Goal: Contribute content: Contribute content

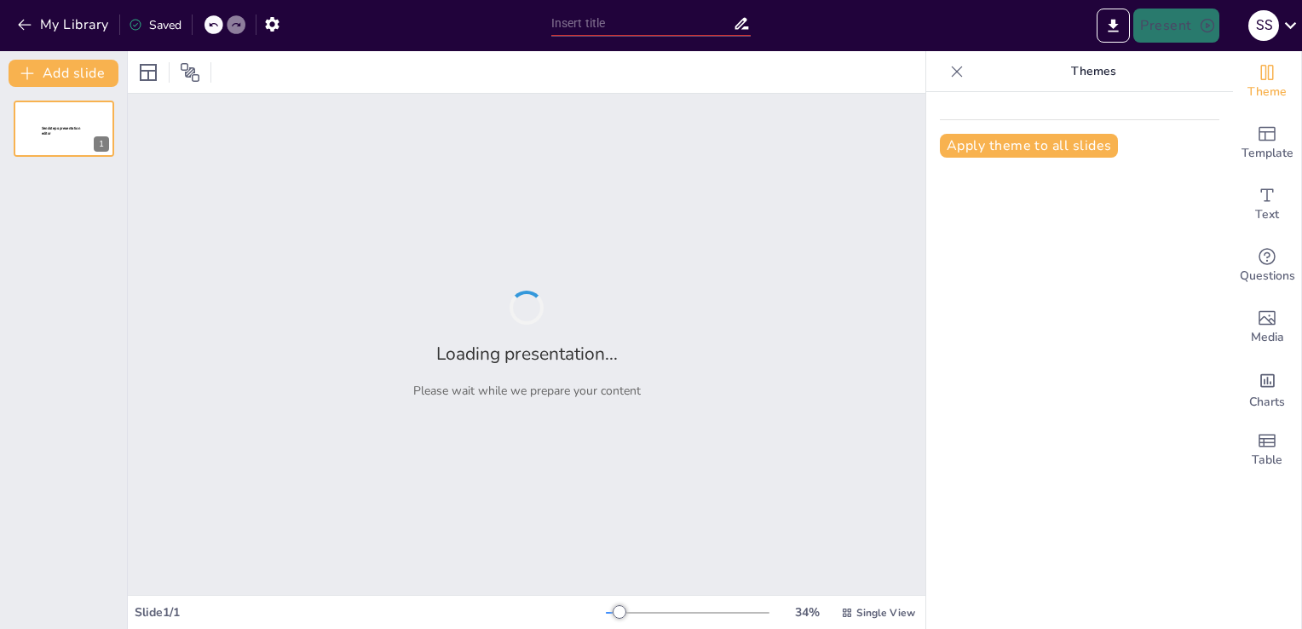
type input "Supply chain optimization with Data science"
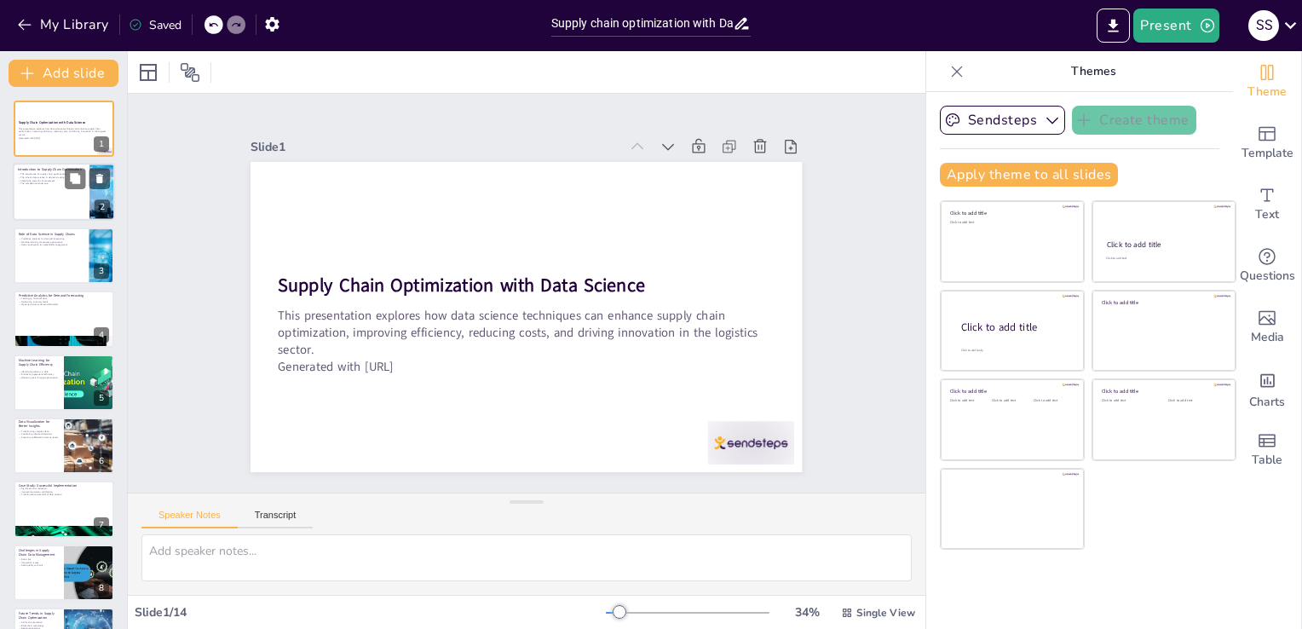
click at [47, 197] on div at bounding box center [64, 193] width 102 height 58
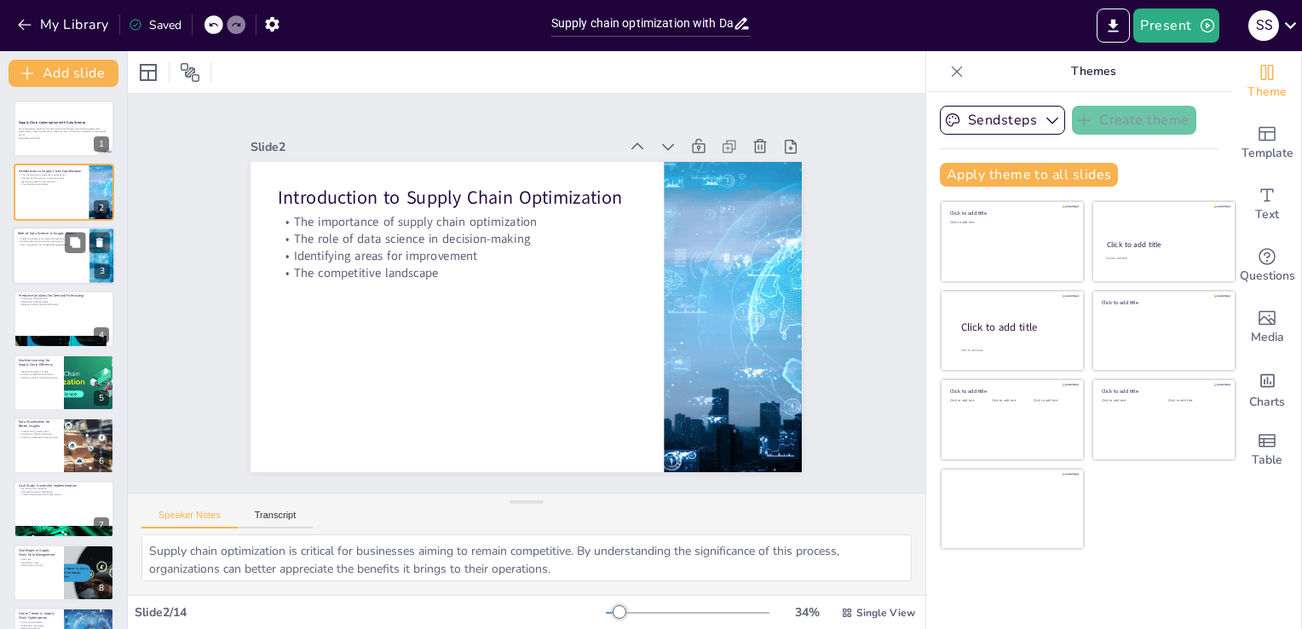
click at [41, 258] on div at bounding box center [64, 256] width 102 height 58
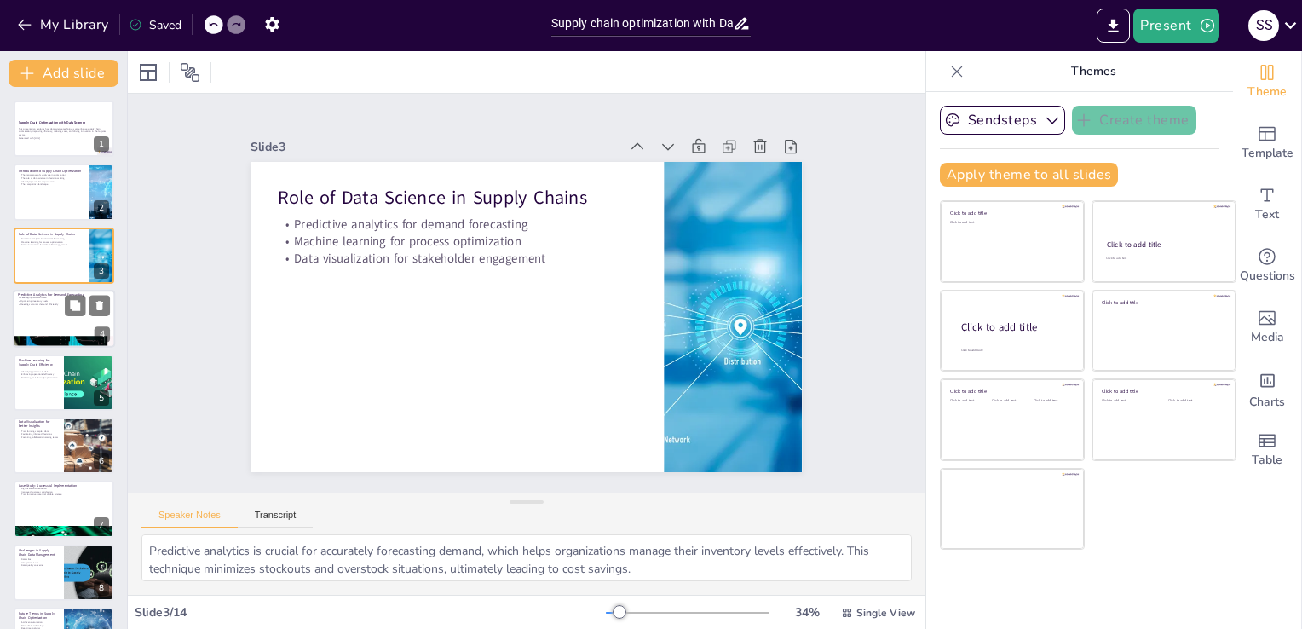
click at [56, 307] on div at bounding box center [64, 319] width 102 height 58
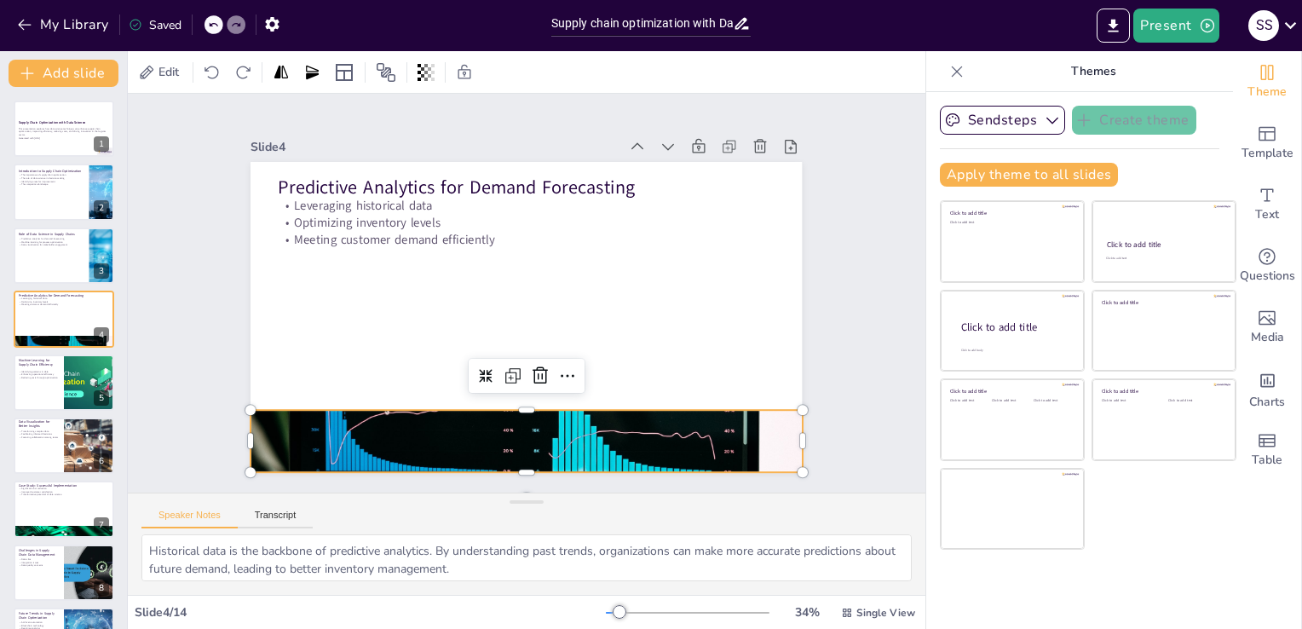
click at [430, 438] on div at bounding box center [496, 438] width 616 height 474
click at [62, 368] on div at bounding box center [64, 383] width 102 height 58
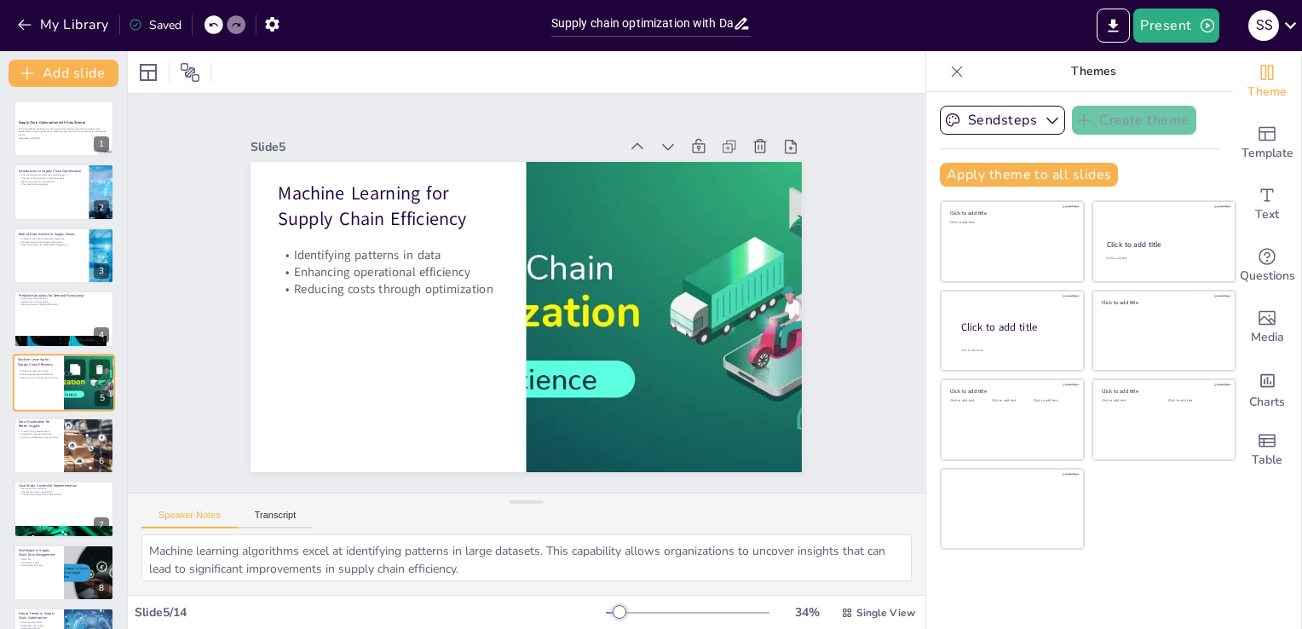
scroll to position [24, 0]
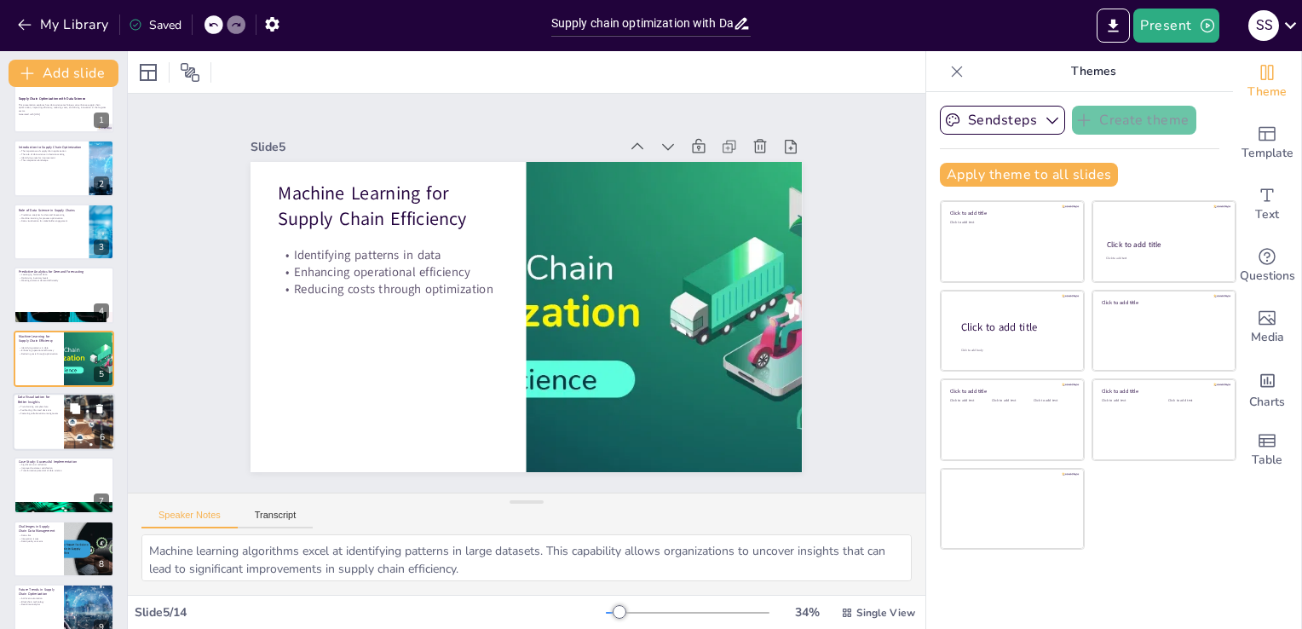
click at [30, 428] on div at bounding box center [64, 422] width 102 height 58
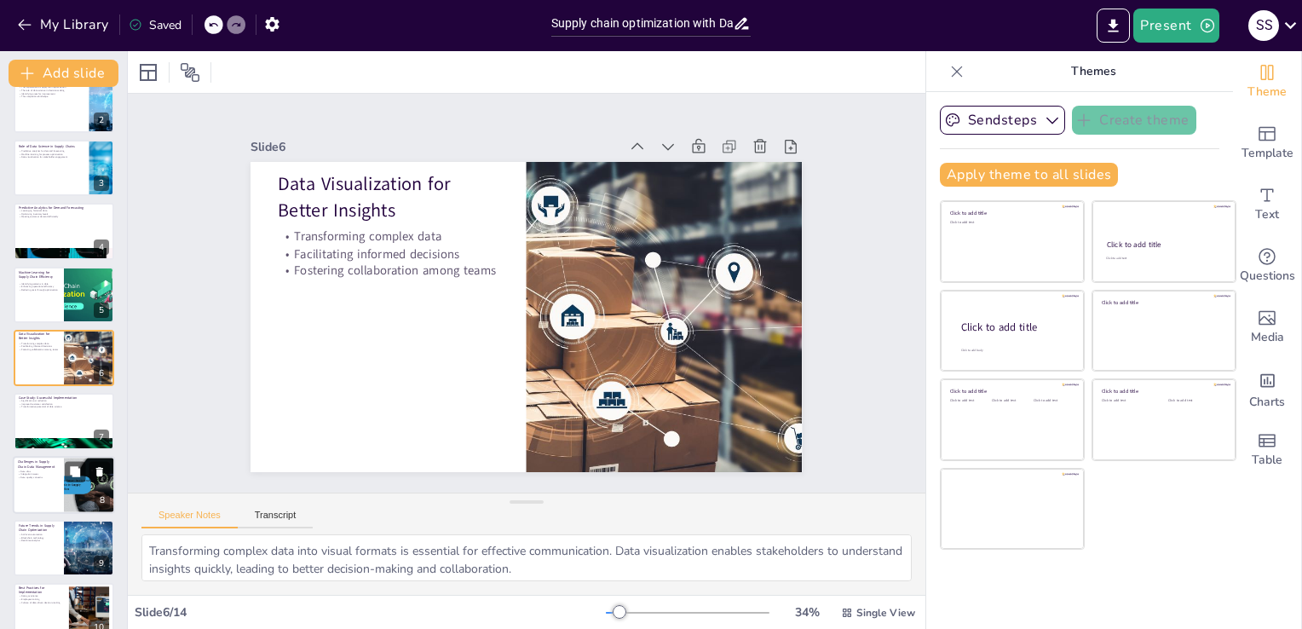
click at [57, 481] on div at bounding box center [64, 485] width 102 height 58
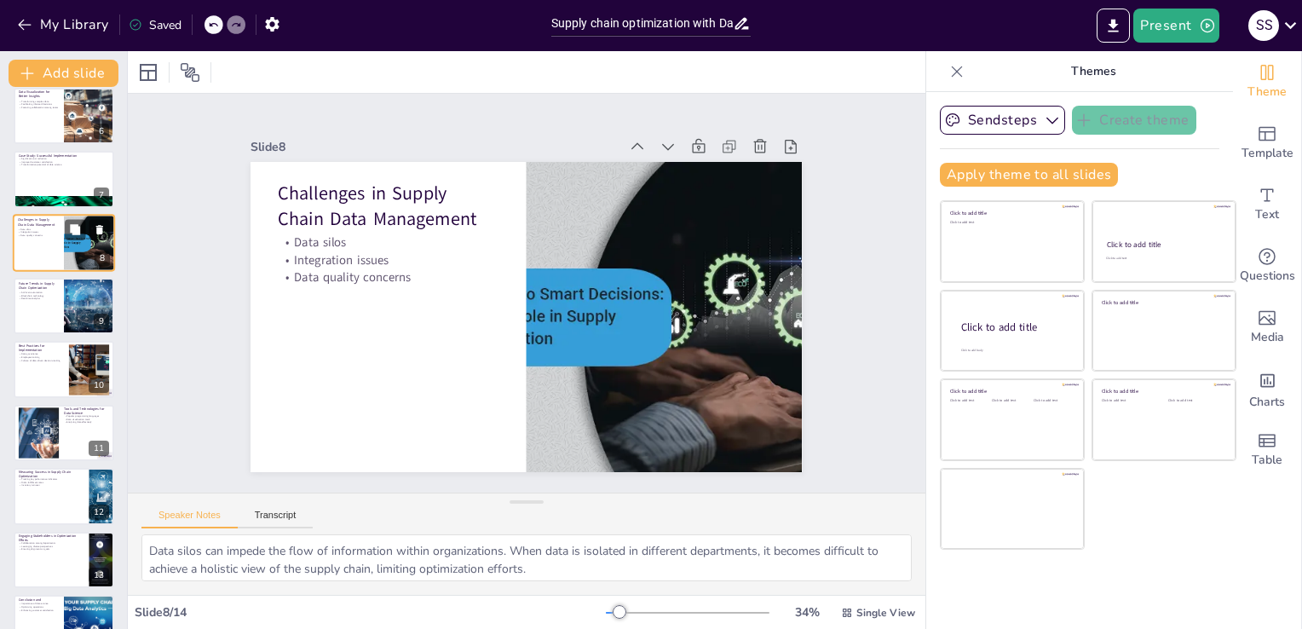
scroll to position [333, 0]
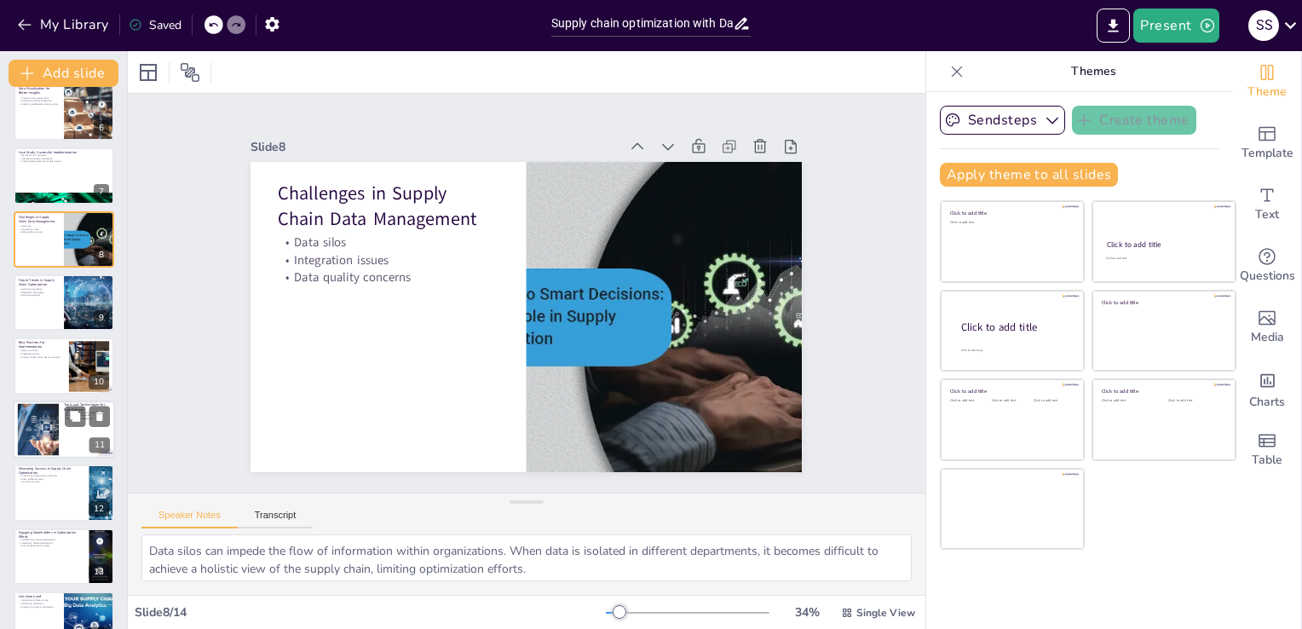
click at [55, 434] on div at bounding box center [38, 429] width 78 height 52
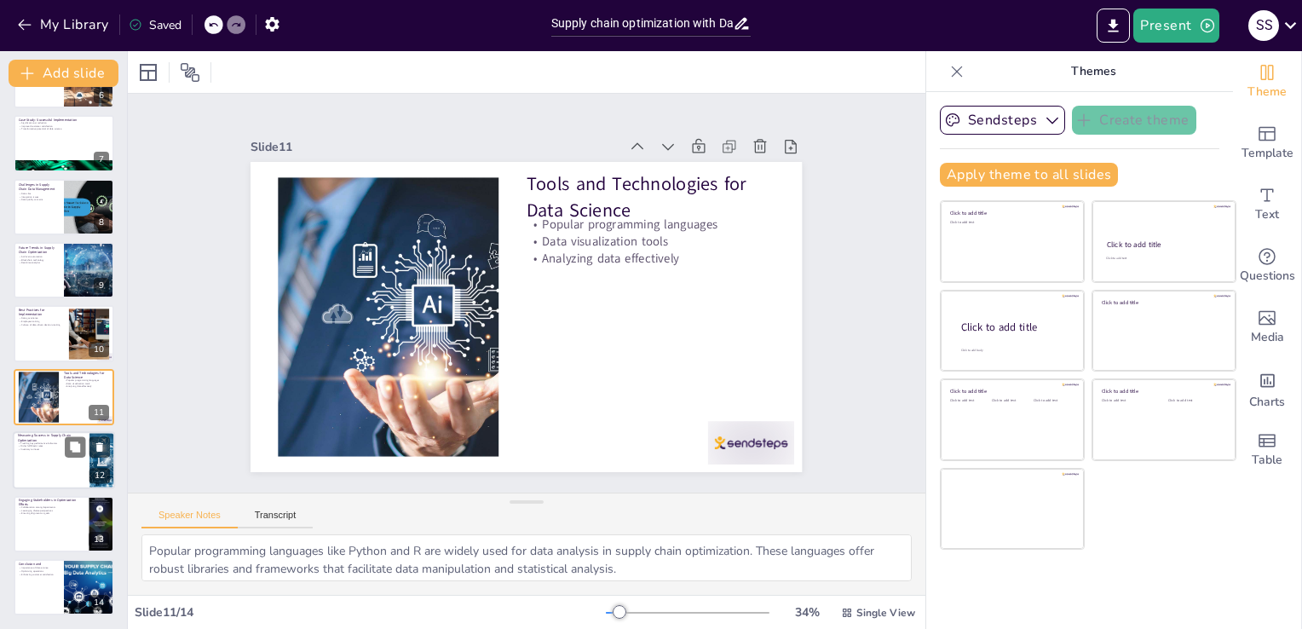
click at [41, 481] on div at bounding box center [64, 460] width 102 height 58
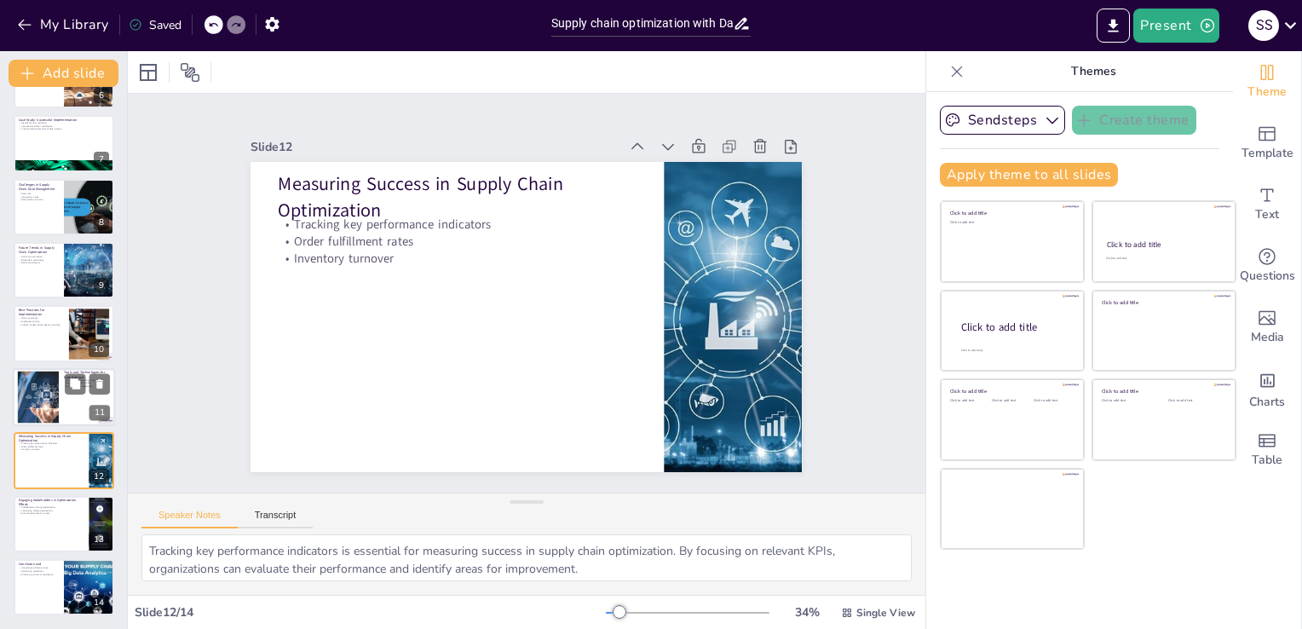
click at [59, 414] on div at bounding box center [64, 397] width 102 height 58
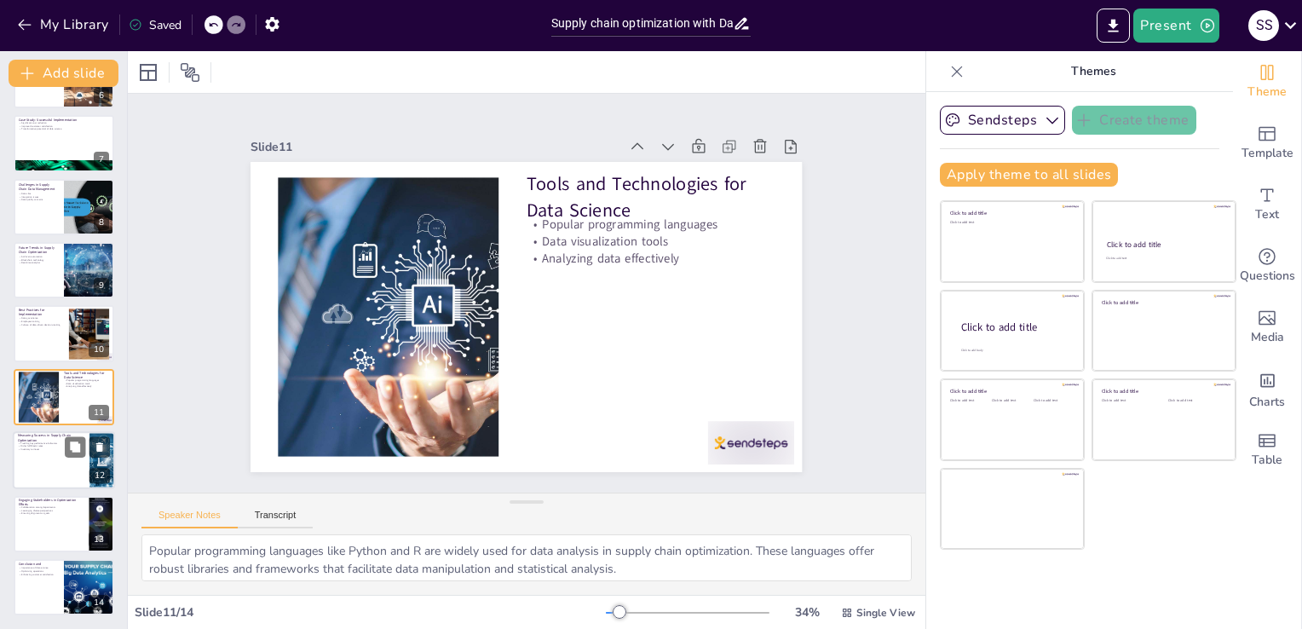
click at [45, 464] on div at bounding box center [64, 460] width 102 height 58
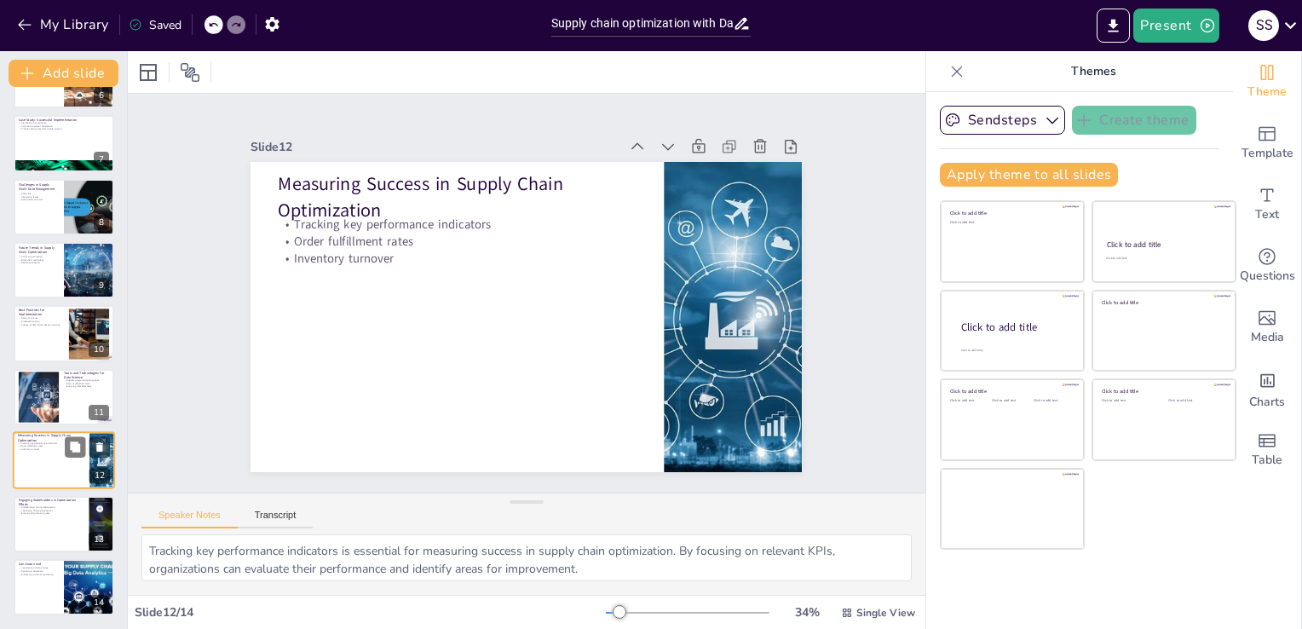
scroll to position [365, 0]
click at [42, 554] on div "Supply Chain Optimization with Data Science This presentation explores how data…" at bounding box center [63, 176] width 127 height 880
click at [55, 520] on div at bounding box center [64, 525] width 102 height 58
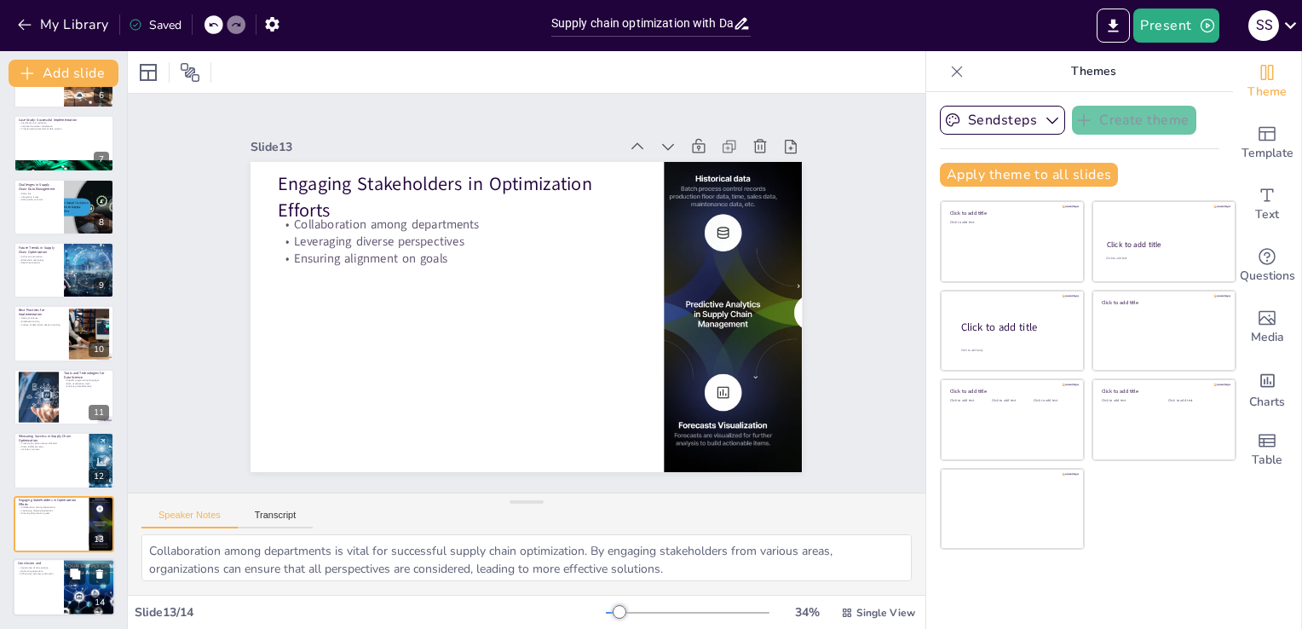
click at [55, 591] on div at bounding box center [64, 587] width 102 height 58
type textarea "The importance of data science in supply chain management cannot be overstated.…"
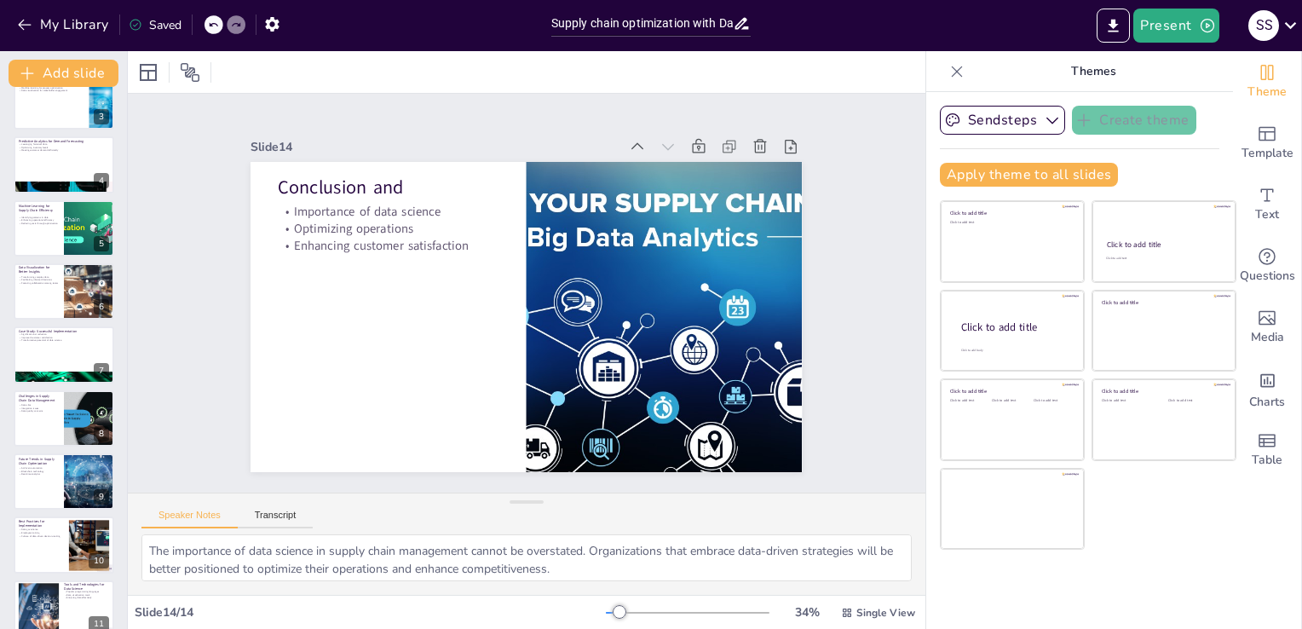
scroll to position [0, 0]
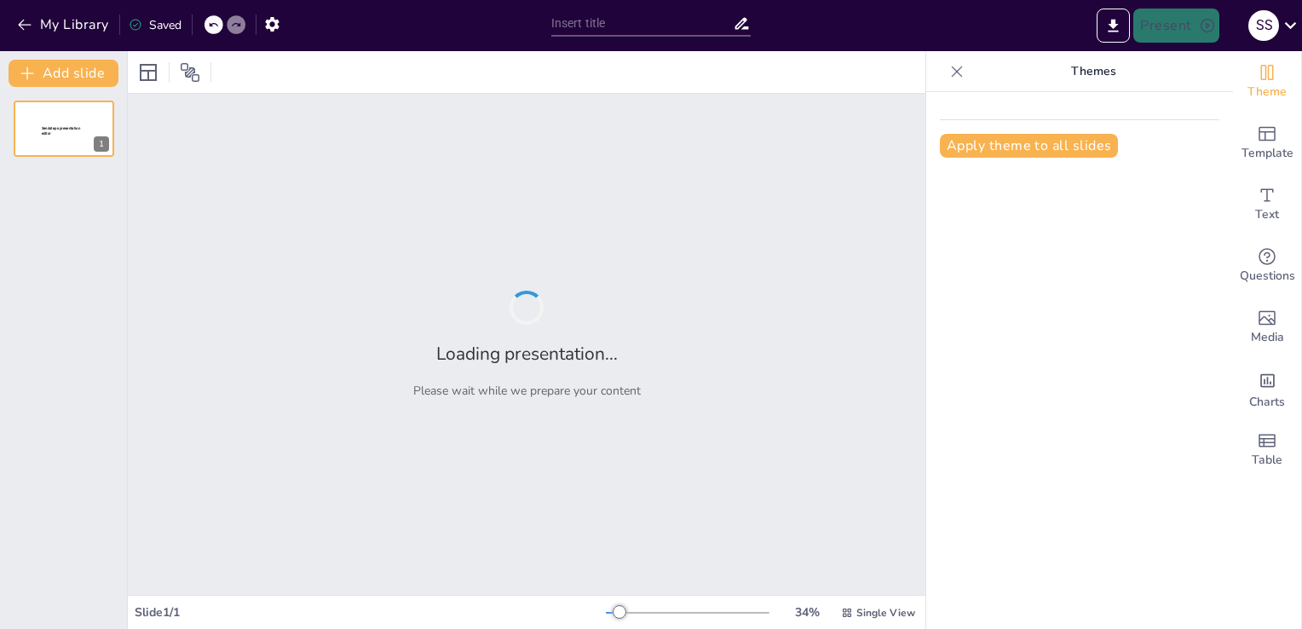
type input "Supply chain optimization with Data science"
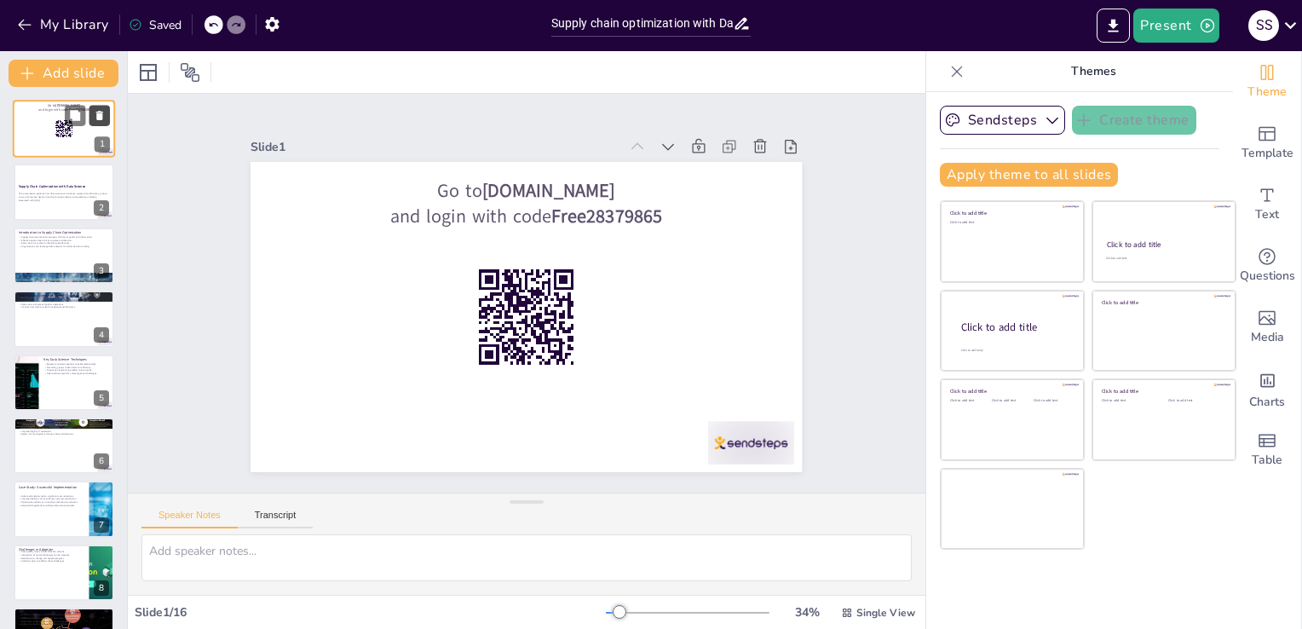
checkbox input "true"
click at [101, 118] on icon at bounding box center [99, 115] width 7 height 9
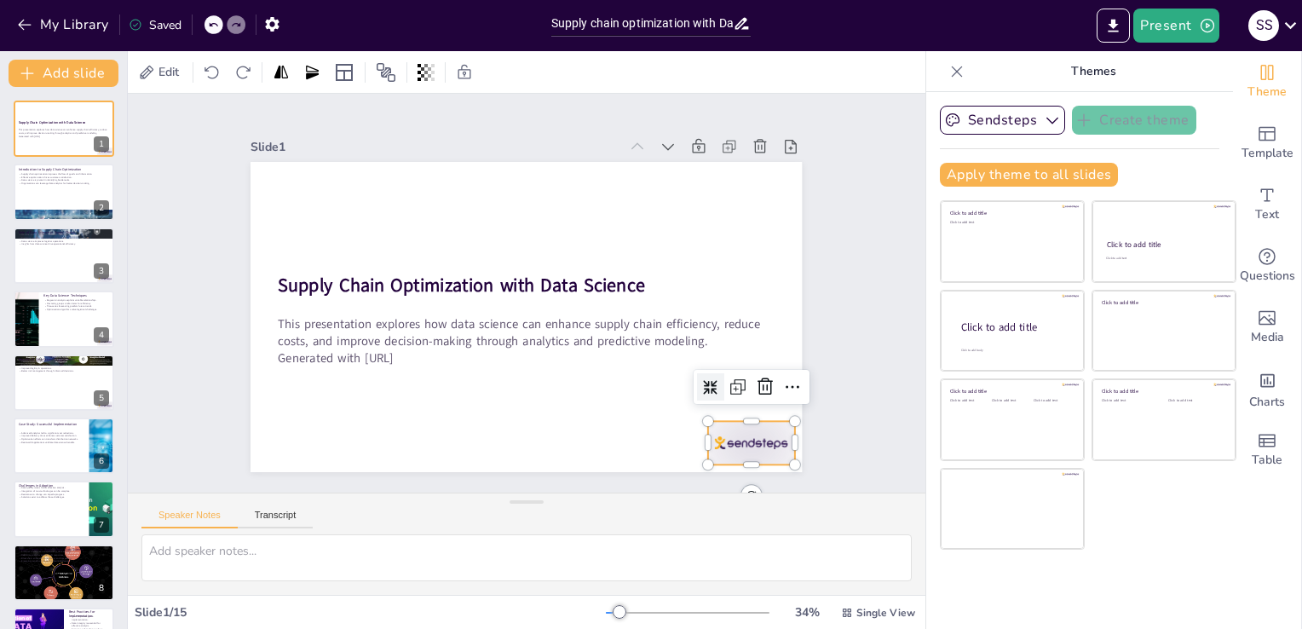
click at [736, 444] on div at bounding box center [735, 466] width 90 height 52
click at [293, 372] on icon at bounding box center [278, 357] width 29 height 29
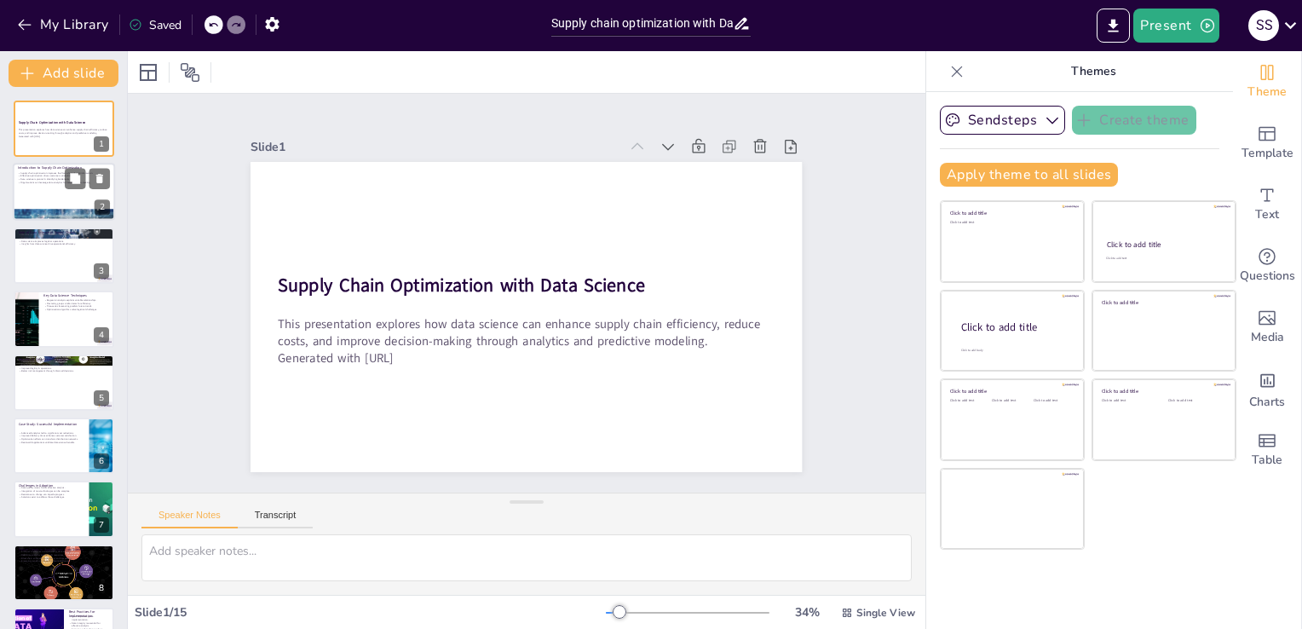
checkbox input "true"
click at [55, 201] on div at bounding box center [64, 193] width 102 height 58
type textarea "The flow of goods and information is essential in supply chain management. By o…"
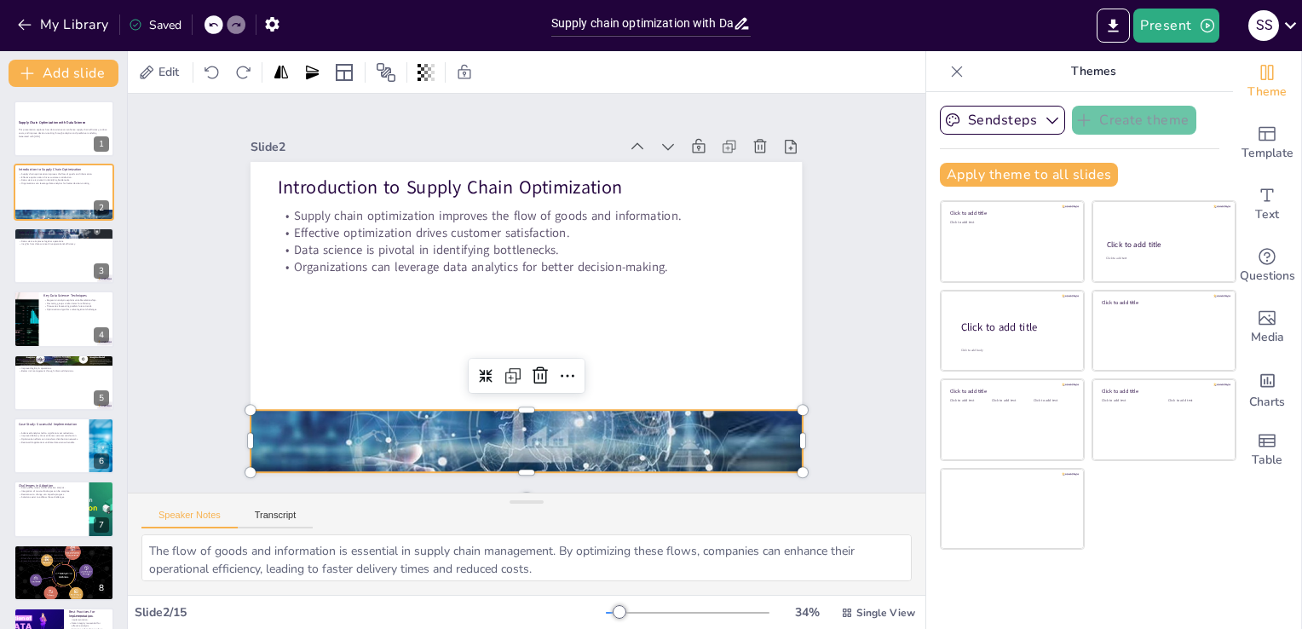
click at [433, 432] on div at bounding box center [526, 440] width 551 height 367
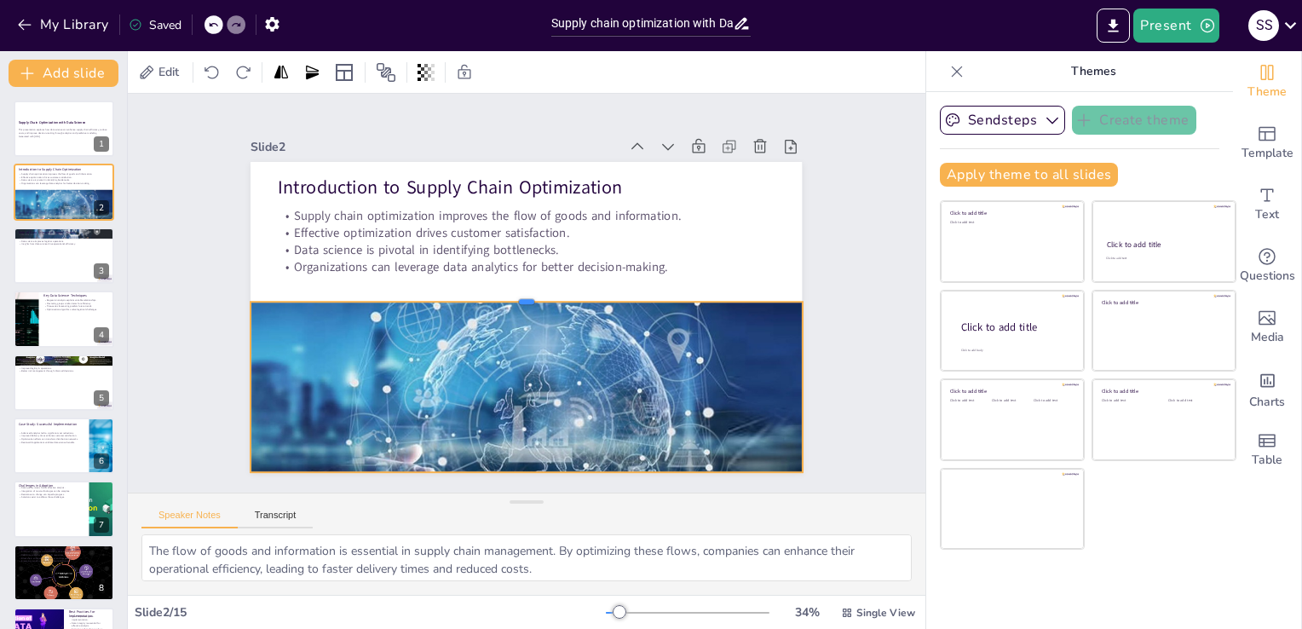
drag, startPoint x: 513, startPoint y: 398, endPoint x: 533, endPoint y: 290, distance: 110.0
click at [533, 290] on div at bounding box center [526, 295] width 550 height 71
click at [512, 462] on div at bounding box center [510, 440] width 587 height 424
click at [515, 465] on div at bounding box center [510, 440] width 587 height 424
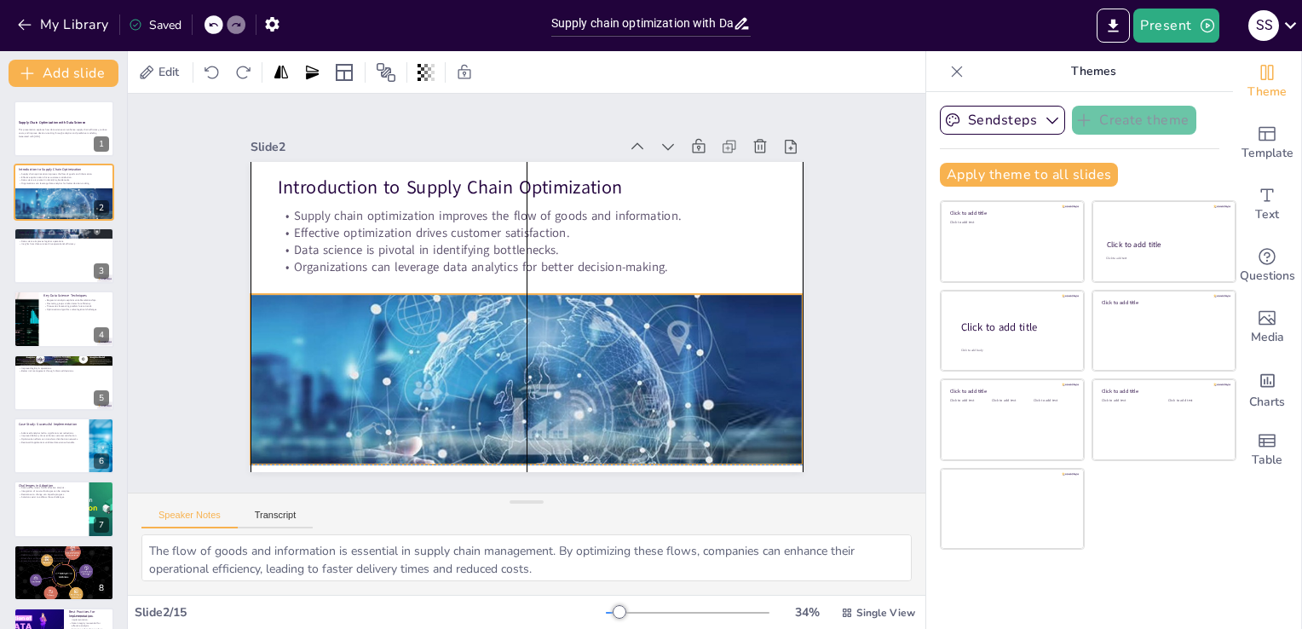
drag, startPoint x: 515, startPoint y: 465, endPoint x: 515, endPoint y: 452, distance: 12.8
click at [515, 452] on div at bounding box center [444, 405] width 662 height 621
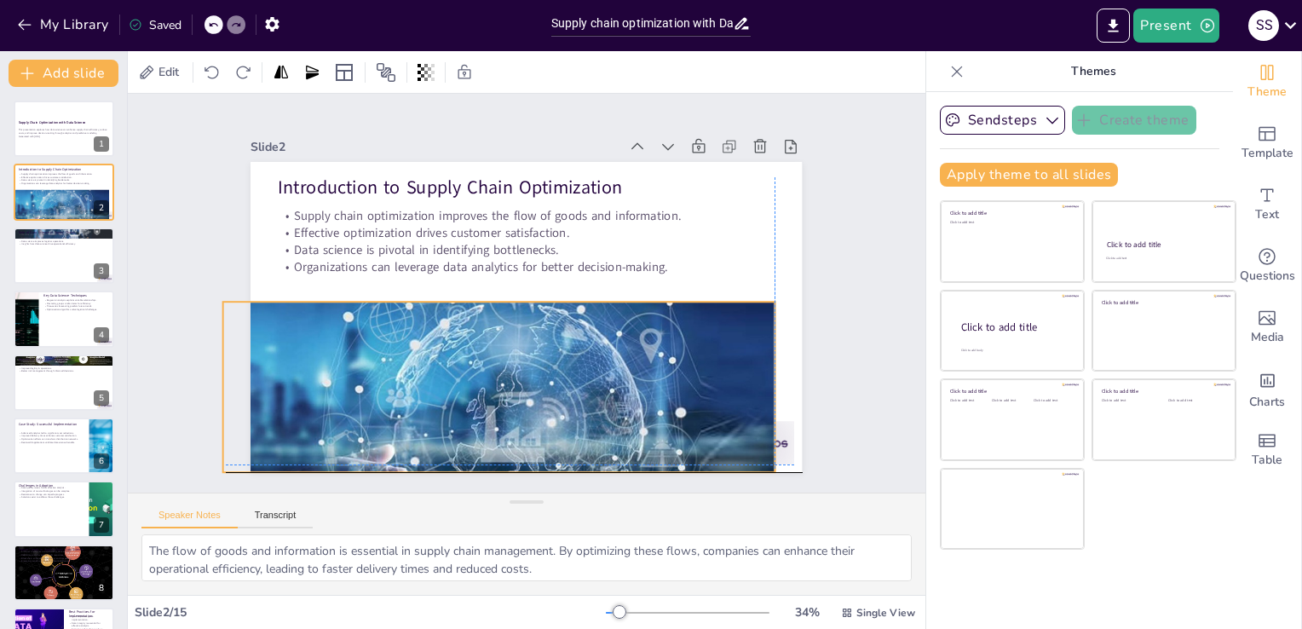
drag, startPoint x: 788, startPoint y: 373, endPoint x: 764, endPoint y: 378, distance: 25.1
click at [764, 192] on div "Introduction to Supply Chain Optimization Supply chain optimization improves th…" at bounding box center [540, 163] width 549 height 58
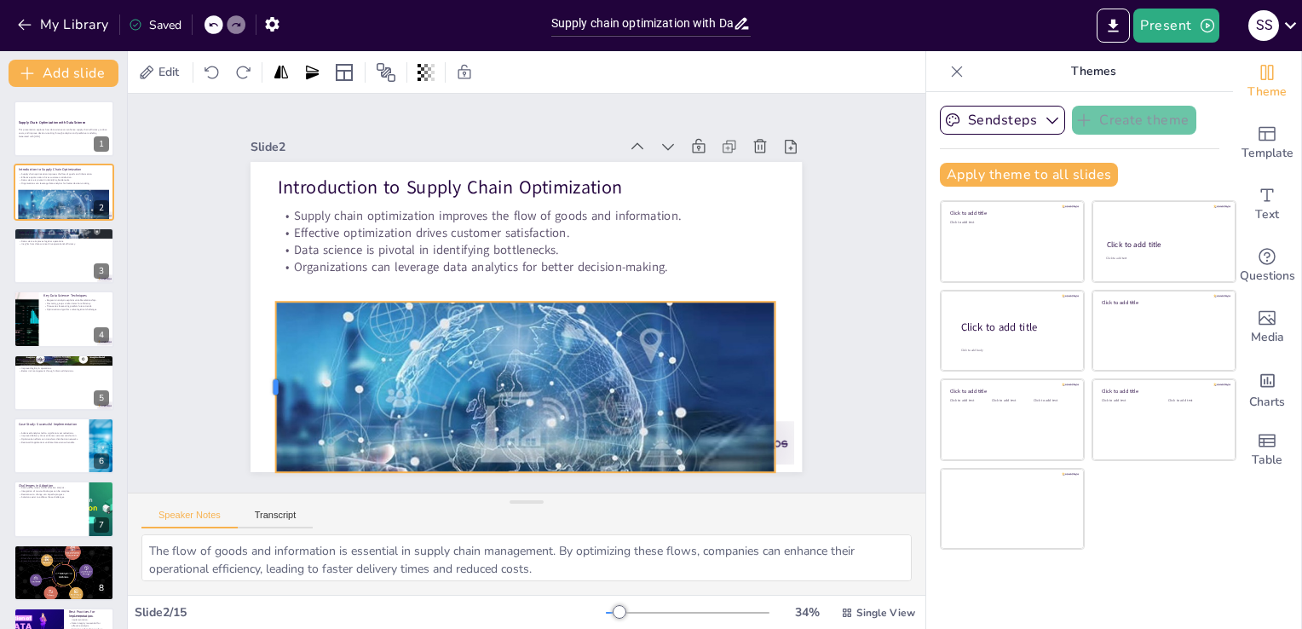
drag, startPoint x: 206, startPoint y: 377, endPoint x: 259, endPoint y: 369, distance: 53.4
click at [259, 369] on div at bounding box center [261, 359] width 32 height 170
click at [505, 470] on div at bounding box center [506, 481] width 498 height 66
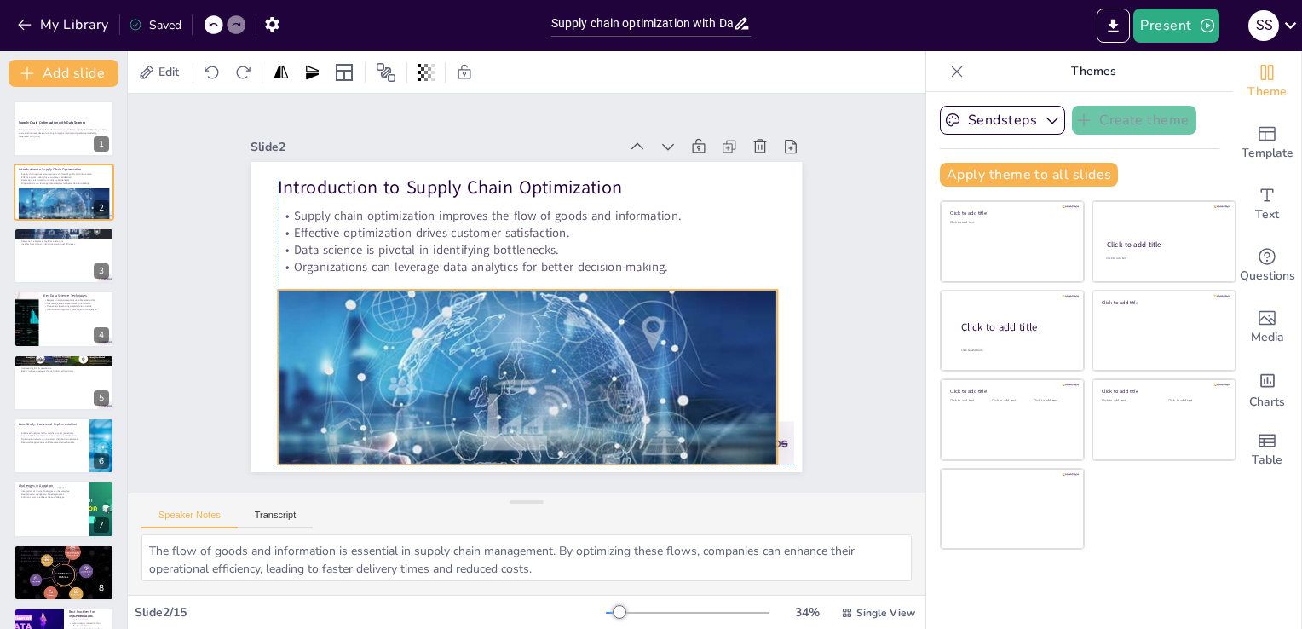
drag, startPoint x: 537, startPoint y: 397, endPoint x: 535, endPoint y: 382, distance: 15.4
click at [535, 382] on div at bounding box center [486, 426] width 587 height 424
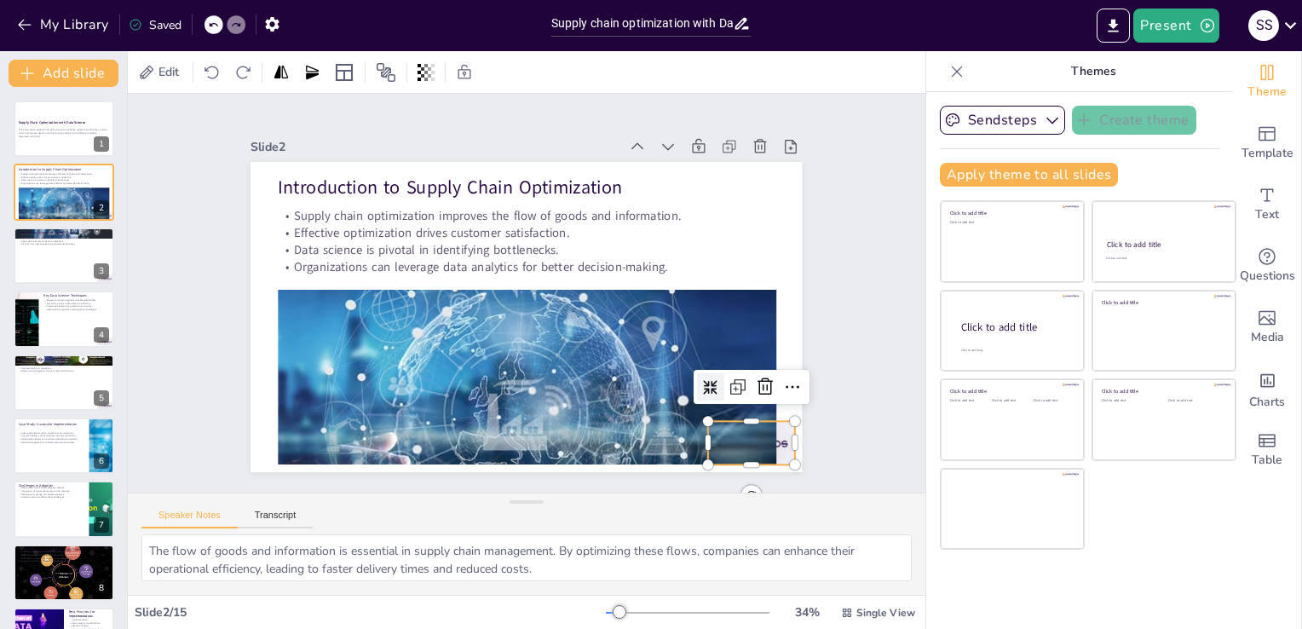
click at [762, 456] on div at bounding box center [715, 486] width 93 height 60
click at [717, 465] on icon at bounding box center [706, 475] width 20 height 21
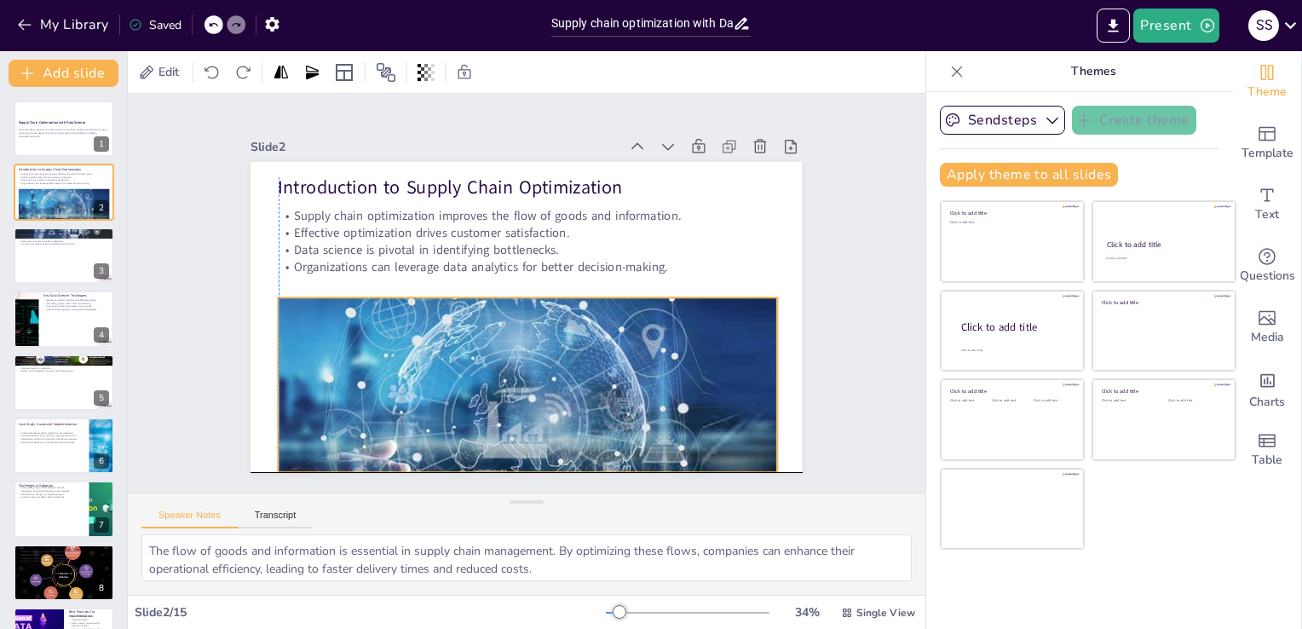
drag, startPoint x: 542, startPoint y: 385, endPoint x: 525, endPoint y: 407, distance: 28.0
click at [525, 407] on div at bounding box center [472, 428] width 616 height 475
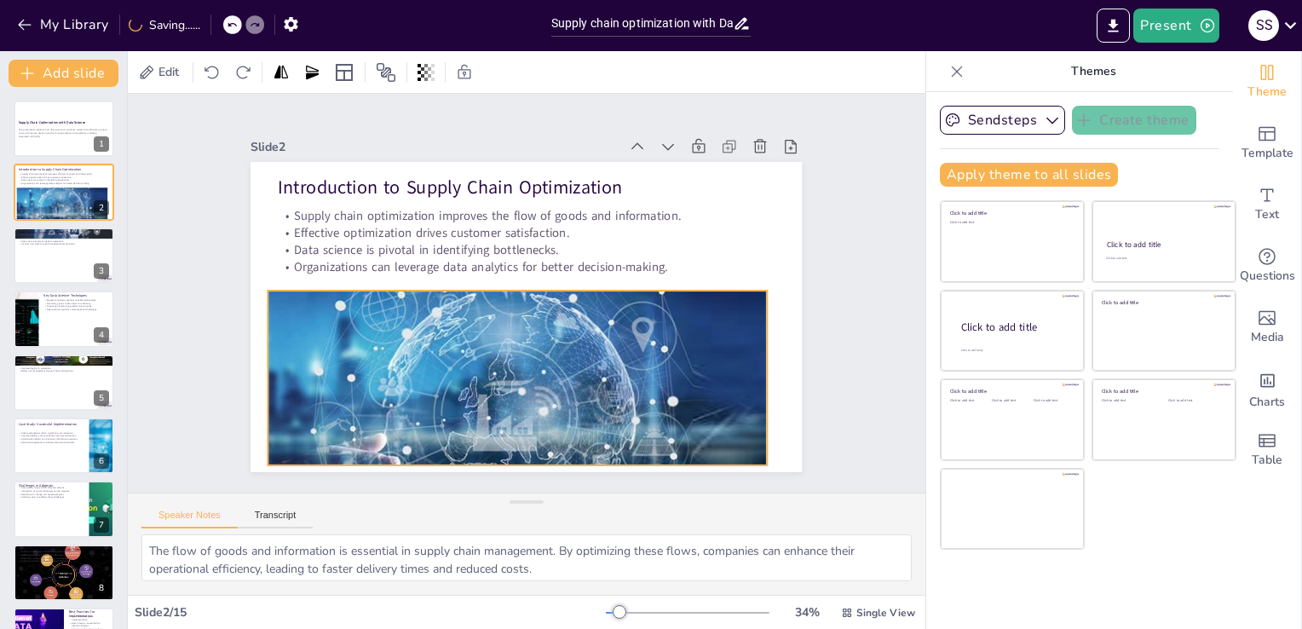
drag, startPoint x: 525, startPoint y: 407, endPoint x: 530, endPoint y: 377, distance: 31.1
click at [530, 377] on div at bounding box center [464, 419] width 616 height 474
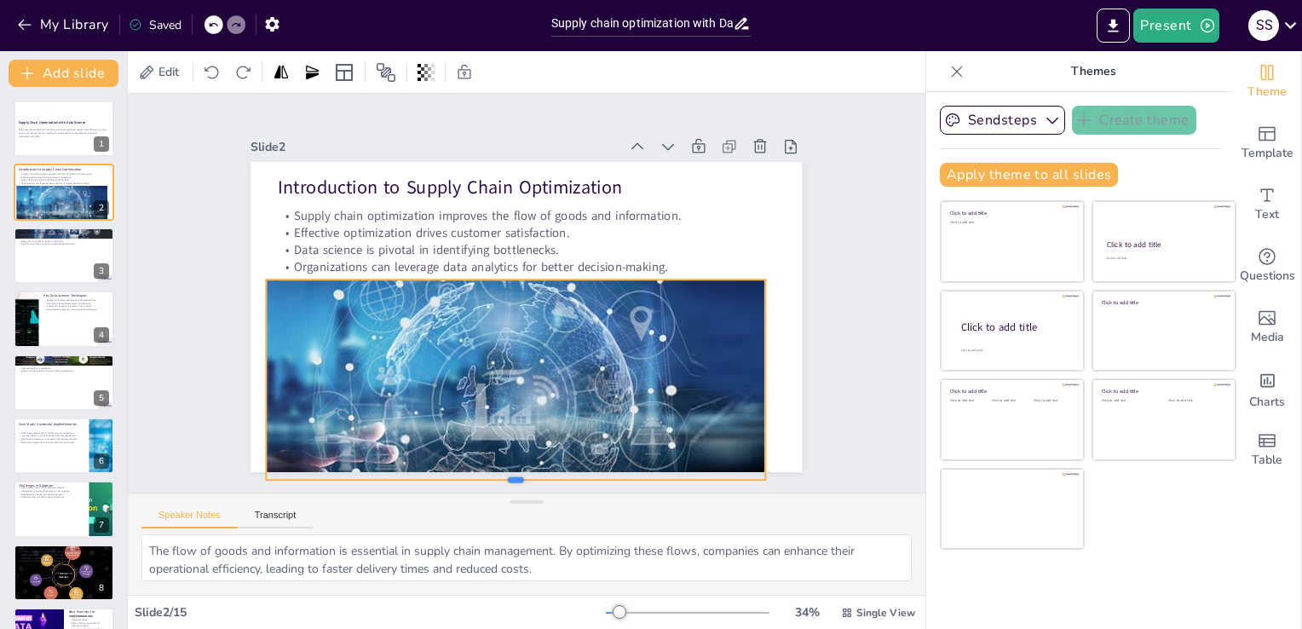
drag, startPoint x: 505, startPoint y: 448, endPoint x: 501, endPoint y: 475, distance: 26.6
click at [501, 475] on div at bounding box center [496, 485] width 498 height 66
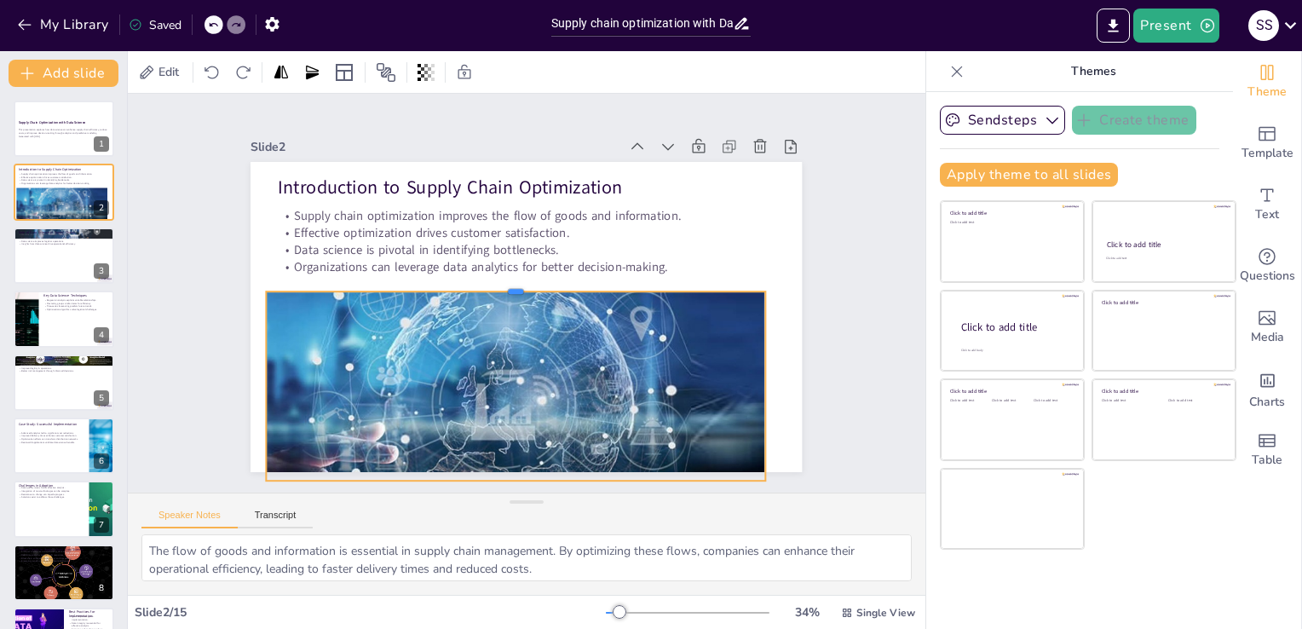
drag, startPoint x: 505, startPoint y: 269, endPoint x: 505, endPoint y: 281, distance: 11.9
click at [505, 281] on div at bounding box center [518, 283] width 491 height 118
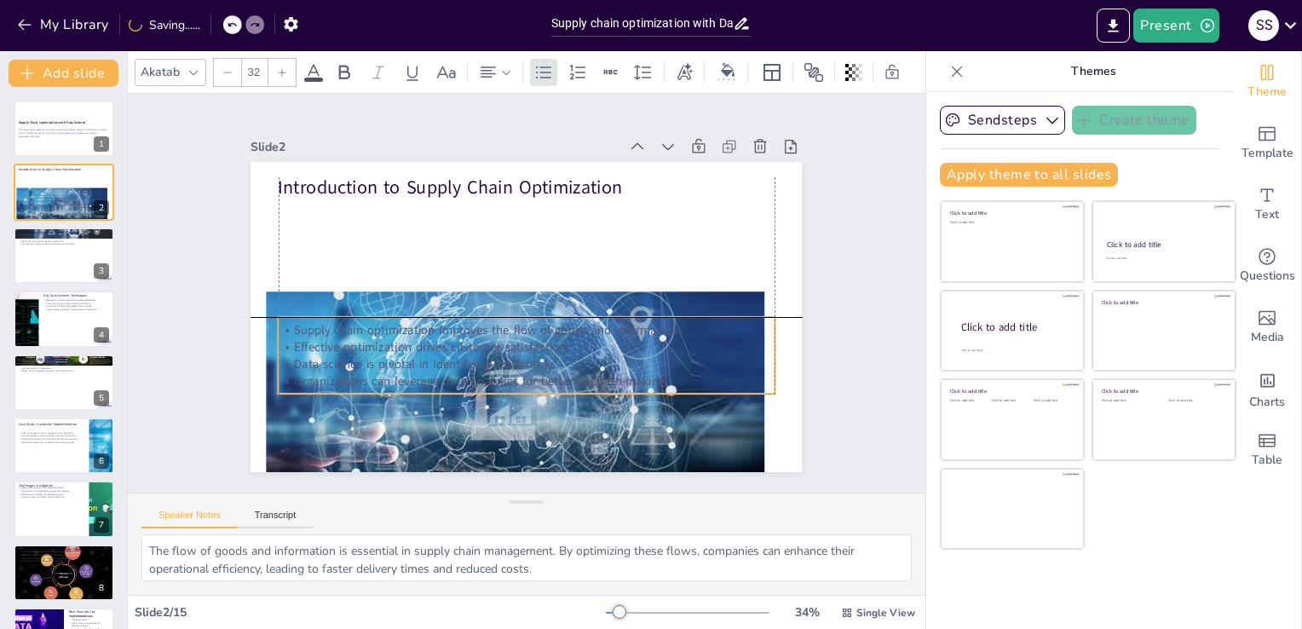
drag, startPoint x: 432, startPoint y: 222, endPoint x: 430, endPoint y: 337, distance: 115.1
click at [430, 337] on p "Effective optimization drives customer satisfaction." at bounding box center [521, 346] width 495 height 69
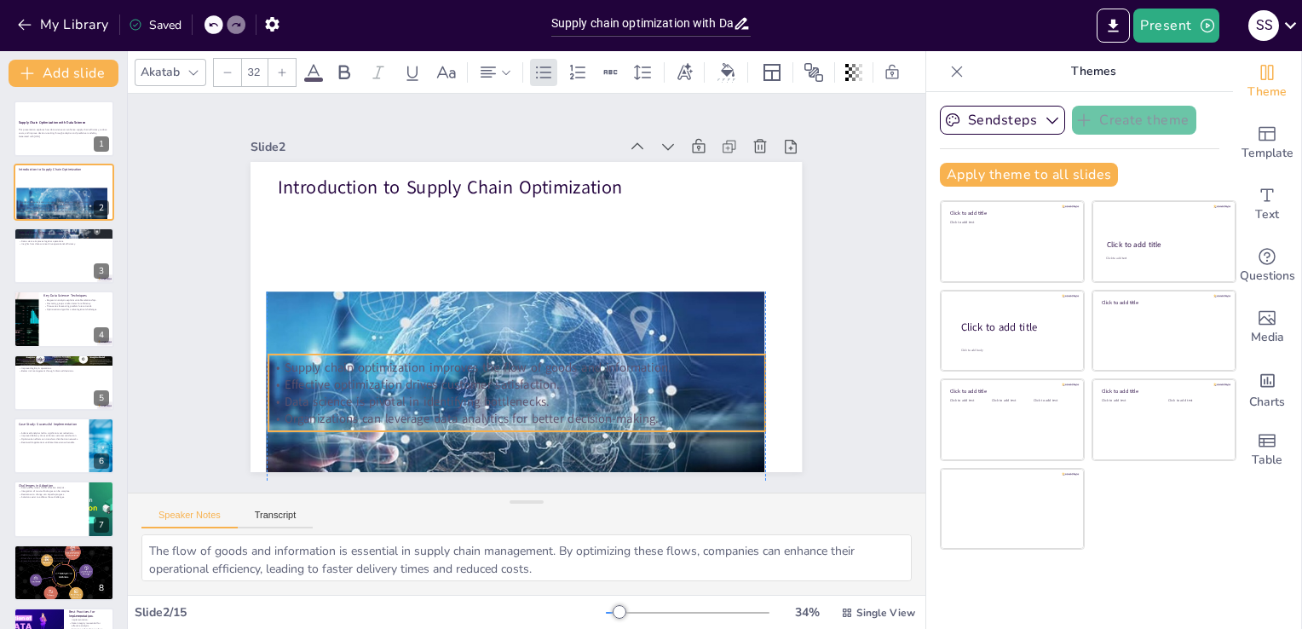
drag, startPoint x: 430, startPoint y: 337, endPoint x: 423, endPoint y: 375, distance: 39.0
click at [423, 375] on p "Effective optimization drives customer satisfaction." at bounding box center [507, 383] width 495 height 69
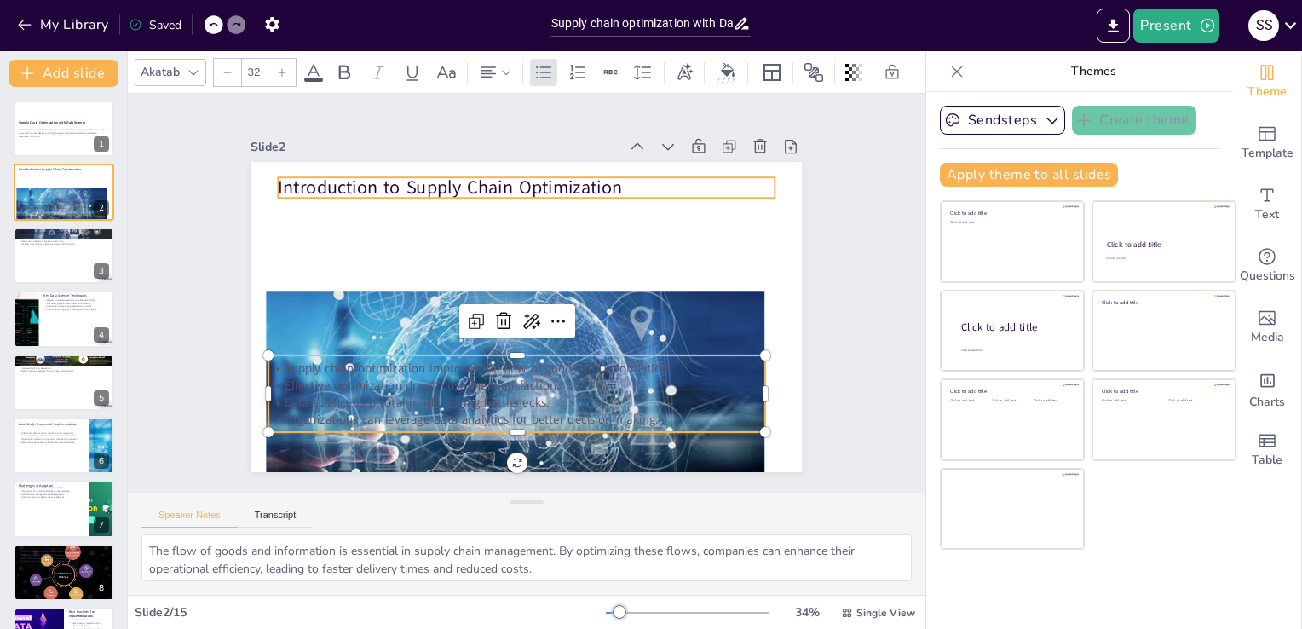
checkbox input "true"
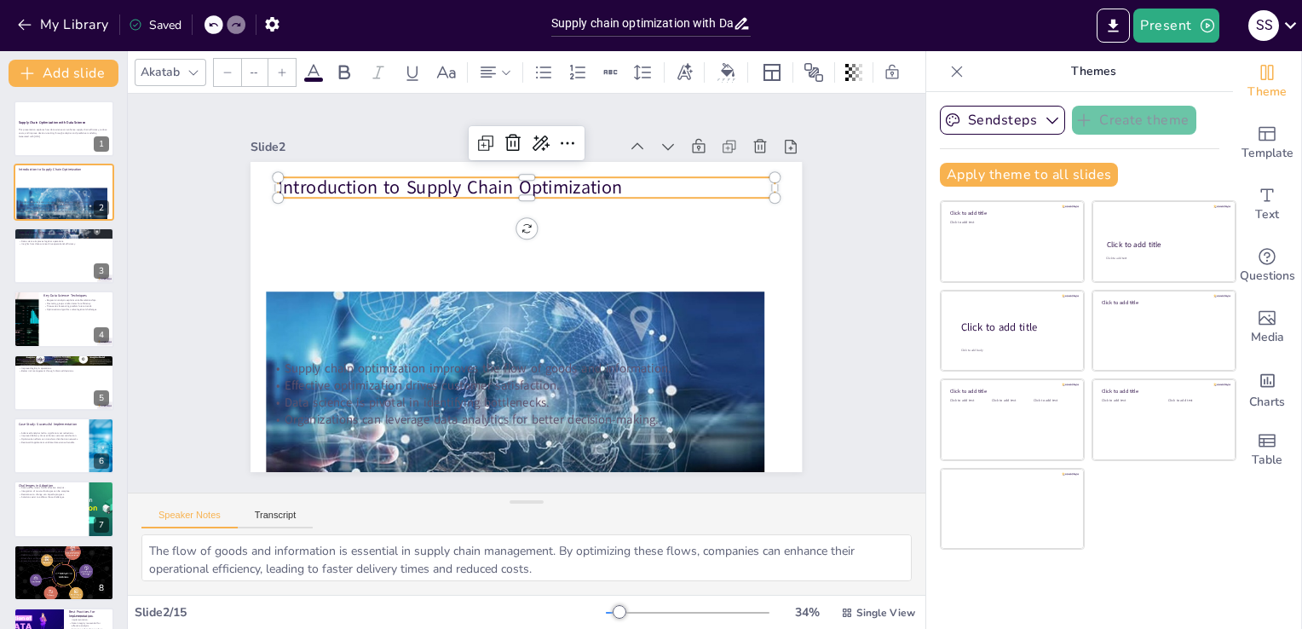
type input "48"
click at [489, 176] on p "Introduction to Supply Chain Optimization" at bounding box center [548, 190] width 491 height 129
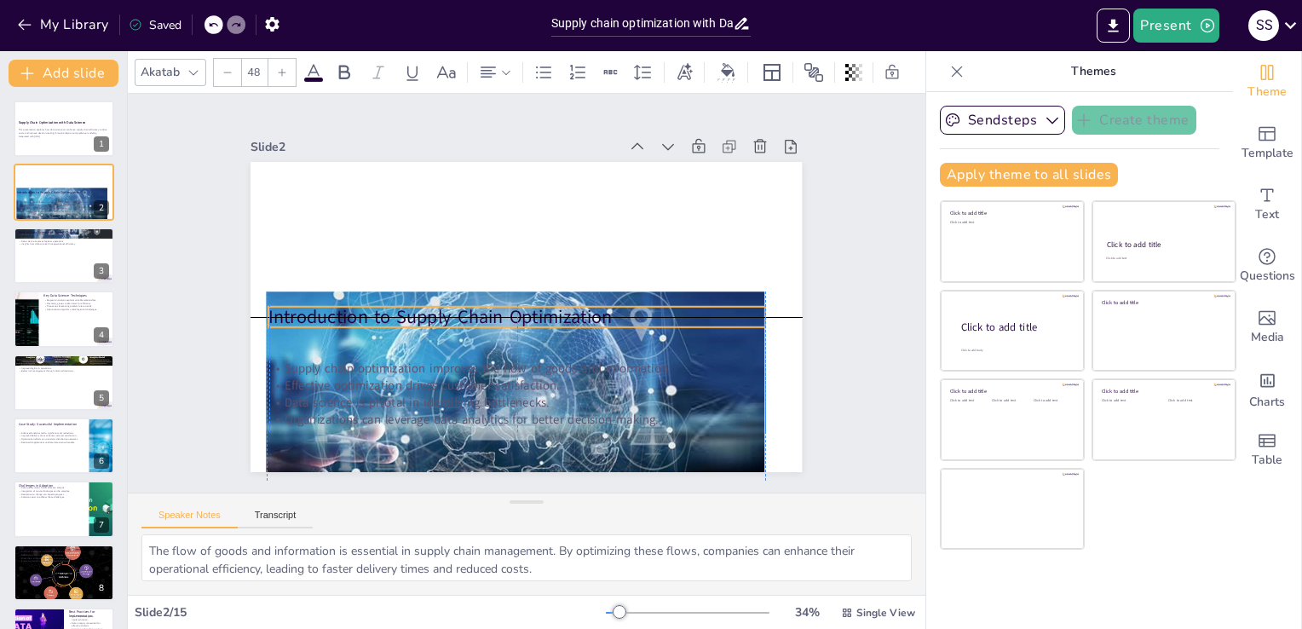
drag, startPoint x: 489, startPoint y: 176, endPoint x: 478, endPoint y: 303, distance: 127.5
click at [478, 303] on p "Introduction to Supply Chain Optimization" at bounding box center [515, 316] width 496 height 78
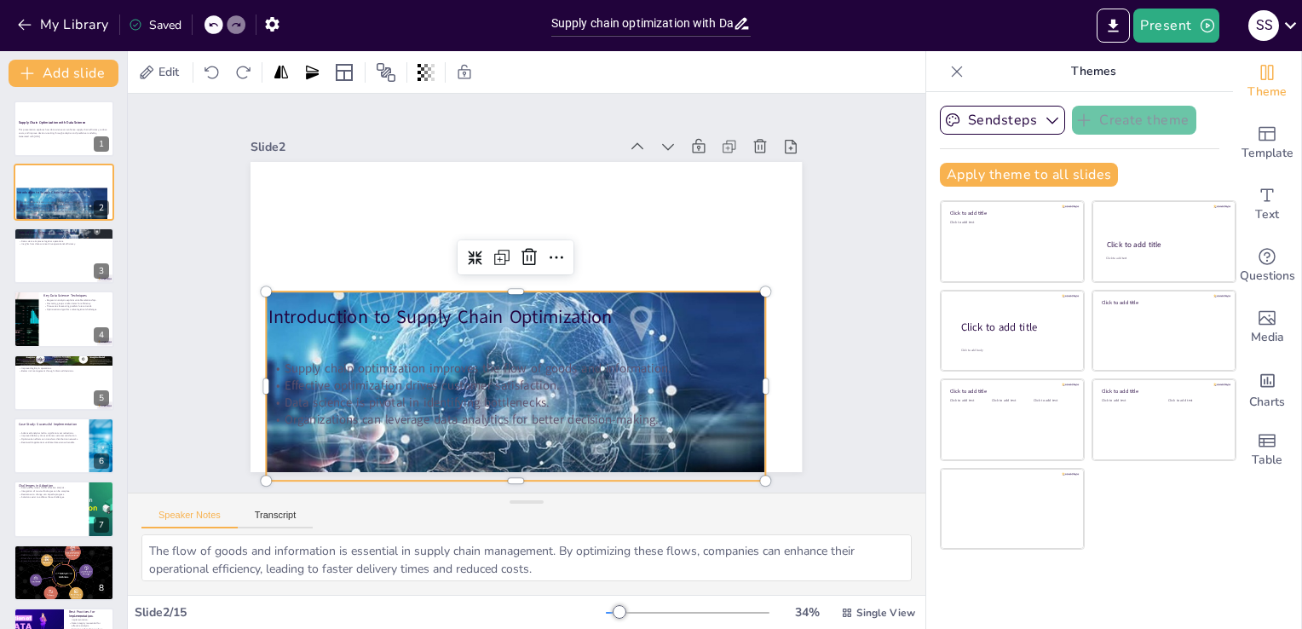
click at [578, 286] on div at bounding box center [476, 415] width 587 height 424
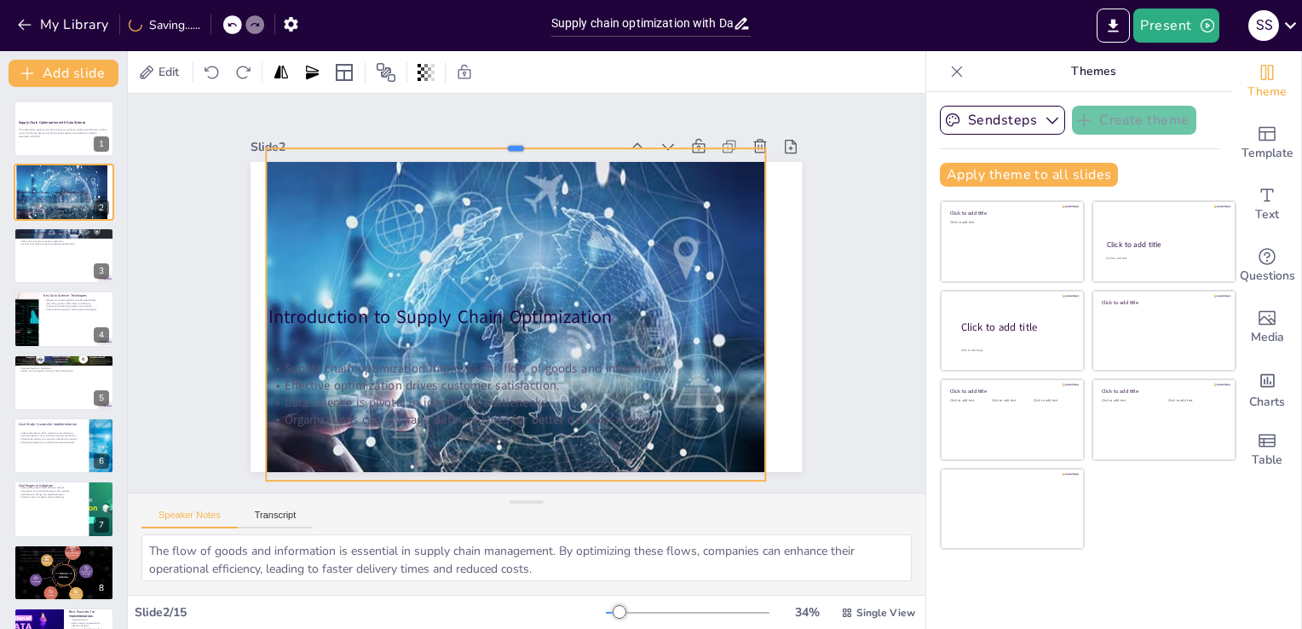
drag, startPoint x: 507, startPoint y: 281, endPoint x: 529, endPoint y: 150, distance: 133.1
click at [532, 140] on div at bounding box center [548, 142] width 491 height 117
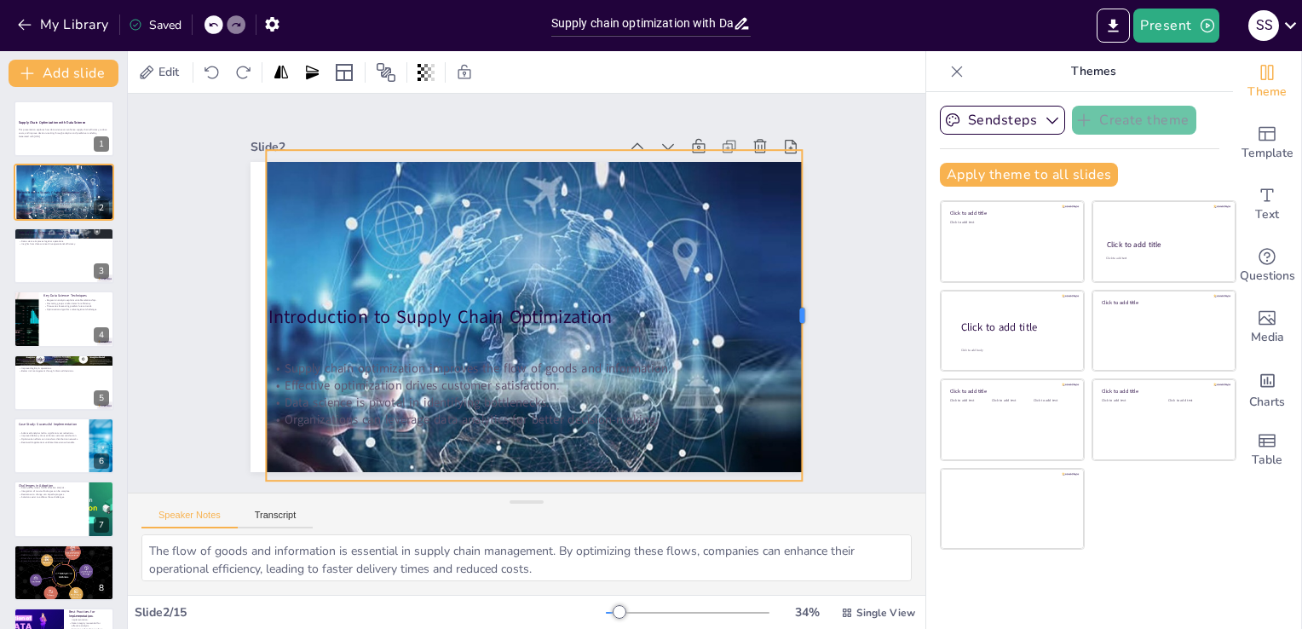
drag, startPoint x: 753, startPoint y: 308, endPoint x: 789, endPoint y: 309, distance: 36.7
click at [789, 309] on div at bounding box center [806, 345] width 48 height 330
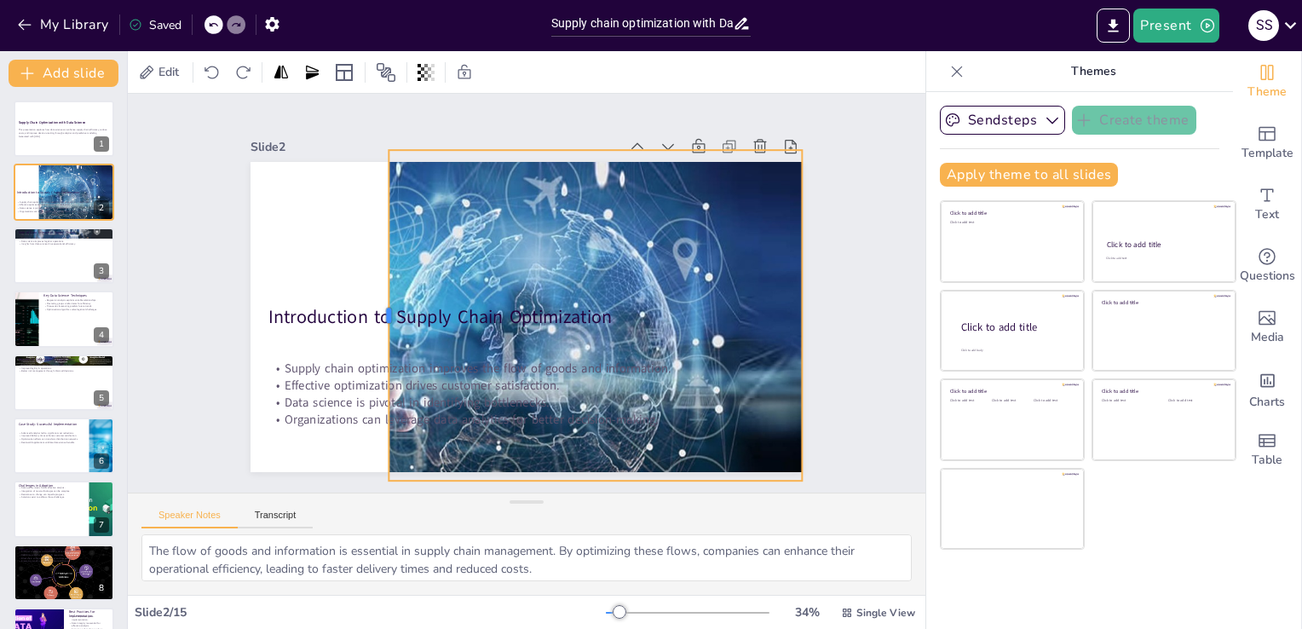
drag, startPoint x: 249, startPoint y: 309, endPoint x: 370, endPoint y: 320, distance: 121.5
click at [376, 320] on div at bounding box center [383, 315] width 14 height 331
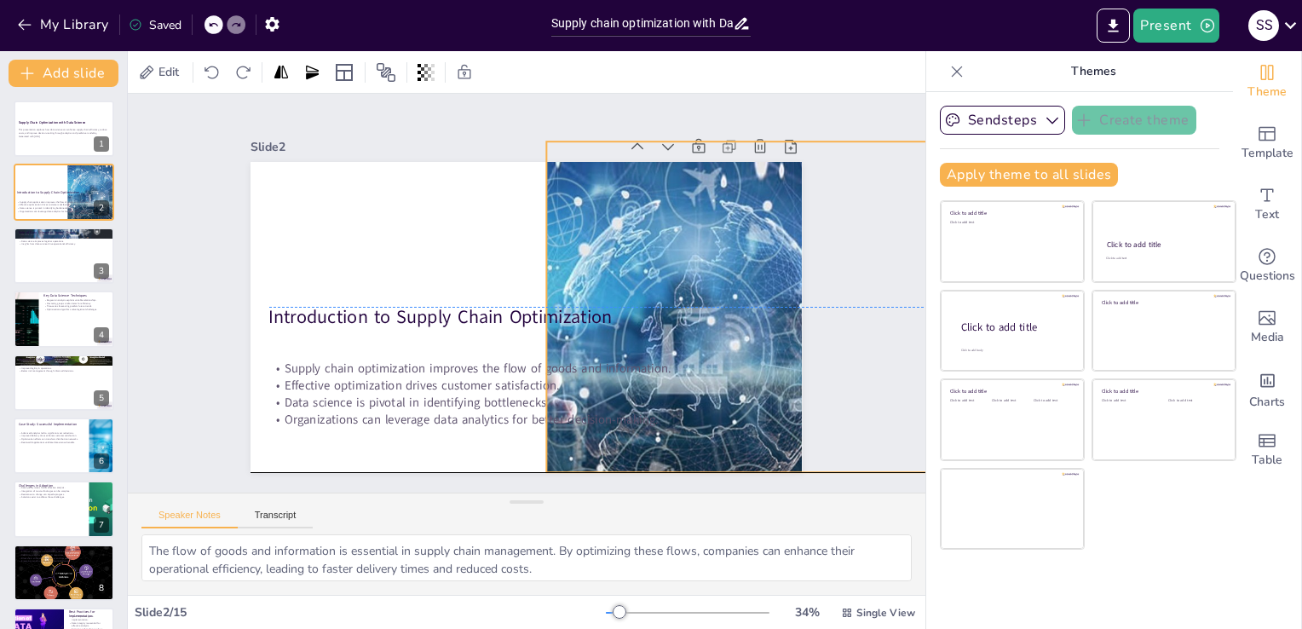
drag, startPoint x: 597, startPoint y: 254, endPoint x: 756, endPoint y: 242, distance: 159.8
click at [756, 242] on div at bounding box center [669, 383] width 652 height 514
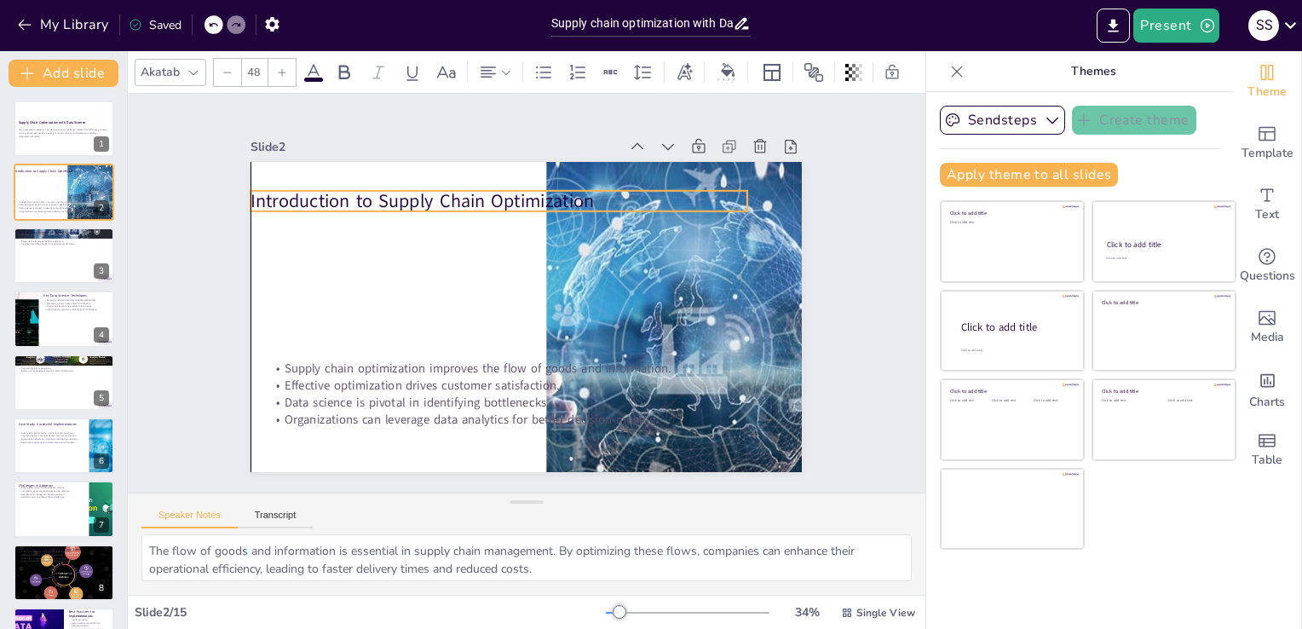
drag, startPoint x: 488, startPoint y: 312, endPoint x: 464, endPoint y: 196, distance: 118.3
click at [464, 196] on p "Introduction to Supply Chain Optimization" at bounding box center [509, 199] width 496 height 78
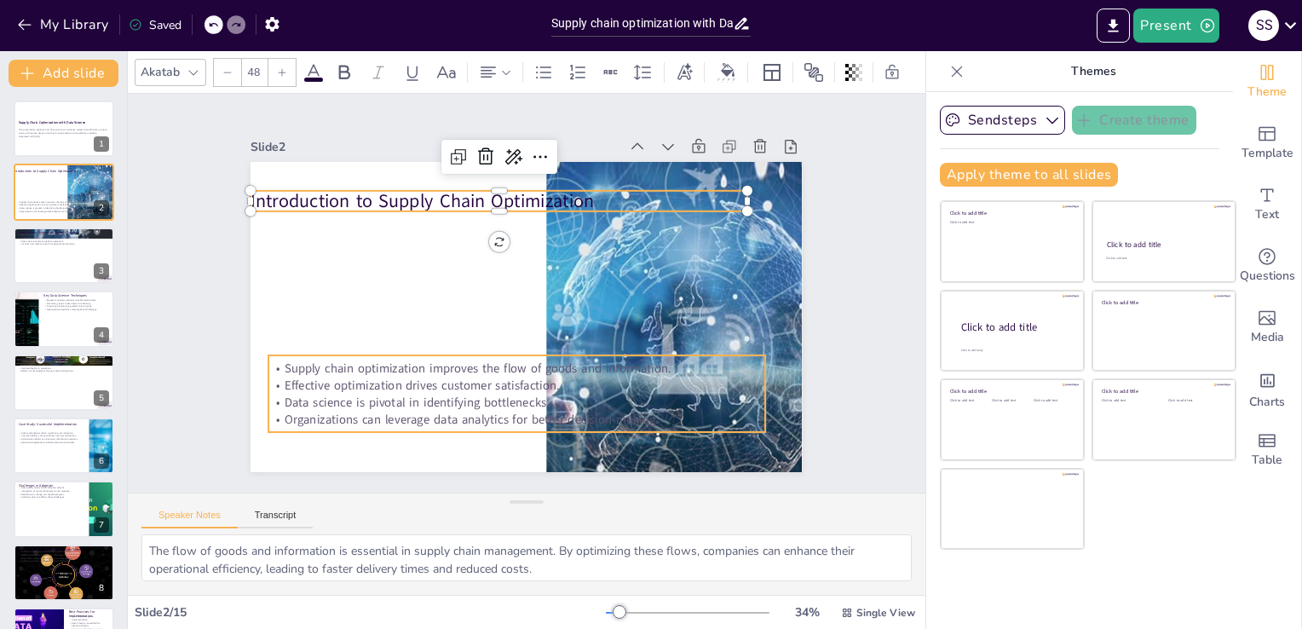
checkbox input "true"
type input "32"
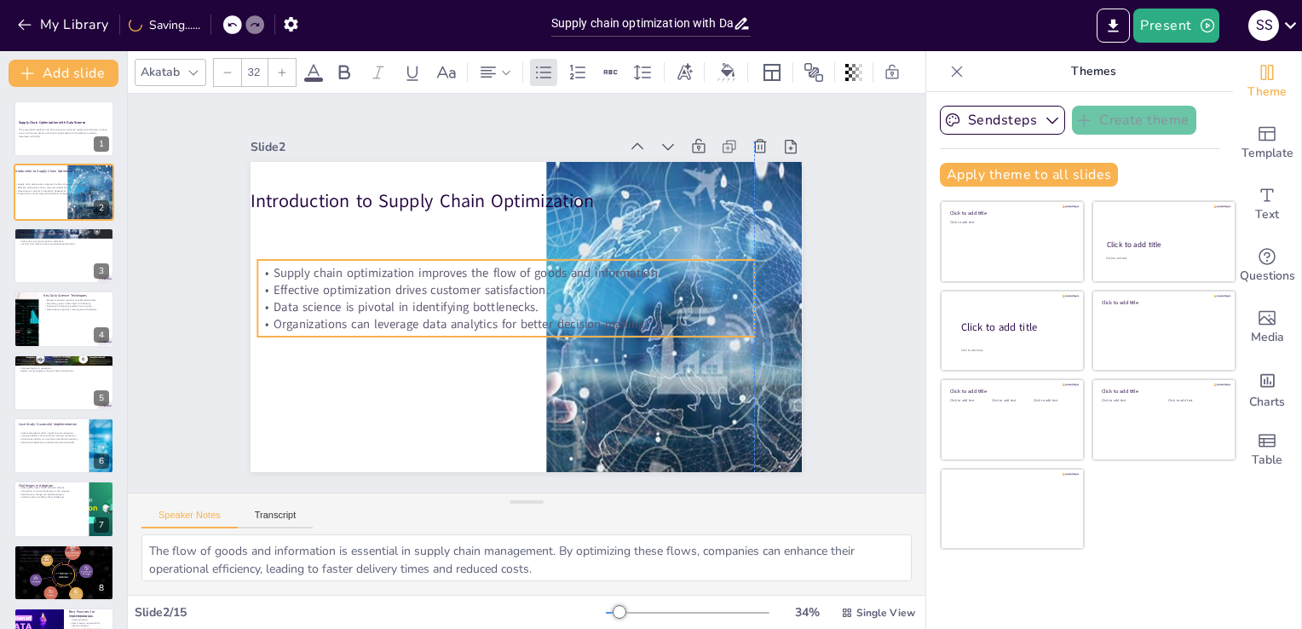
drag, startPoint x: 444, startPoint y: 377, endPoint x: 430, endPoint y: 281, distance: 96.6
click at [430, 281] on p "Effective optimization drives customer satisfaction." at bounding box center [506, 287] width 495 height 69
click at [543, 221] on icon at bounding box center [554, 228] width 22 height 22
click at [194, 371] on div "Slide 1 Supply Chain Optimization with Data Science This presentation explores …" at bounding box center [527, 293] width 681 height 424
click at [353, 304] on p "Data science is pivotal in identifying bottlenecks." at bounding box center [503, 303] width 489 height 120
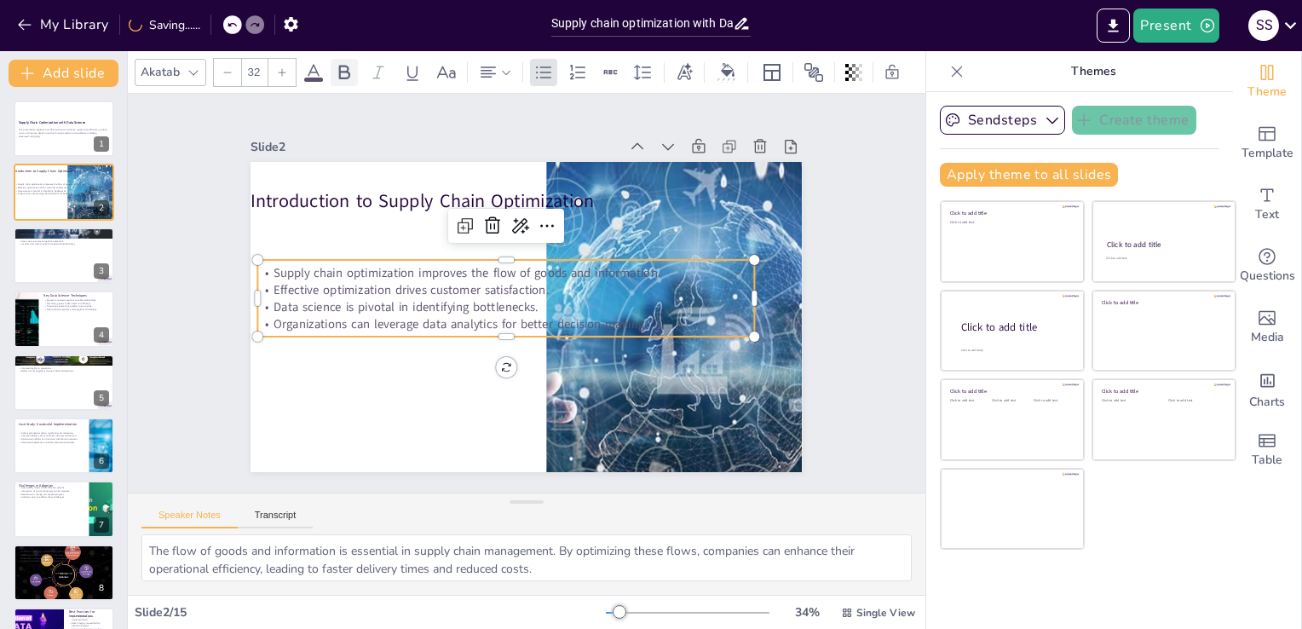
click at [343, 73] on icon at bounding box center [344, 72] width 20 height 20
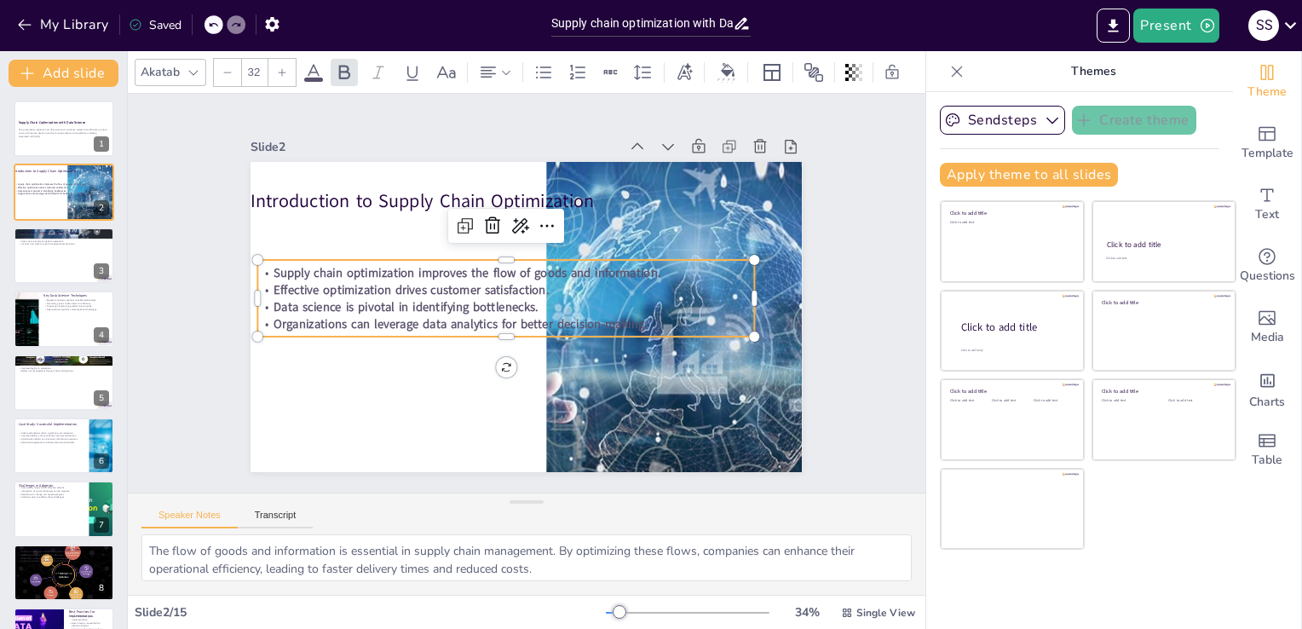
click at [310, 70] on icon at bounding box center [313, 72] width 20 height 20
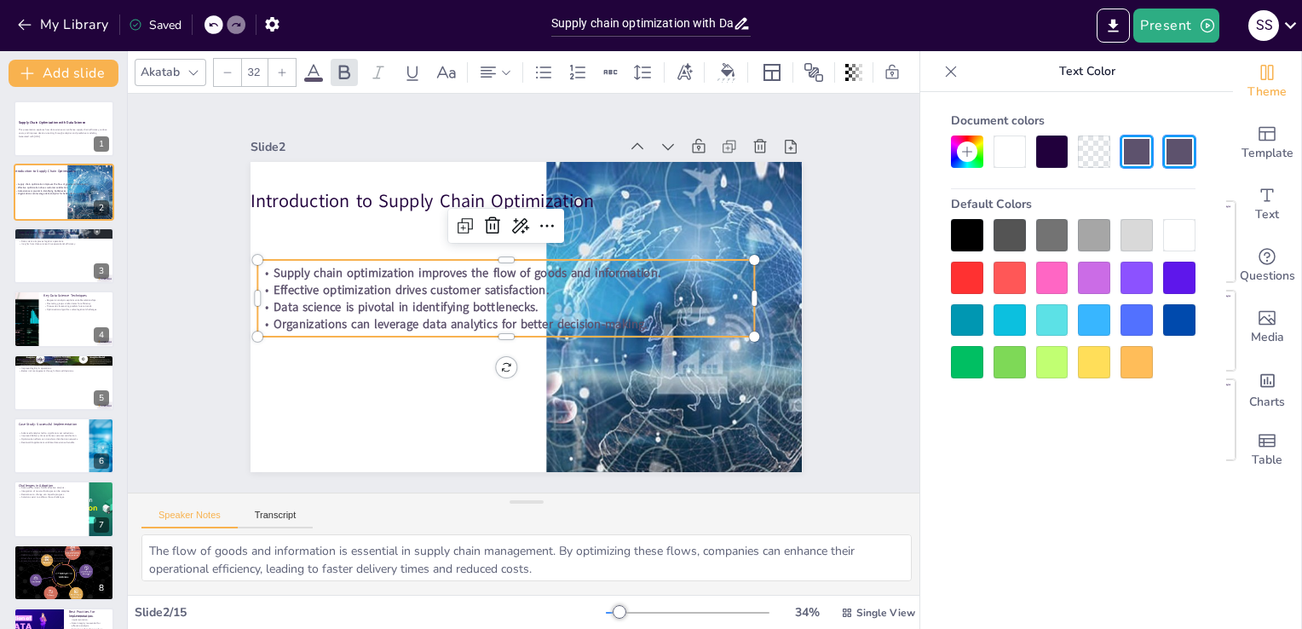
click at [965, 245] on div at bounding box center [967, 235] width 32 height 32
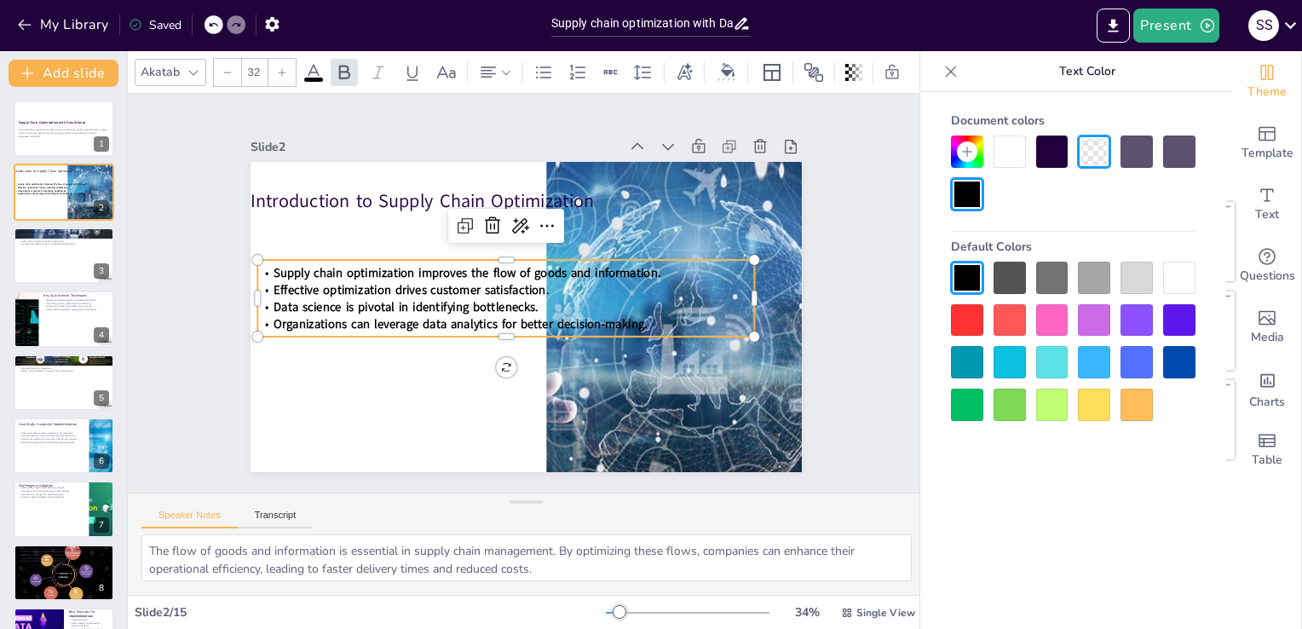
click at [1174, 362] on div at bounding box center [1179, 362] width 32 height 32
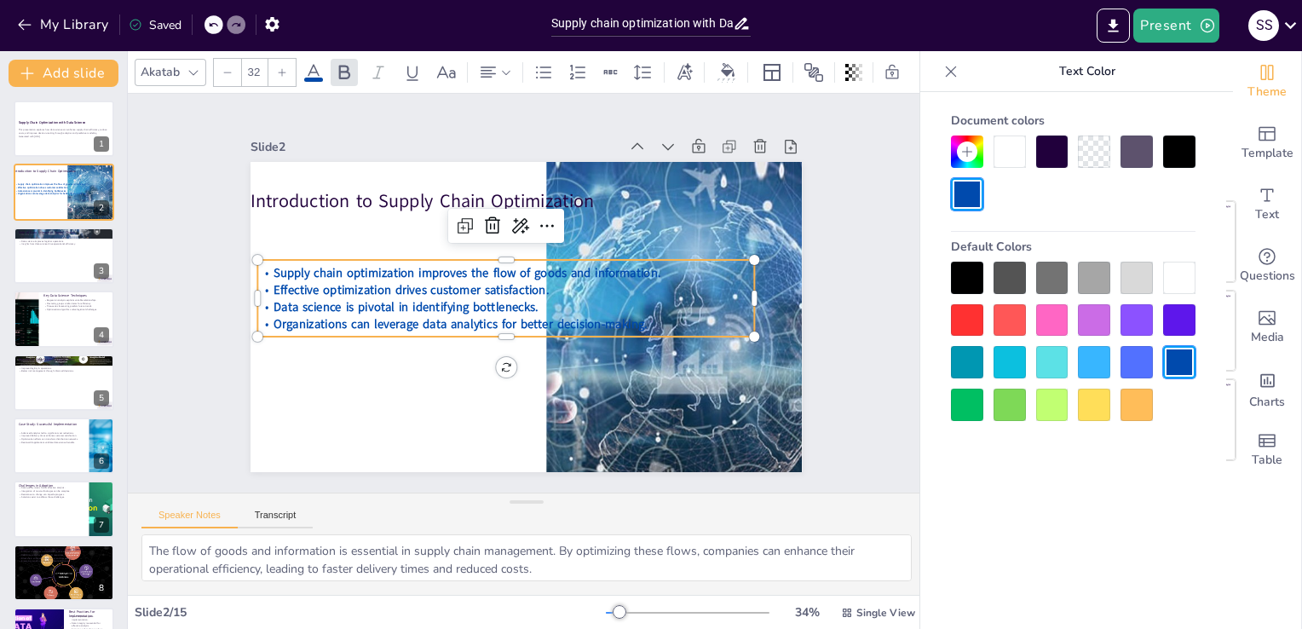
click at [1185, 322] on div at bounding box center [1179, 320] width 32 height 32
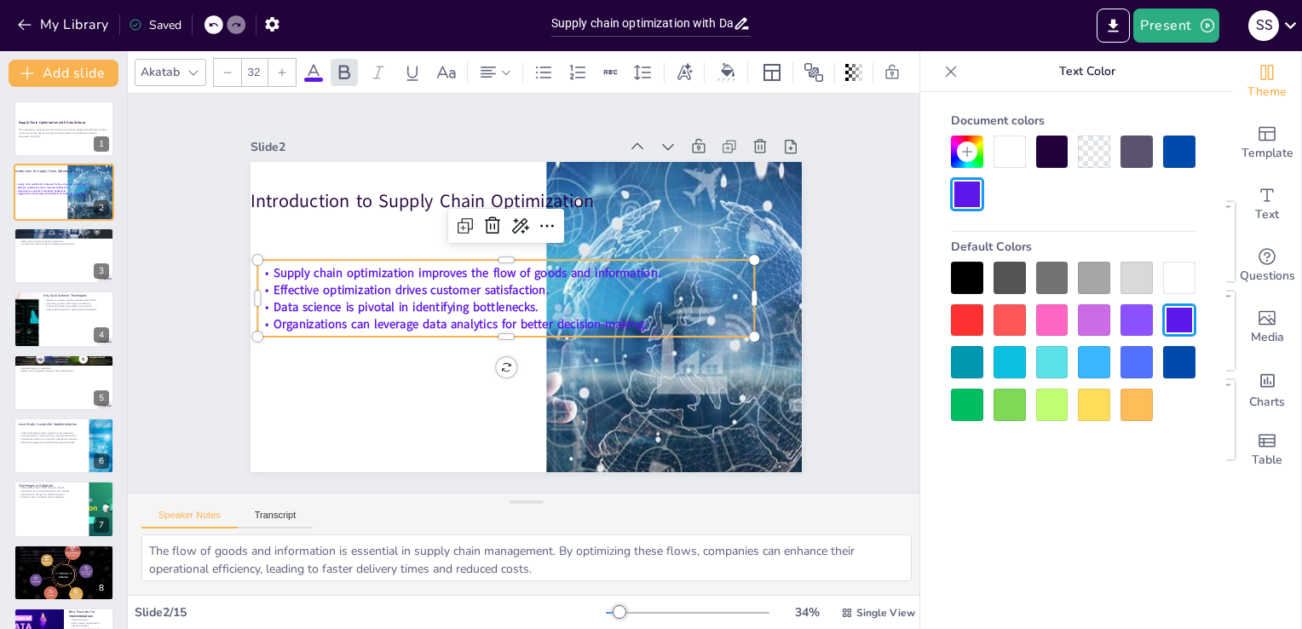
click at [967, 264] on div at bounding box center [967, 278] width 32 height 32
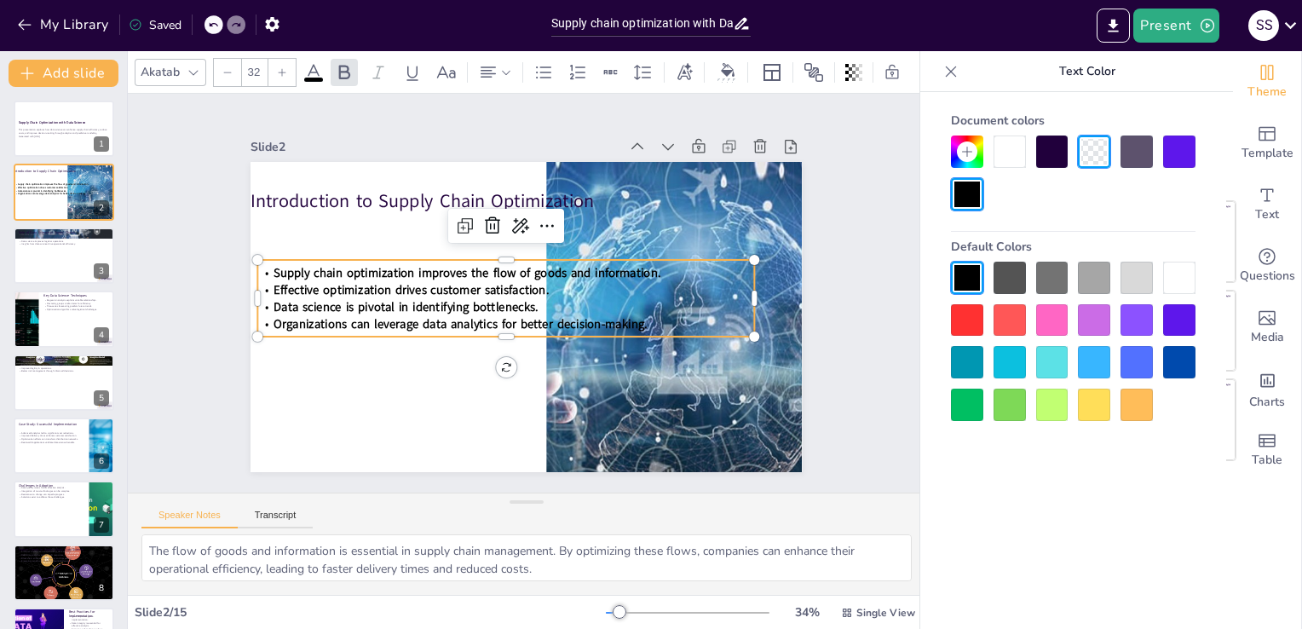
click at [964, 322] on div at bounding box center [967, 320] width 32 height 32
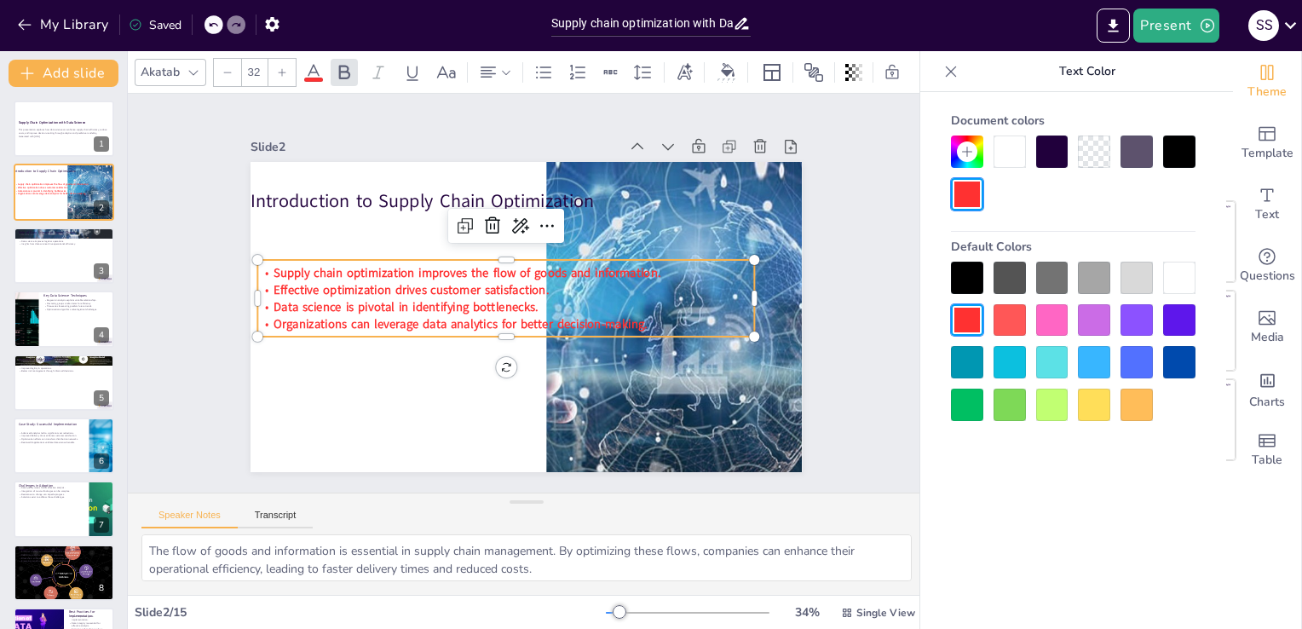
click at [965, 274] on div at bounding box center [967, 278] width 32 height 32
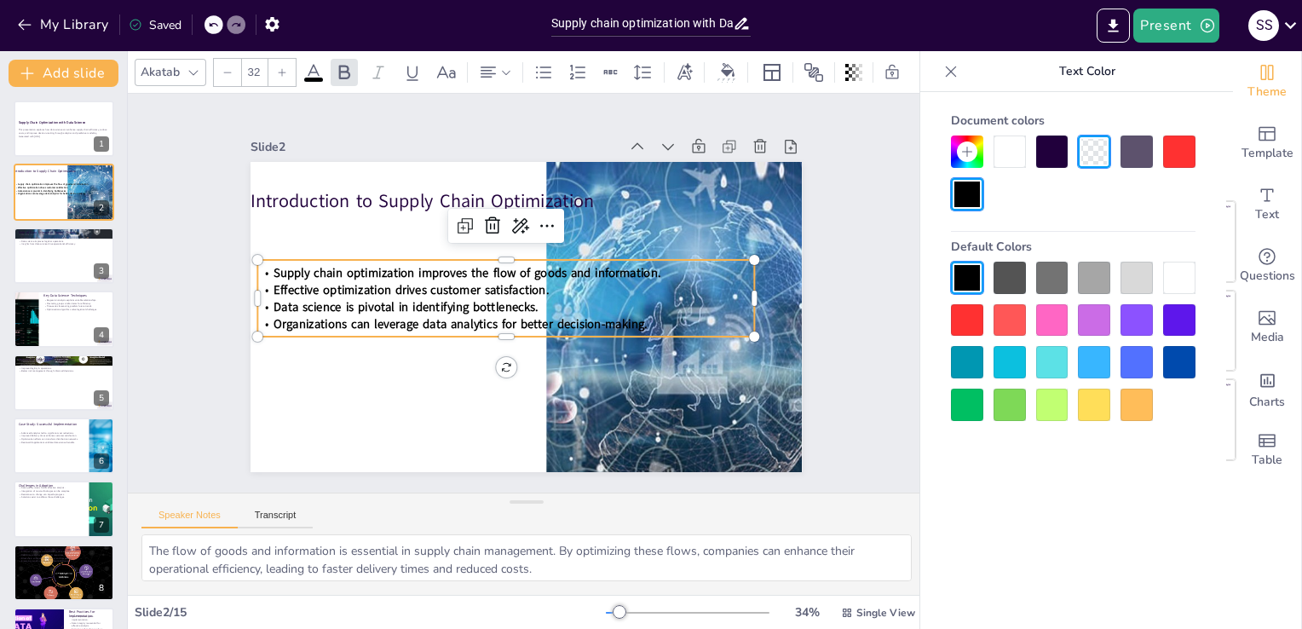
click at [1051, 152] on div at bounding box center [1052, 152] width 32 height 32
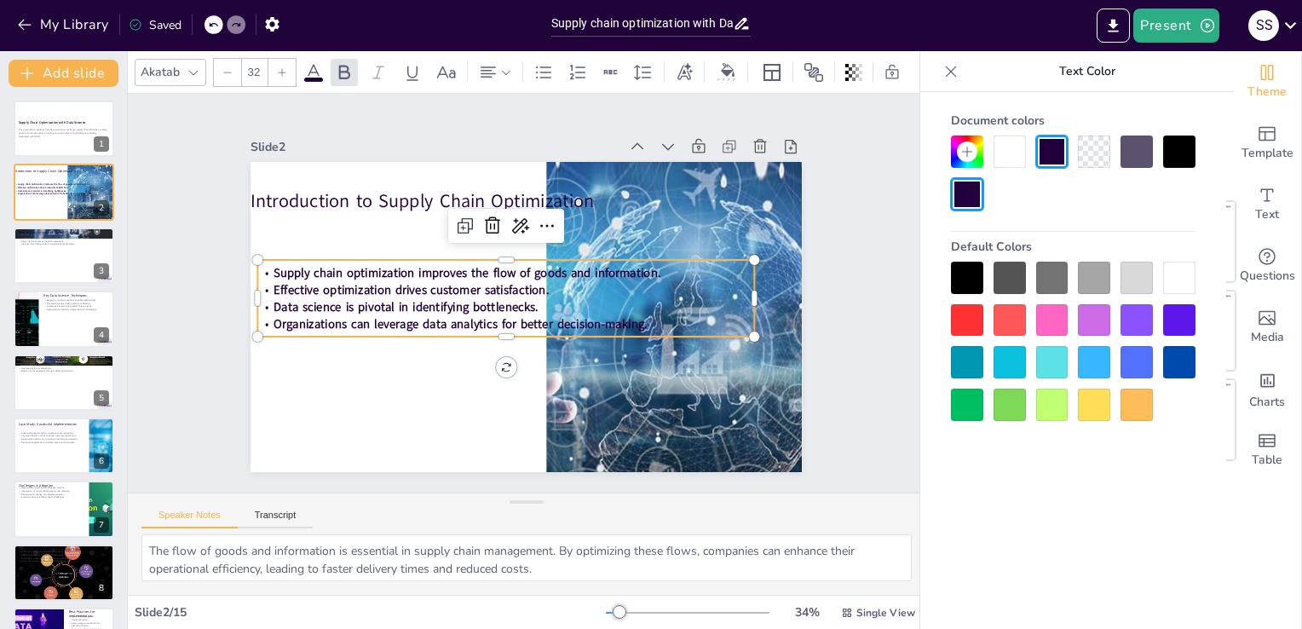
click at [1186, 141] on div at bounding box center [1179, 152] width 32 height 32
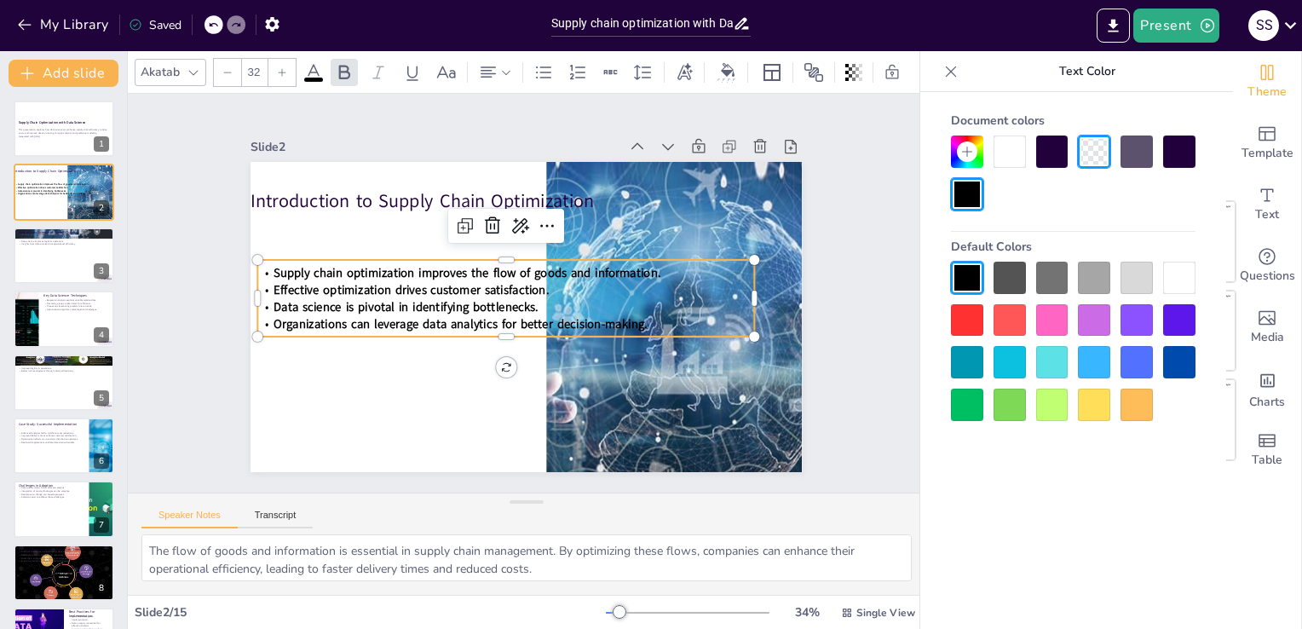
click at [1050, 151] on div at bounding box center [1052, 152] width 32 height 32
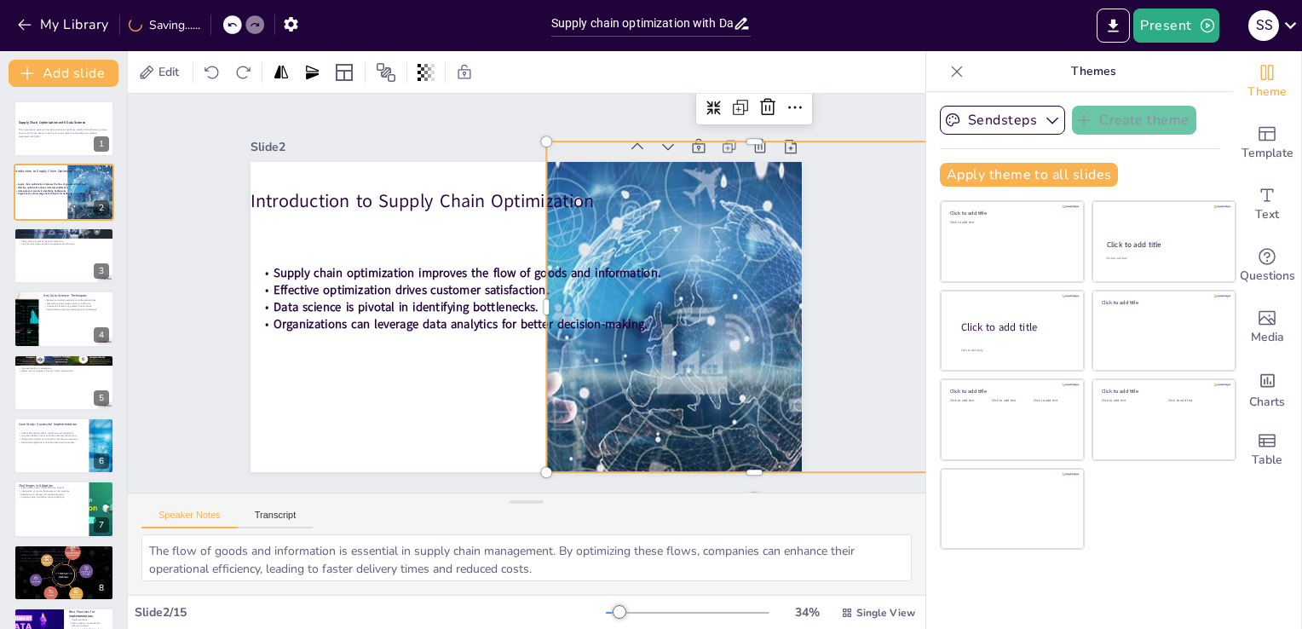
click at [581, 375] on div at bounding box center [669, 383] width 652 height 514
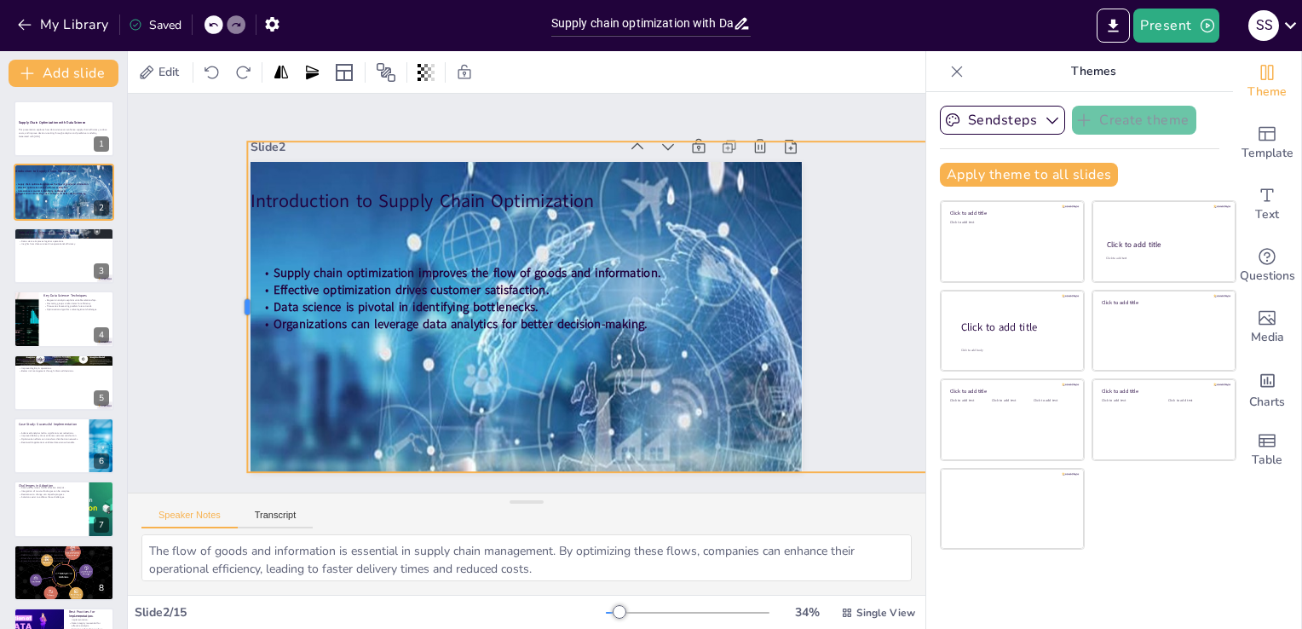
drag, startPoint x: 533, startPoint y: 305, endPoint x: 234, endPoint y: 289, distance: 299.6
click at [234, 289] on div at bounding box center [241, 277] width 49 height 330
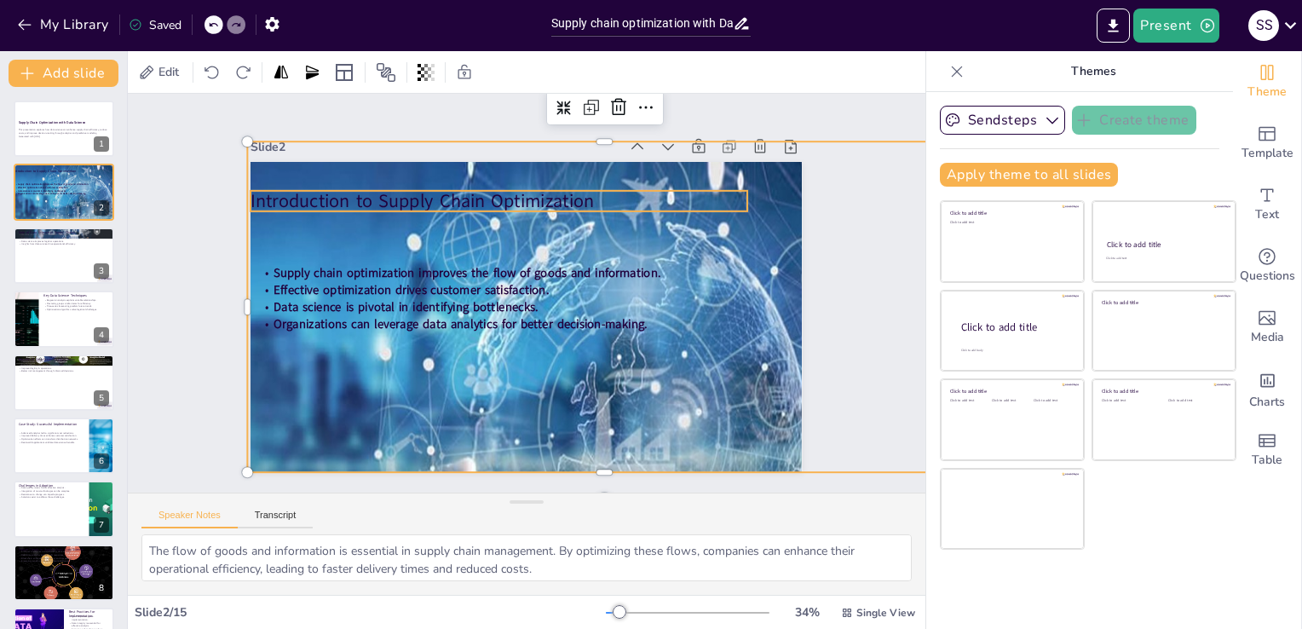
checkbox input "true"
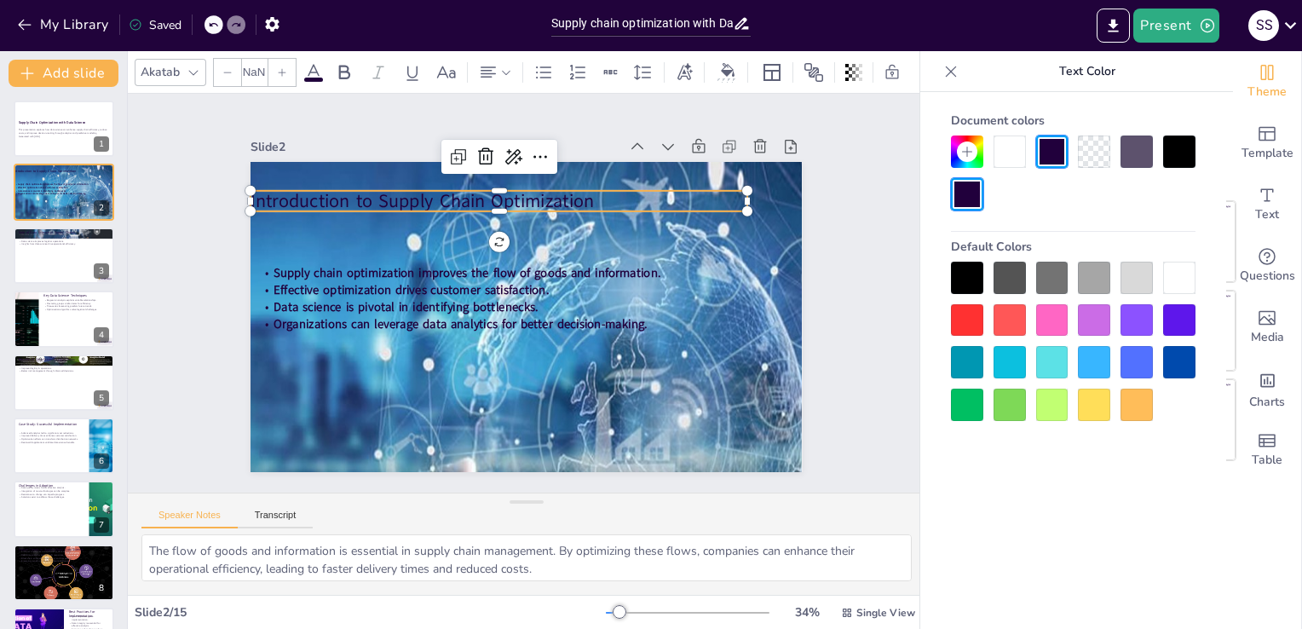
type input "48"
drag, startPoint x: 423, startPoint y: 203, endPoint x: 447, endPoint y: 198, distance: 24.4
click at [447, 198] on p "Introduction to Supply Chain Optimization" at bounding box center [537, 197] width 496 height 78
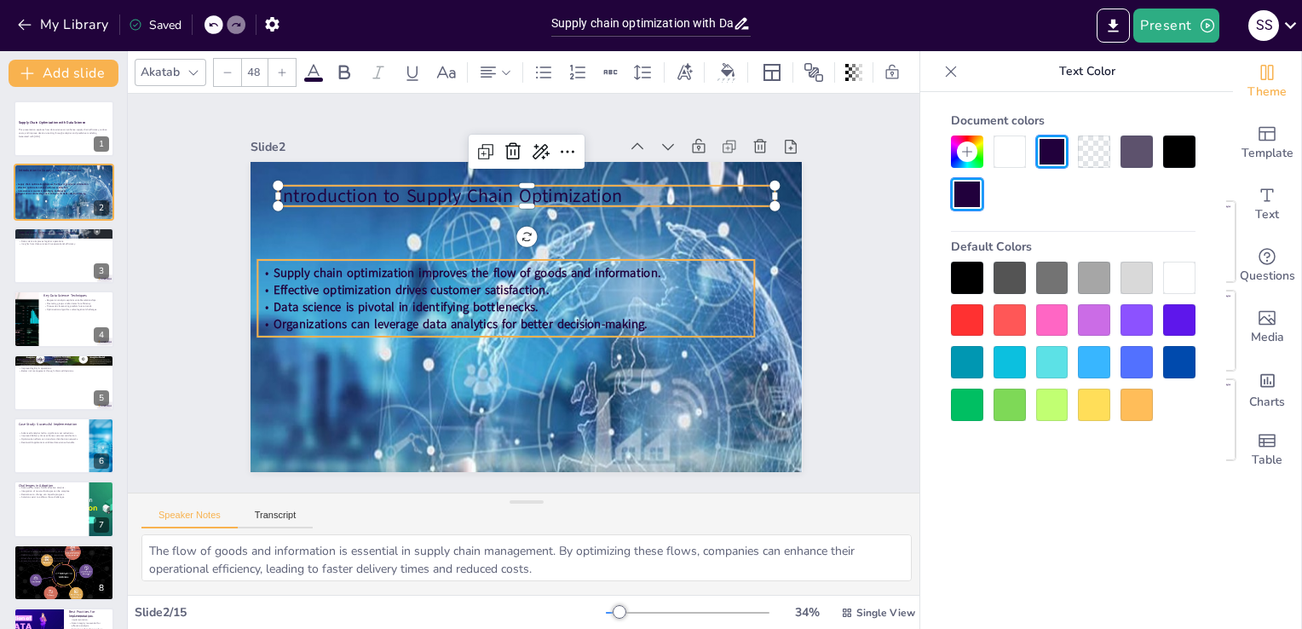
checkbox input "true"
type input "32"
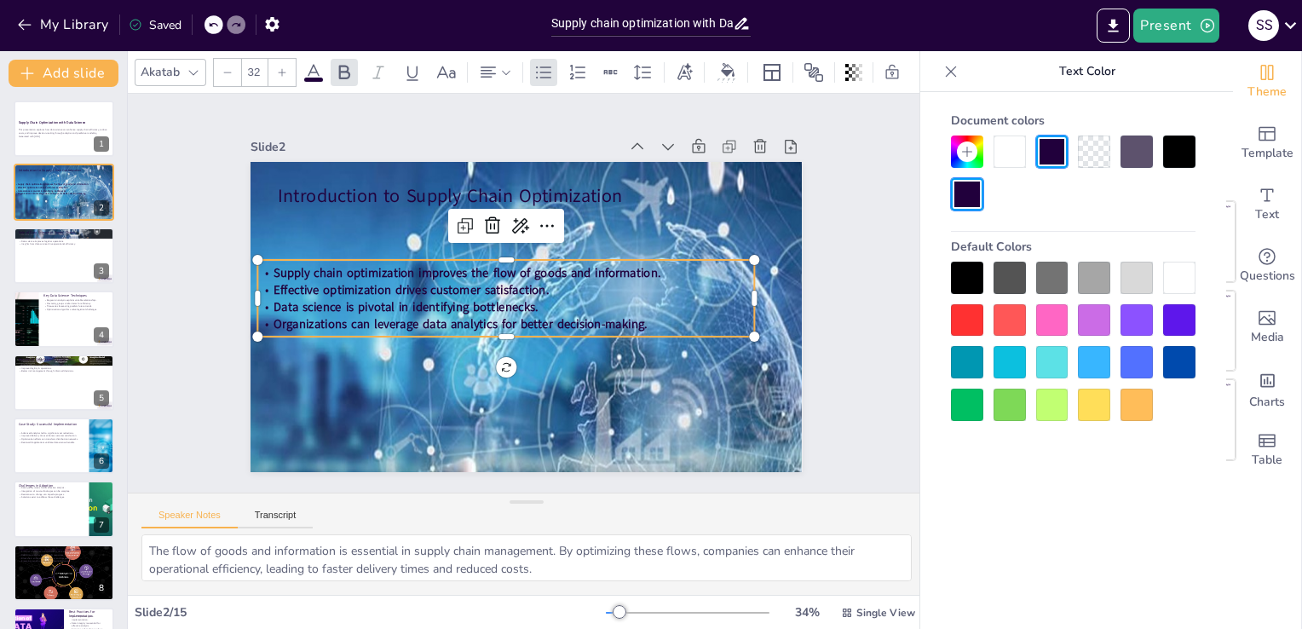
click at [496, 291] on span "Effective optimization drives customer satisfaction." at bounding box center [412, 278] width 276 height 46
click at [282, 68] on icon at bounding box center [283, 72] width 8 height 8
checkbox input "true"
type input "33"
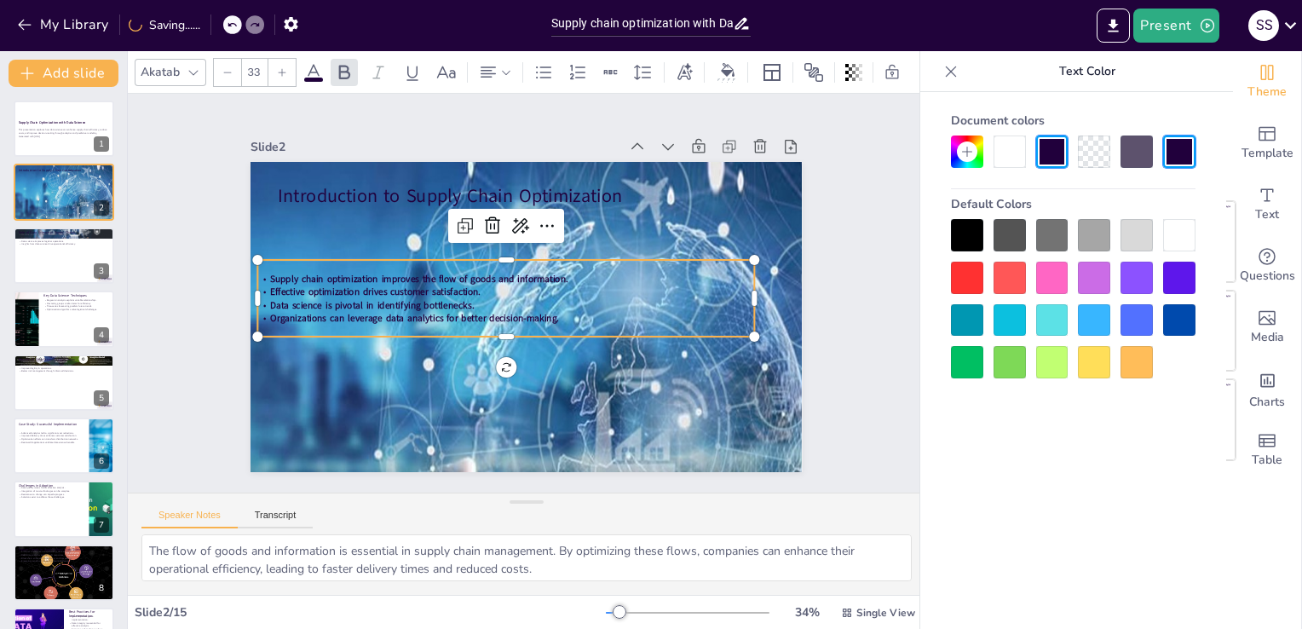
click at [282, 68] on icon at bounding box center [283, 72] width 8 height 8
checkbox input "true"
type input "34"
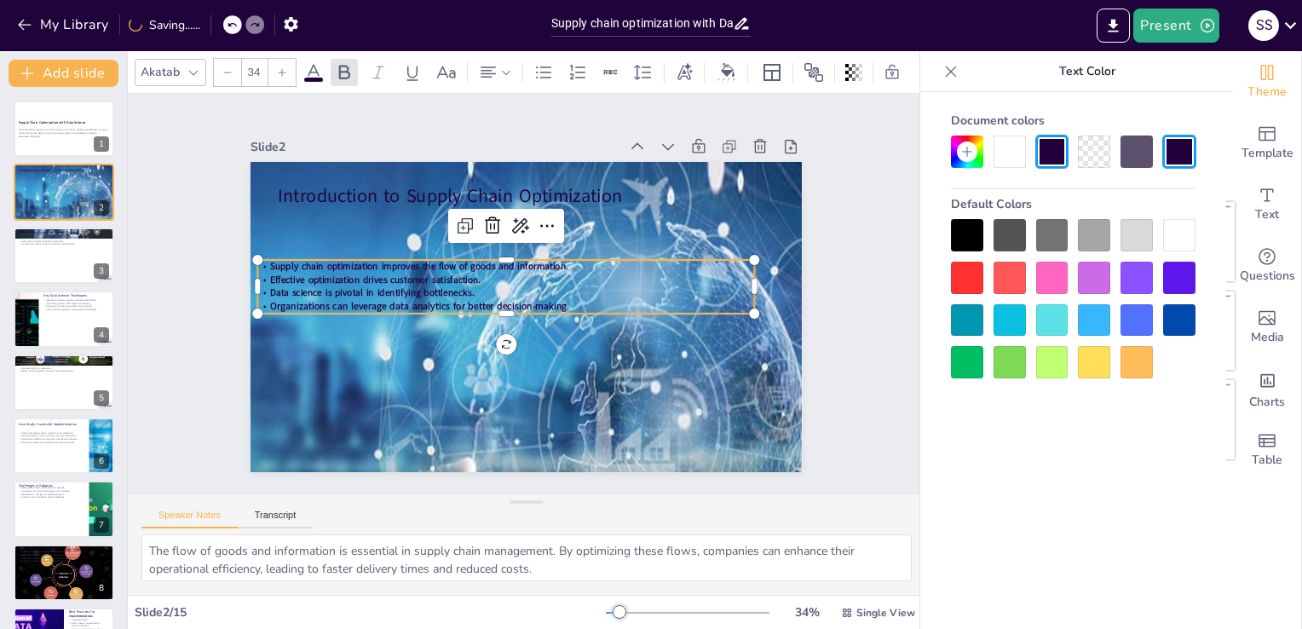
click at [218, 66] on div at bounding box center [227, 72] width 27 height 27
checkbox input "true"
type input "33"
click at [218, 66] on div at bounding box center [227, 72] width 27 height 27
checkbox input "true"
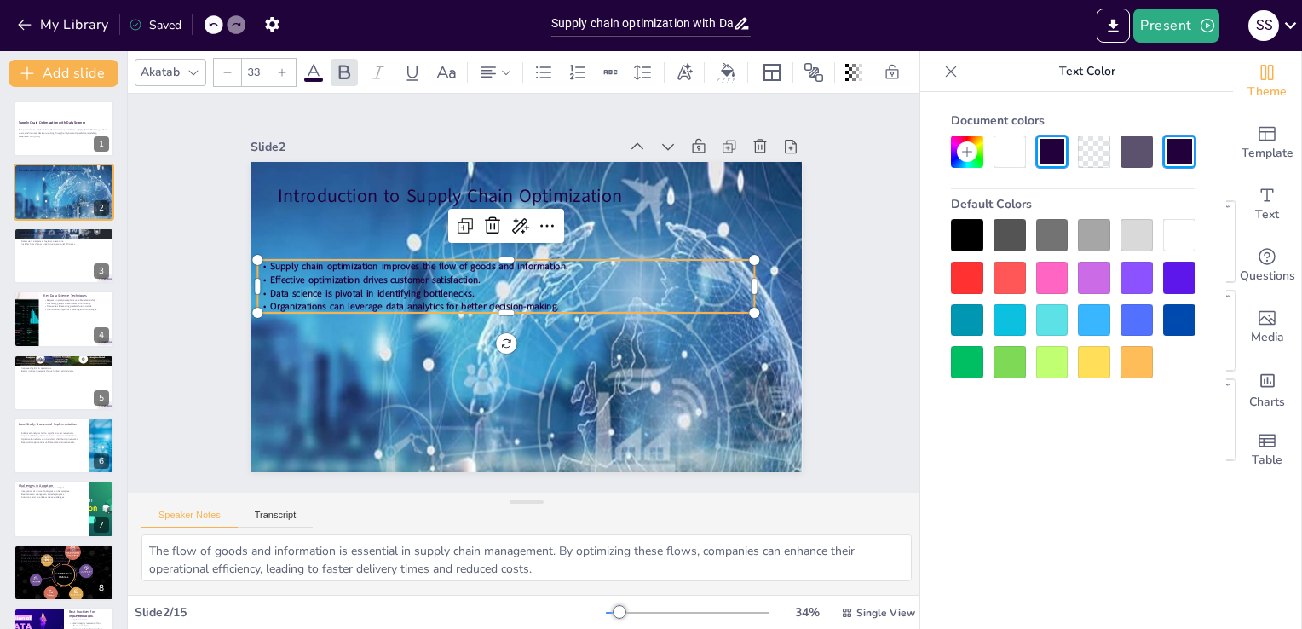
type input "32"
click at [281, 68] on icon at bounding box center [283, 72] width 8 height 8
checkbox input "true"
type input "33"
click at [281, 68] on icon at bounding box center [283, 72] width 8 height 8
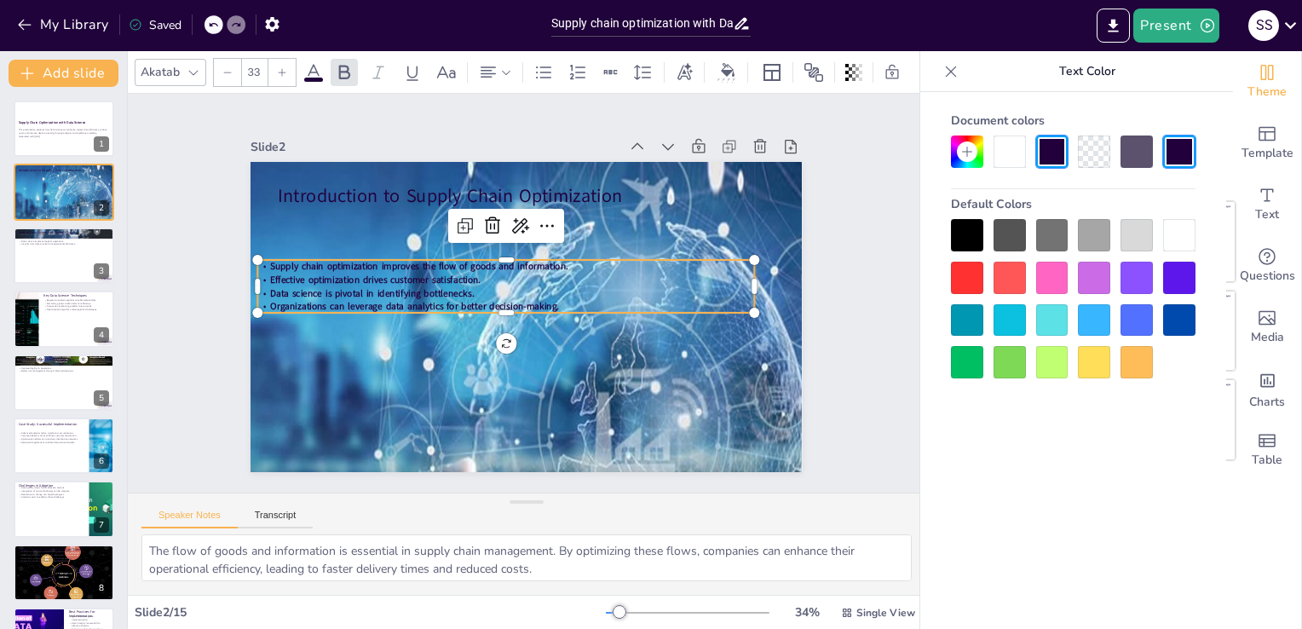
checkbox input "true"
type input "34"
click at [281, 68] on icon at bounding box center [283, 72] width 8 height 8
checkbox input "true"
type input "35"
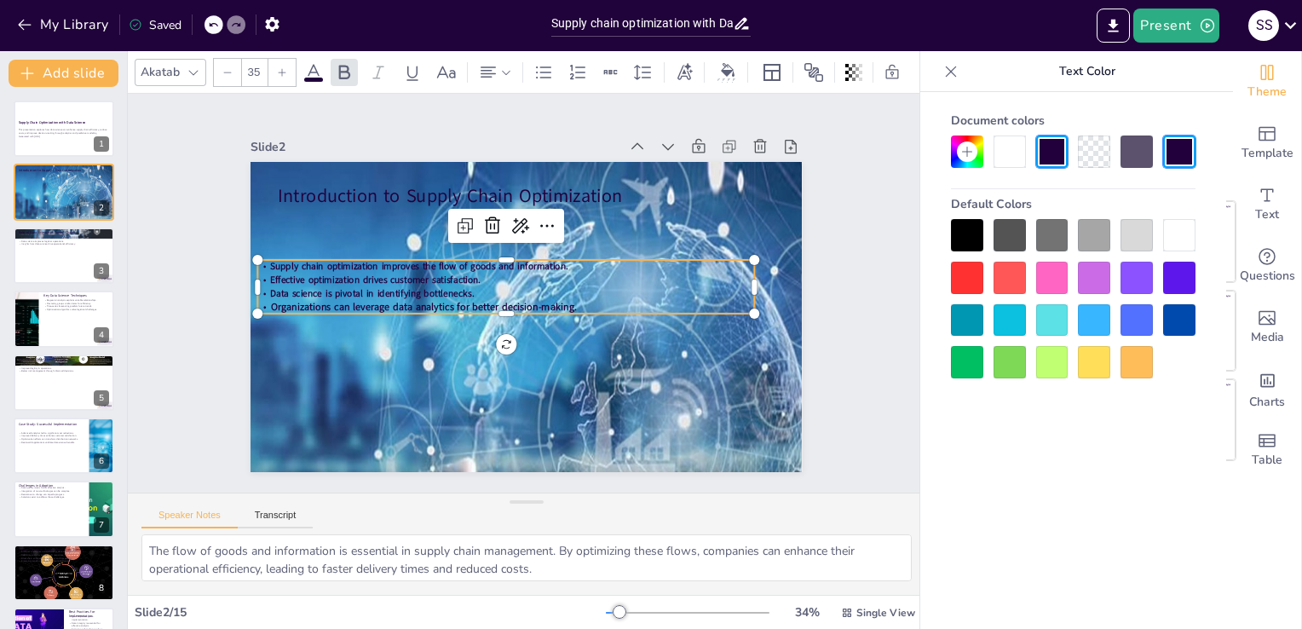
click at [281, 68] on icon at bounding box center [283, 72] width 8 height 8
checkbox input "true"
type input "36"
click at [281, 68] on icon at bounding box center [283, 72] width 8 height 8
checkbox input "true"
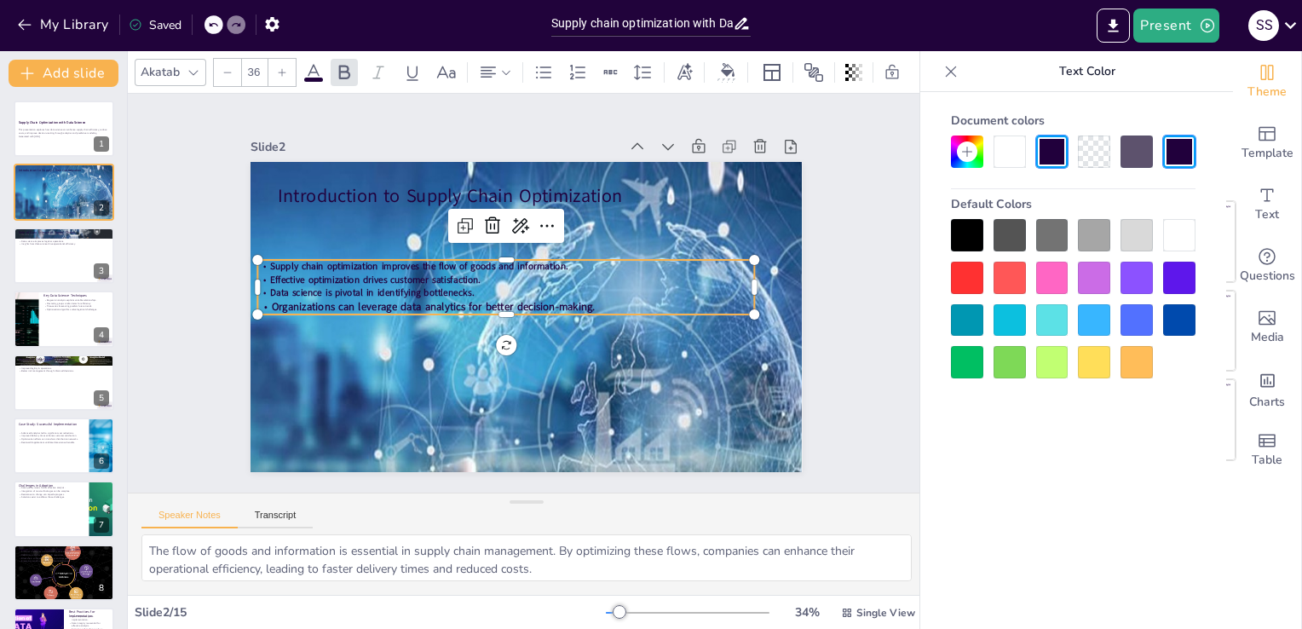
type input "37"
click at [281, 68] on icon at bounding box center [283, 72] width 8 height 8
checkbox input "true"
type input "38"
click at [281, 68] on icon at bounding box center [283, 72] width 8 height 8
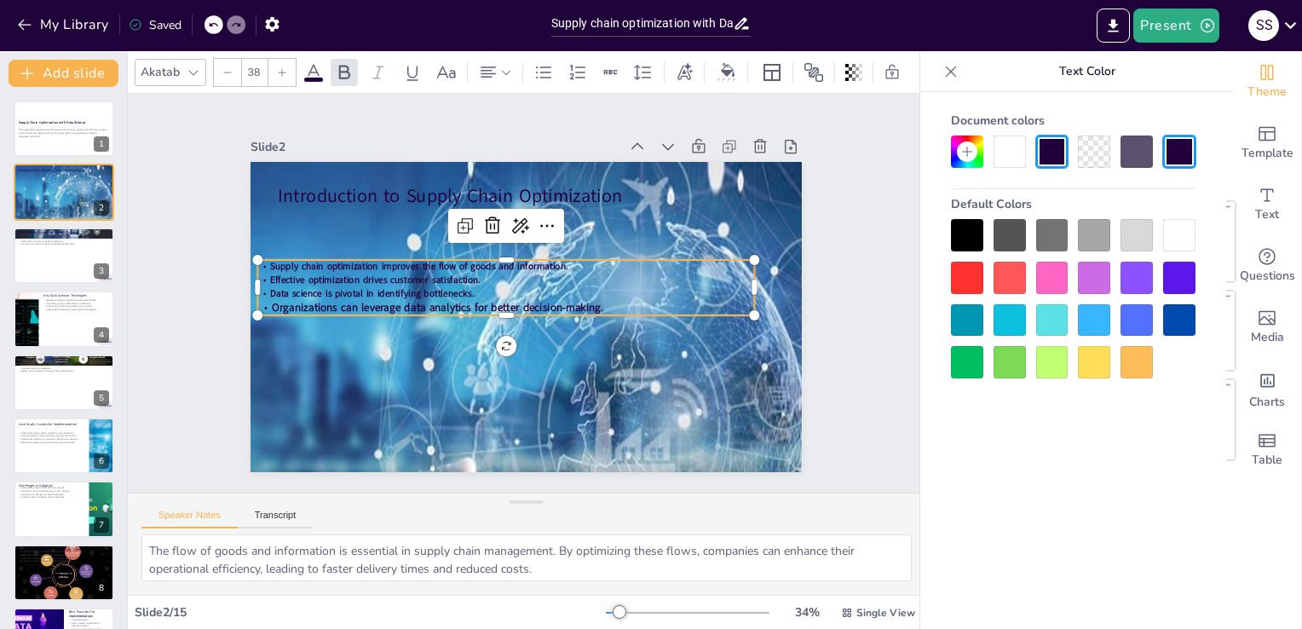
checkbox input "true"
type input "39"
click at [281, 68] on icon at bounding box center [283, 72] width 8 height 8
checkbox input "true"
type input "40"
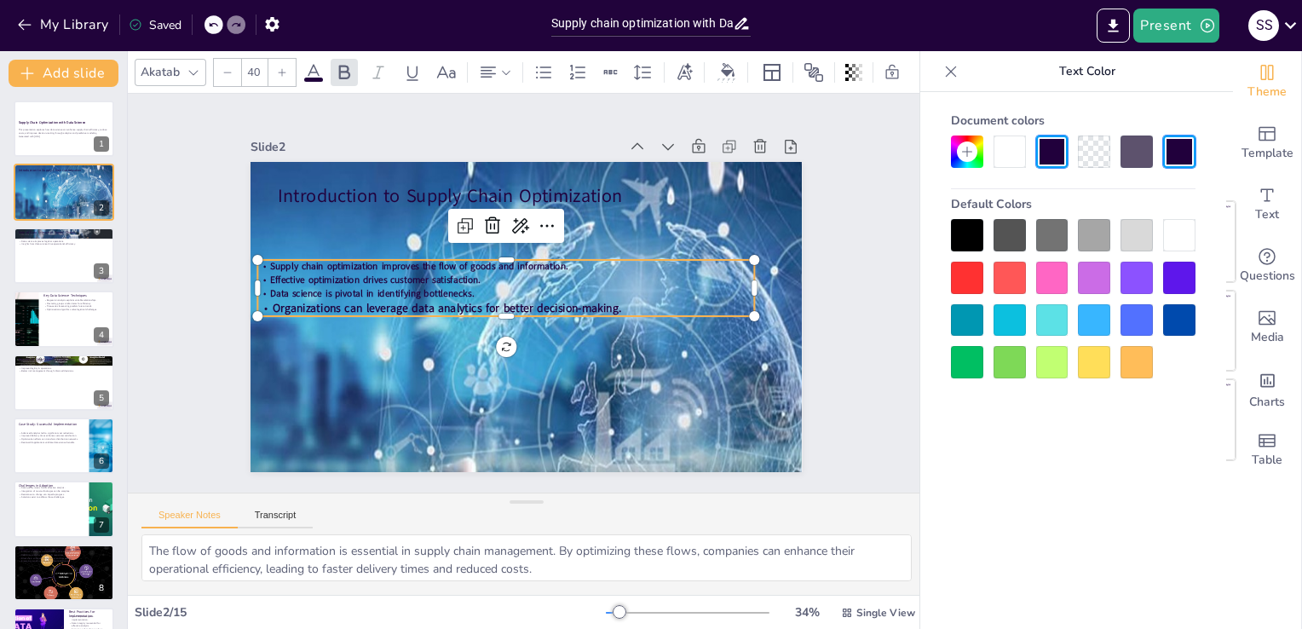
click at [281, 68] on icon at bounding box center [283, 72] width 8 height 8
checkbox input "true"
type input "41"
click at [281, 68] on icon at bounding box center [283, 72] width 8 height 8
checkbox input "true"
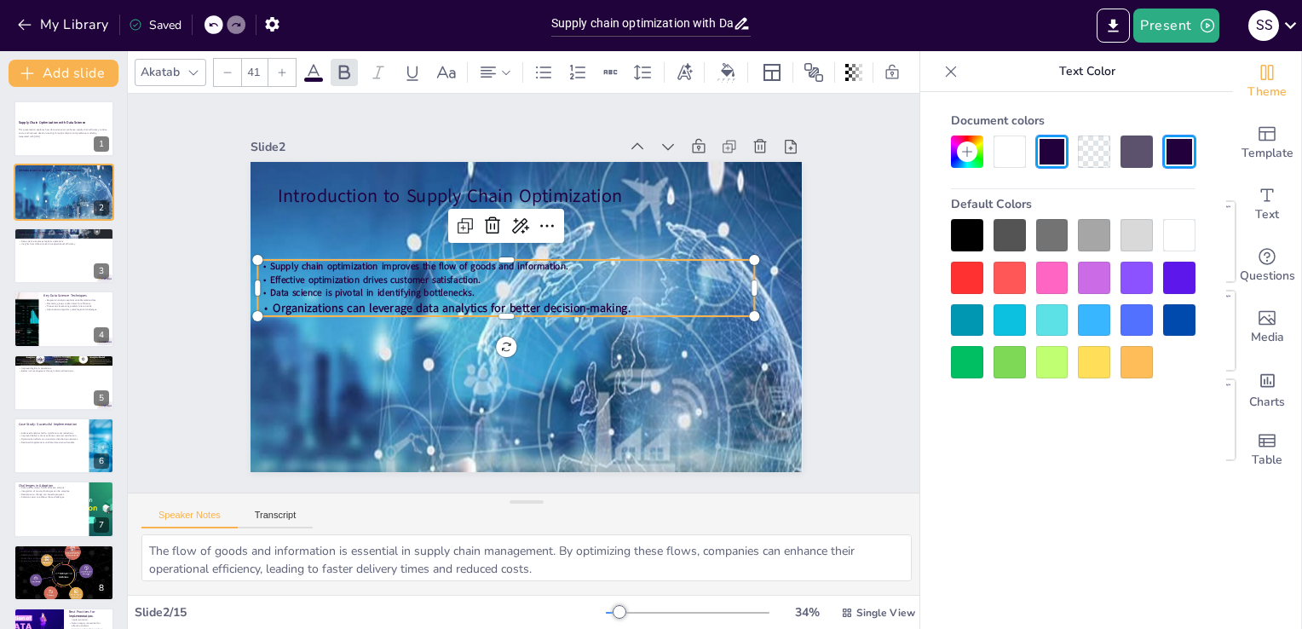
type input "42"
click at [281, 68] on icon at bounding box center [283, 72] width 8 height 8
checkbox input "true"
type input "43"
click at [281, 68] on icon at bounding box center [283, 72] width 8 height 8
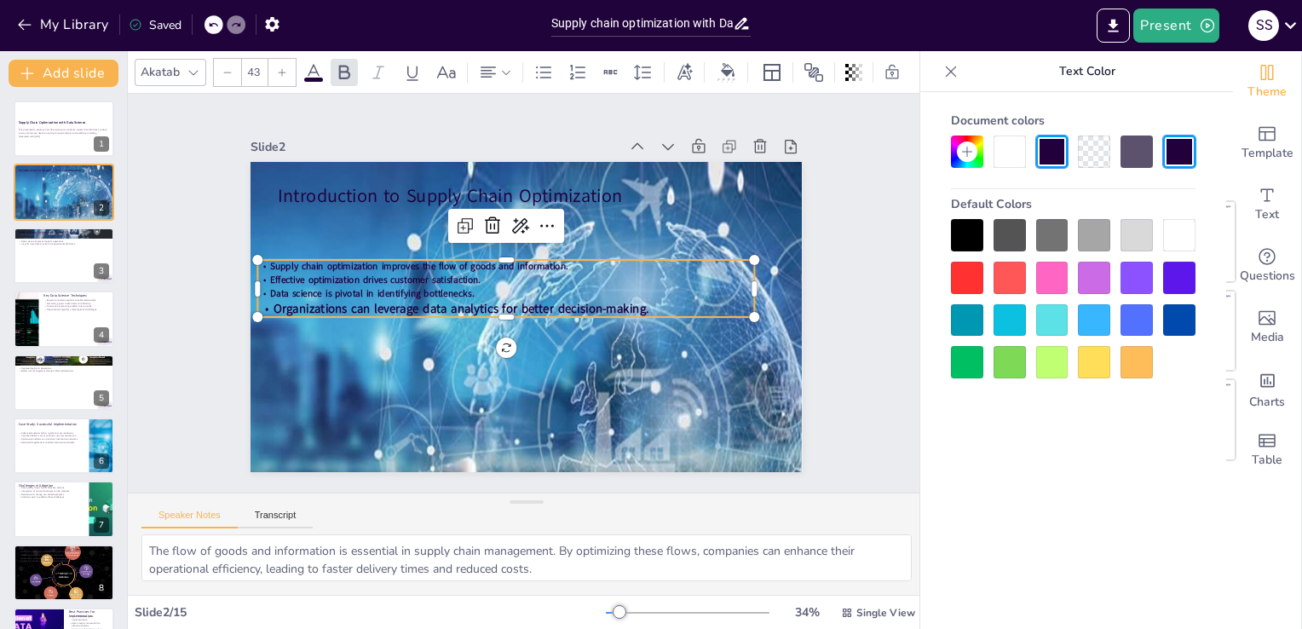
checkbox input "true"
type input "44"
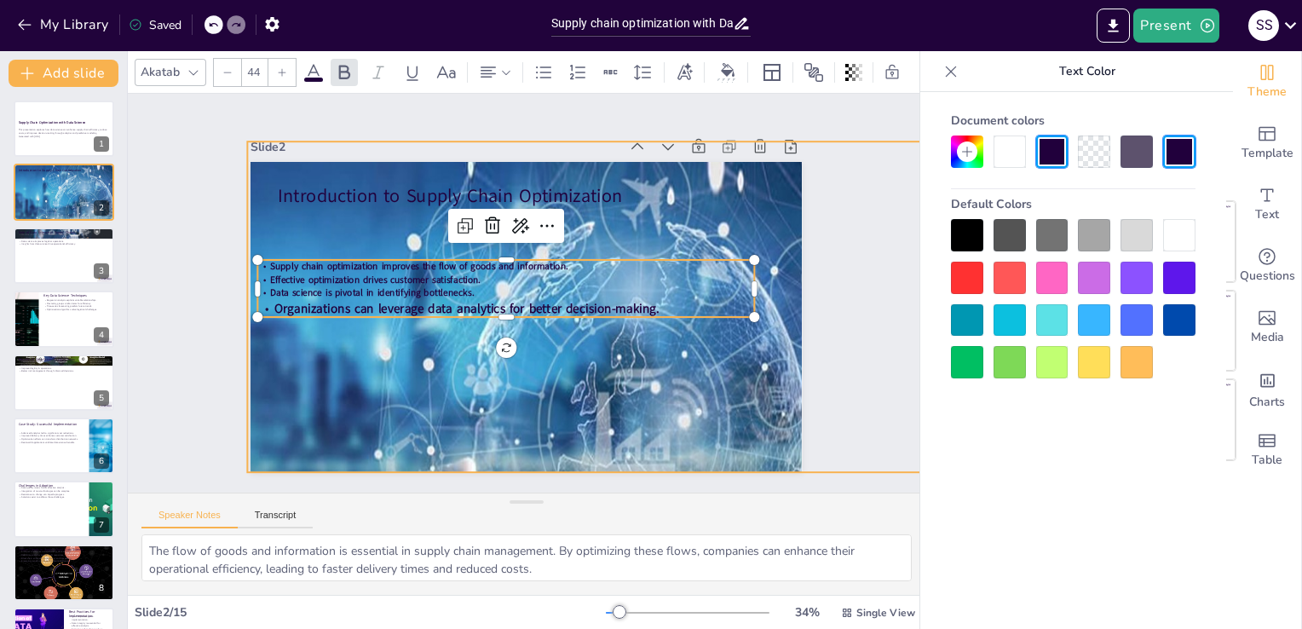
checkbox input "true"
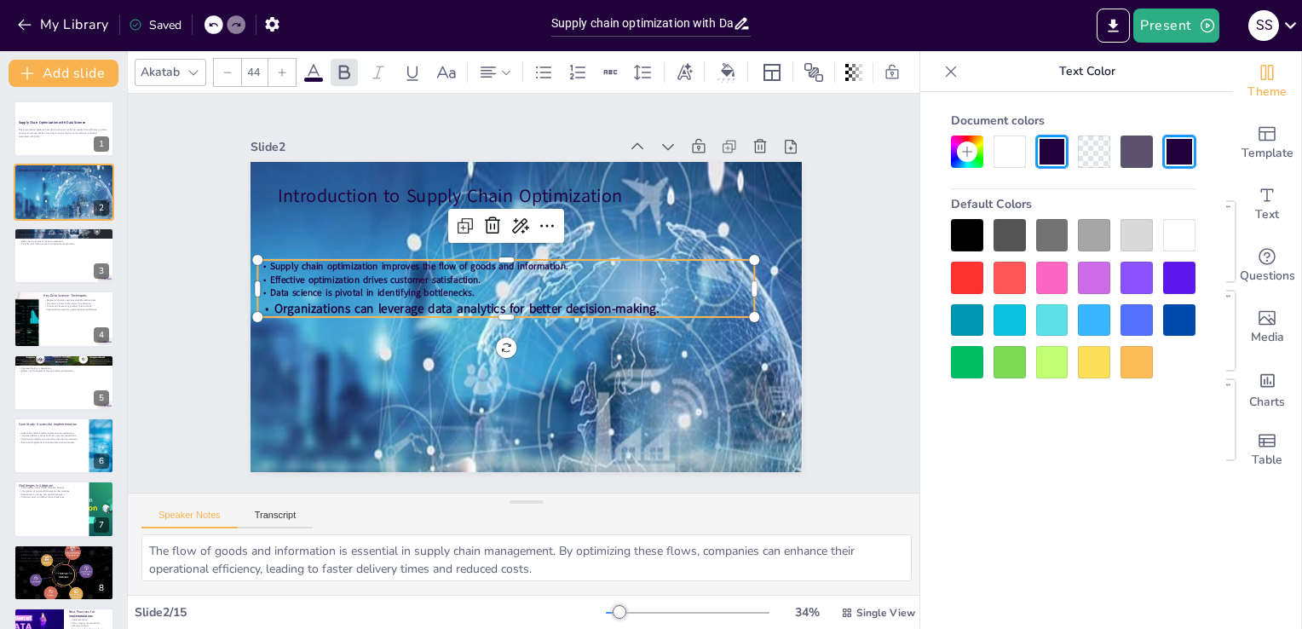
type input "33"
click at [380, 286] on span "Data science is pivotal in identifying bottlenecks." at bounding box center [373, 277] width 205 height 34
click at [468, 287] on p "Data science is pivotal in identifying bottlenecks." at bounding box center [506, 290] width 495 height 65
checkbox input "true"
type input "37"
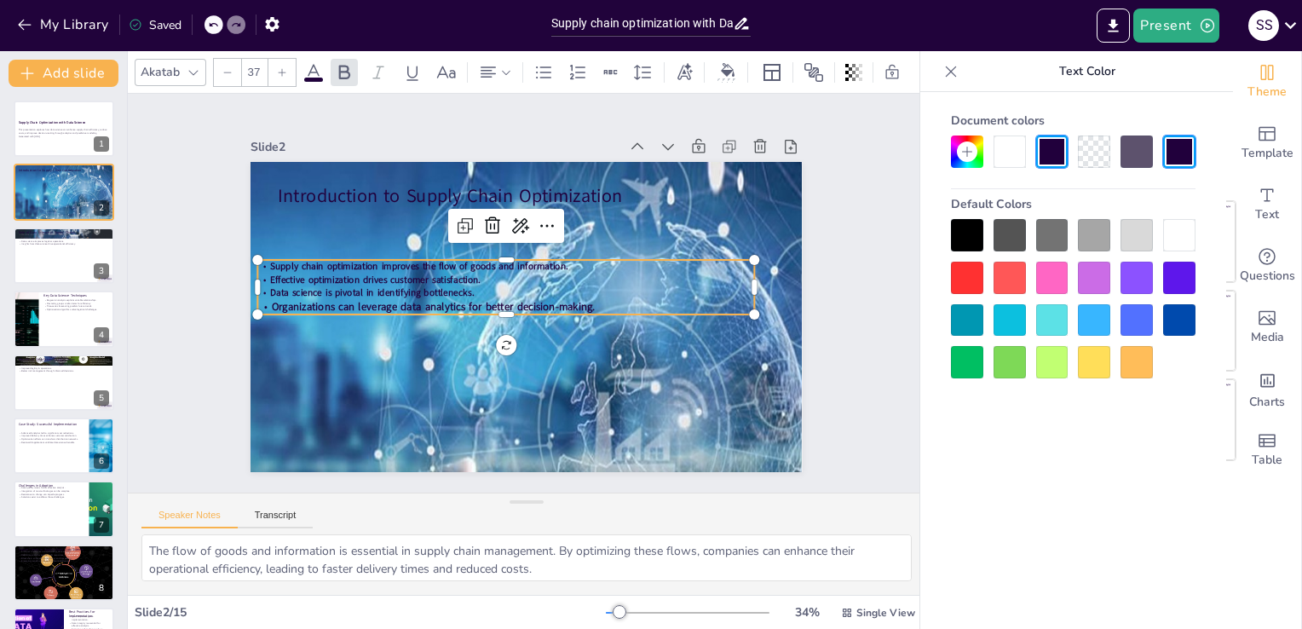
checkbox input "true"
type input "36"
checkbox input "true"
type input "35"
checkbox input "true"
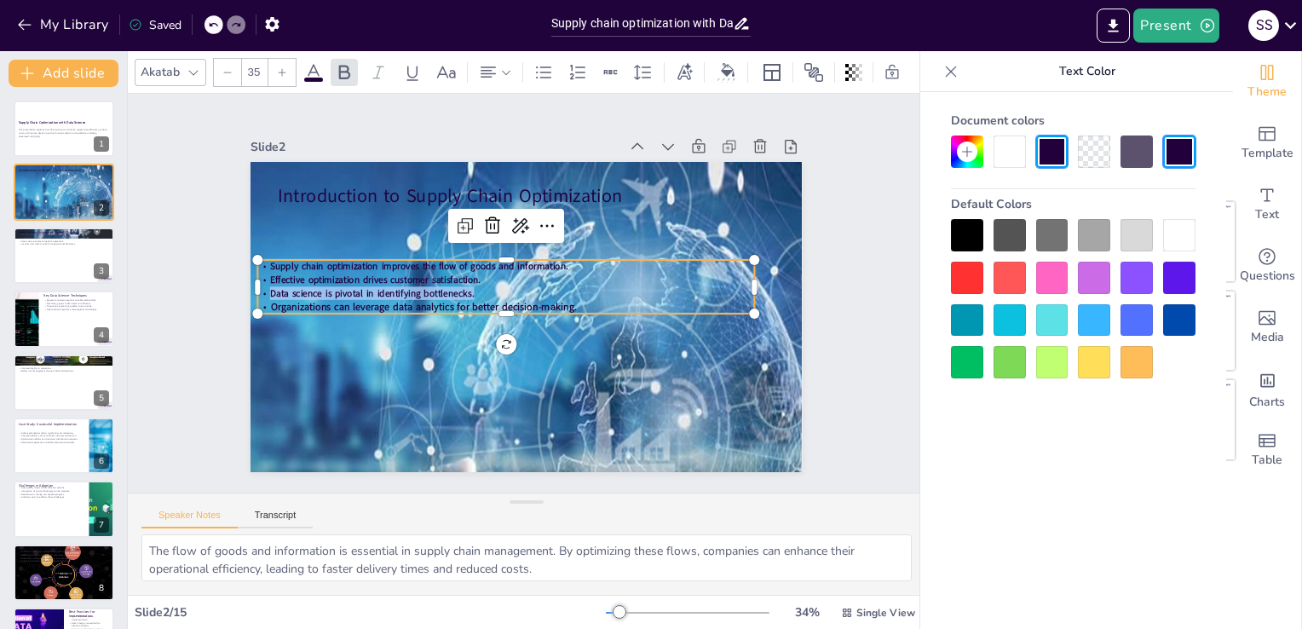
type input "33"
checkbox input "true"
type input "32"
checkbox input "true"
type input "33"
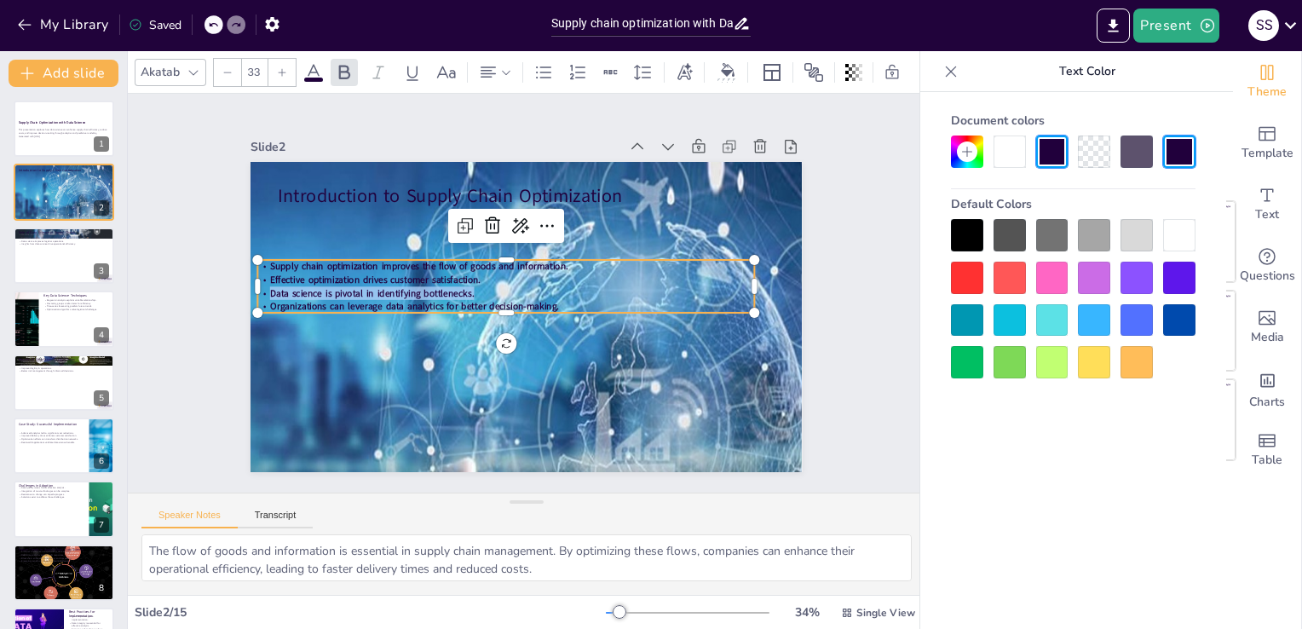
checkbox input "true"
type input "34"
checkbox input "true"
type input "33"
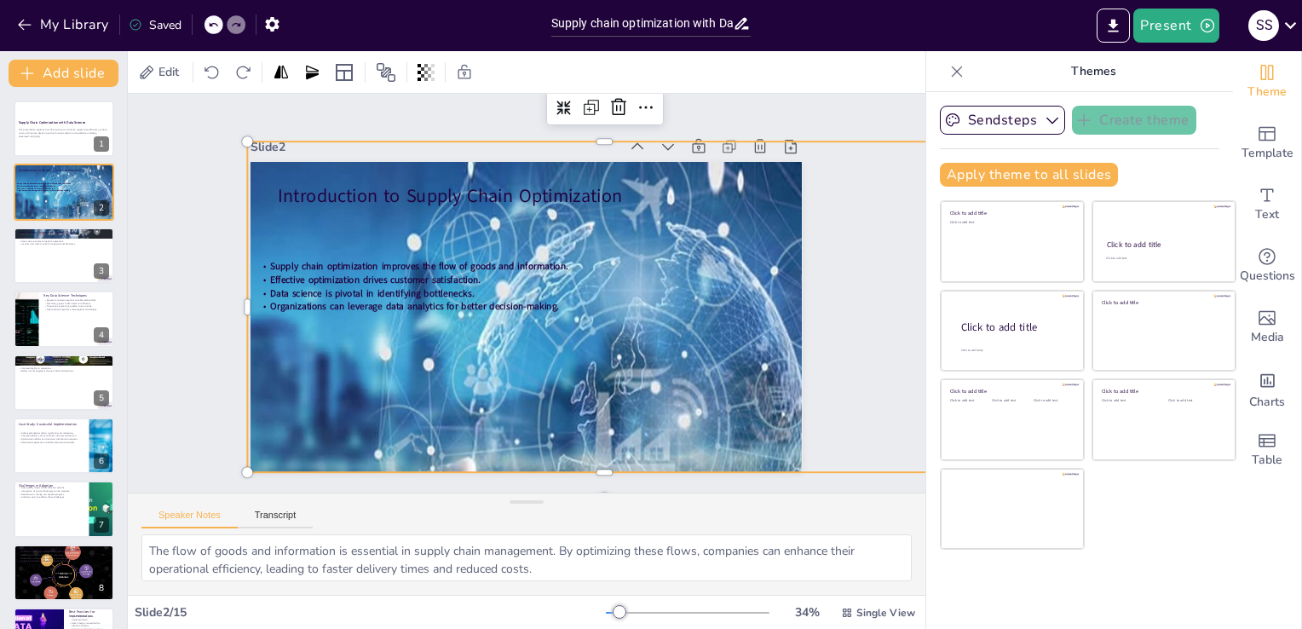
click at [368, 394] on div at bounding box center [561, 471] width 889 height 817
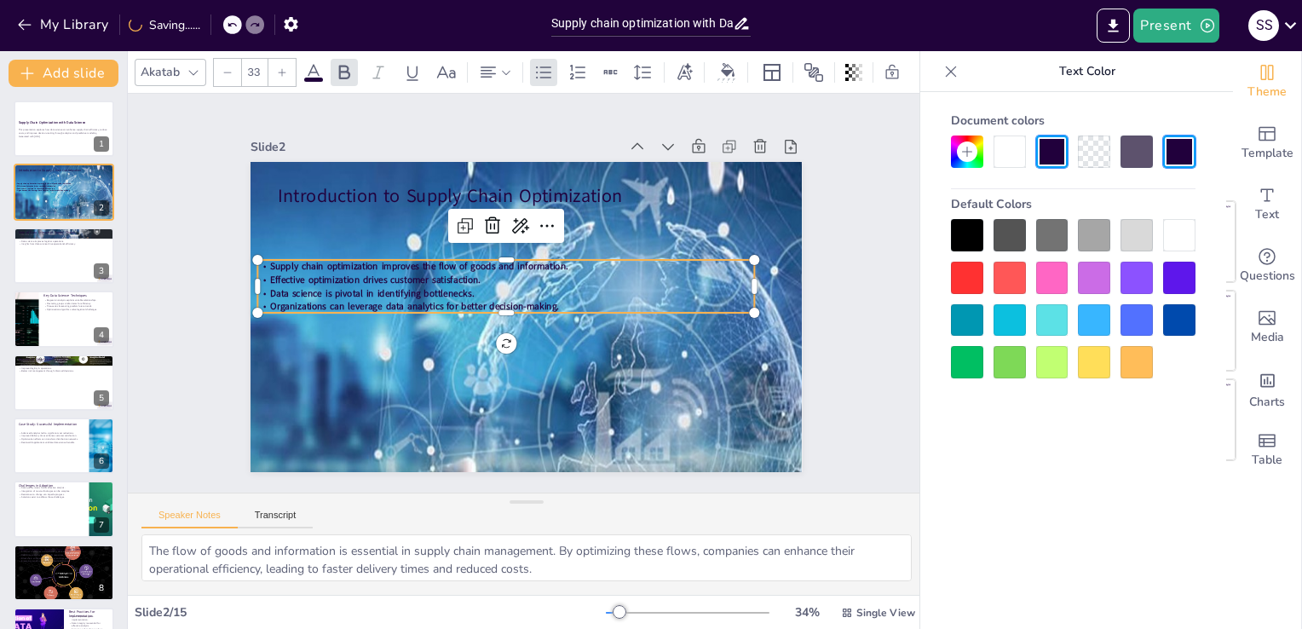
click at [480, 269] on p "Effective optimization drives customer satisfaction." at bounding box center [507, 277] width 495 height 65
click at [488, 302] on span "Organizations can leverage data analytics for better decision-making." at bounding box center [413, 294] width 289 height 43
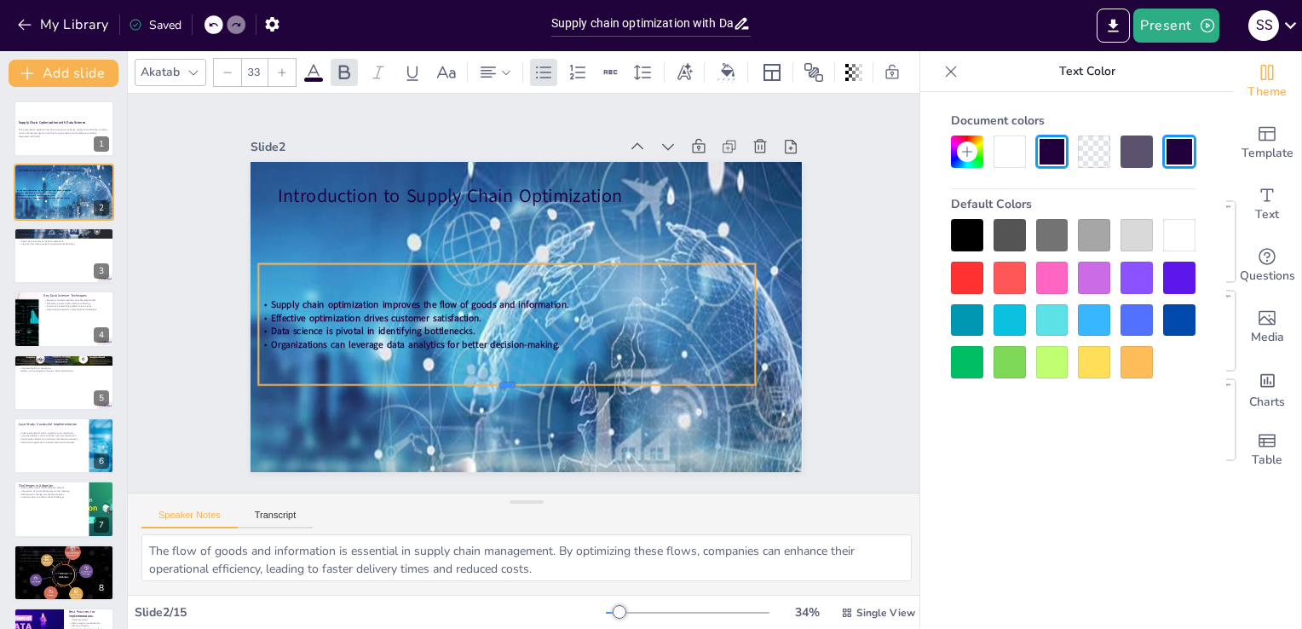
drag, startPoint x: 495, startPoint y: 309, endPoint x: 490, endPoint y: 378, distance: 68.4
click at [490, 378] on div at bounding box center [497, 390] width 495 height 66
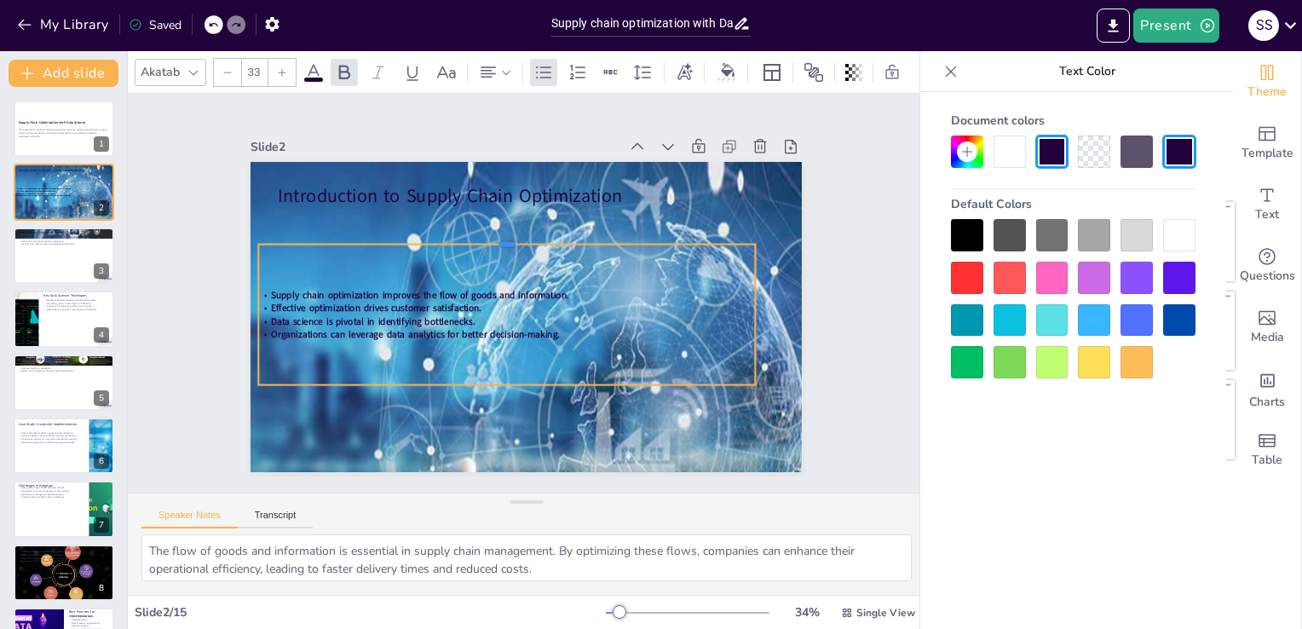
drag, startPoint x: 495, startPoint y: 254, endPoint x: 506, endPoint y: 234, distance: 22.5
click at [506, 234] on div at bounding box center [513, 236] width 495 height 66
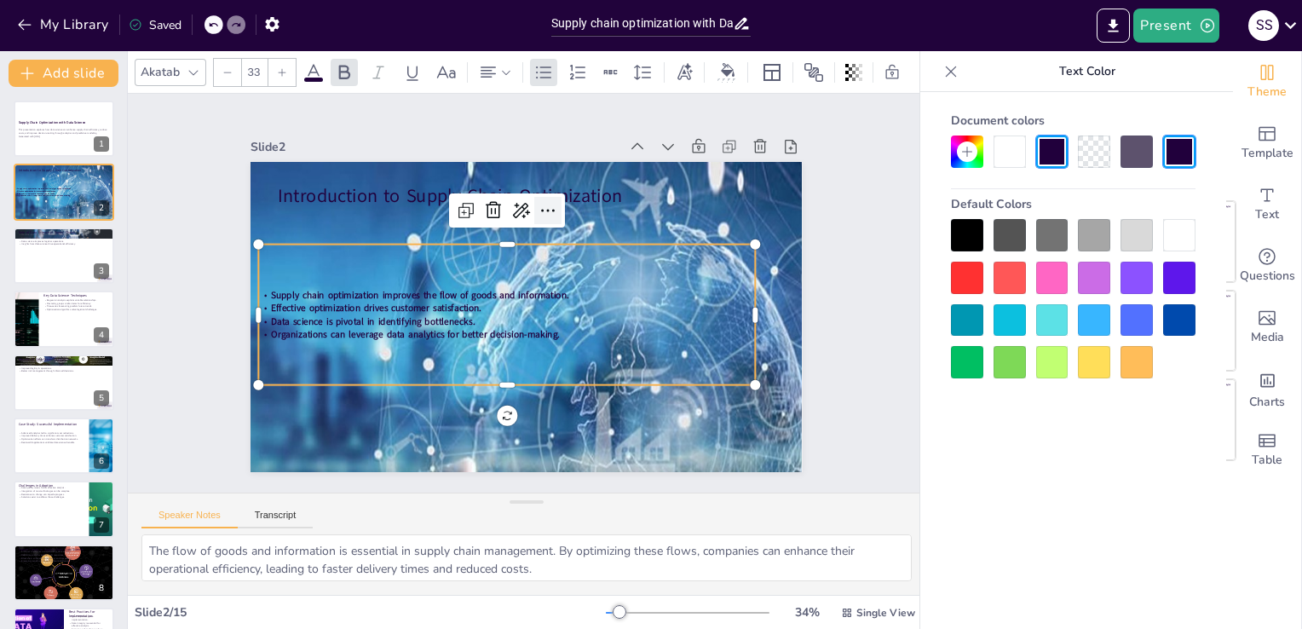
click at [545, 202] on icon at bounding box center [556, 213] width 22 height 22
click at [425, 352] on div "Supply chain optimization improves the flow of goods and information. Effective…" at bounding box center [498, 299] width 484 height 406
click at [279, 68] on icon at bounding box center [283, 72] width 8 height 8
checkbox input "true"
type input "34"
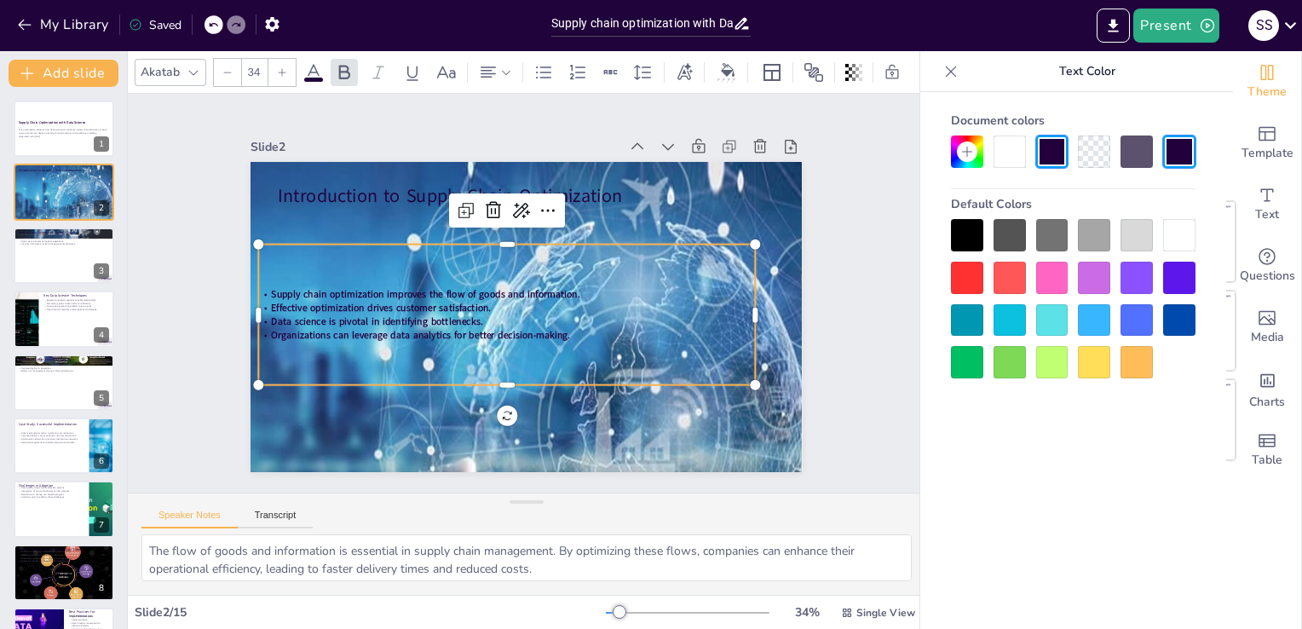
click at [279, 68] on icon at bounding box center [283, 72] width 8 height 8
checkbox input "true"
type input "35"
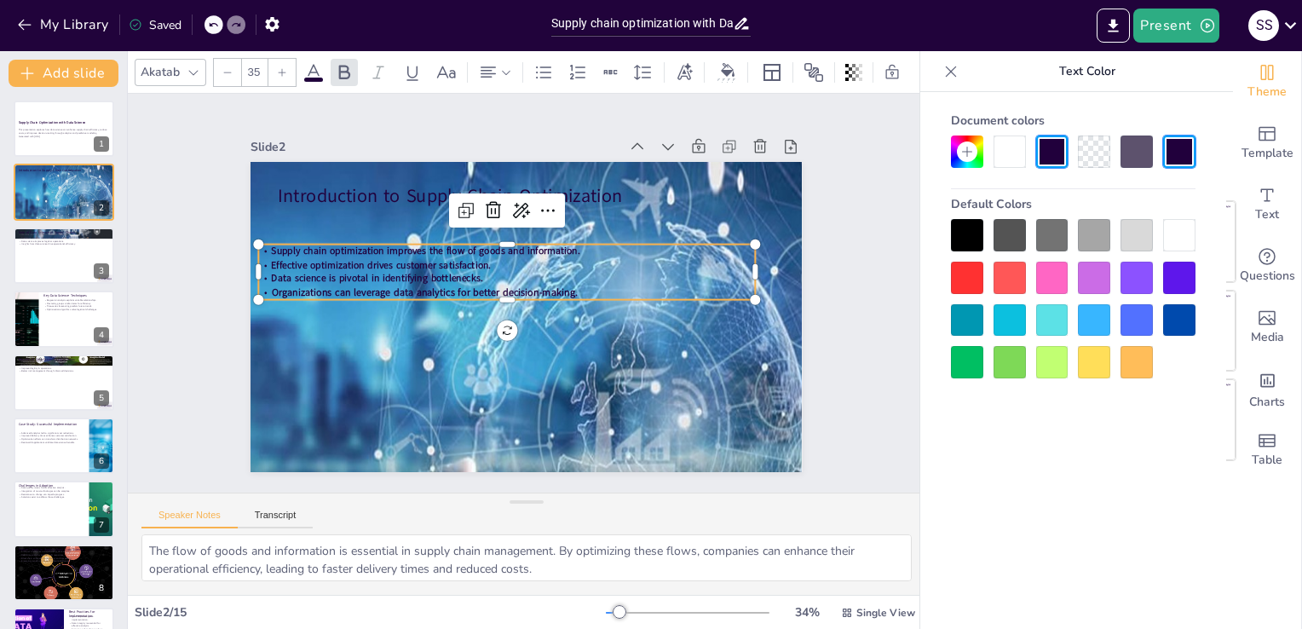
click at [226, 72] on icon at bounding box center [228, 72] width 8 height 1
checkbox input "true"
type input "34"
click at [520, 255] on p "Effective optimization drives customer satisfaction." at bounding box center [510, 263] width 495 height 66
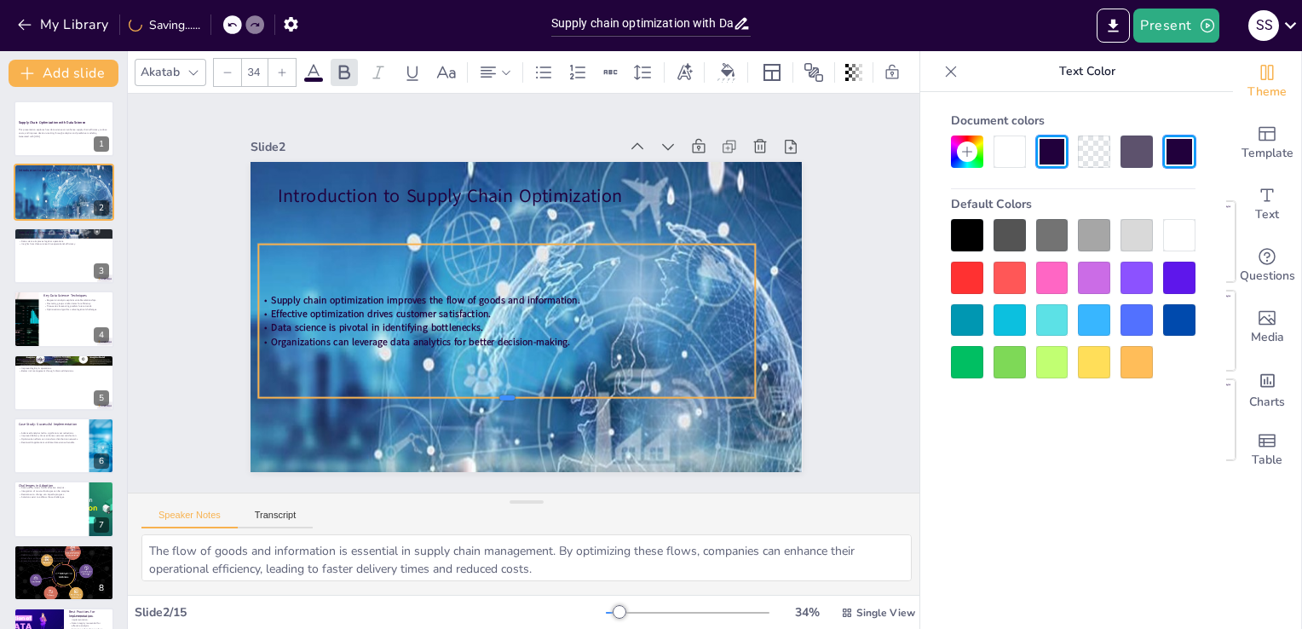
drag, startPoint x: 491, startPoint y: 297, endPoint x: 481, endPoint y: 395, distance: 99.4
click at [481, 395] on div at bounding box center [495, 402] width 495 height 66
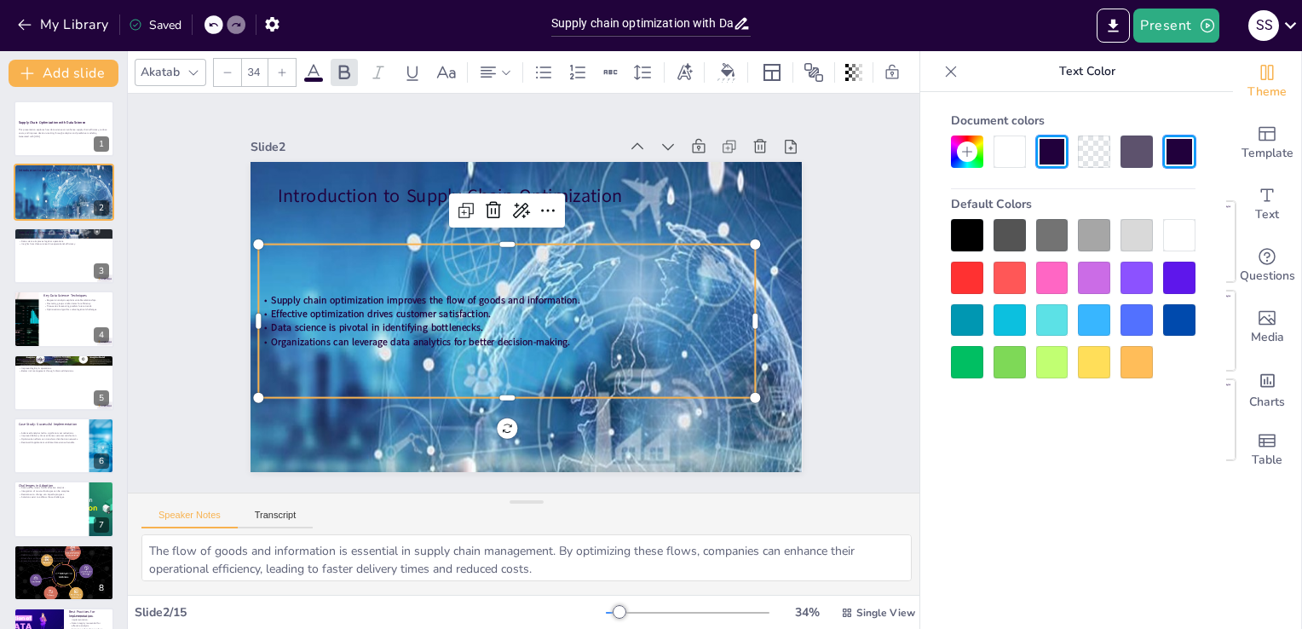
click at [259, 292] on p "Supply chain optimization improves the flow of goods and information." at bounding box center [506, 299] width 495 height 66
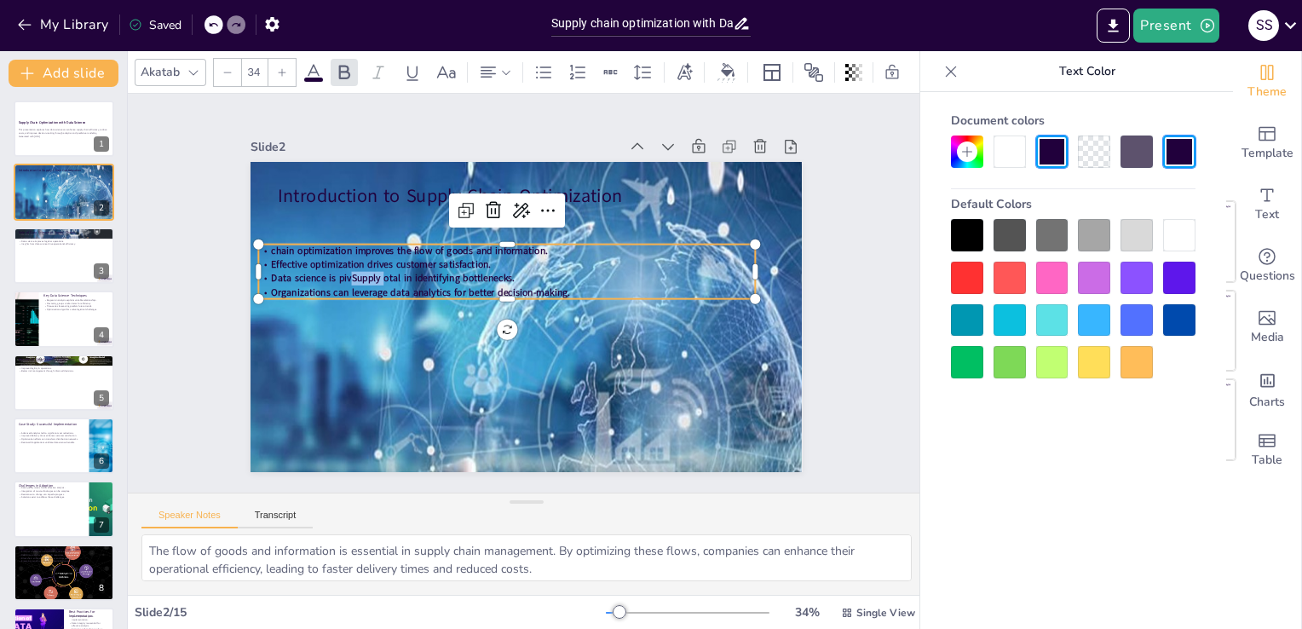
click at [1181, 241] on div at bounding box center [1179, 235] width 32 height 32
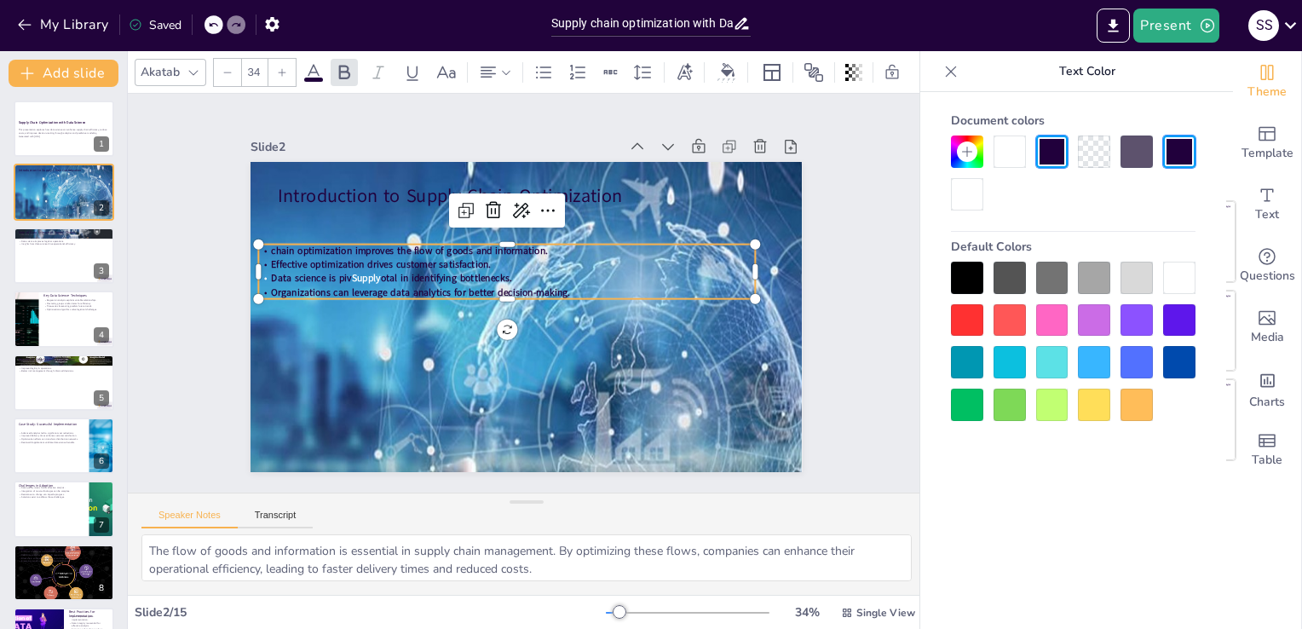
click at [494, 258] on p "Effective optimization drives customer satisfaction." at bounding box center [510, 263] width 495 height 66
click at [1094, 157] on div at bounding box center [1094, 152] width 32 height 32
click at [1176, 280] on div at bounding box center [1179, 278] width 32 height 32
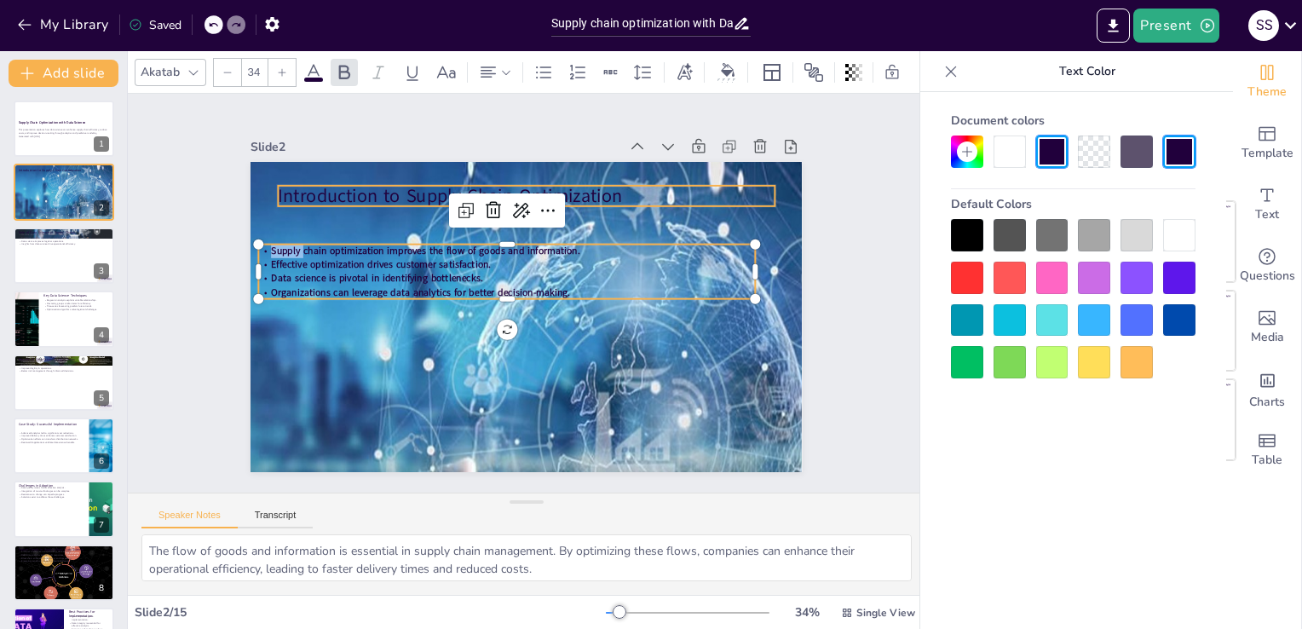
checkbox input "true"
type input "35"
checkbox input "true"
type input "34"
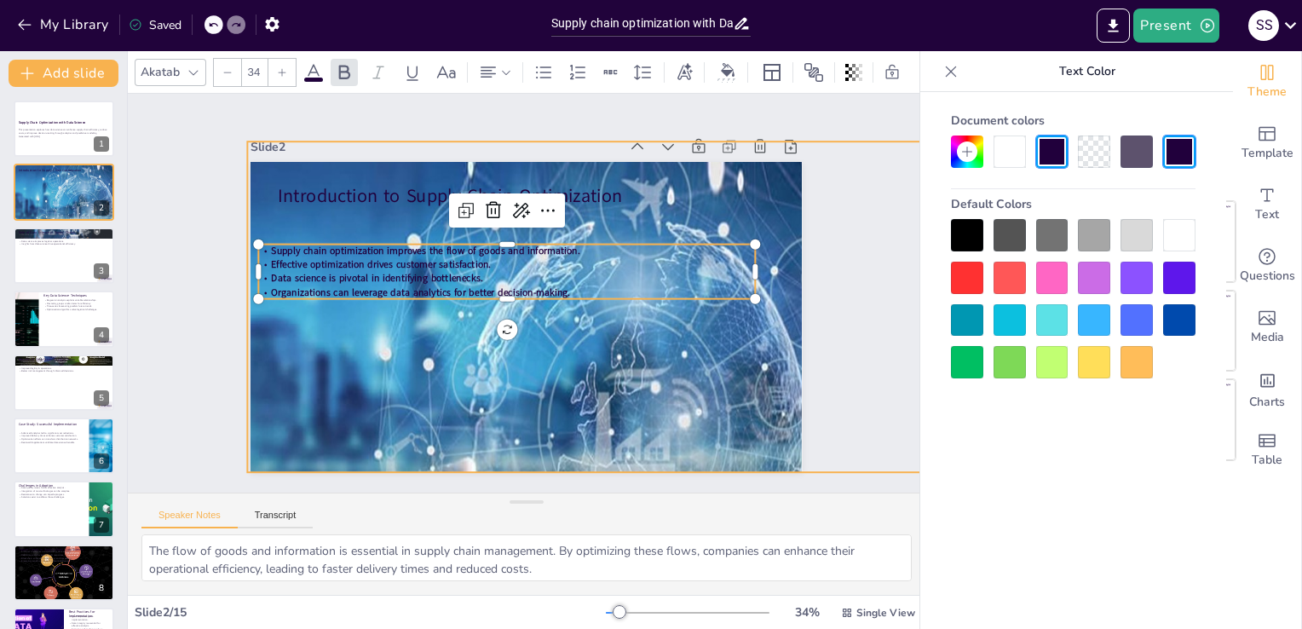
click at [529, 338] on div at bounding box center [579, 467] width 846 height 760
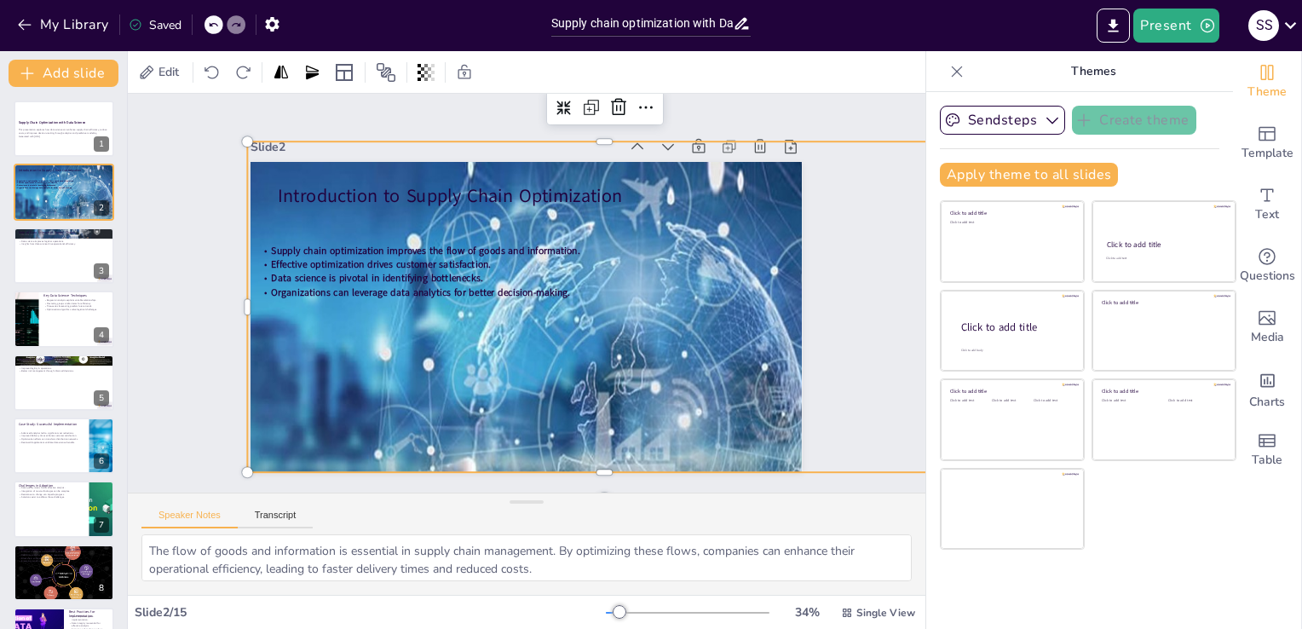
click at [526, 348] on div at bounding box center [597, 460] width 794 height 694
click at [594, 319] on div at bounding box center [597, 460] width 794 height 694
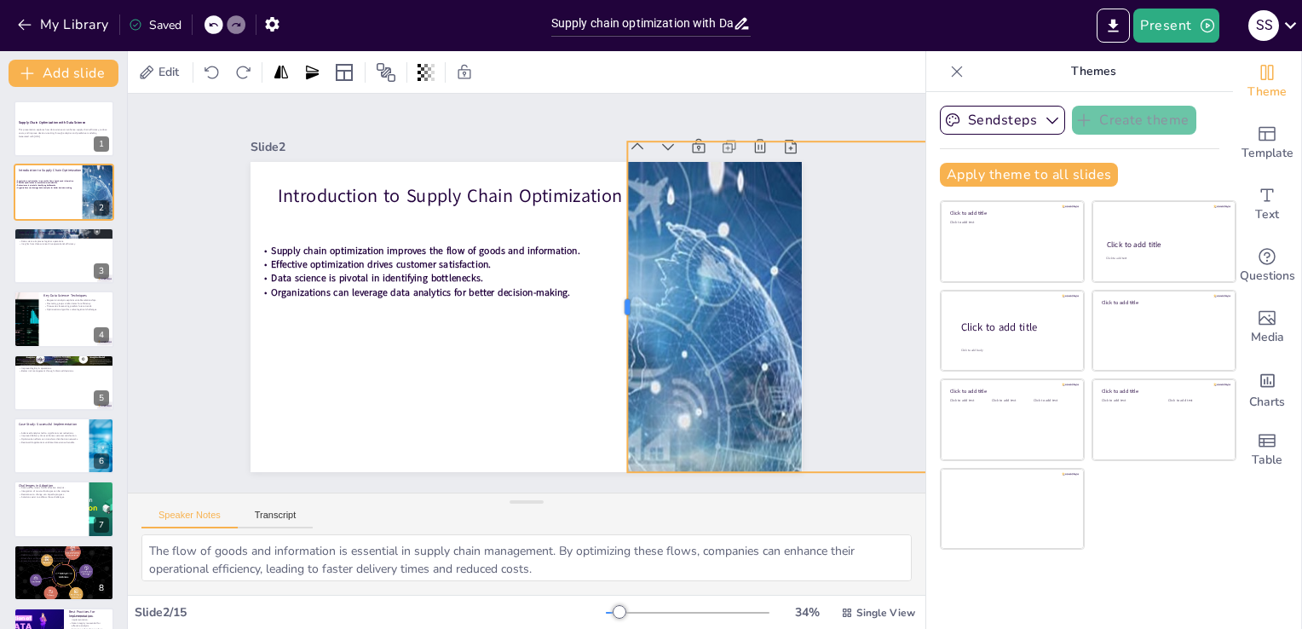
drag, startPoint x: 234, startPoint y: 304, endPoint x: 614, endPoint y: 320, distance: 380.4
click at [614, 320] on div at bounding box center [619, 317] width 48 height 330
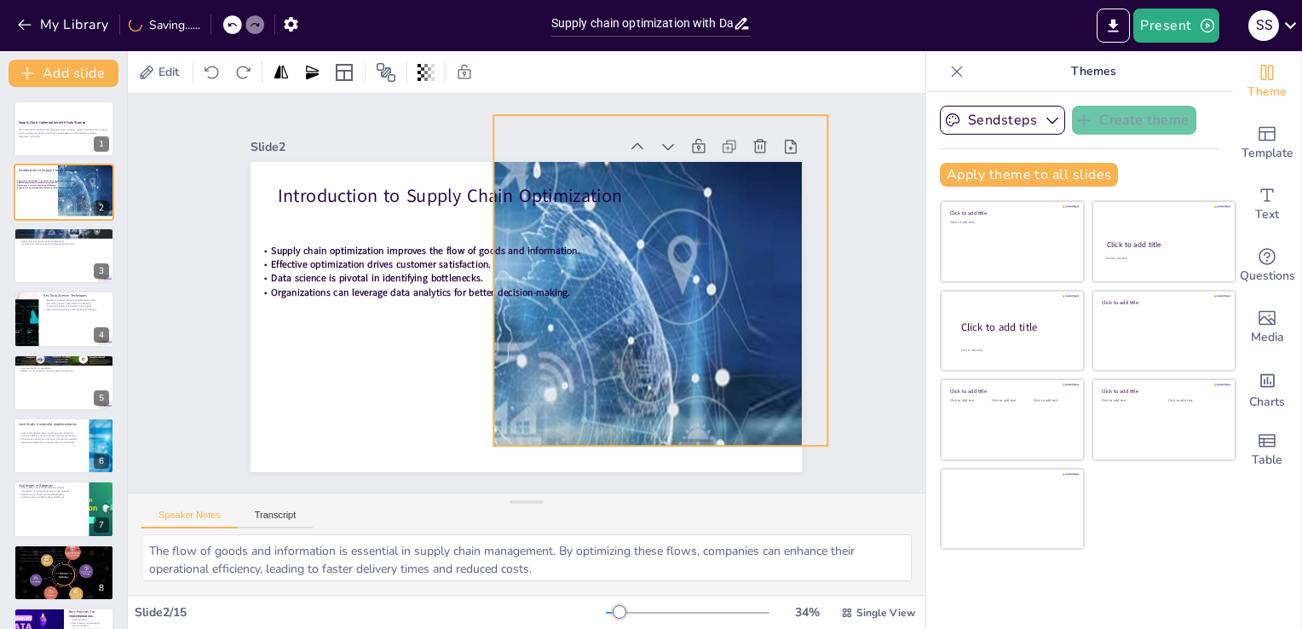
drag, startPoint x: 665, startPoint y: 320, endPoint x: 531, endPoint y: 294, distance: 136.4
click at [531, 294] on div at bounding box center [467, 420] width 794 height 694
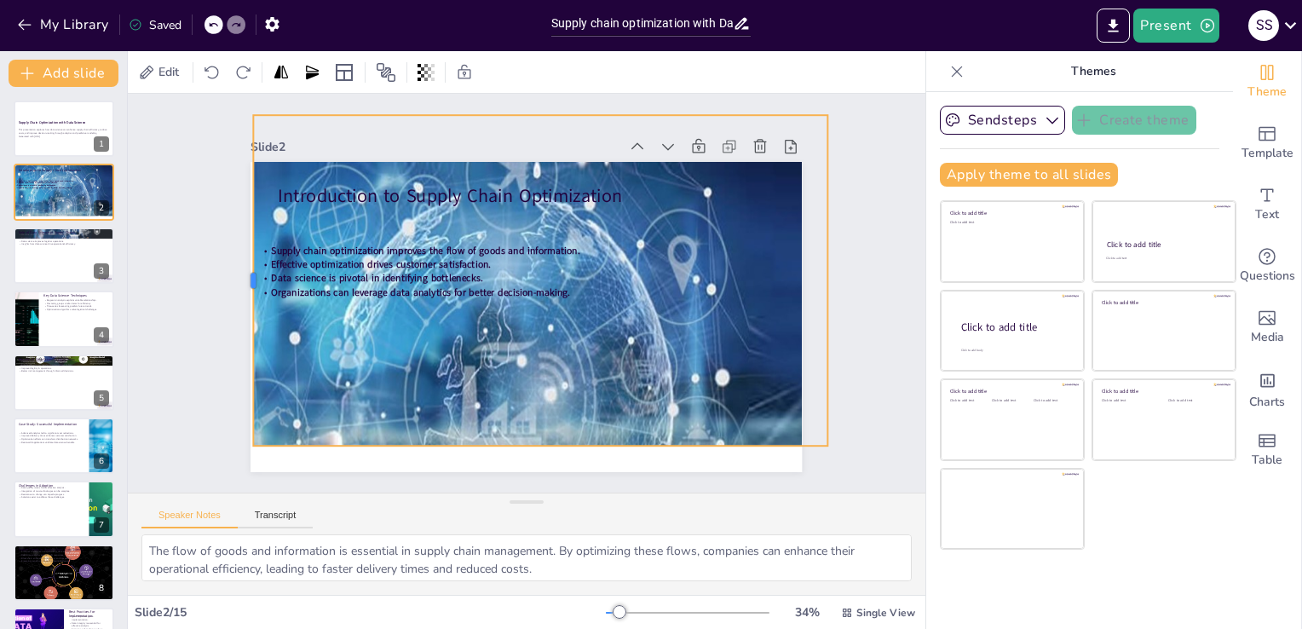
drag, startPoint x: 476, startPoint y: 271, endPoint x: 236, endPoint y: 268, distance: 240.4
click at [236, 268] on div at bounding box center [250, 251] width 48 height 330
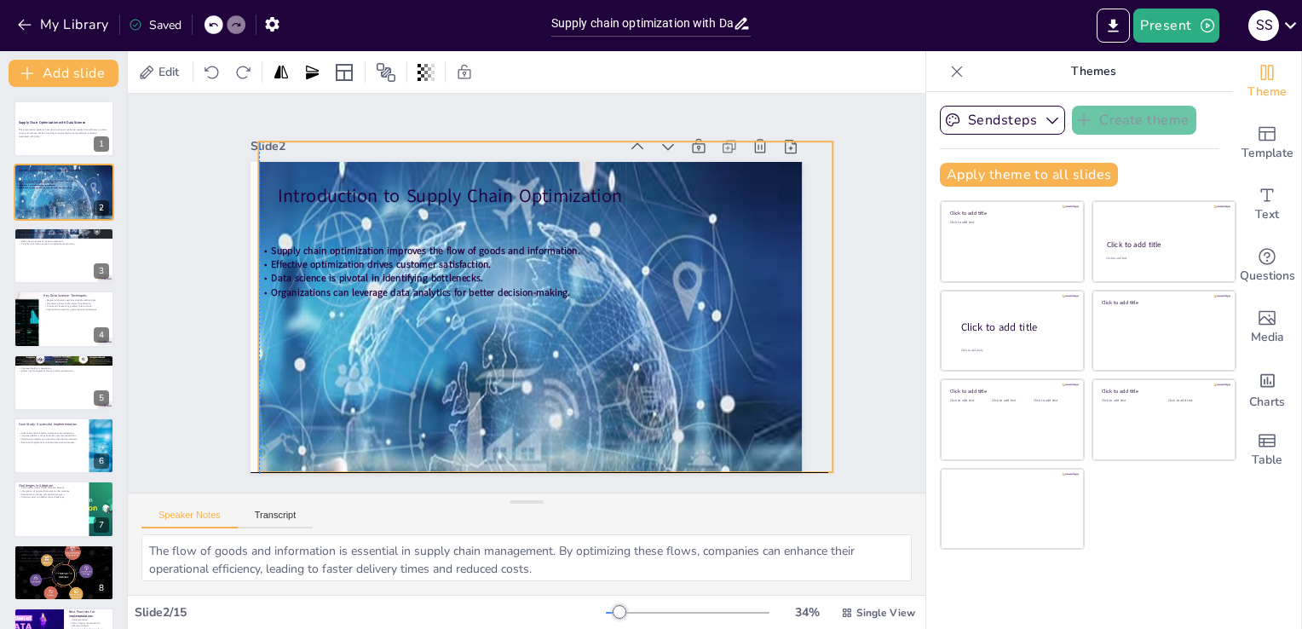
drag, startPoint x: 527, startPoint y: 434, endPoint x: 527, endPoint y: 462, distance: 28.1
click at [527, 462] on div at bounding box center [454, 440] width 846 height 759
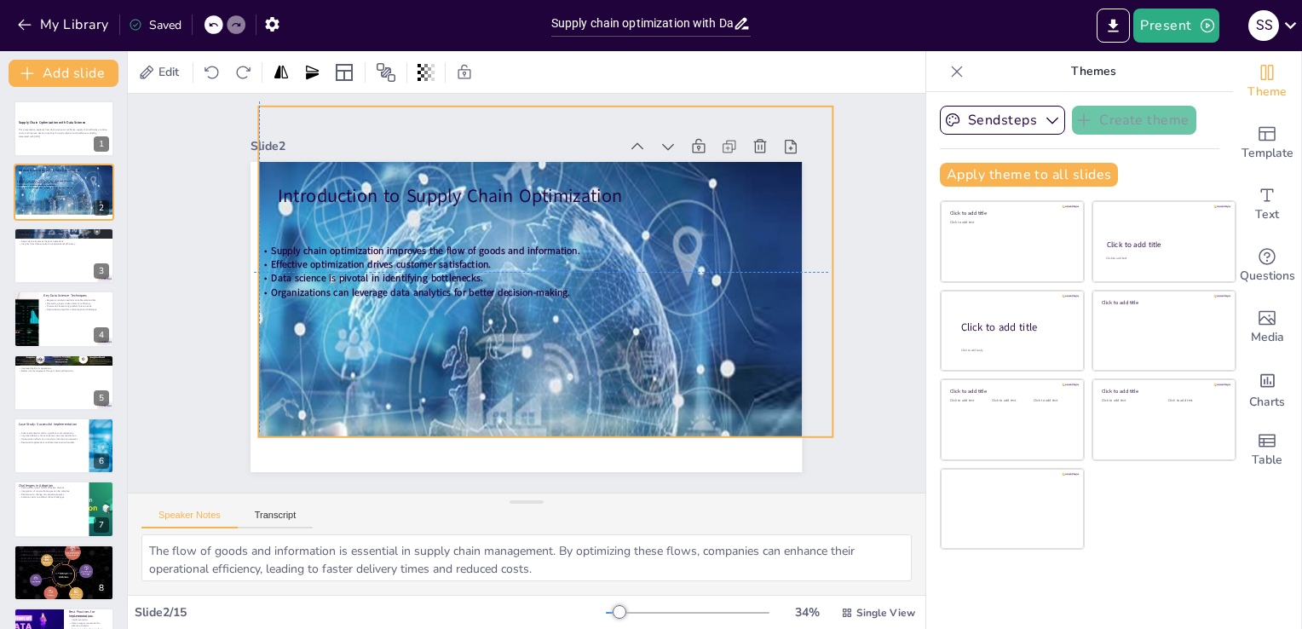
drag, startPoint x: 547, startPoint y: 404, endPoint x: 542, endPoint y: 373, distance: 31.1
click at [542, 373] on div at bounding box center [613, 390] width 904 height 946
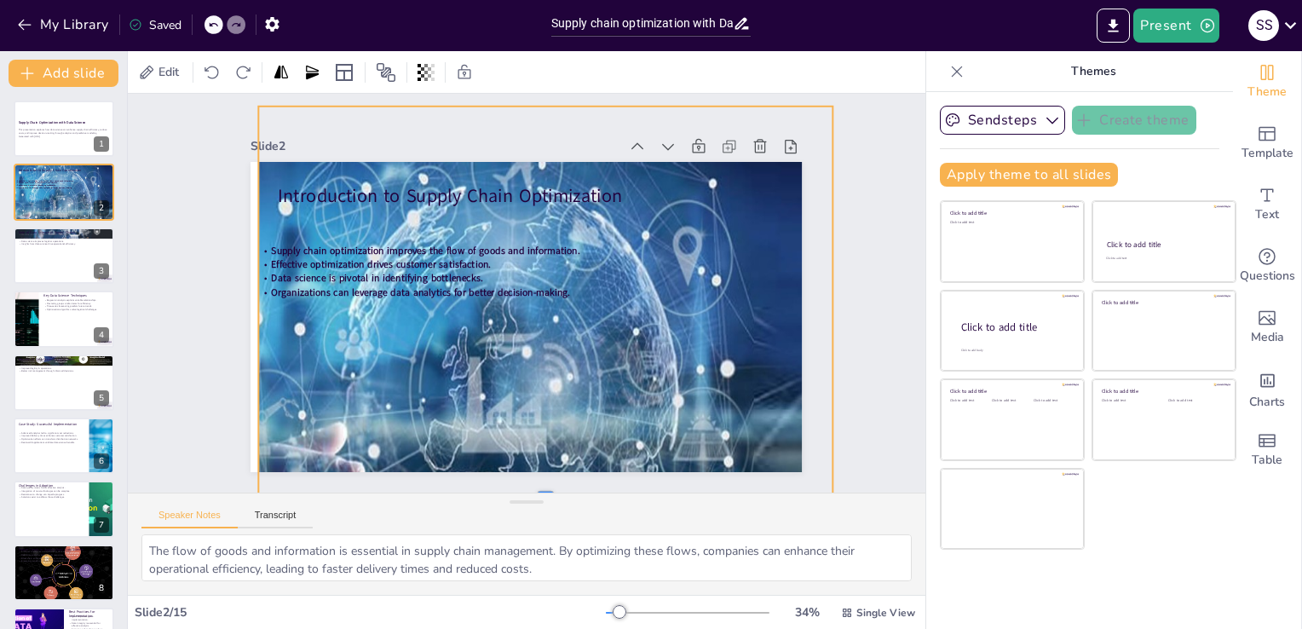
drag, startPoint x: 534, startPoint y: 431, endPoint x: 528, endPoint y: 488, distance: 57.3
click at [528, 488] on div "Slide 1 Supply Chain Optimization with Data Science This presentation explores …" at bounding box center [526, 293] width 863 height 556
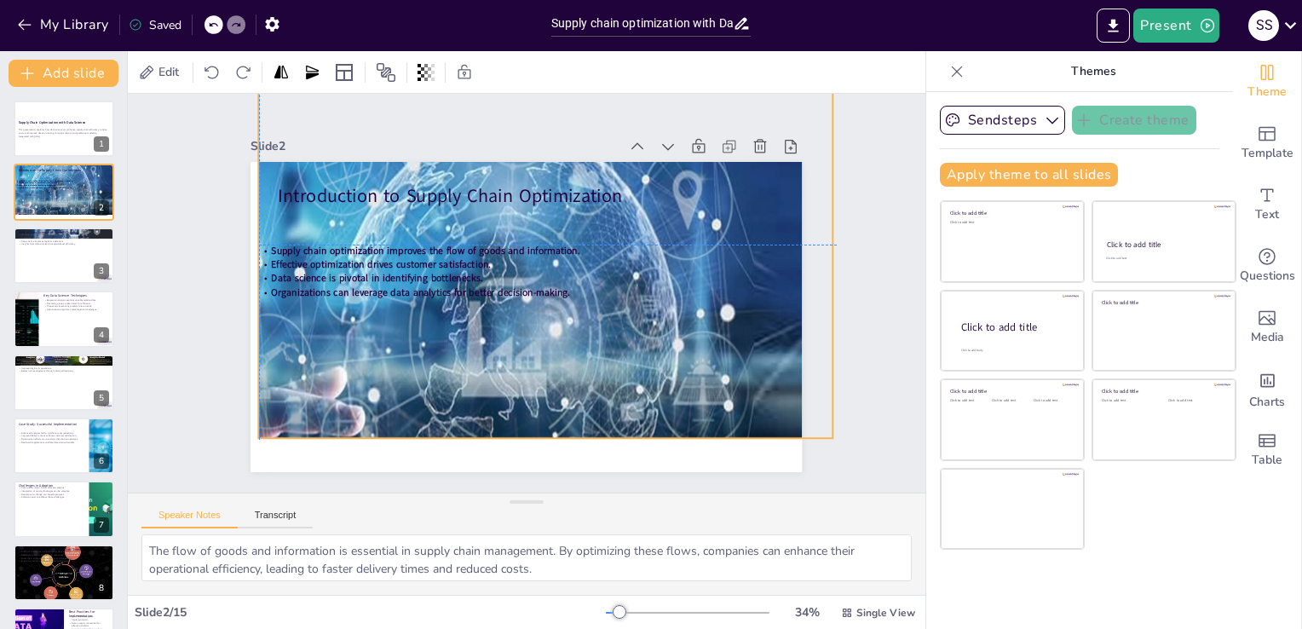
drag, startPoint x: 547, startPoint y: 411, endPoint x: 551, endPoint y: 356, distance: 54.7
click at [551, 356] on div at bounding box center [472, 351] width 846 height 760
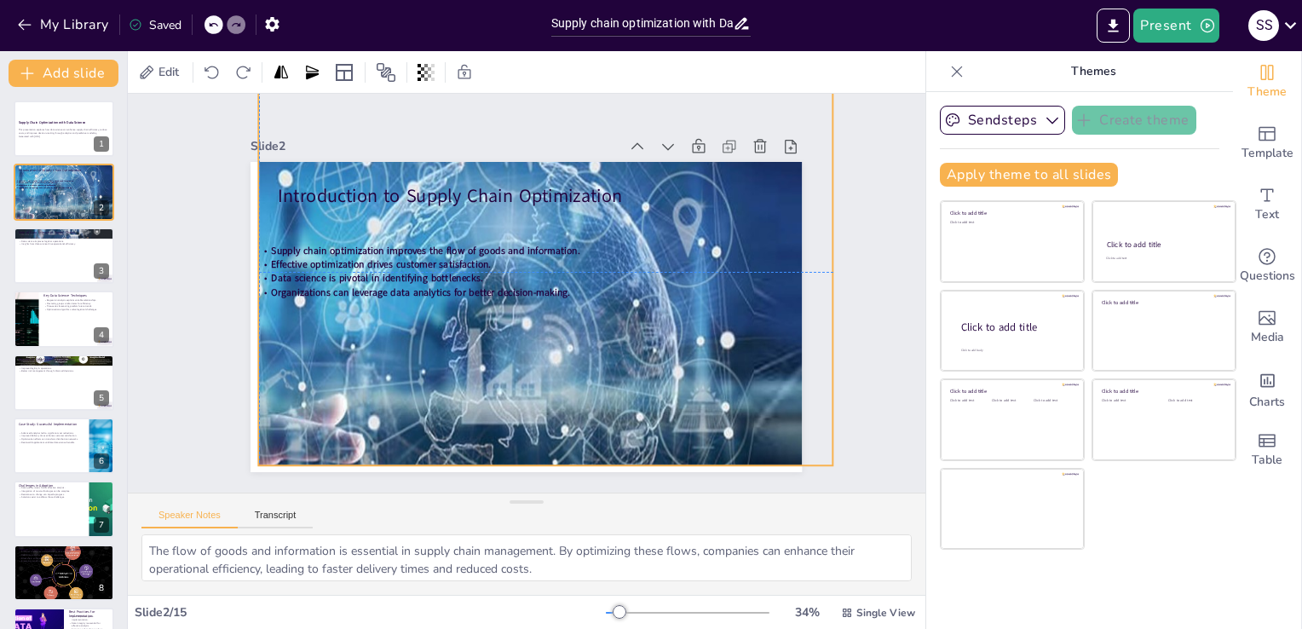
drag, startPoint x: 528, startPoint y: 427, endPoint x: 528, endPoint y: 452, distance: 24.7
click at [528, 452] on div at bounding box center [466, 377] width 846 height 760
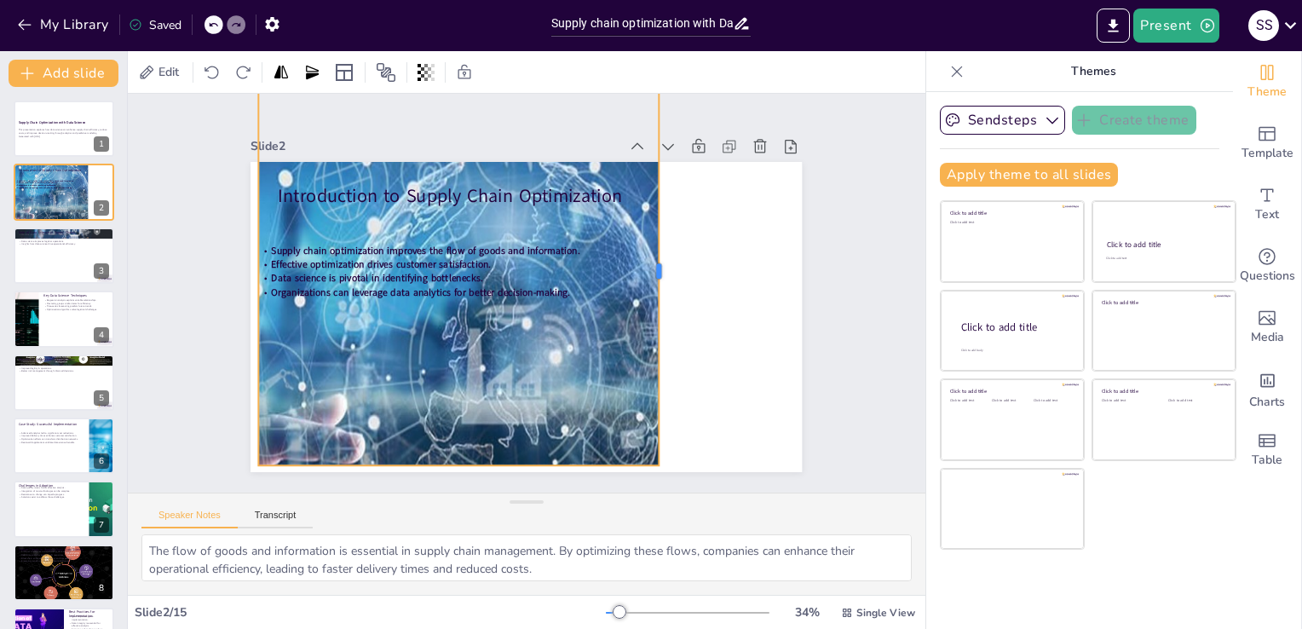
drag, startPoint x: 822, startPoint y: 269, endPoint x: 648, endPoint y: 274, distance: 173.9
click at [648, 274] on div at bounding box center [668, 286] width 54 height 387
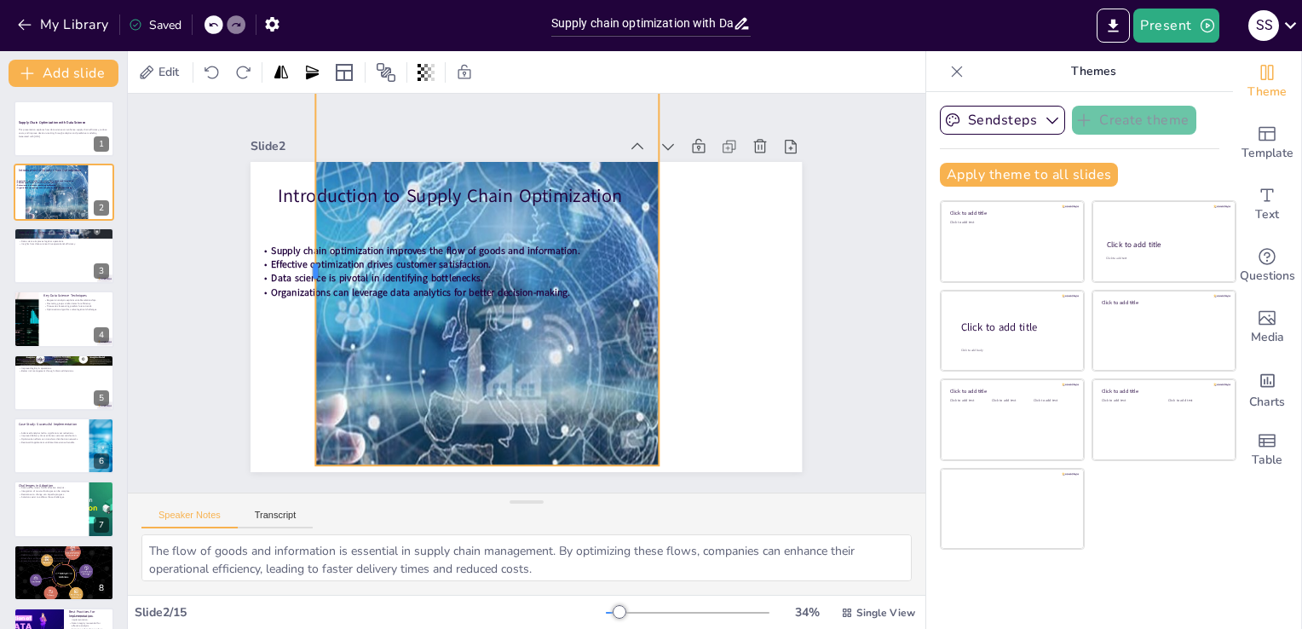
drag, startPoint x: 242, startPoint y: 261, endPoint x: 299, endPoint y: 264, distance: 57.2
click at [299, 264] on div at bounding box center [326, 205] width 133 height 372
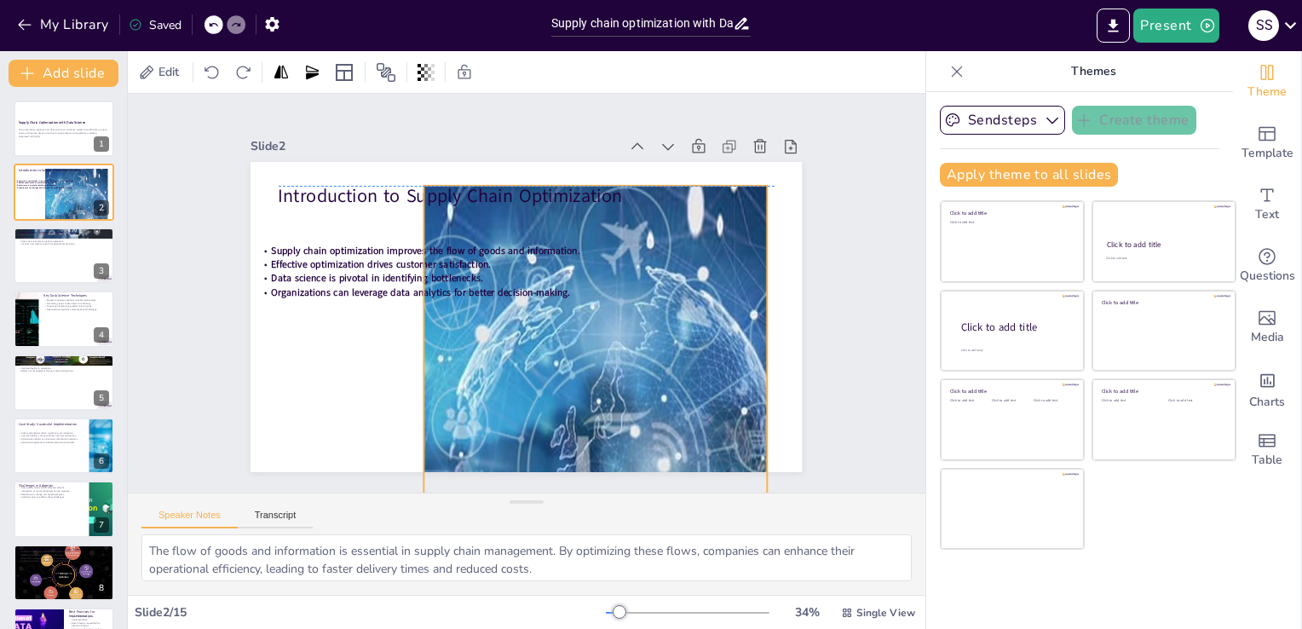
drag, startPoint x: 528, startPoint y: 372, endPoint x: 637, endPoint y: 484, distance: 155.5
click at [637, 484] on div "Slide 1 Supply Chain Optimization with Data Science This presentation explores …" at bounding box center [526, 294] width 835 height 480
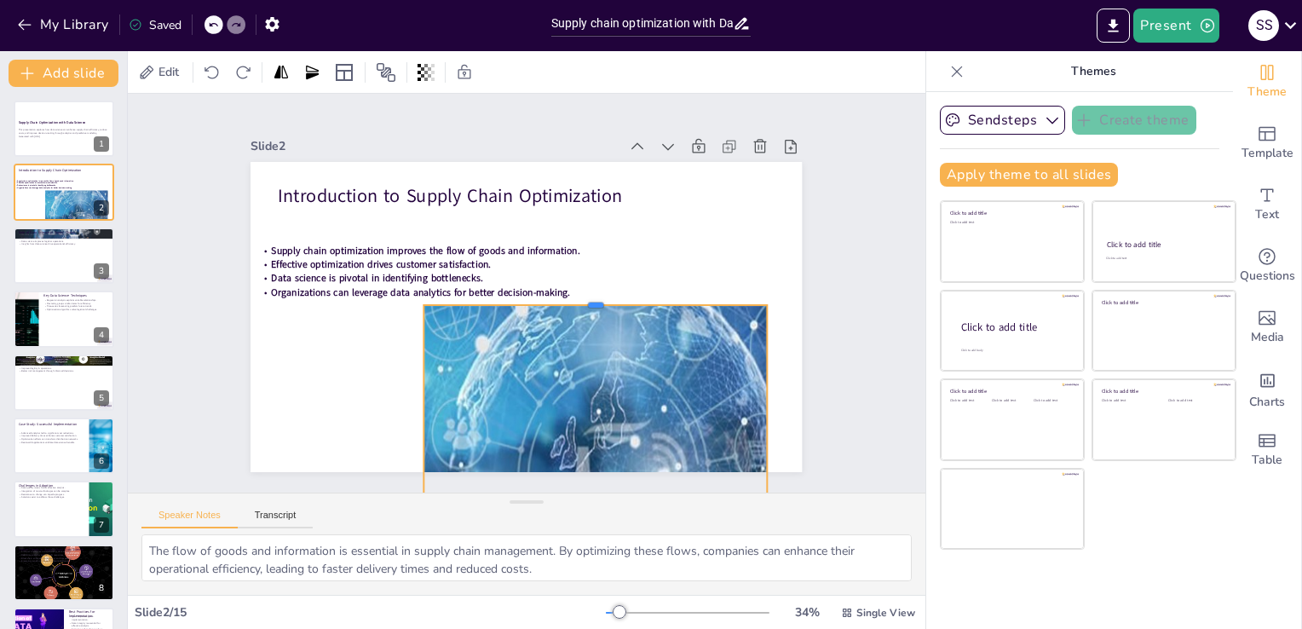
drag, startPoint x: 586, startPoint y: 189, endPoint x: 597, endPoint y: 298, distance: 109.7
click at [597, 298] on div at bounding box center [595, 304] width 343 height 49
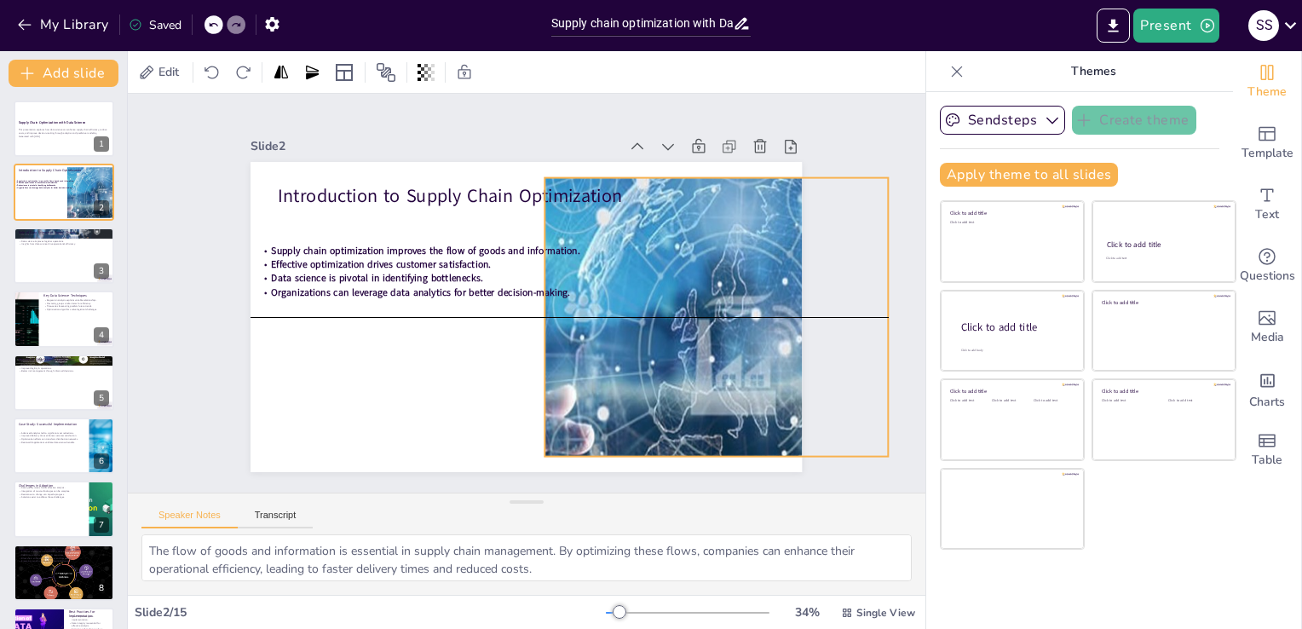
drag, startPoint x: 588, startPoint y: 349, endPoint x: 709, endPoint y: 220, distance: 177.3
click at [709, 220] on div at bounding box center [705, 398] width 794 height 695
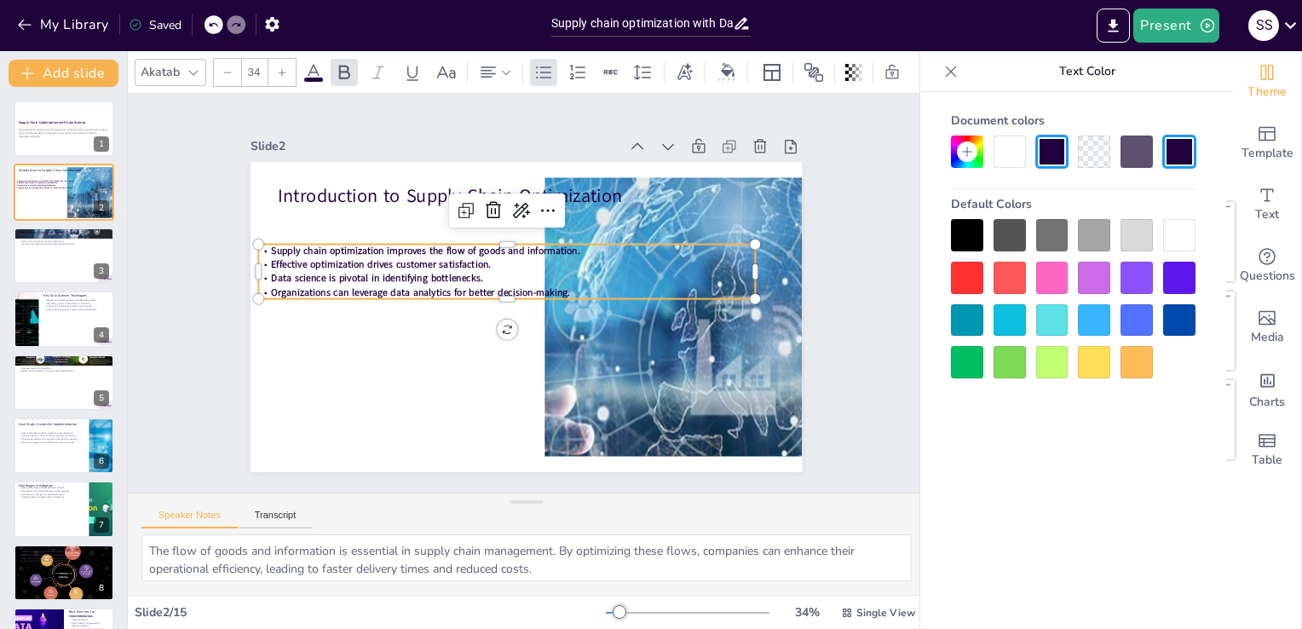
click at [445, 258] on span "Effective optimization drives customer satisfaction." at bounding box center [406, 207] width 206 height 101
click at [347, 65] on icon at bounding box center [344, 72] width 11 height 14
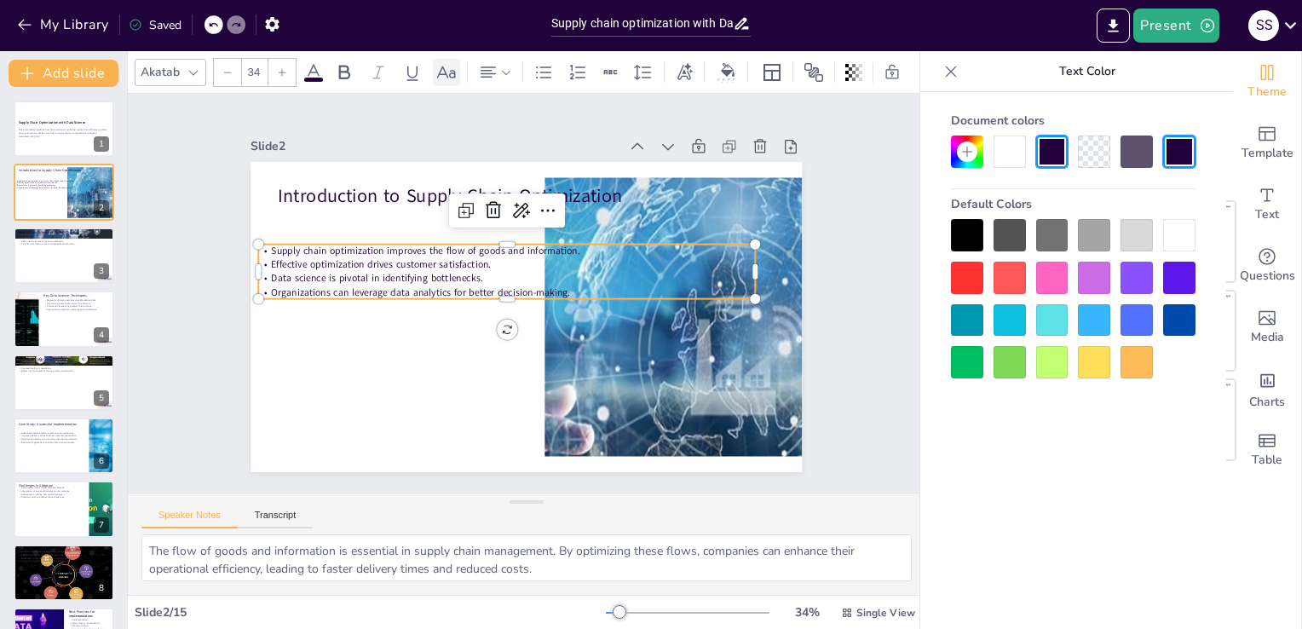
click at [440, 66] on icon at bounding box center [446, 72] width 19 height 12
click at [1006, 157] on div at bounding box center [1010, 152] width 32 height 32
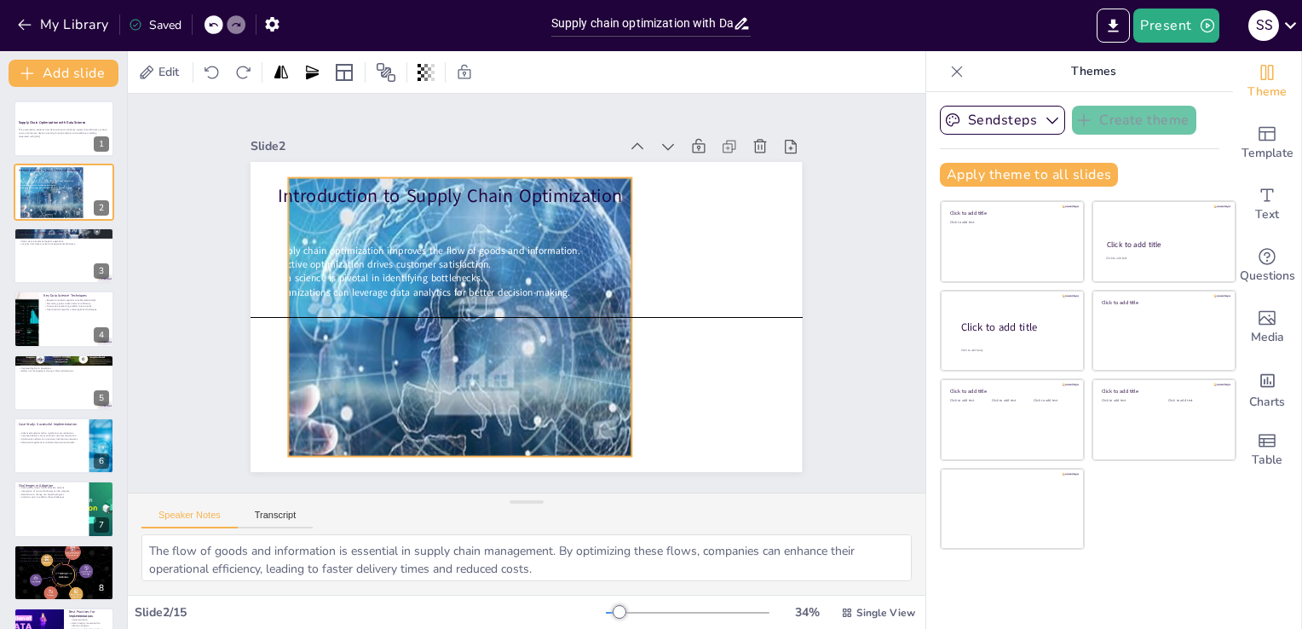
drag, startPoint x: 655, startPoint y: 337, endPoint x: 399, endPoint y: 333, distance: 256.6
click at [399, 333] on div at bounding box center [450, 372] width 794 height 694
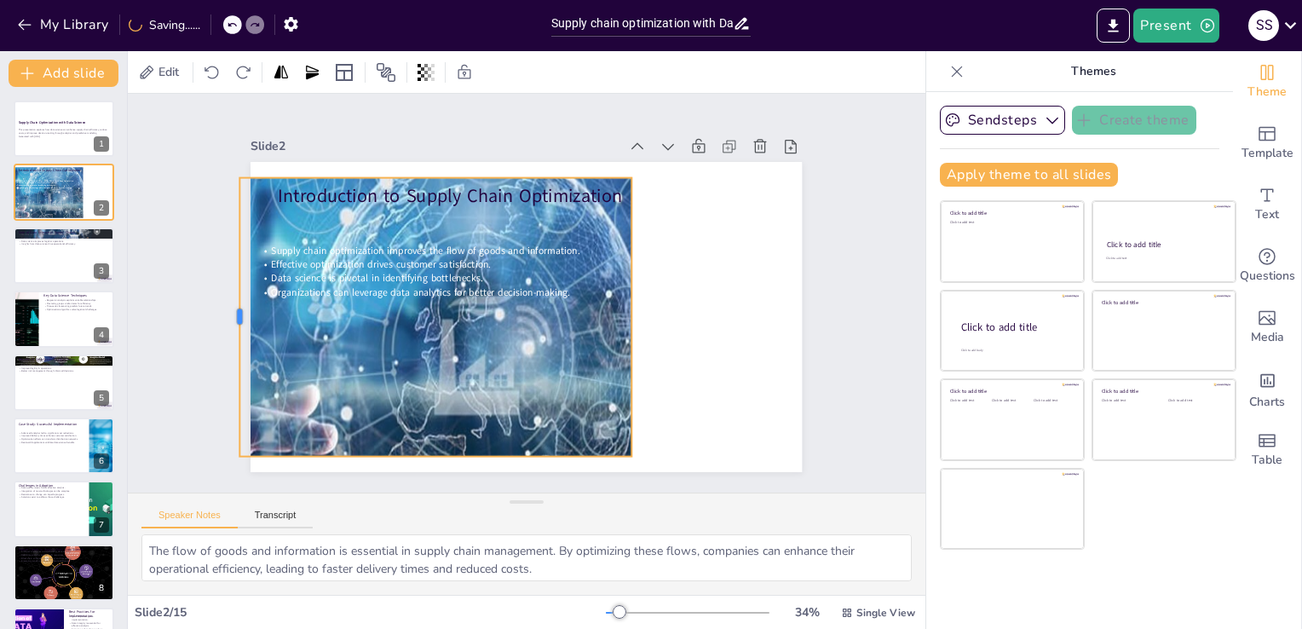
drag, startPoint x: 271, startPoint y: 297, endPoint x: 222, endPoint y: 302, distance: 48.9
click at [222, 302] on div at bounding box center [232, 286] width 43 height 279
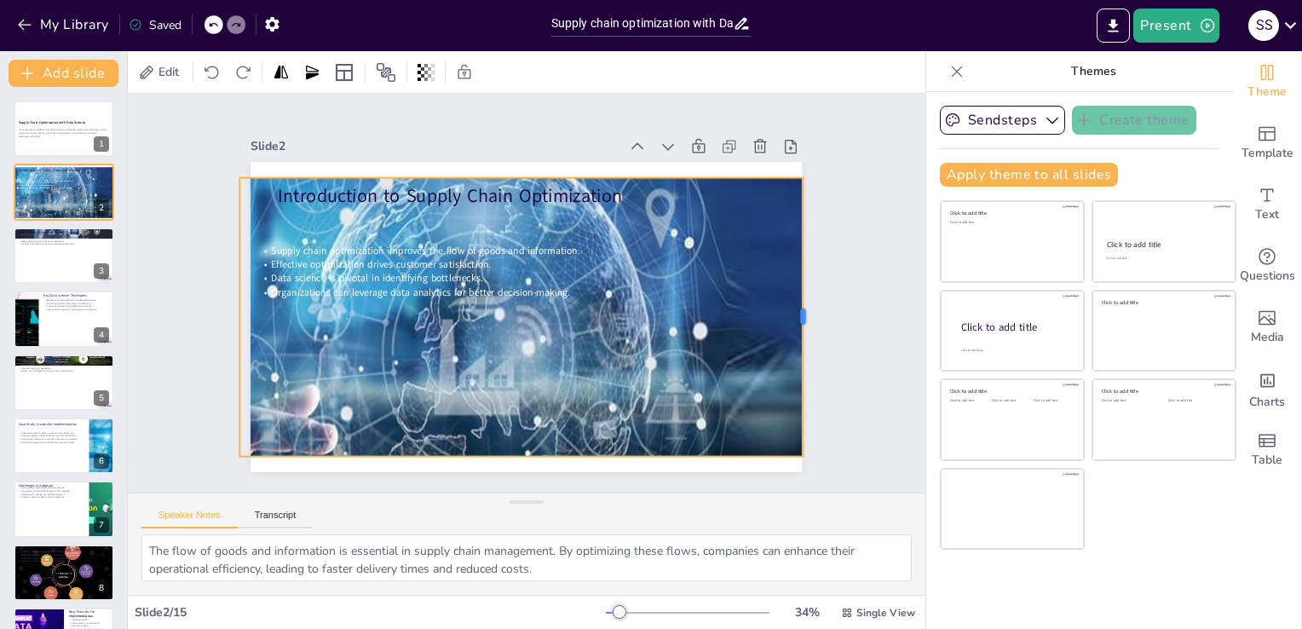
drag, startPoint x: 622, startPoint y: 312, endPoint x: 794, endPoint y: 327, distance: 172.0
click at [794, 327] on div at bounding box center [806, 346] width 43 height 279
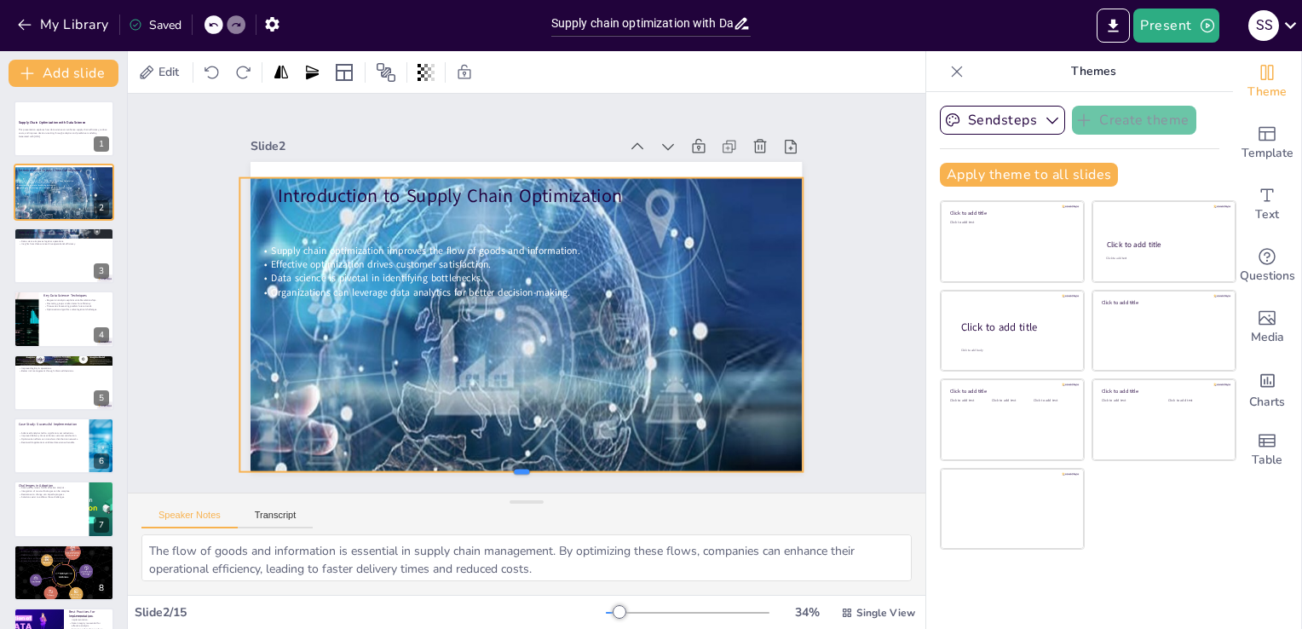
drag, startPoint x: 515, startPoint y: 453, endPoint x: 515, endPoint y: 469, distance: 16.2
click at [515, 469] on div at bounding box center [503, 477] width 562 height 72
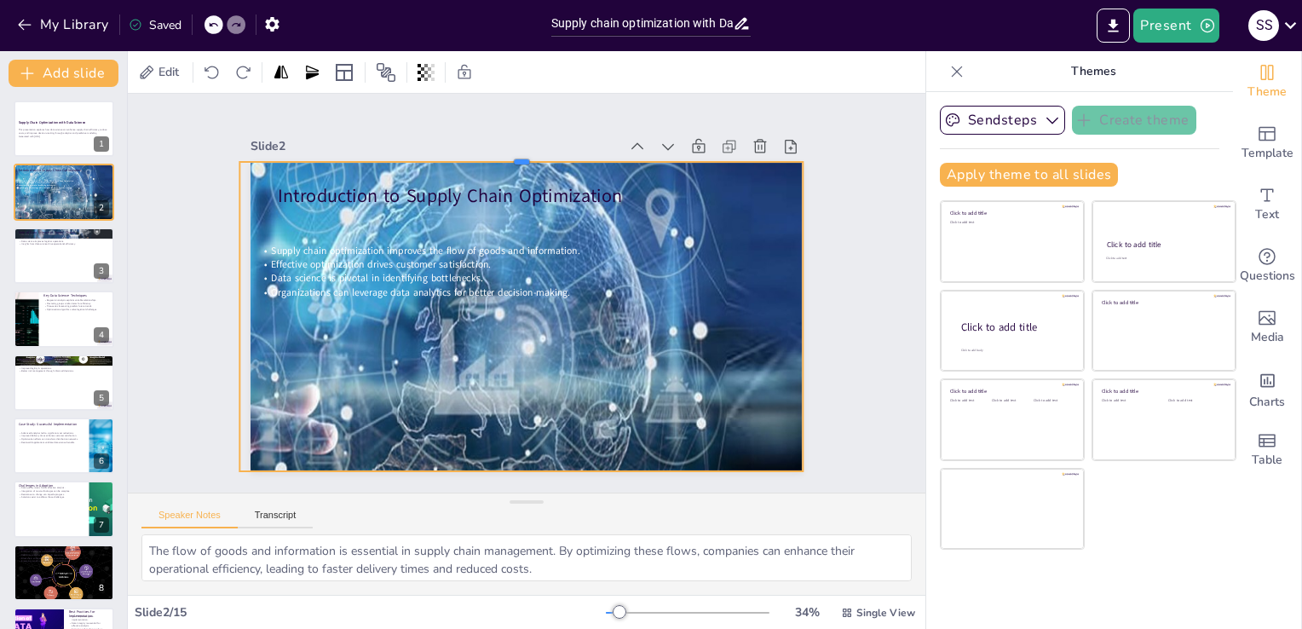
drag, startPoint x: 510, startPoint y: 167, endPoint x: 512, endPoint y: 152, distance: 15.6
click at [512, 152] on div at bounding box center [537, 155] width 562 height 72
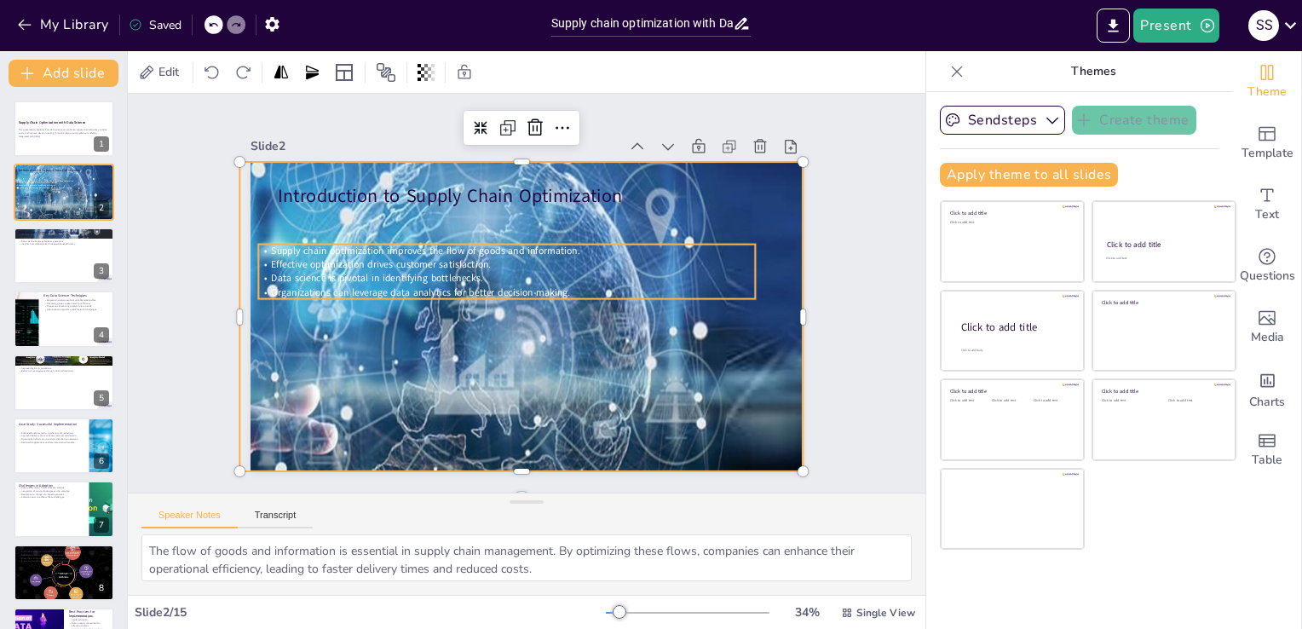
click at [401, 247] on span "Supply chain optimization improves the flow of goods and information." at bounding box center [444, 222] width 298 height 108
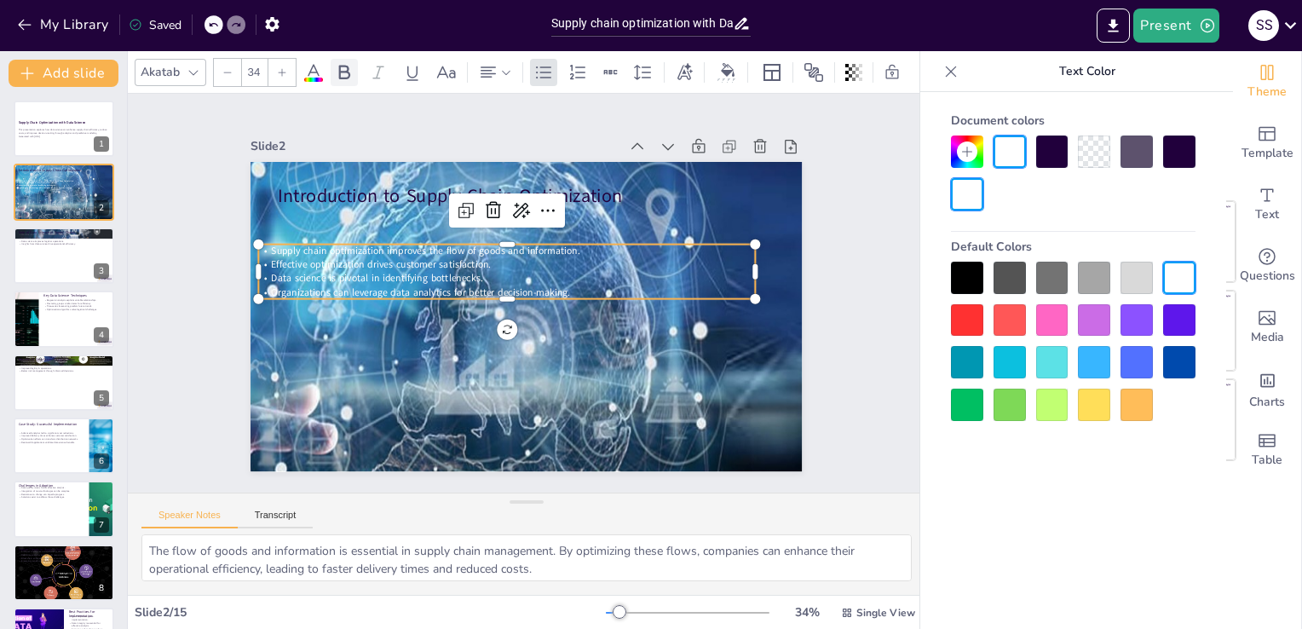
click at [347, 65] on icon at bounding box center [344, 72] width 11 height 14
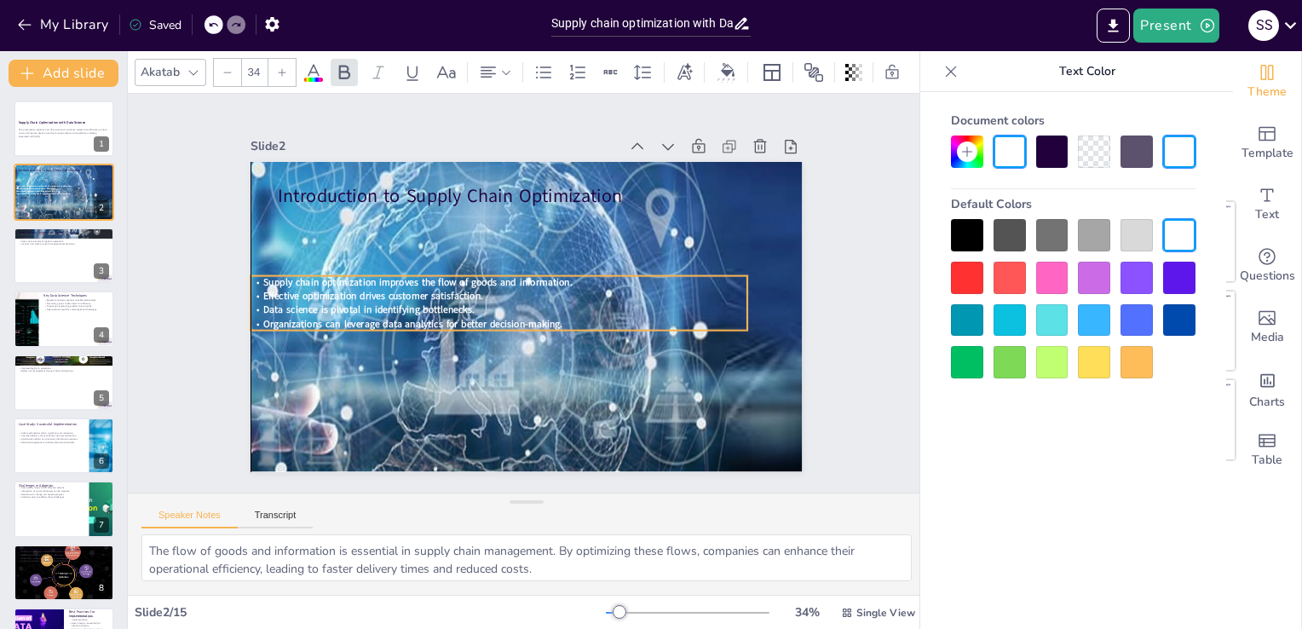
drag, startPoint x: 492, startPoint y: 291, endPoint x: 488, endPoint y: 322, distance: 31.8
click at [488, 322] on span "Organizations can leverage data analytics for better decision-making." at bounding box center [410, 299] width 296 height 75
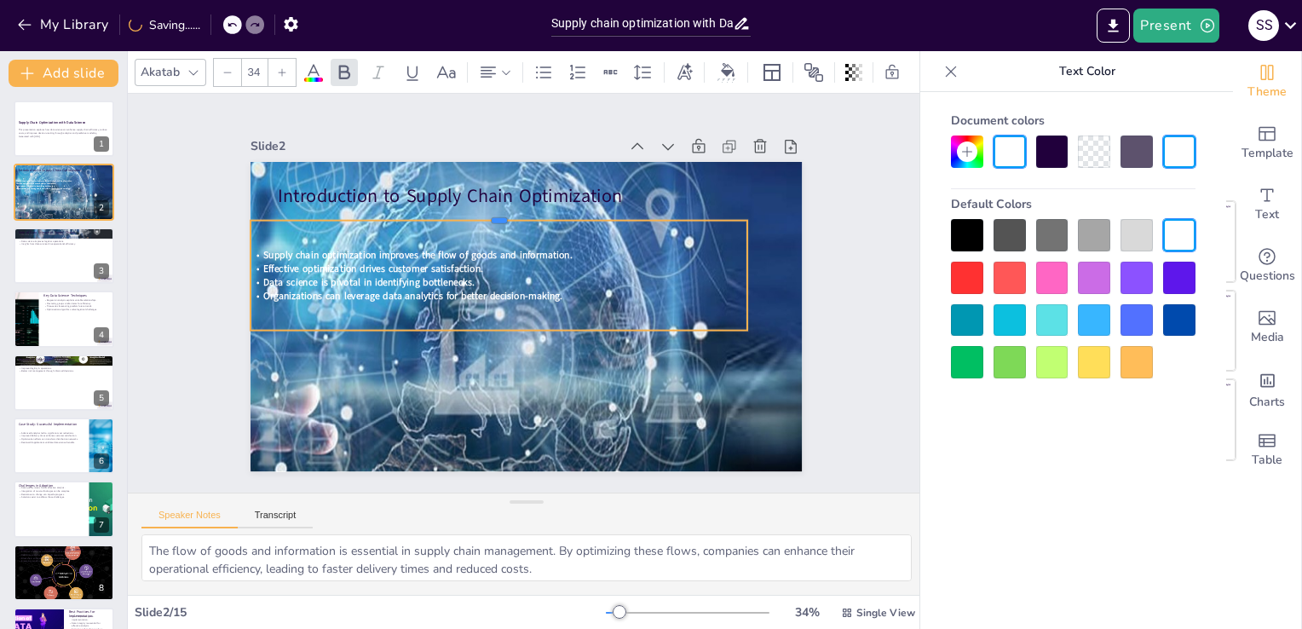
drag, startPoint x: 487, startPoint y: 264, endPoint x: 495, endPoint y: 209, distance: 56.1
click at [495, 209] on div at bounding box center [525, 209] width 476 height 166
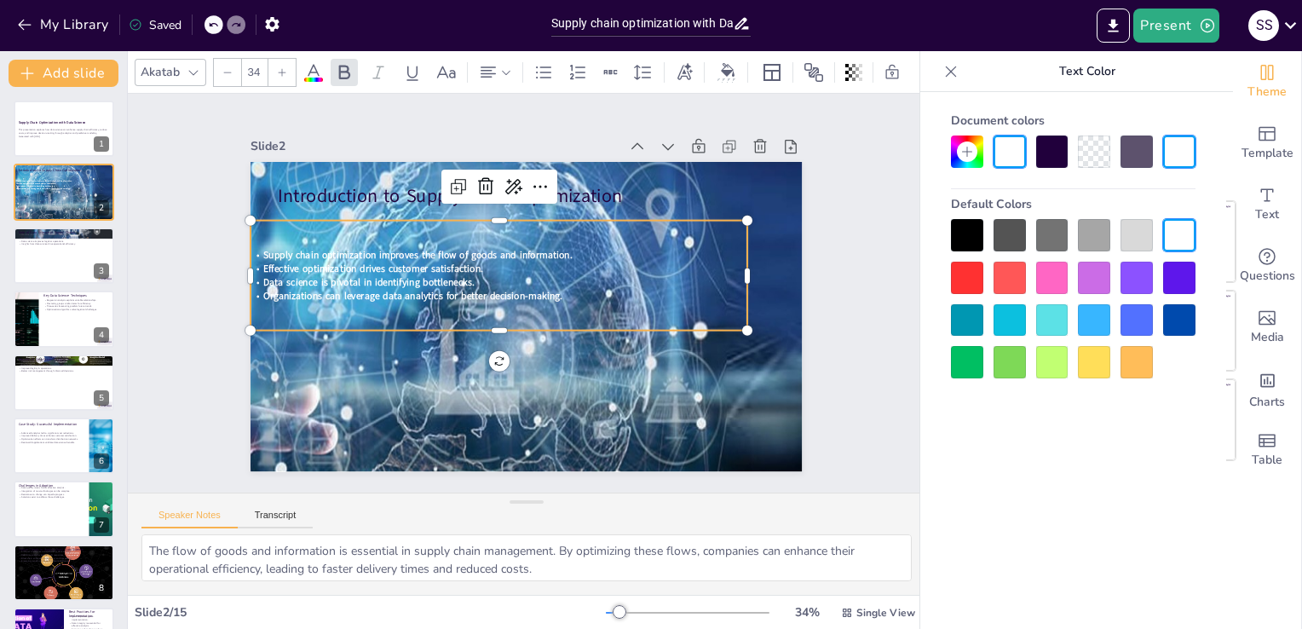
click at [494, 288] on span "Organizations can leverage data analytics for better decision-making." at bounding box center [422, 249] width 279 height 134
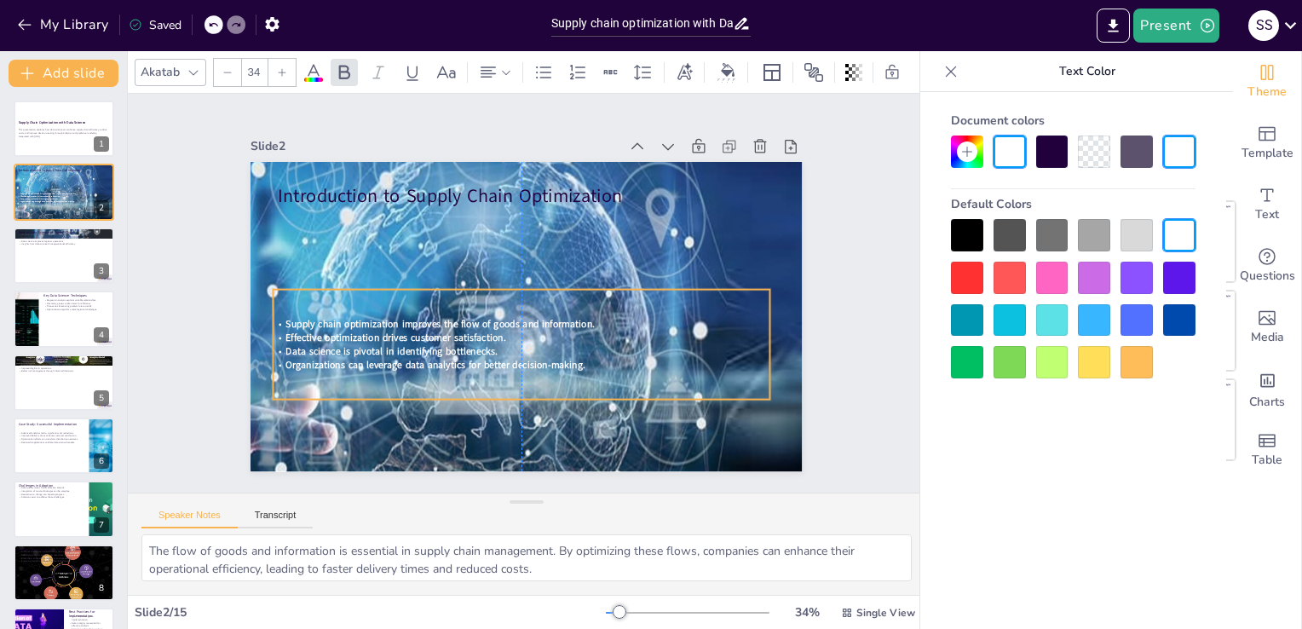
drag, startPoint x: 494, startPoint y: 288, endPoint x: 506, endPoint y: 355, distance: 68.4
click at [506, 355] on span "Organizations can leverage data analytics for better decision-making." at bounding box center [418, 333] width 289 height 106
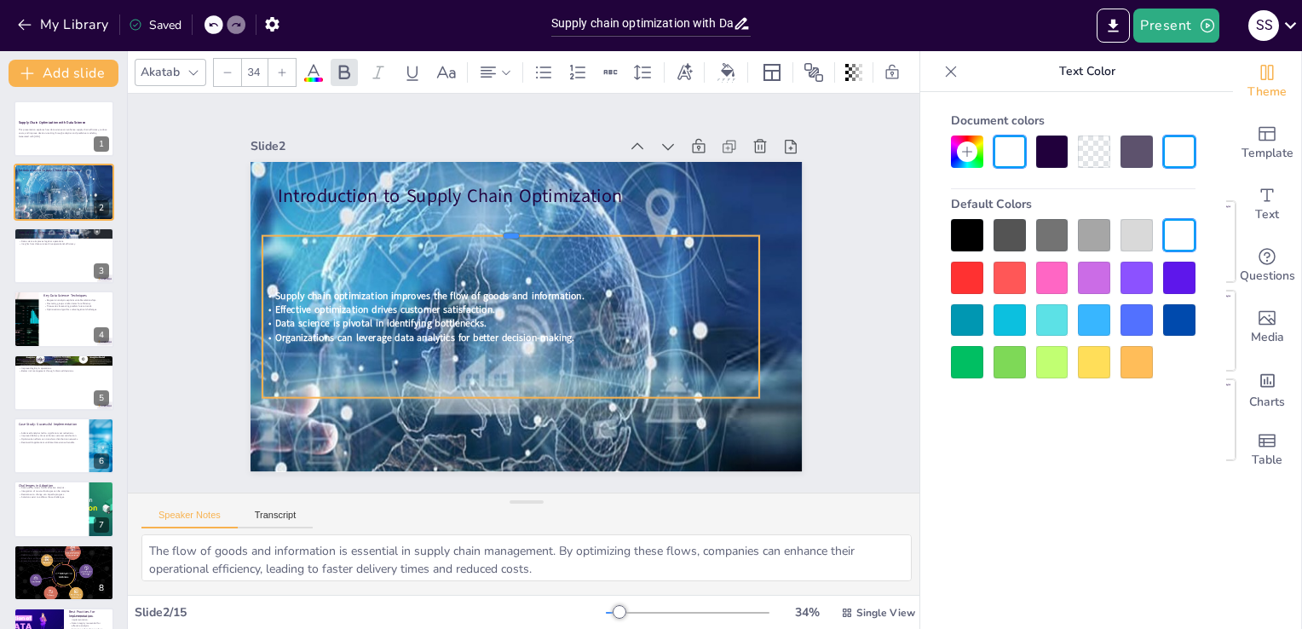
drag, startPoint x: 497, startPoint y: 279, endPoint x: 498, endPoint y: 227, distance: 52.0
click at [498, 227] on div at bounding box center [538, 228] width 459 height 215
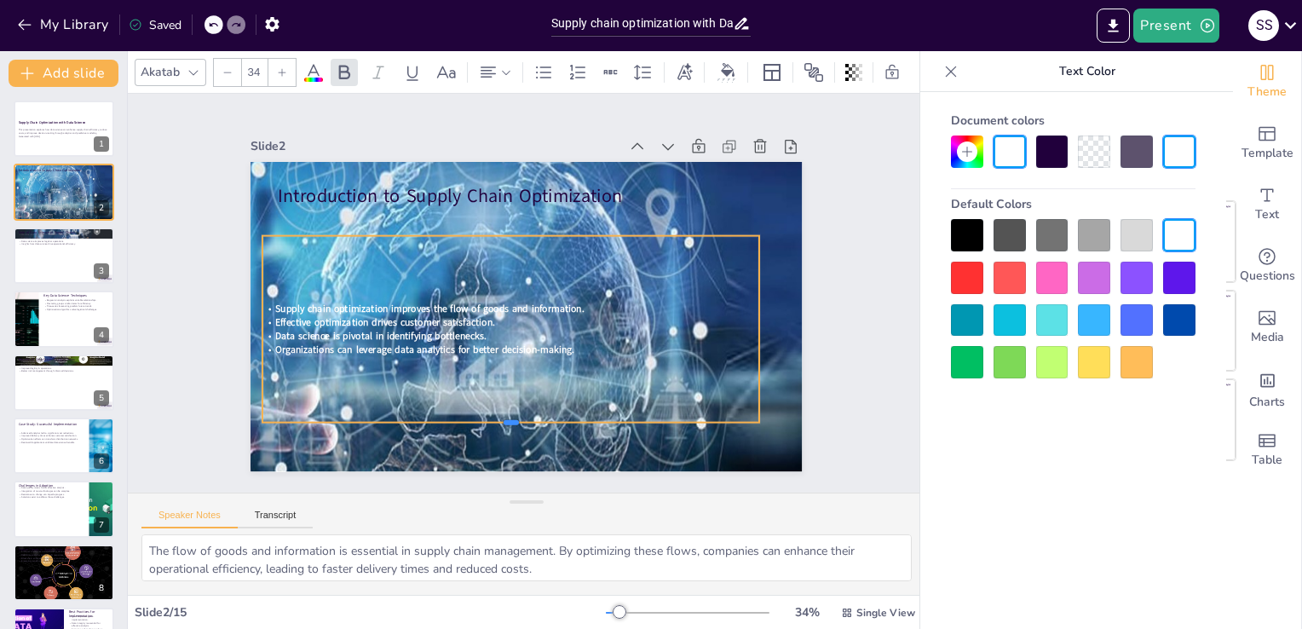
drag, startPoint x: 503, startPoint y: 395, endPoint x: 505, endPoint y: 420, distance: 24.8
click at [505, 420] on div at bounding box center [497, 428] width 495 height 66
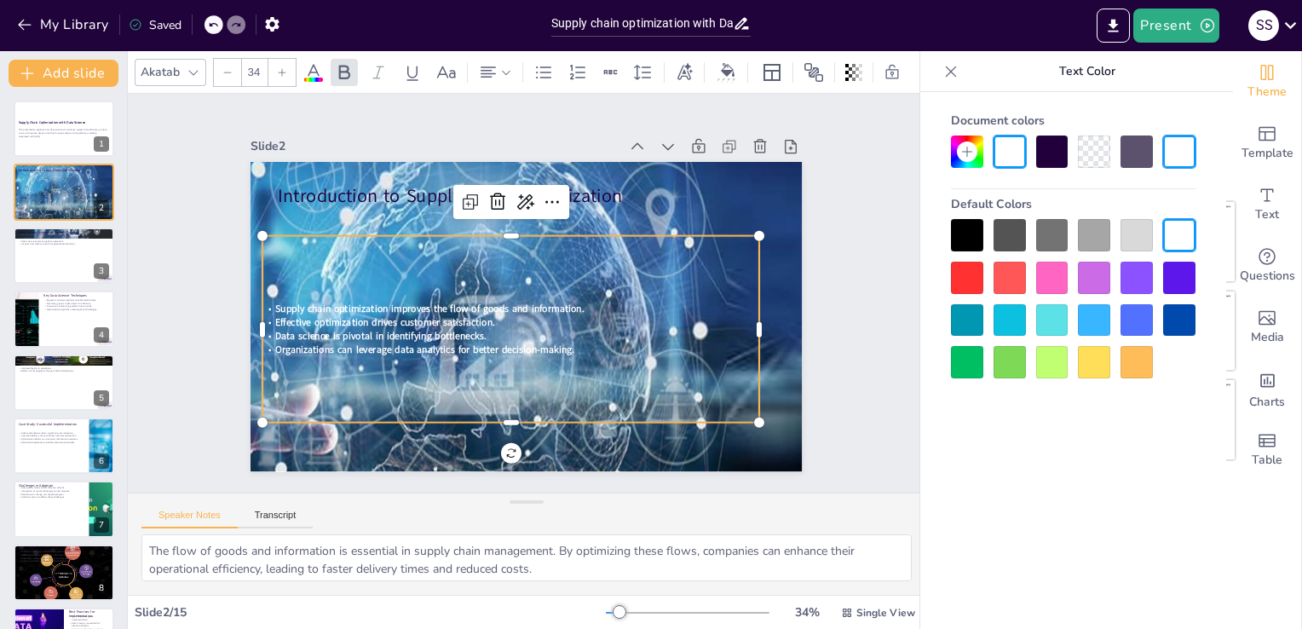
click at [958, 234] on div at bounding box center [967, 235] width 32 height 32
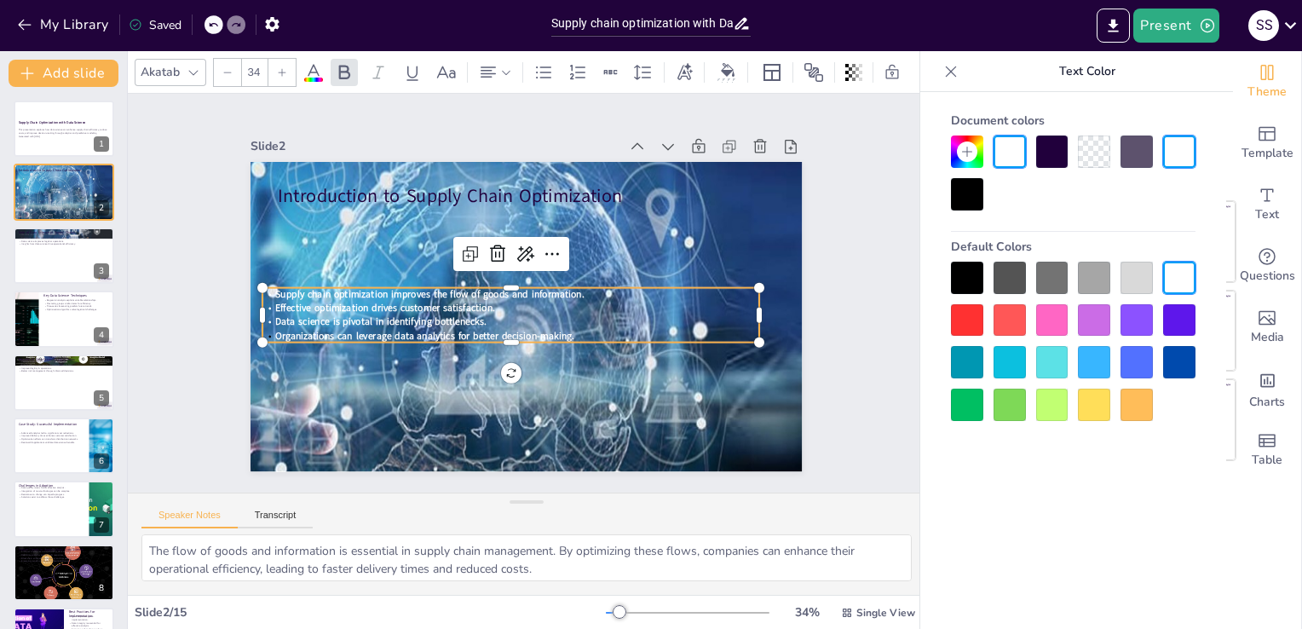
click at [958, 234] on div "Default Colors" at bounding box center [1073, 247] width 245 height 30
click at [1106, 148] on div at bounding box center [1094, 152] width 32 height 32
click at [1093, 151] on div at bounding box center [1094, 152] width 32 height 32
click at [1099, 152] on div at bounding box center [1094, 152] width 32 height 32
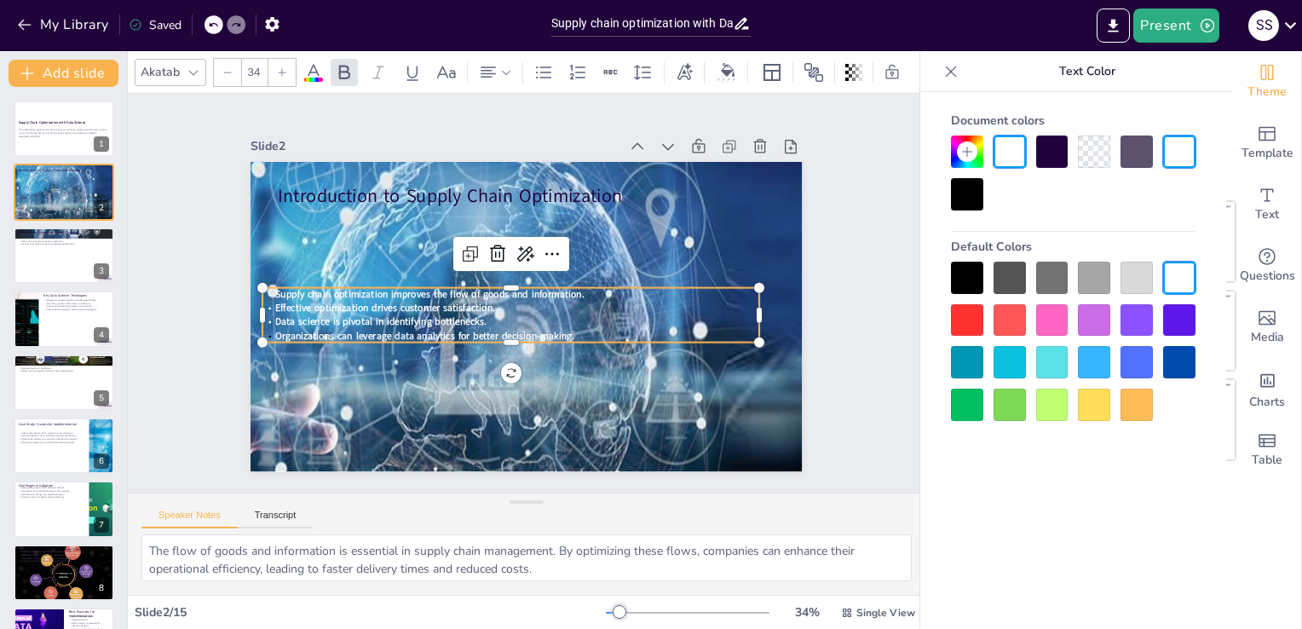
click at [1099, 152] on div at bounding box center [1094, 152] width 32 height 32
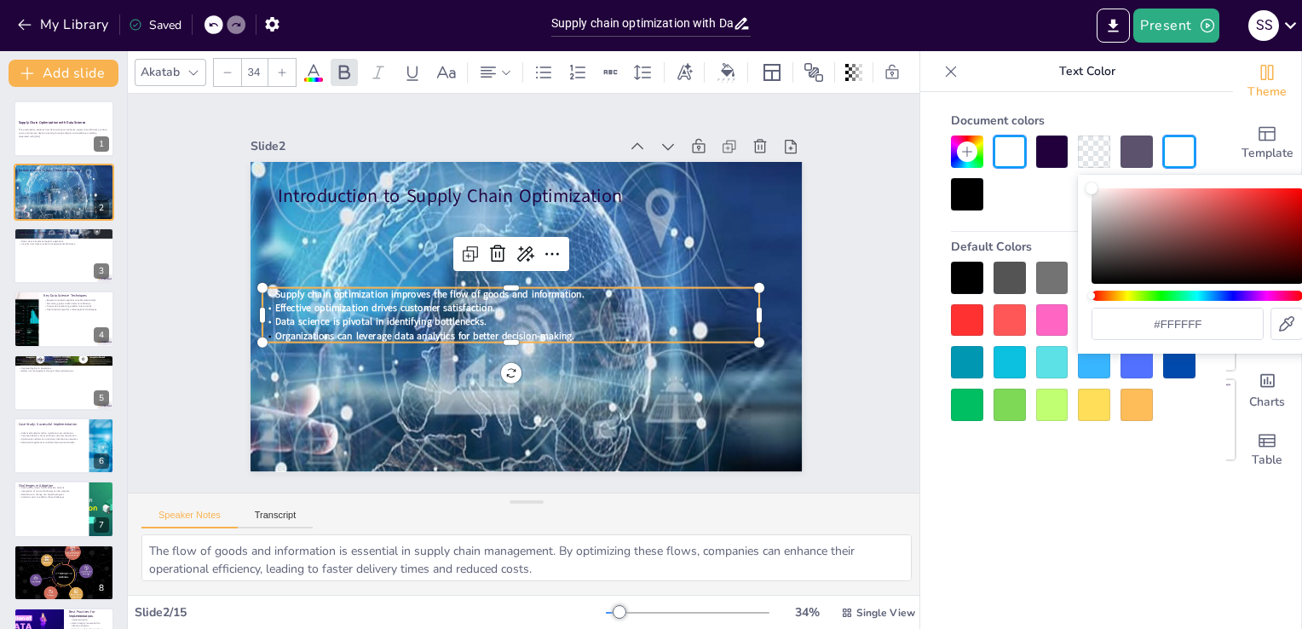
click at [1099, 152] on div at bounding box center [1094, 152] width 32 height 32
click at [861, 332] on div "Slide 1 Supply Chain Optimization with Data Science This presentation explores …" at bounding box center [527, 293] width 882 height 626
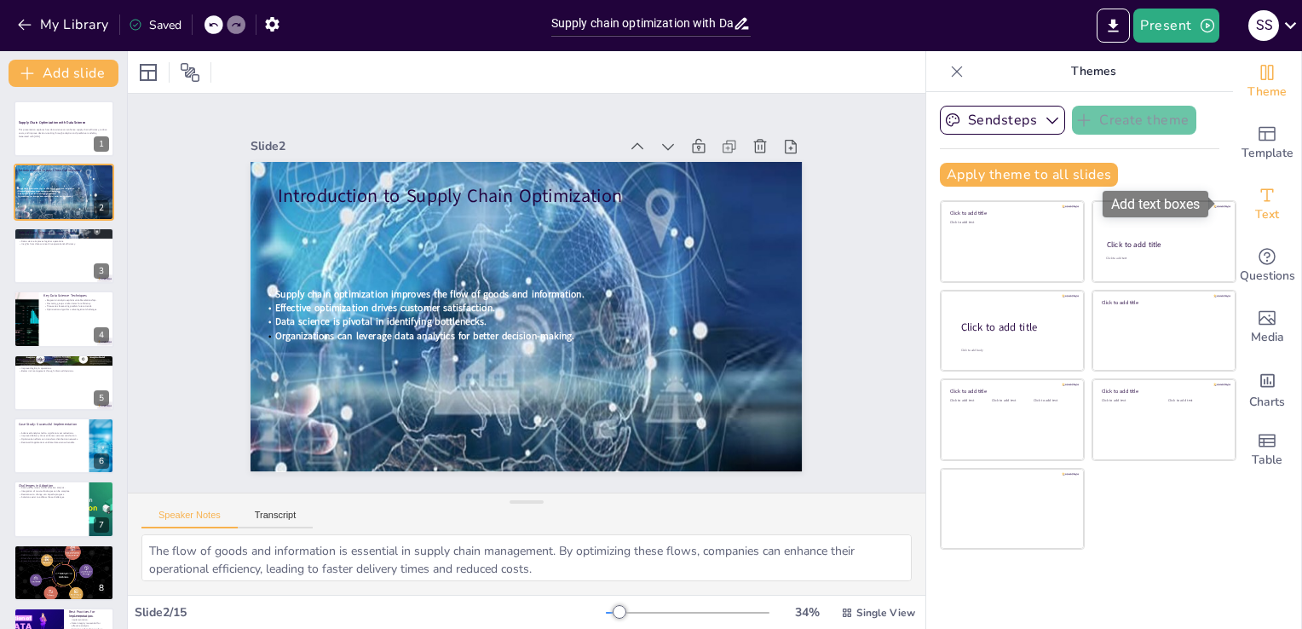
click at [1255, 216] on span "Text" at bounding box center [1267, 214] width 24 height 19
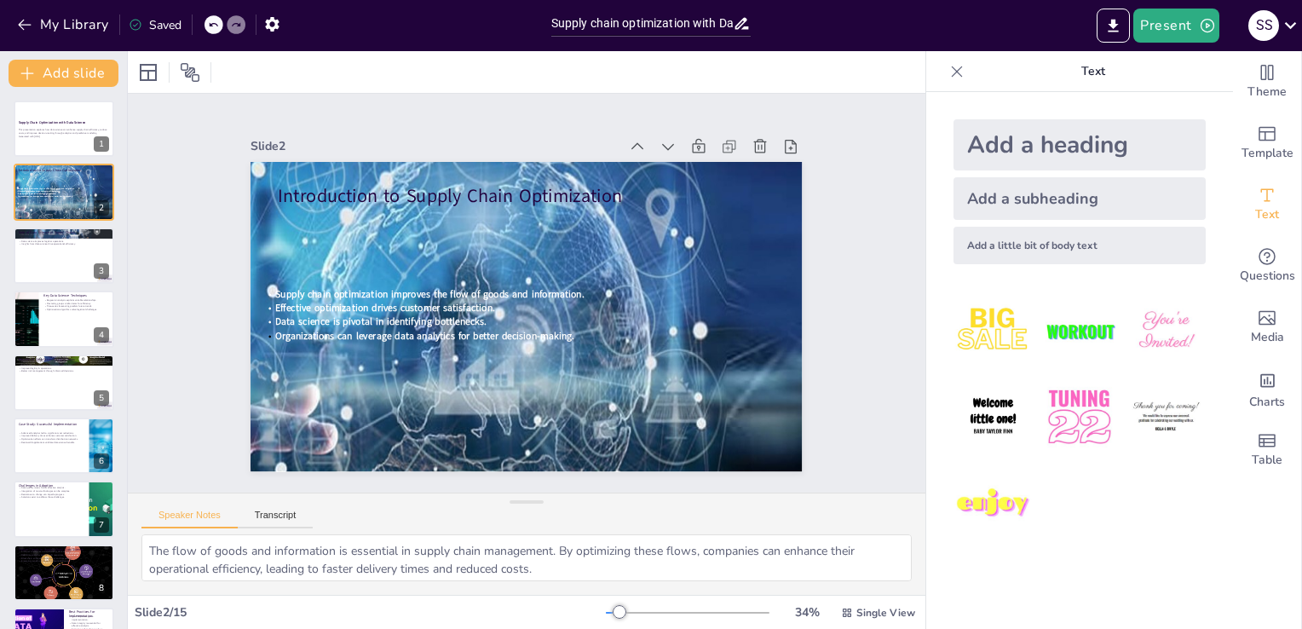
click at [949, 77] on icon at bounding box center [957, 71] width 17 height 17
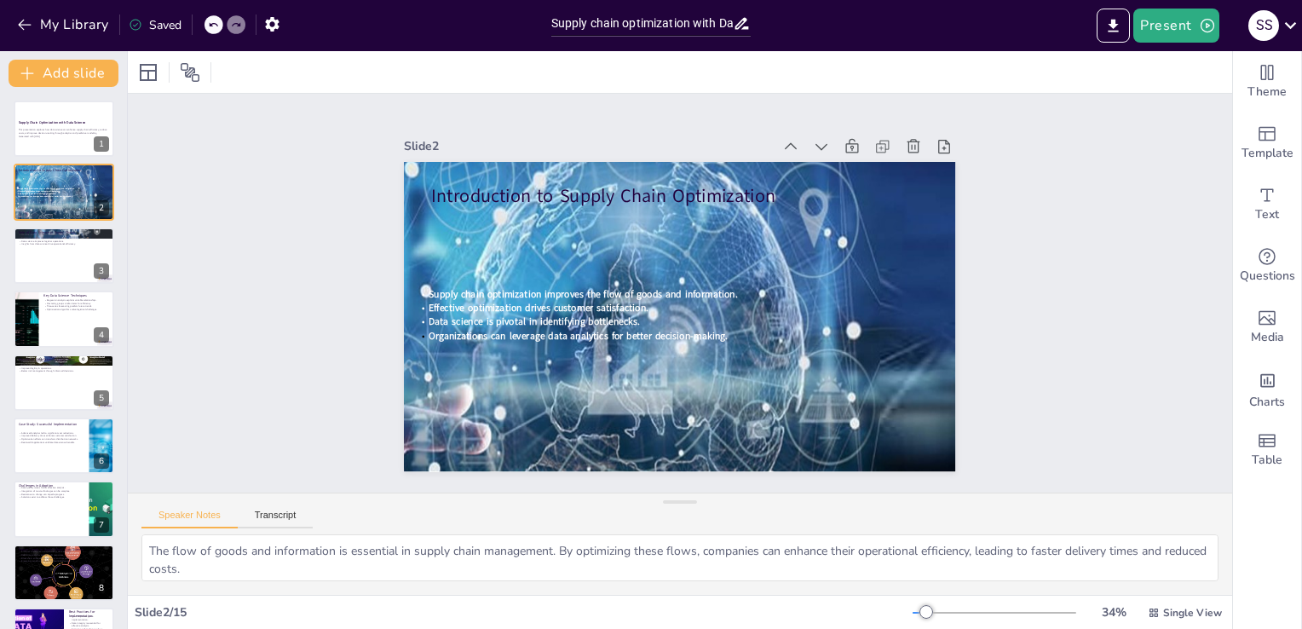
click at [207, 27] on div at bounding box center [214, 24] width 19 height 19
click at [1257, 65] on icon "Change the overall theme" at bounding box center [1267, 72] width 20 height 20
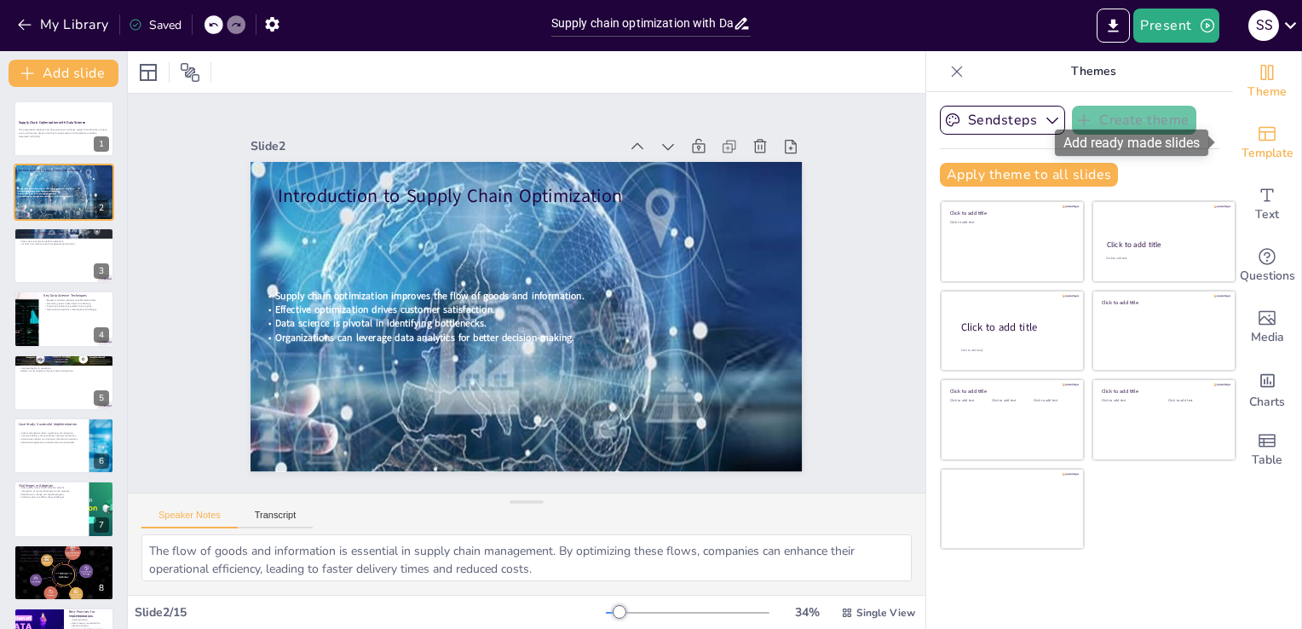
click at [1258, 137] on icon "Add ready made slides" at bounding box center [1267, 134] width 20 height 20
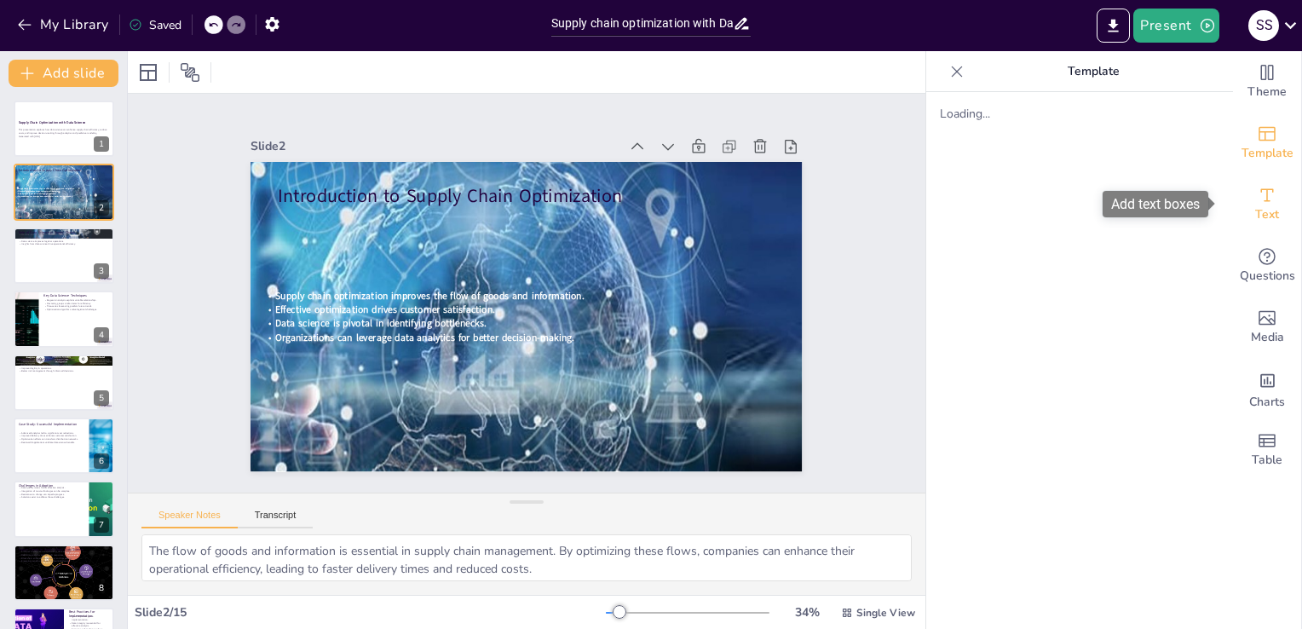
click at [1257, 202] on icon "Add text boxes" at bounding box center [1267, 195] width 20 height 20
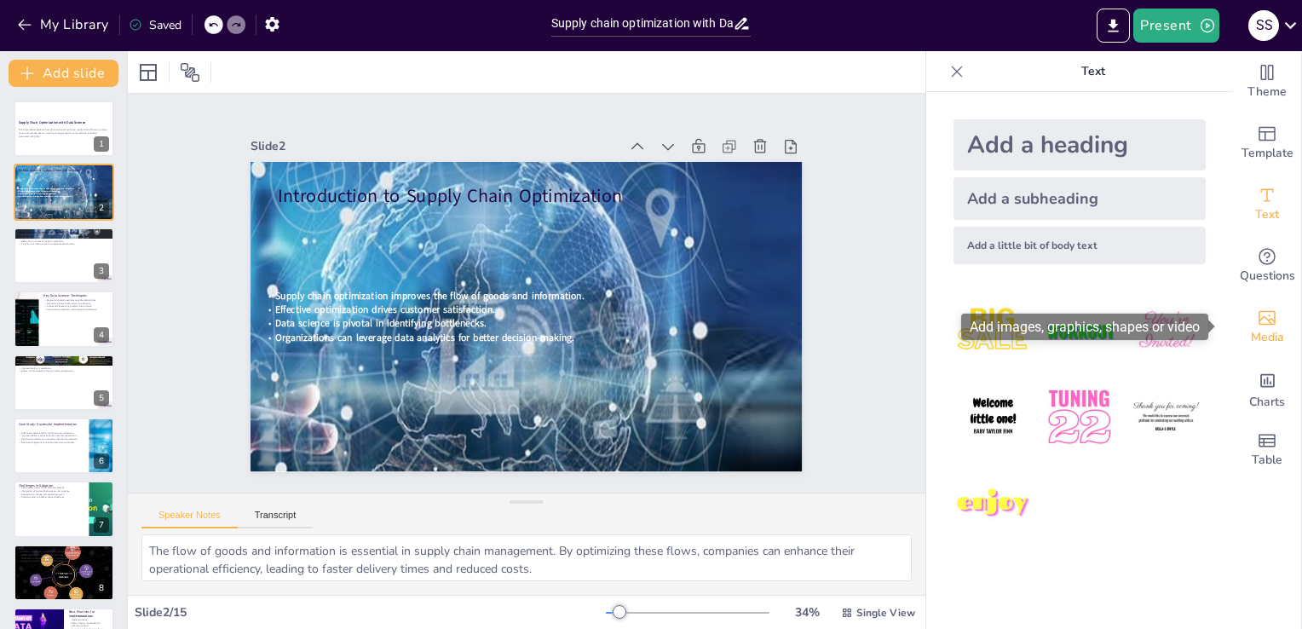
click at [1257, 320] on icon "Add images, graphics, shapes or video" at bounding box center [1267, 318] width 20 height 20
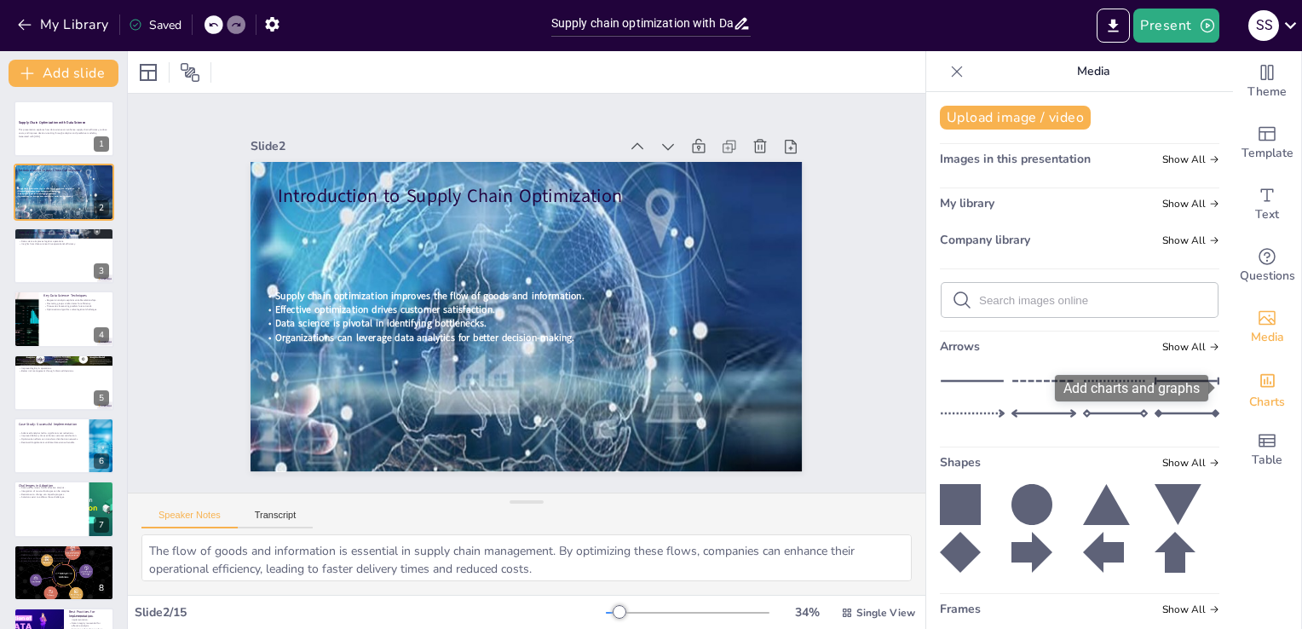
click at [1261, 387] on icon "Add charts and graphs" at bounding box center [1268, 381] width 14 height 14
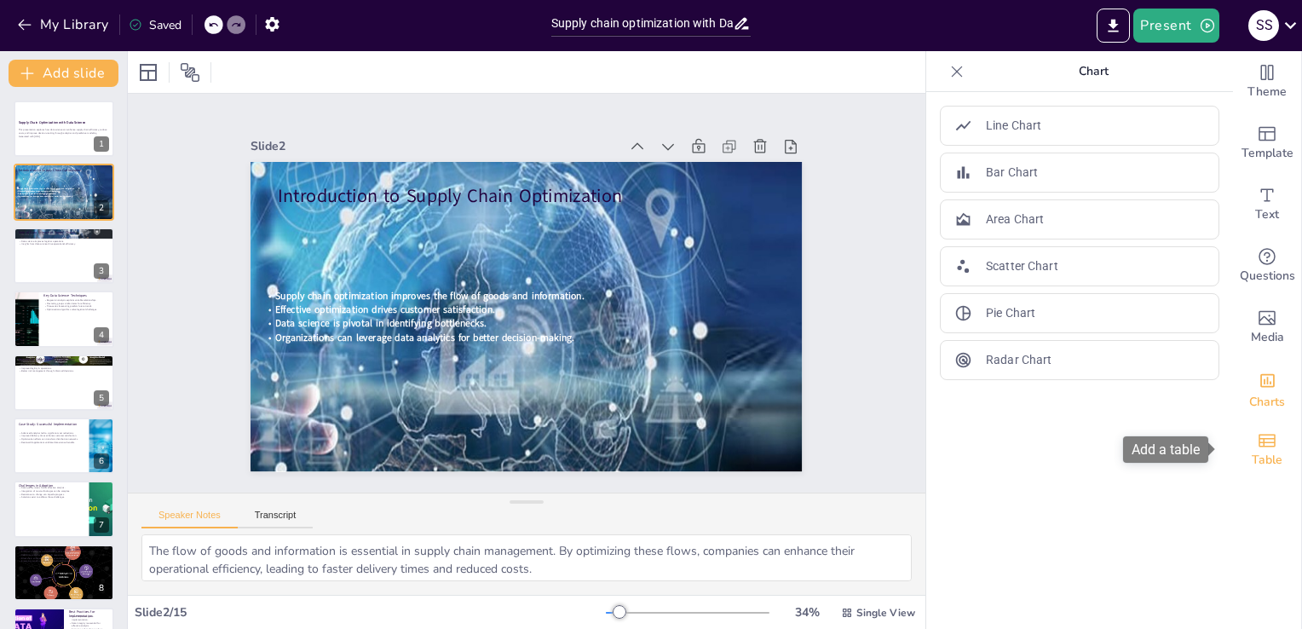
click at [1261, 436] on icon "Add a table" at bounding box center [1267, 440] width 20 height 20
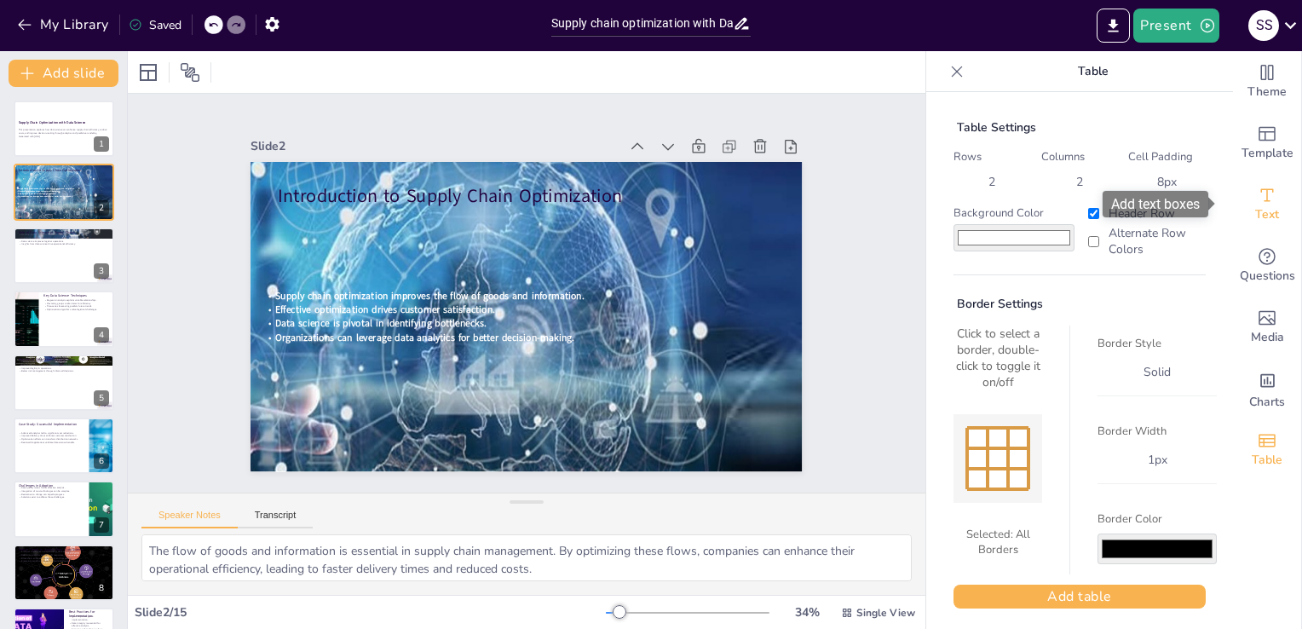
click at [1257, 196] on icon "Add text boxes" at bounding box center [1267, 195] width 20 height 20
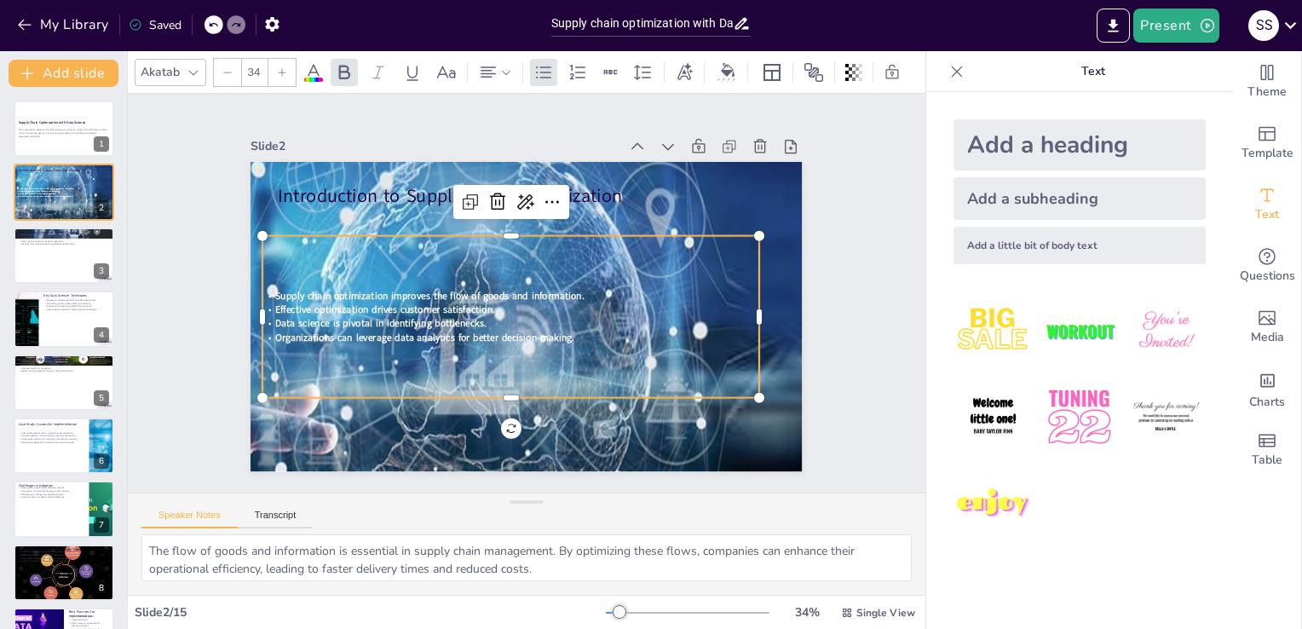
click at [471, 312] on span "Data science is pivotal in identifying bottlenecks." at bounding box center [379, 309] width 212 height 36
click at [1251, 83] on span "Theme" at bounding box center [1267, 92] width 39 height 19
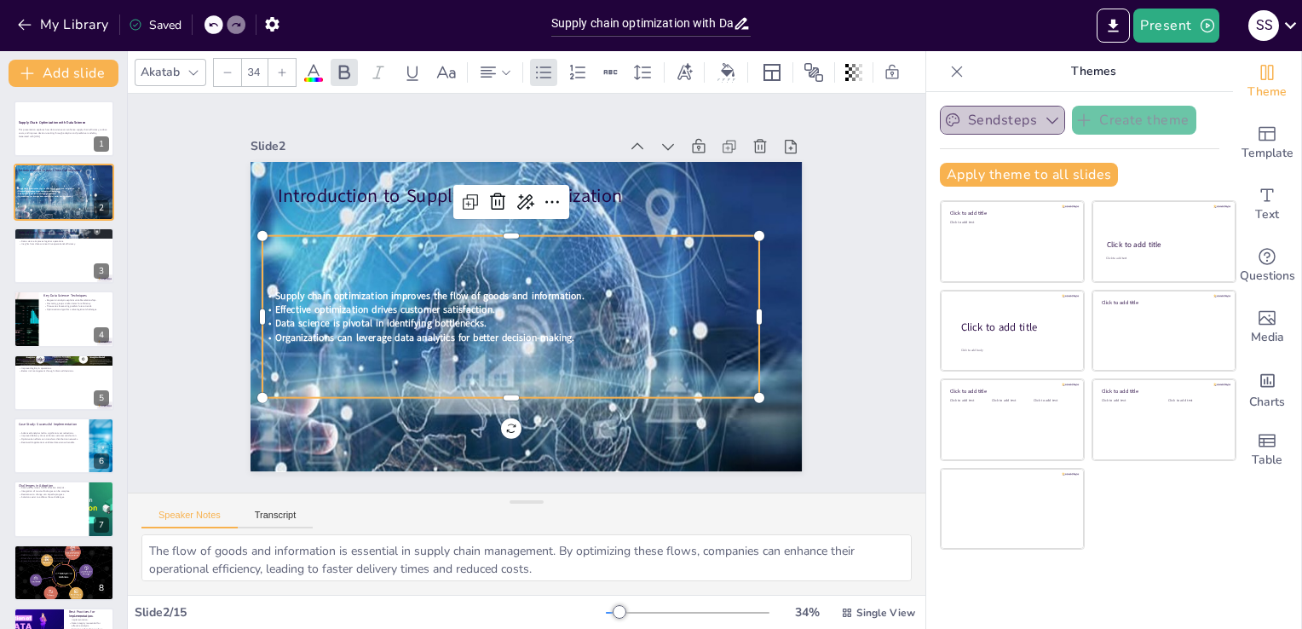
click at [1023, 122] on button "Sendsteps" at bounding box center [1002, 120] width 125 height 29
click at [952, 67] on icon at bounding box center [957, 71] width 11 height 11
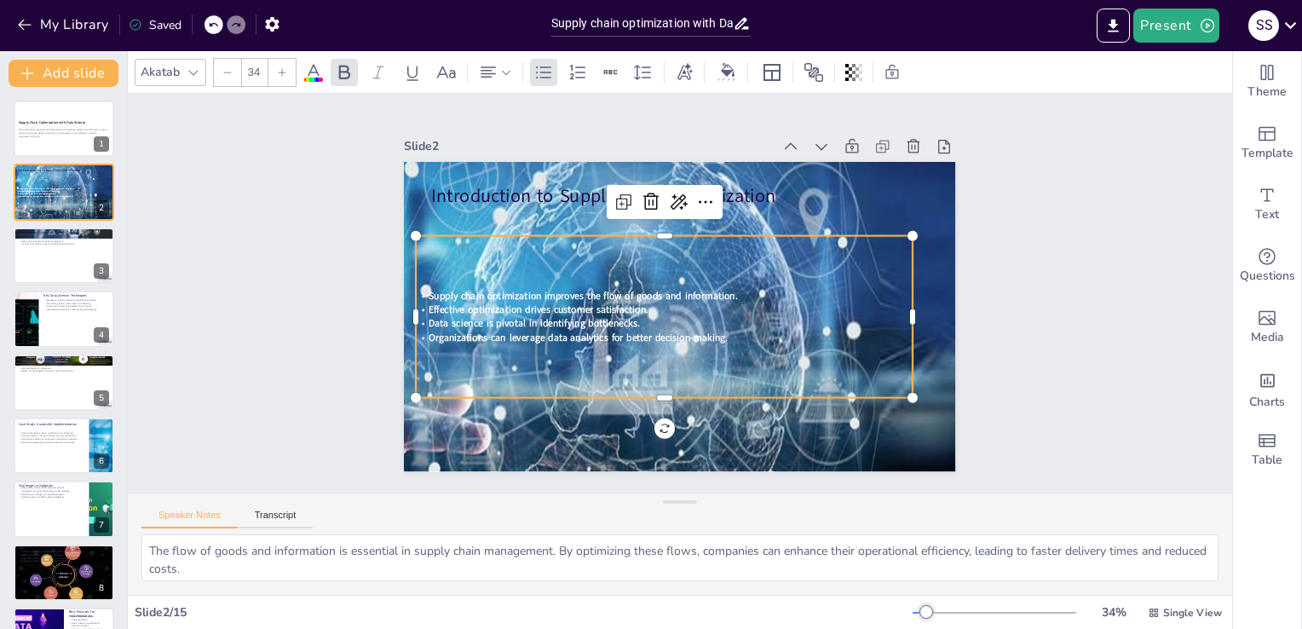
click at [658, 297] on p "Effective optimization drives customer satisfaction." at bounding box center [660, 304] width 476 height 167
click at [1257, 72] on icon "Change the overall theme" at bounding box center [1267, 72] width 20 height 20
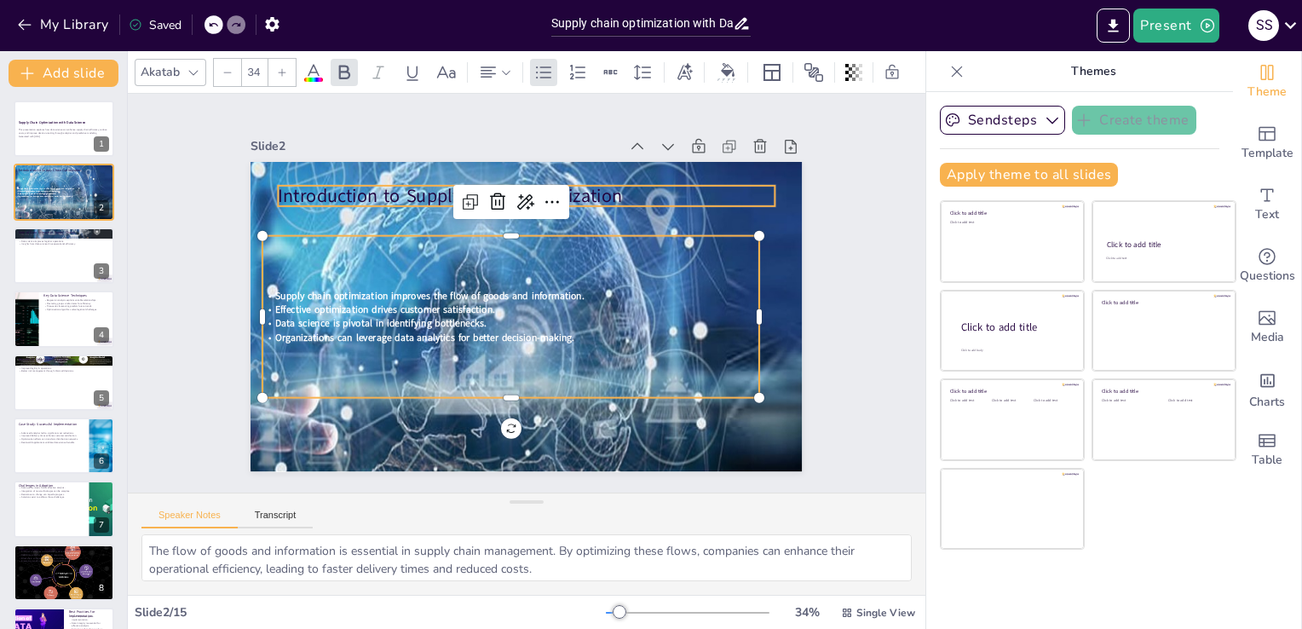
checkbox input "true"
type input "48"
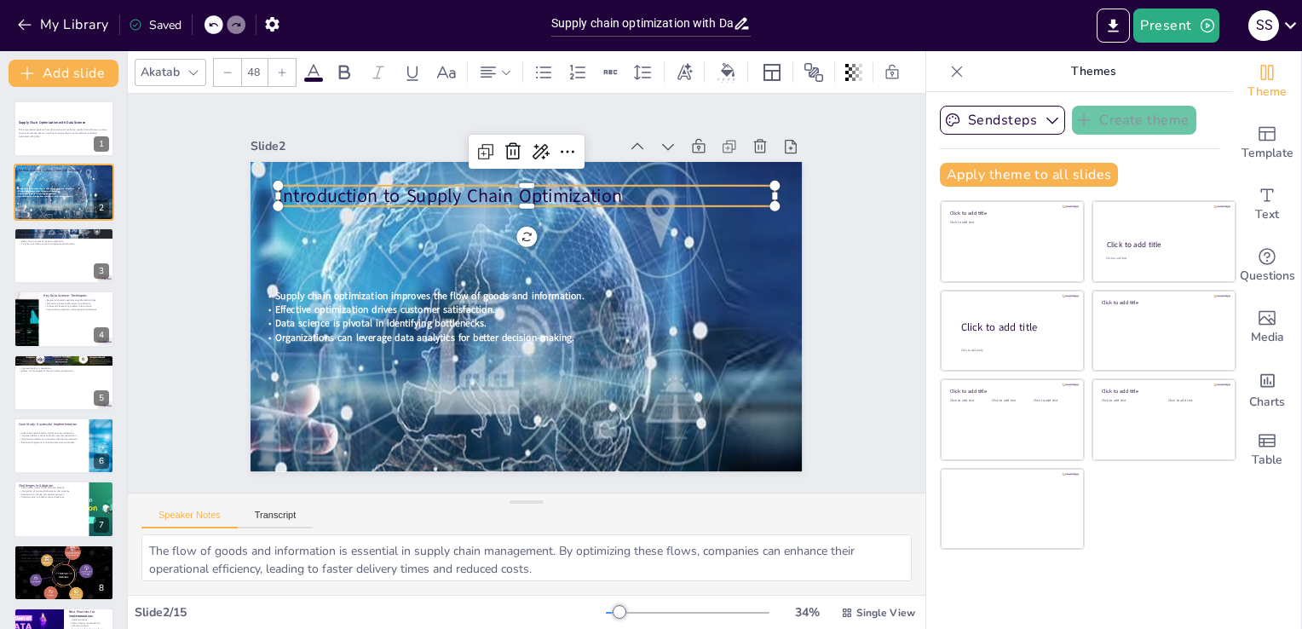
click at [585, 183] on p "Introduction to Supply Chain Optimization" at bounding box center [547, 198] width 491 height 129
click at [342, 62] on icon at bounding box center [344, 72] width 20 height 20
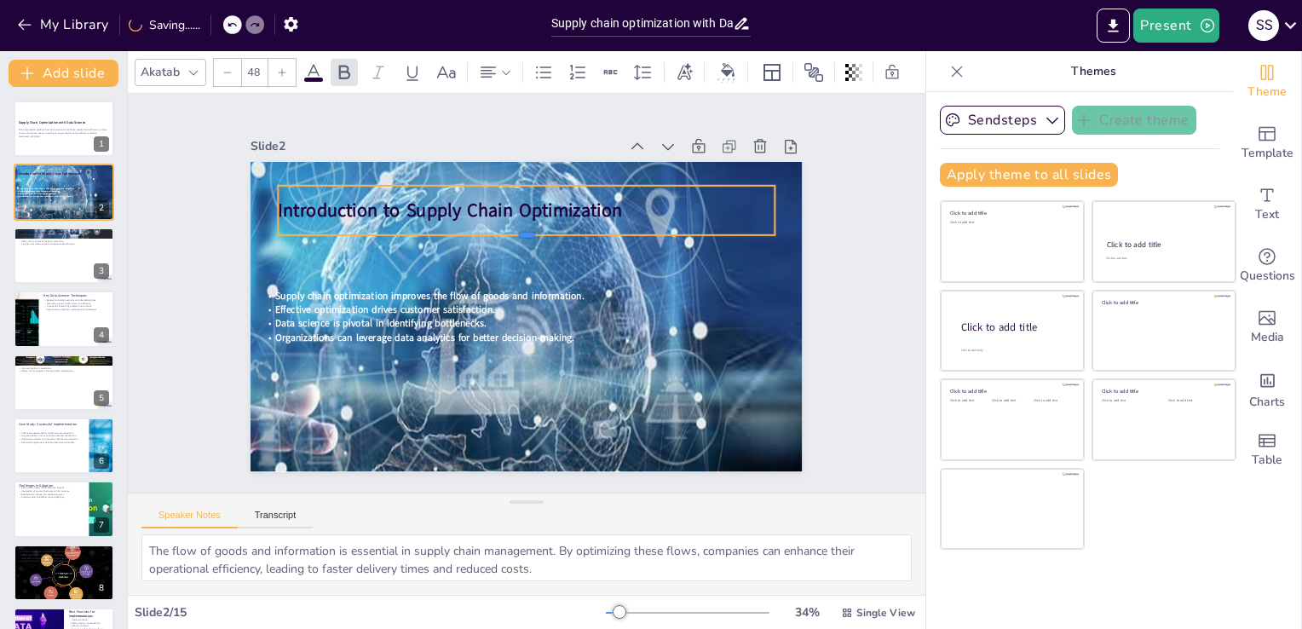
drag, startPoint x: 515, startPoint y: 204, endPoint x: 513, endPoint y: 233, distance: 29.0
click at [513, 233] on div at bounding box center [552, 249] width 436 height 260
click at [682, 77] on div at bounding box center [685, 72] width 26 height 27
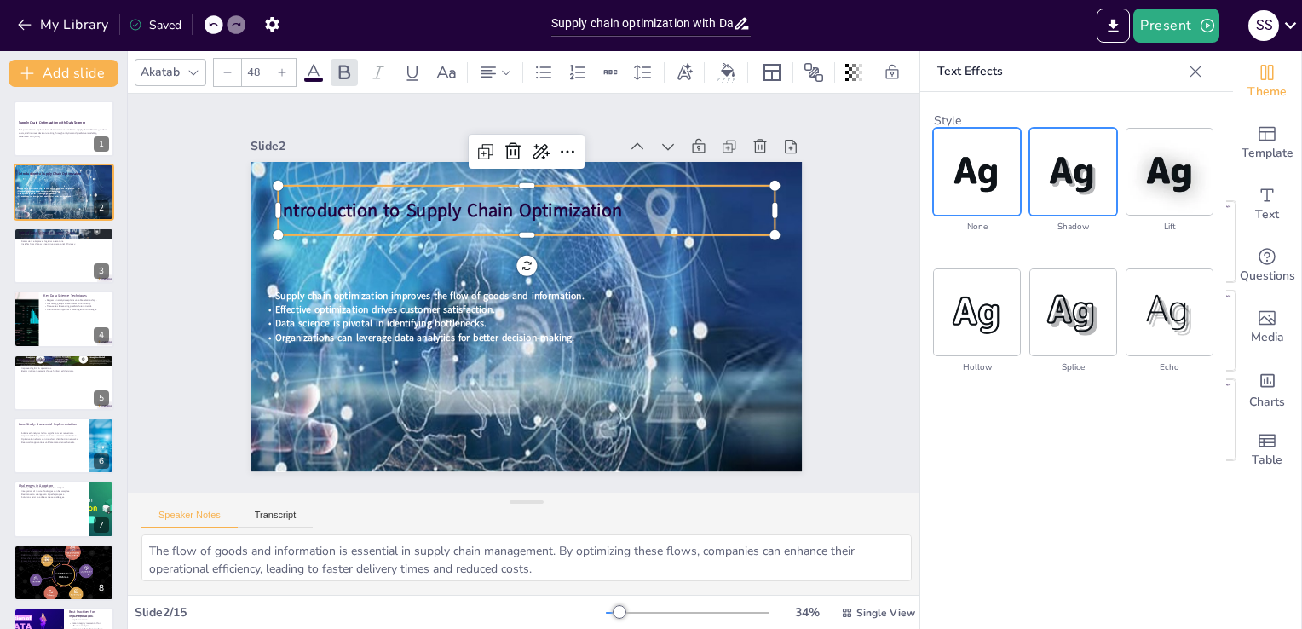
click at [1043, 185] on img at bounding box center [1073, 172] width 86 height 86
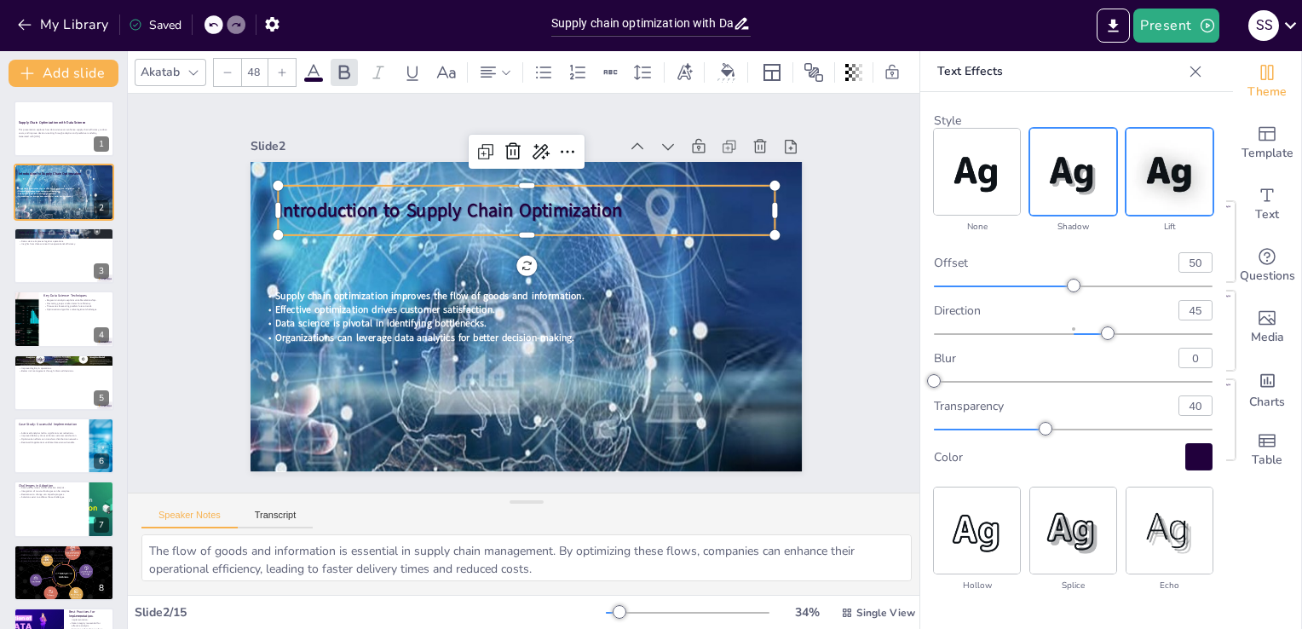
click at [1163, 197] on img at bounding box center [1170, 172] width 86 height 86
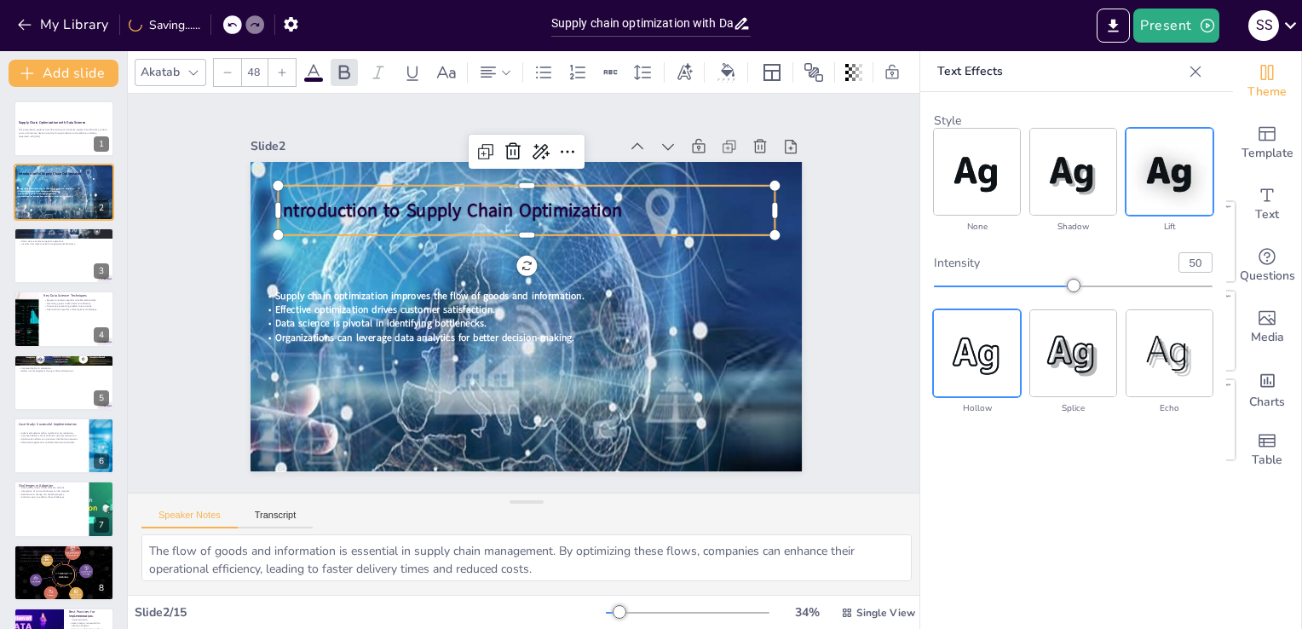
click at [983, 354] on img at bounding box center [977, 353] width 86 height 86
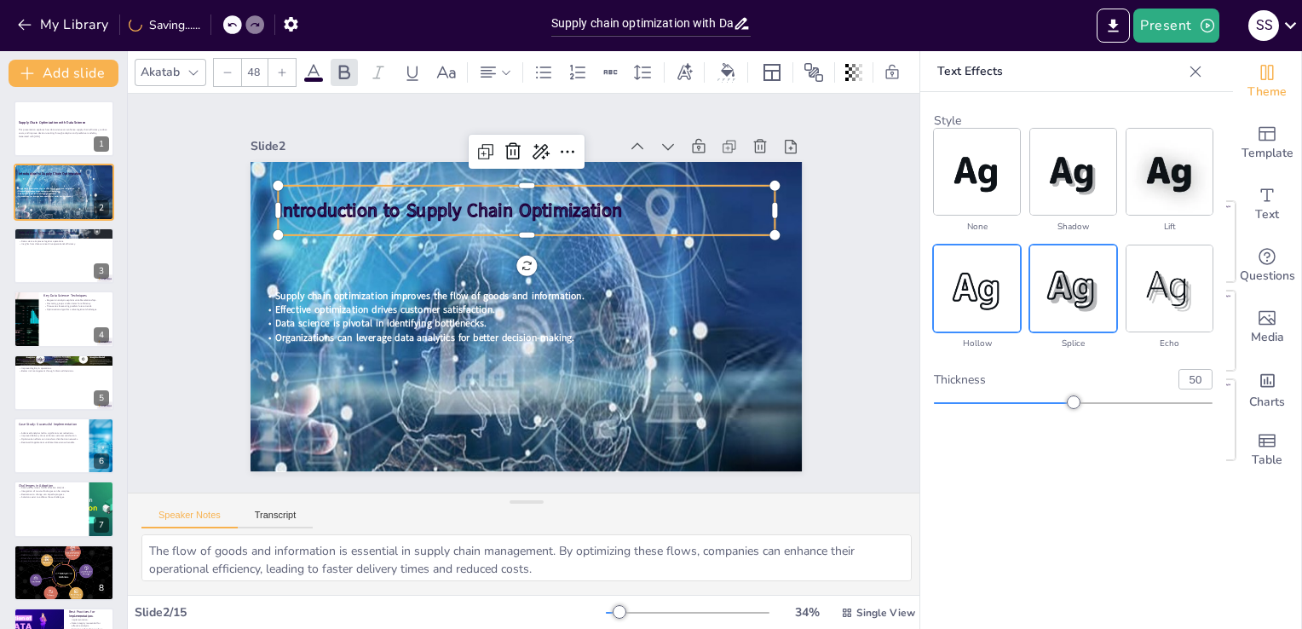
click at [1077, 261] on img at bounding box center [1073, 288] width 86 height 86
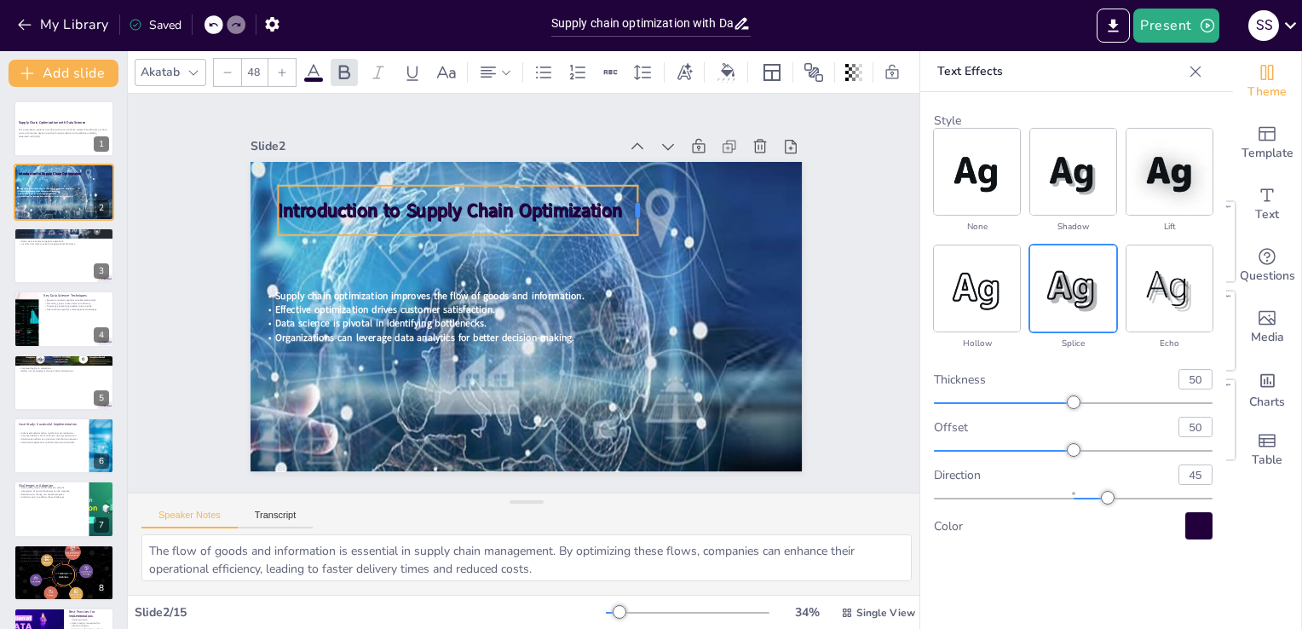
drag, startPoint x: 765, startPoint y: 205, endPoint x: 626, endPoint y: 199, distance: 139.1
click at [643, 199] on div at bounding box center [652, 223] width 19 height 51
click at [269, 203] on div at bounding box center [278, 184] width 19 height 51
checkbox input "true"
click at [141, 510] on button "Speaker Notes" at bounding box center [189, 519] width 96 height 19
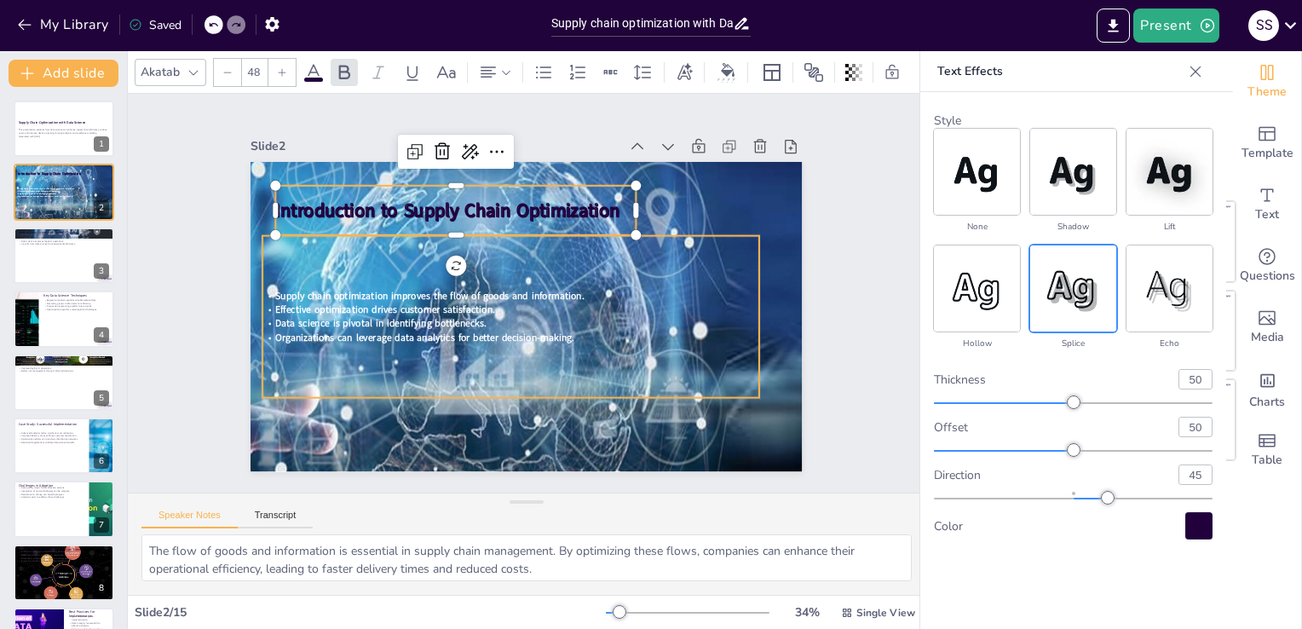
checkbox input "true"
type input "34"
click at [416, 281] on div "Supply chain optimization improves the flow of goods and information. Effective…" at bounding box center [508, 315] width 511 height 213
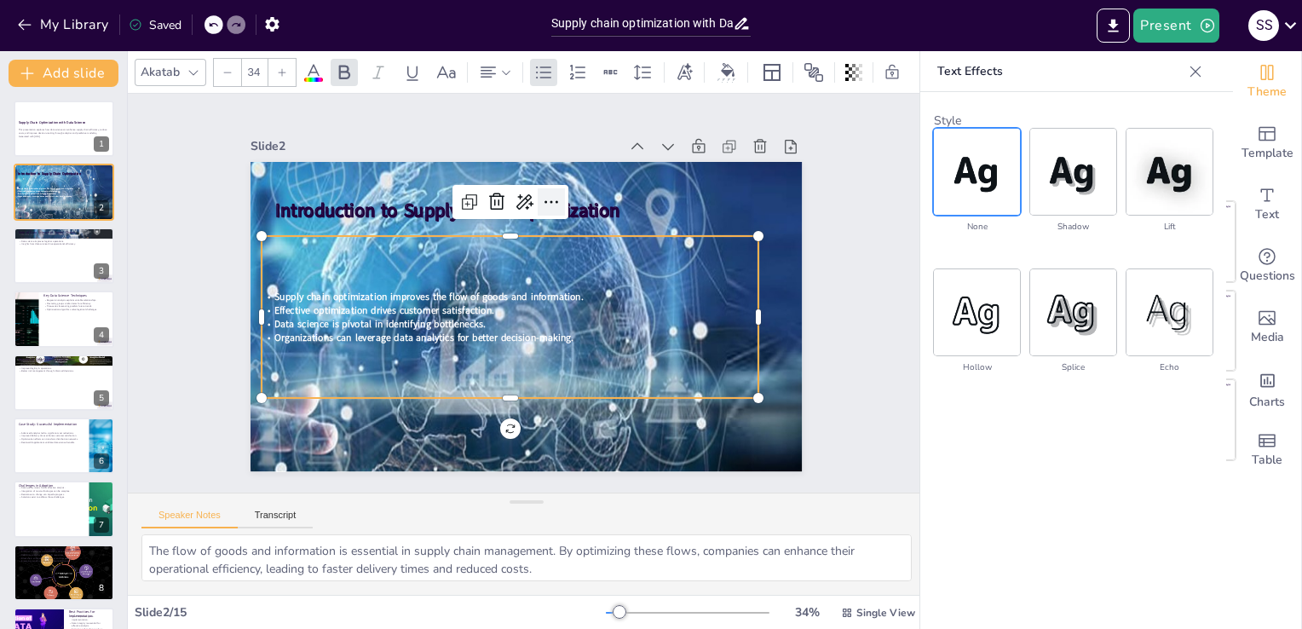
click at [549, 193] on icon at bounding box center [560, 204] width 22 height 22
click at [1051, 491] on div "Text Effects Style none shadow lift hollow splice echo" at bounding box center [1073, 365] width 307 height 629
checkbox input "true"
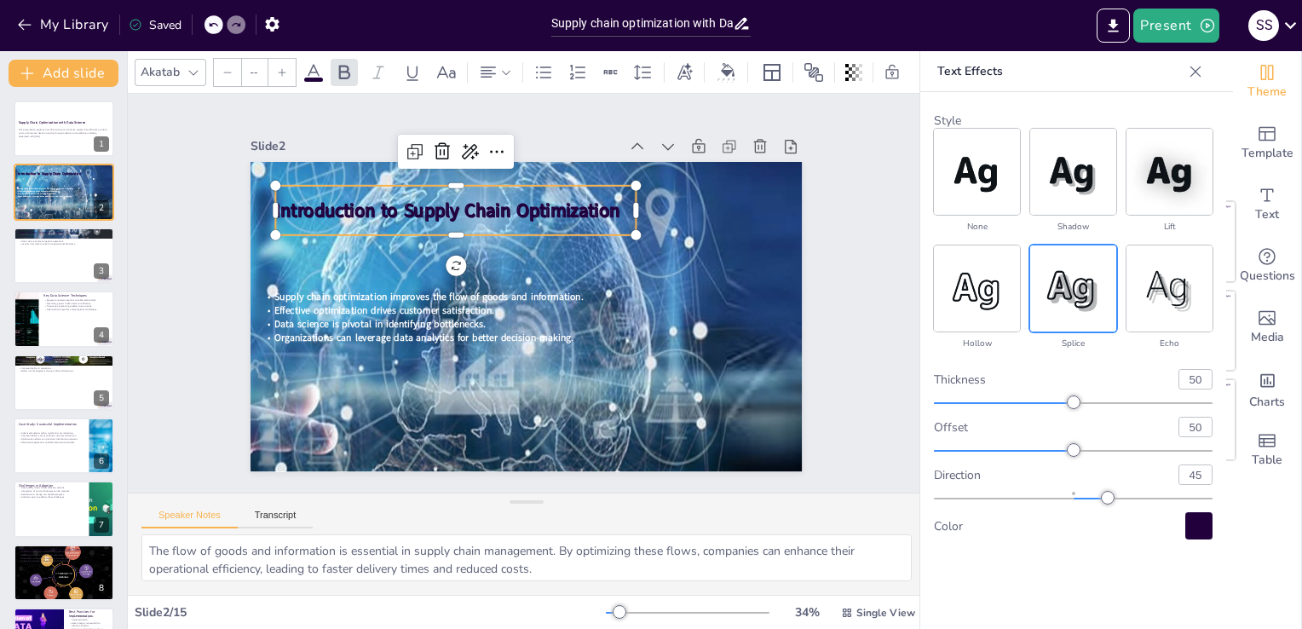
type input "48"
click at [580, 203] on span "Introduction to Supply Chain Optimization" at bounding box center [467, 195] width 342 height 96
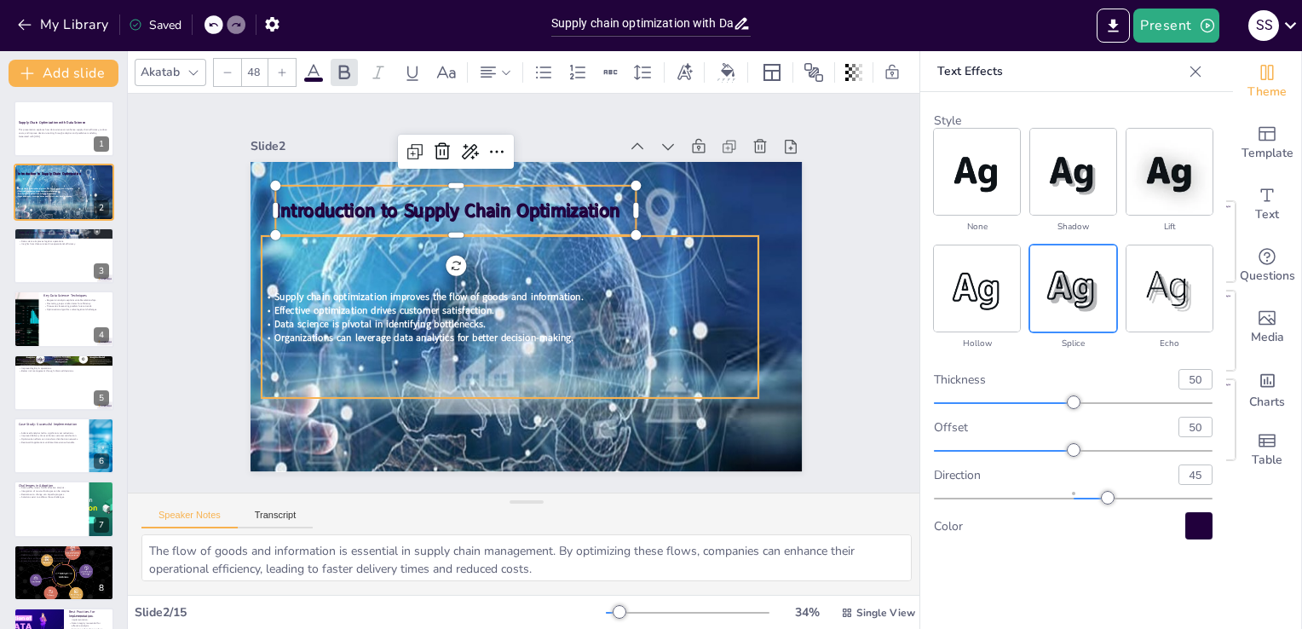
checkbox input "true"
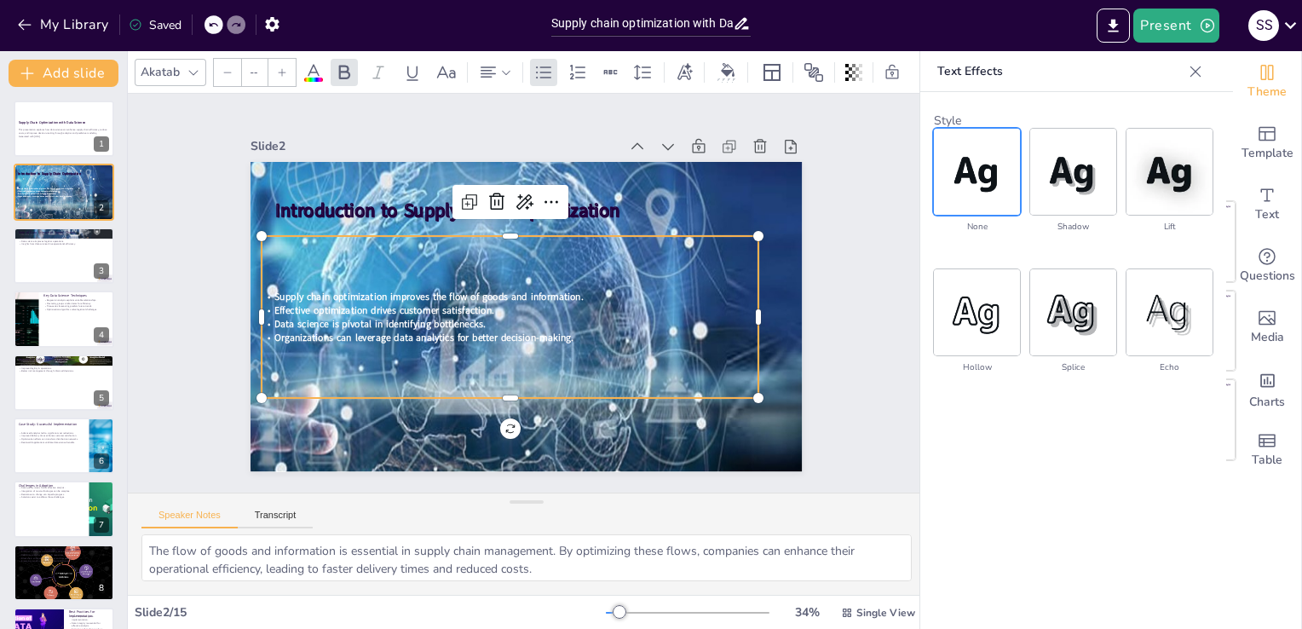
type input "34"
click at [447, 305] on span "Effective optimization drives customer satisfaction." at bounding box center [384, 280] width 218 height 59
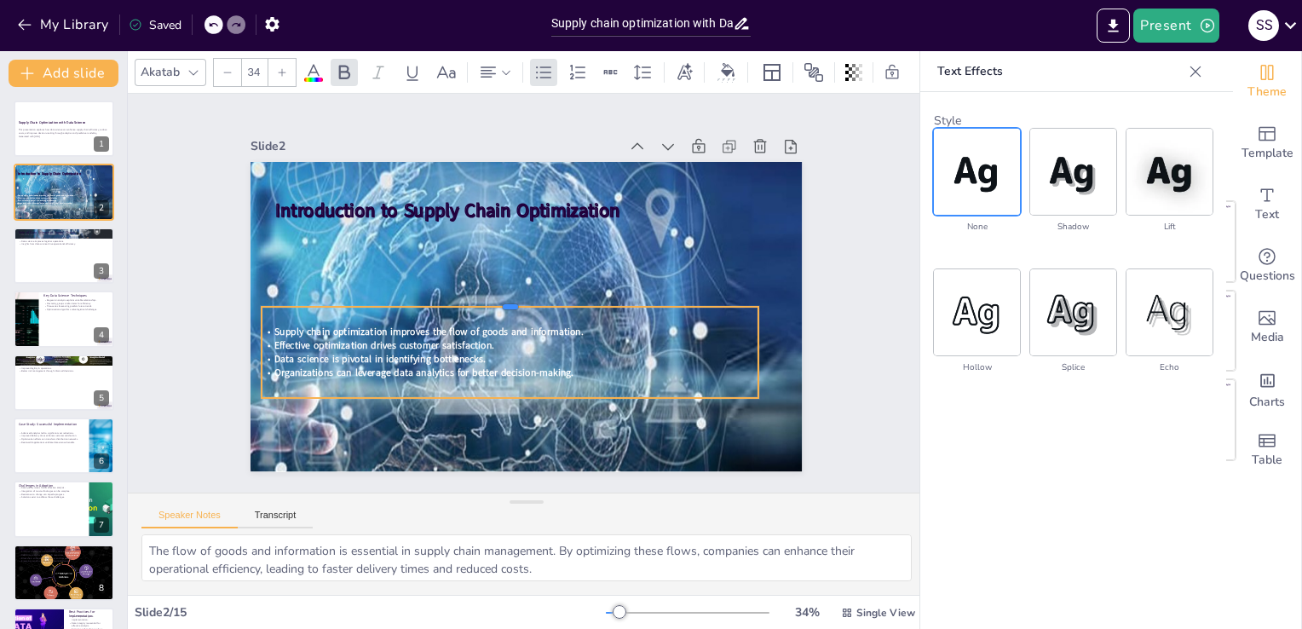
drag, startPoint x: 497, startPoint y: 227, endPoint x: 498, endPoint y: 297, distance: 70.7
click at [498, 297] on div at bounding box center [509, 296] width 488 height 117
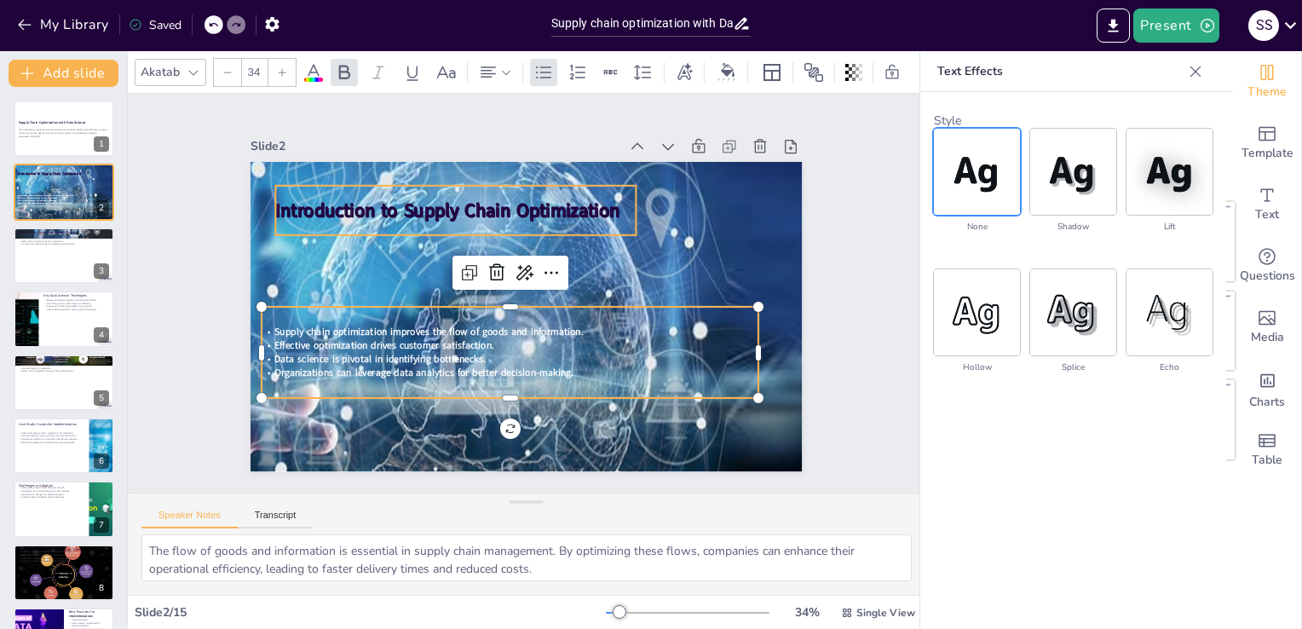
checkbox input "true"
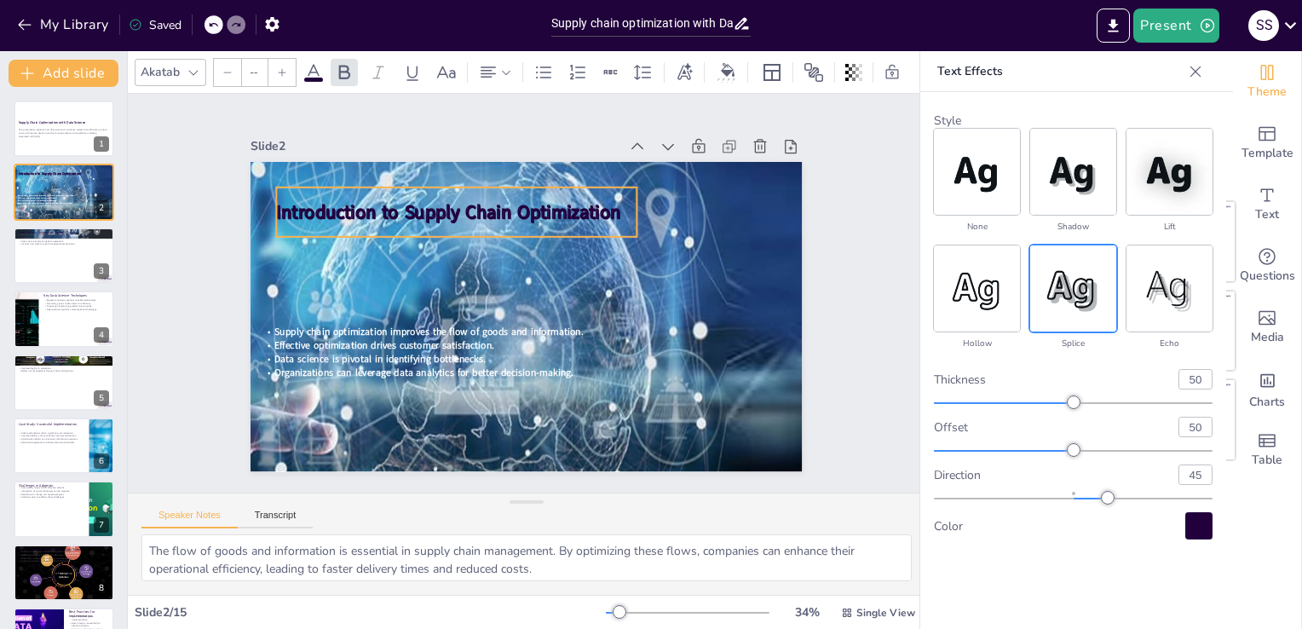
type input "48"
click at [486, 208] on span "Introduction to Supply Chain Optimization" at bounding box center [458, 204] width 344 height 61
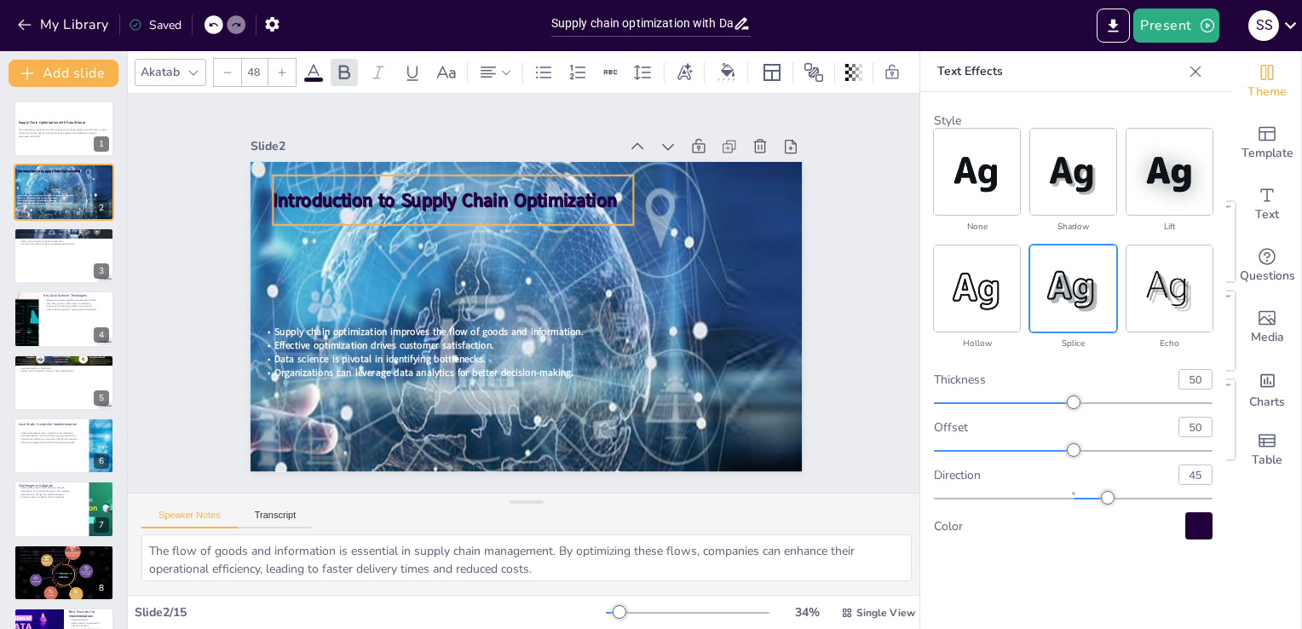
drag, startPoint x: 467, startPoint y: 200, endPoint x: 463, endPoint y: 190, distance: 11.1
click at [580, 190] on span "Introduction to Supply Chain Optimization" at bounding box center [610, 202] width 61 height 344
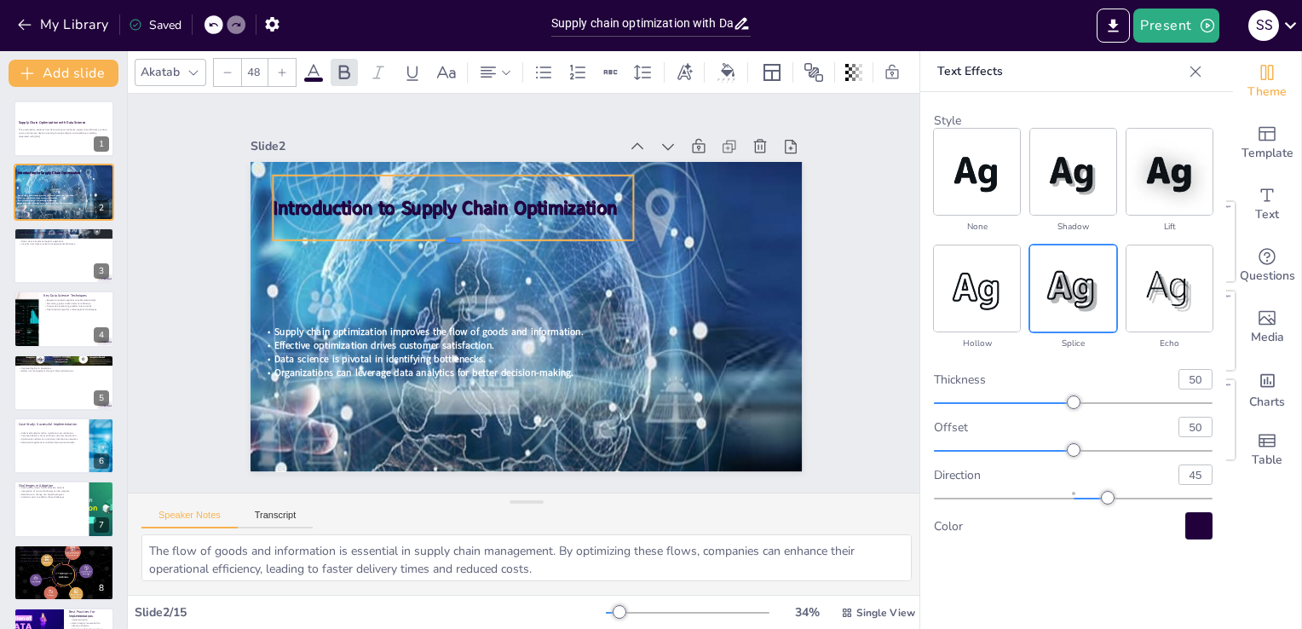
drag, startPoint x: 438, startPoint y: 219, endPoint x: 439, endPoint y: 234, distance: 15.4
click at [439, 234] on div at bounding box center [464, 233] width 355 height 88
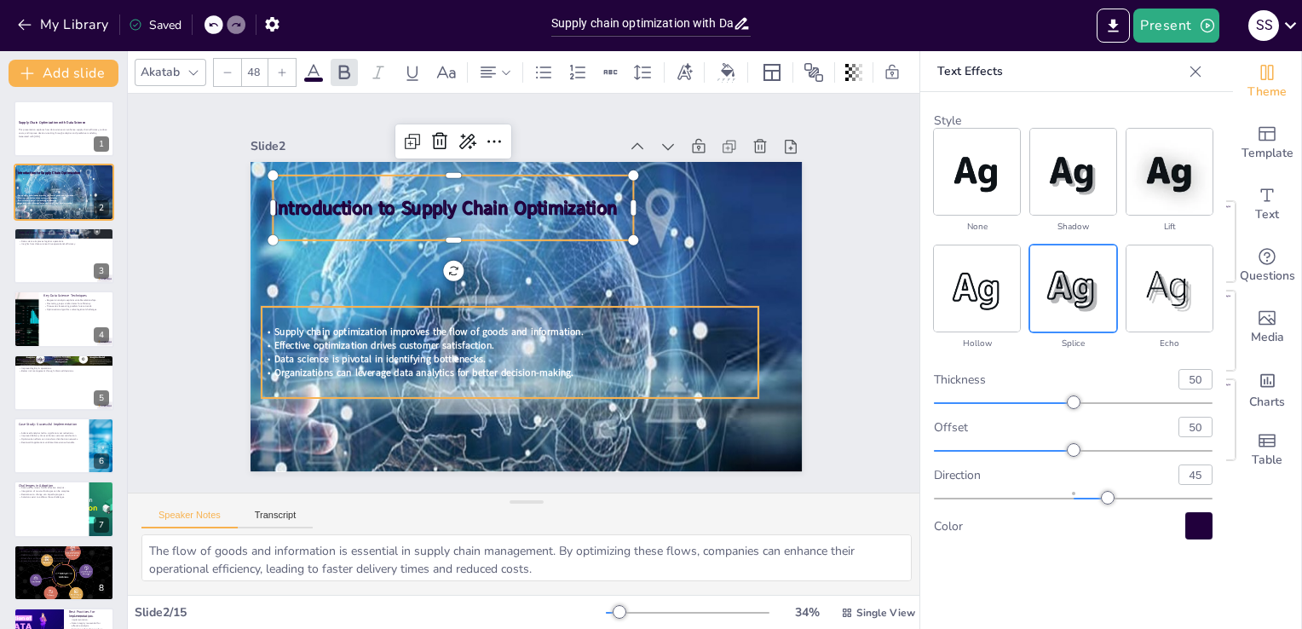
checkbox input "true"
type input "34"
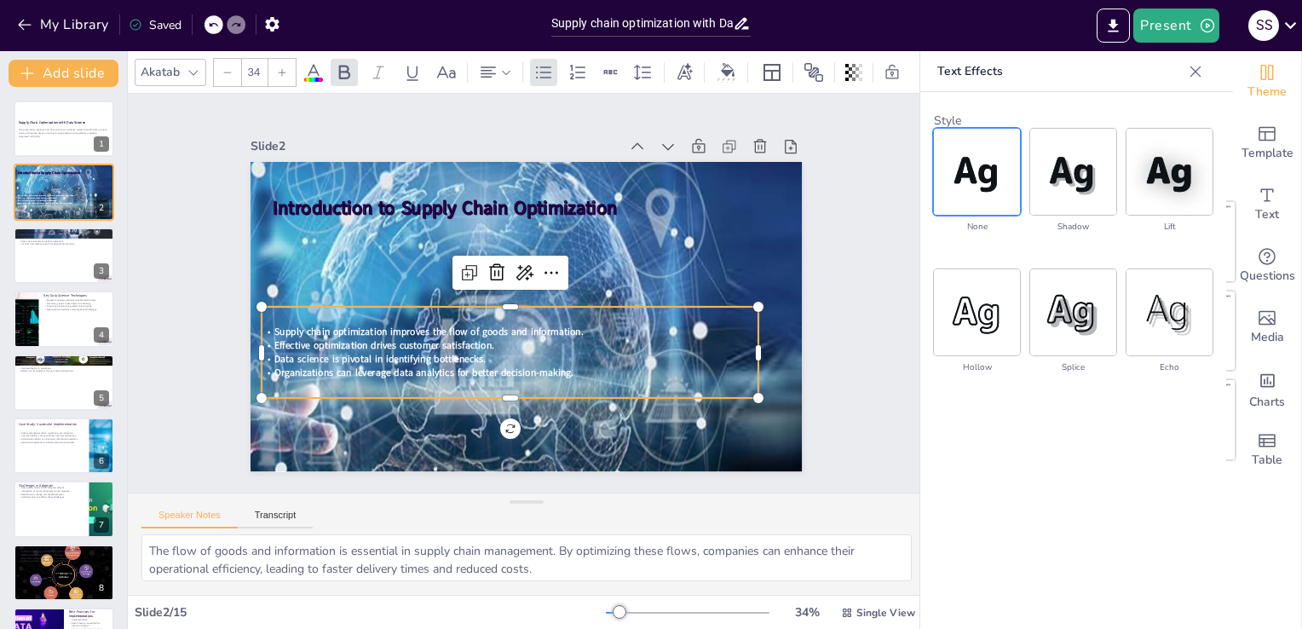
click at [532, 238] on span "Effective optimization drives customer satisfaction." at bounding box center [635, 186] width 206 height 101
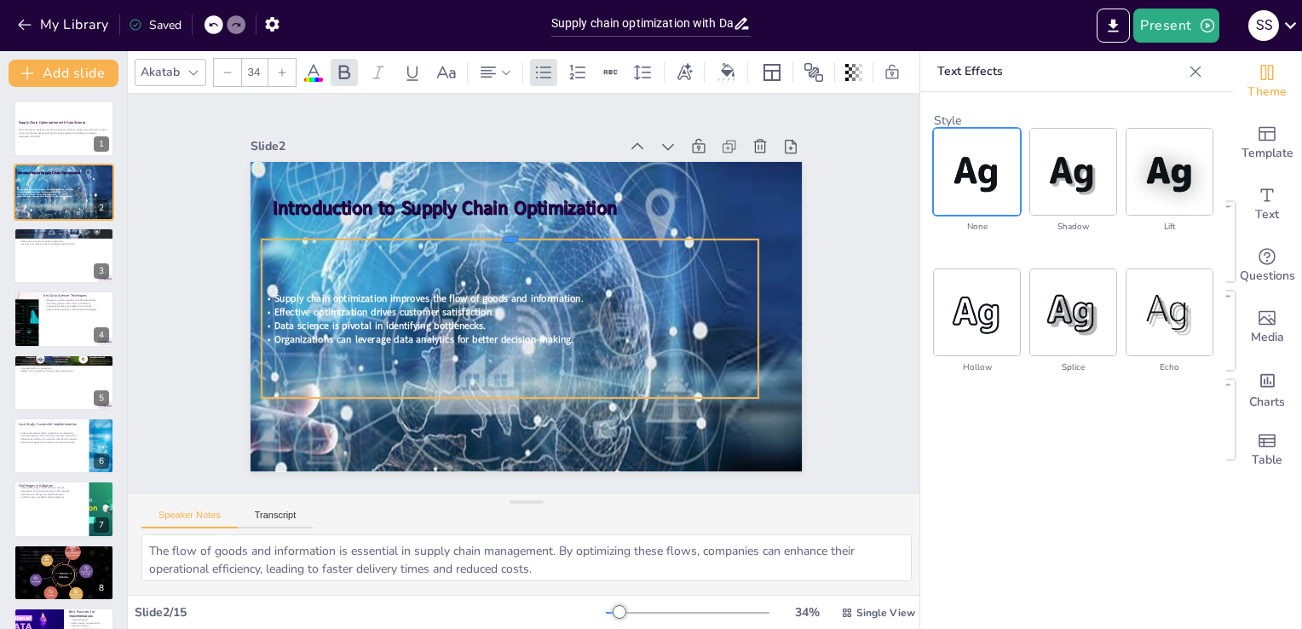
drag, startPoint x: 499, startPoint y: 298, endPoint x: 499, endPoint y: 231, distance: 67.3
click at [499, 231] on div at bounding box center [516, 232] width 495 height 66
click at [448, 302] on span "Effective optimization drives customer satisfaction." at bounding box center [384, 297] width 220 height 37
click at [337, 69] on icon at bounding box center [344, 72] width 20 height 20
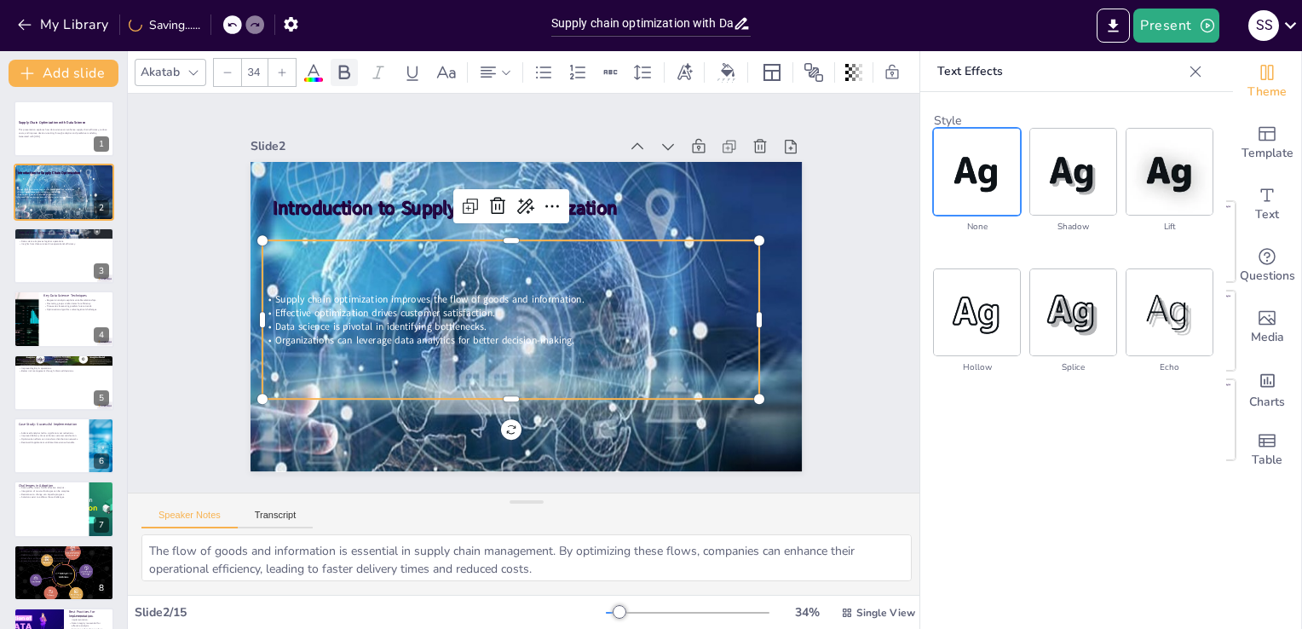
click at [340, 73] on icon at bounding box center [344, 72] width 20 height 20
click at [375, 77] on div at bounding box center [378, 72] width 27 height 27
click at [449, 70] on icon at bounding box center [446, 72] width 20 height 20
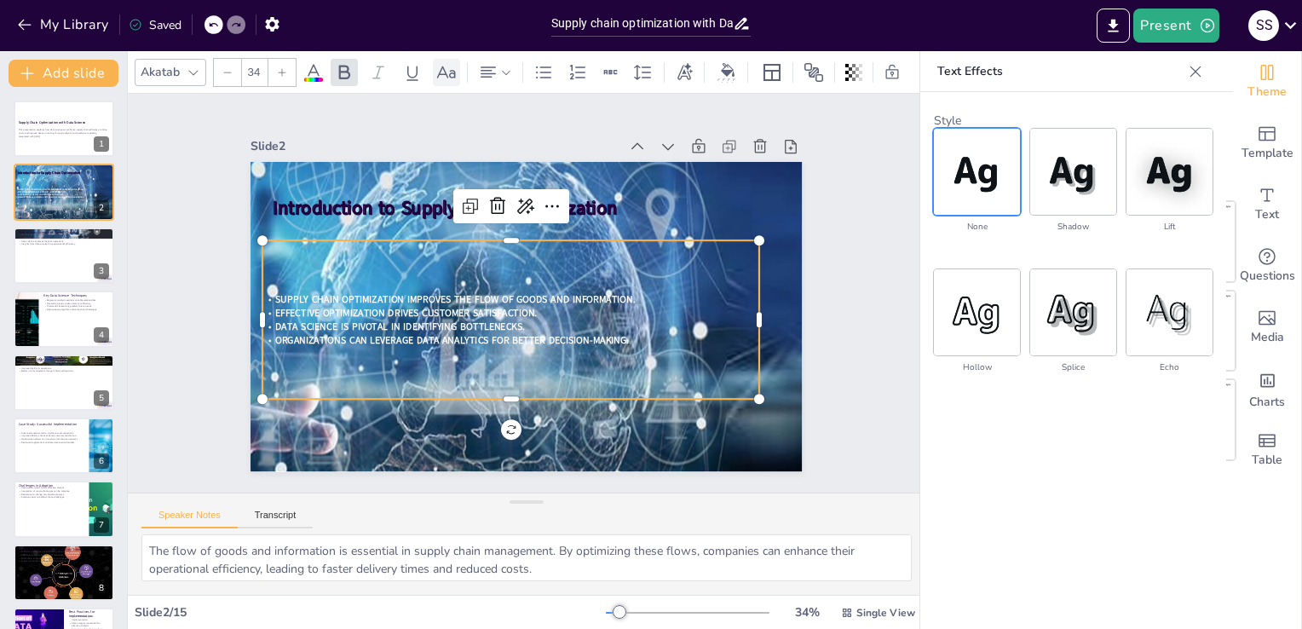
click at [449, 70] on icon at bounding box center [446, 72] width 19 height 12
click at [504, 66] on icon at bounding box center [506, 72] width 12 height 12
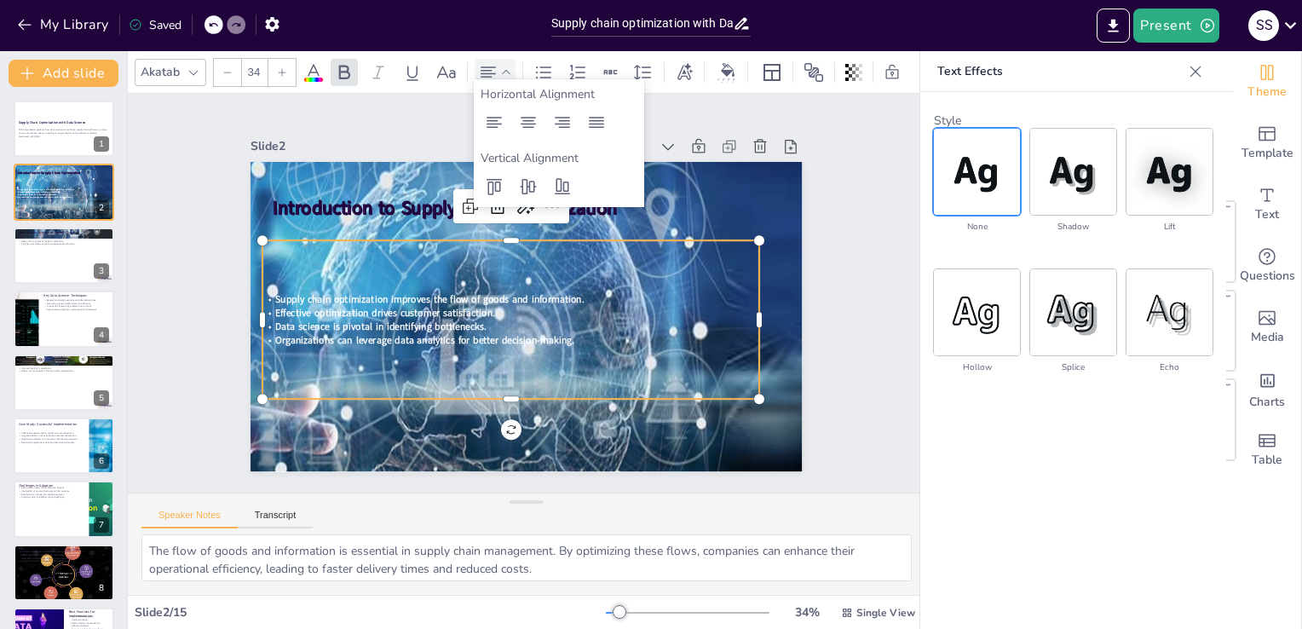
click at [1042, 495] on div "Text Effects Style none shadow lift hollow splice echo" at bounding box center [1073, 365] width 307 height 629
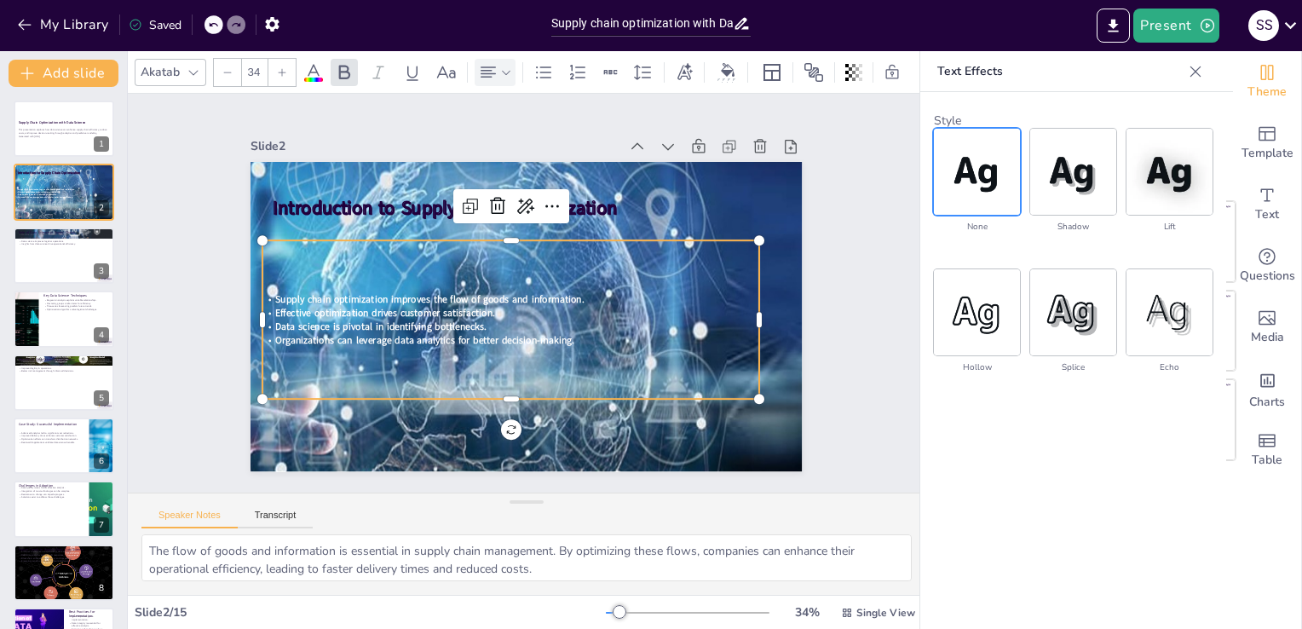
click at [1044, 448] on div "Text Effects Style none shadow lift hollow splice echo" at bounding box center [1073, 365] width 307 height 629
drag, startPoint x: 462, startPoint y: 326, endPoint x: 466, endPoint y: 315, distance: 11.1
click at [462, 326] on span "Organizations can leverage data analytics for better decision-making." at bounding box center [420, 329] width 299 height 45
click at [857, 68] on icon at bounding box center [857, 72] width 3 height 10
click at [678, 66] on icon at bounding box center [684, 72] width 19 height 19
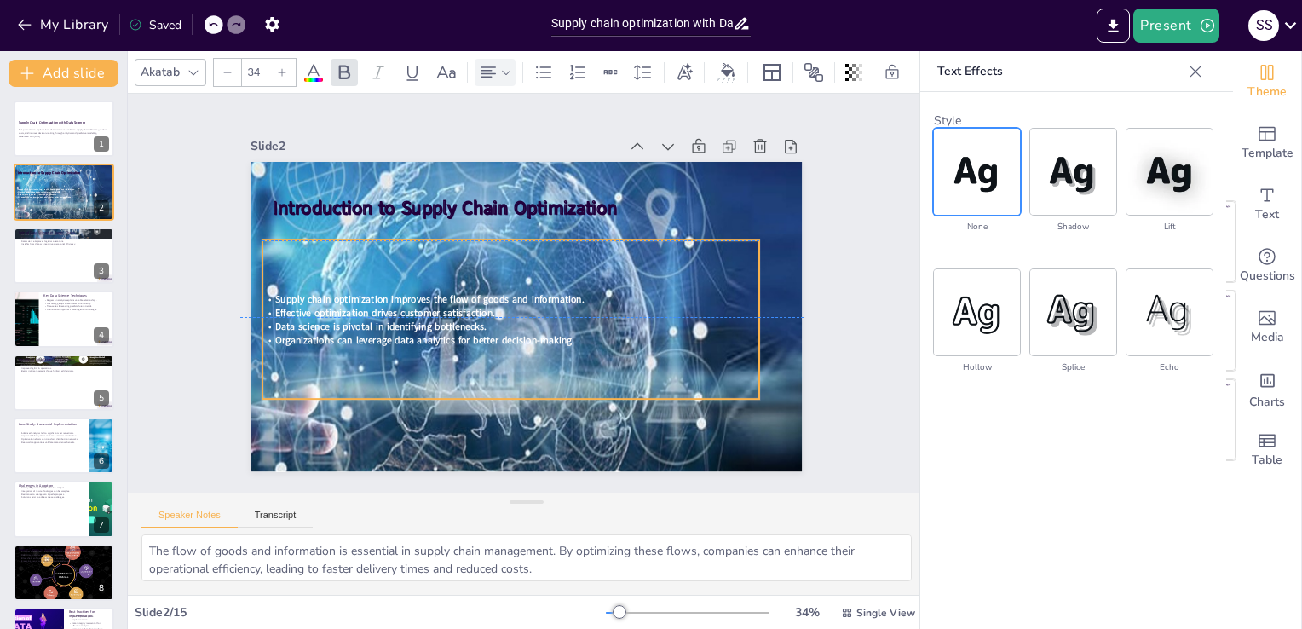
click at [436, 308] on span "Effective optimization drives customer satisfaction." at bounding box center [384, 298] width 220 height 37
click at [983, 547] on div "Text Effects Style none shadow lift hollow splice echo" at bounding box center [1073, 365] width 307 height 629
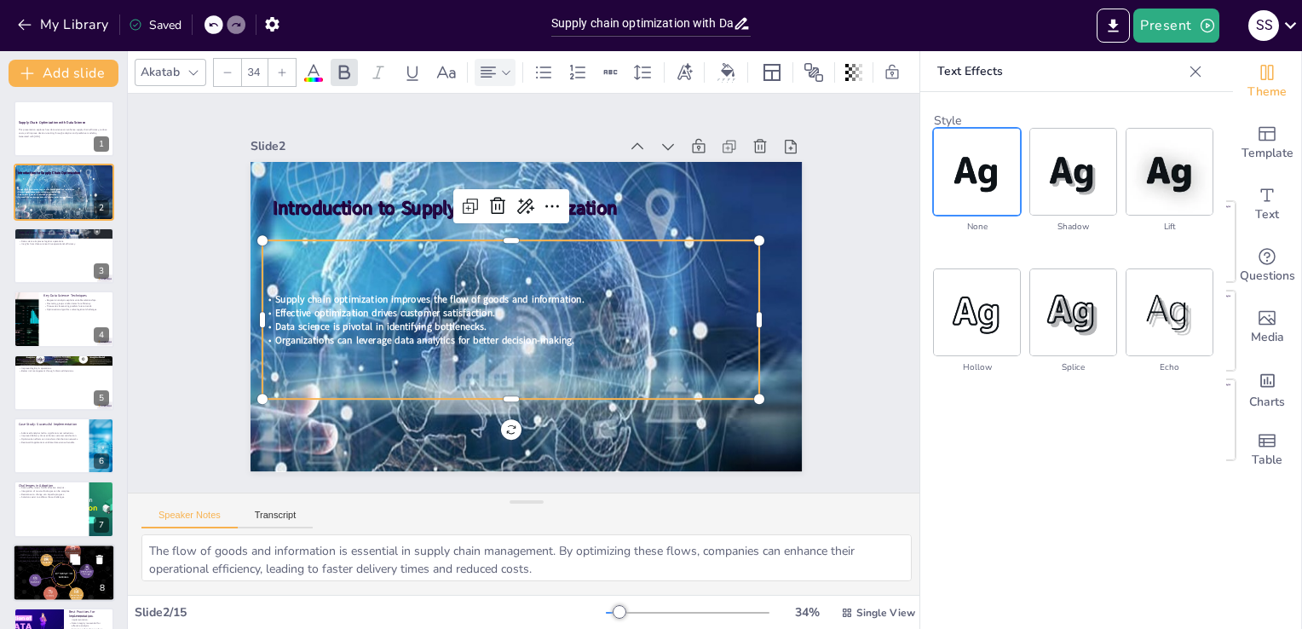
checkbox input "true"
click at [77, 557] on icon at bounding box center [75, 559] width 10 height 10
type textarea "The integration of AI into supply chain processes is transforming how organizat…"
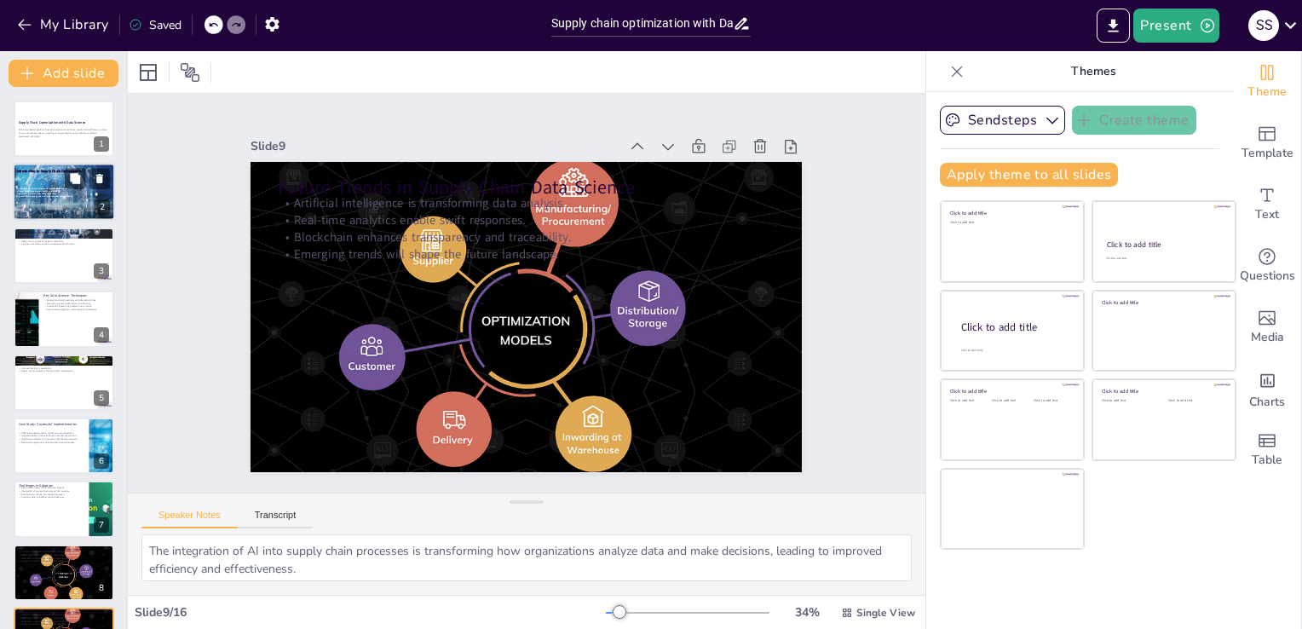
checkbox input "true"
click at [38, 195] on span "Organizations can leverage data analytics for better decision-making." at bounding box center [44, 196] width 55 height 3
type textarea "The flow of goods and information is essential in supply chain management. By o…"
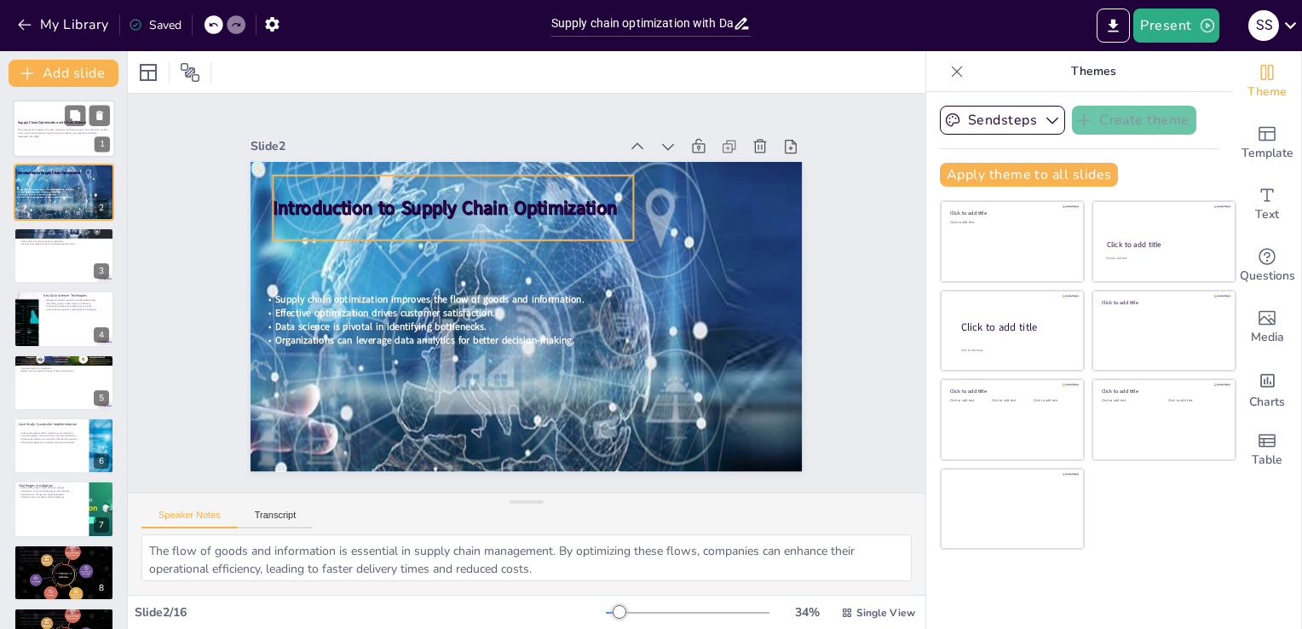
checkbox input "true"
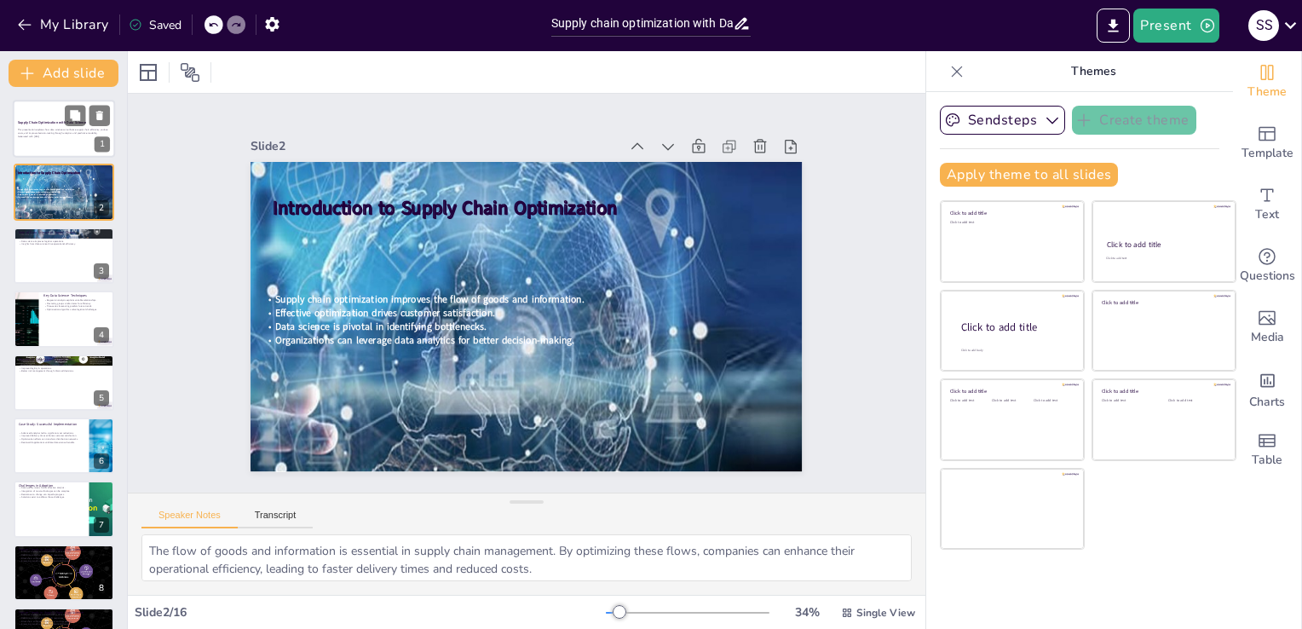
click at [43, 114] on div at bounding box center [64, 129] width 102 height 58
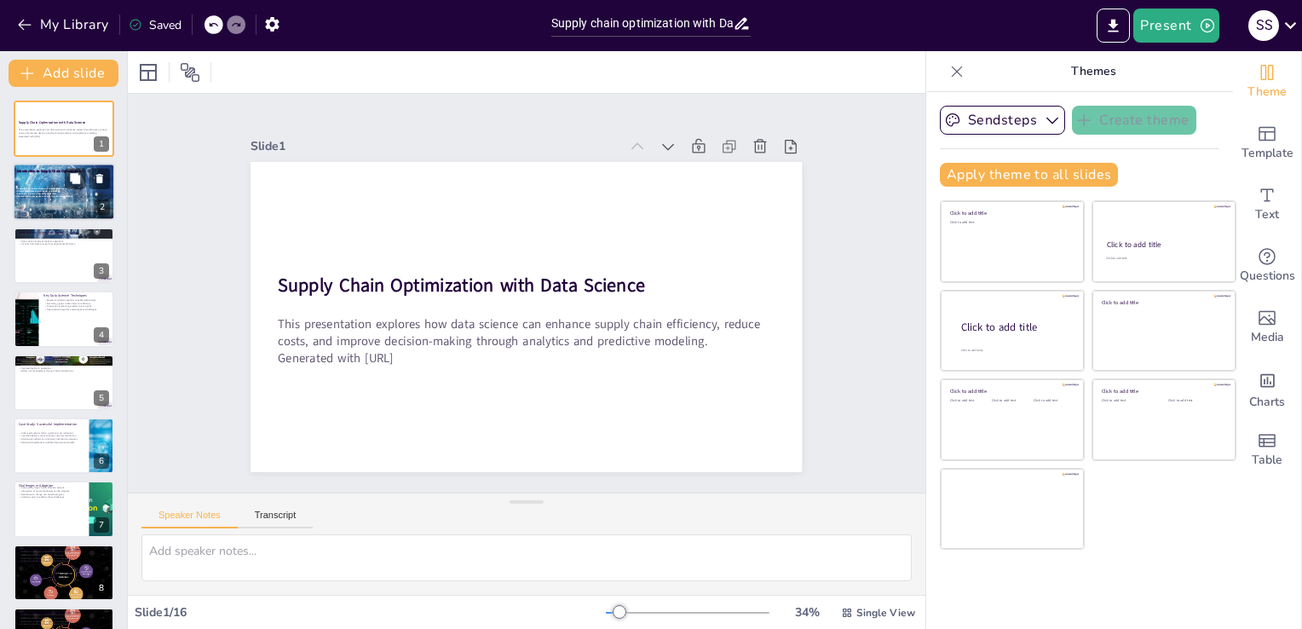
checkbox input "true"
drag, startPoint x: 55, startPoint y: 194, endPoint x: 57, endPoint y: 184, distance: 10.5
click at [55, 195] on span "Organizations can leverage data analytics for better decision-making." at bounding box center [44, 196] width 55 height 3
type textarea "The flow of goods and information is essential in supply chain management. By o…"
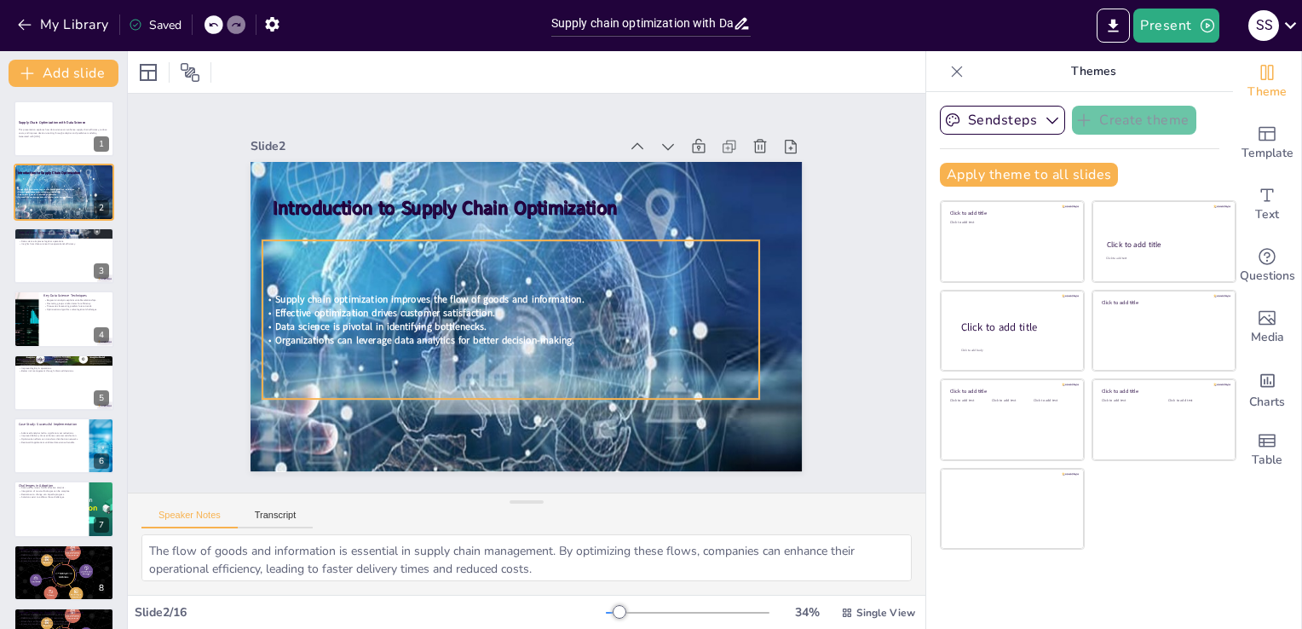
drag, startPoint x: 402, startPoint y: 332, endPoint x: 401, endPoint y: 320, distance: 11.2
click at [402, 331] on span "Organizations can leverage data analytics for better decision-making." at bounding box center [415, 282] width 266 height 161
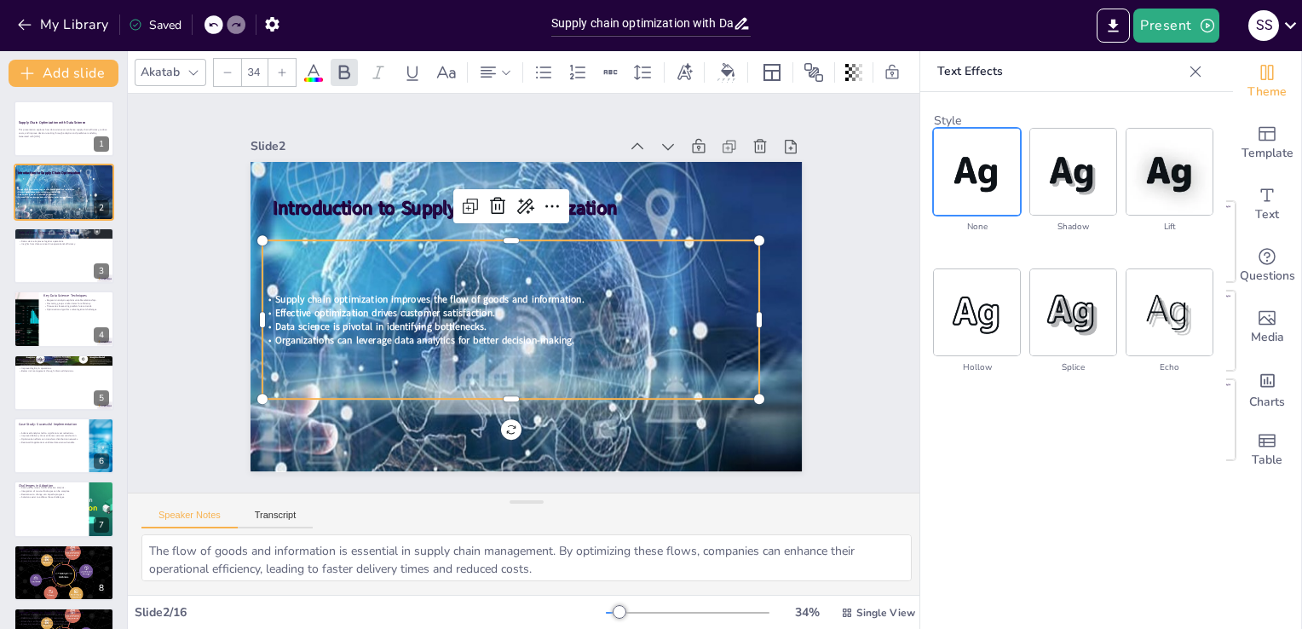
click at [307, 69] on icon at bounding box center [313, 72] width 20 height 20
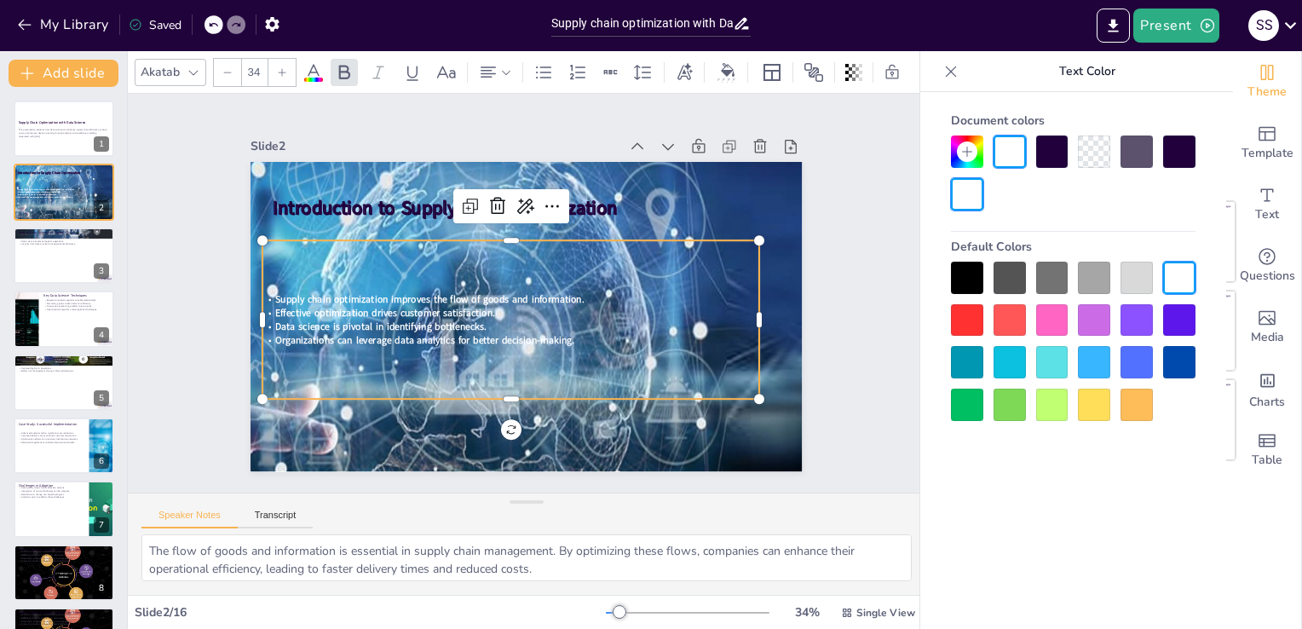
click at [1094, 411] on div at bounding box center [1094, 405] width 32 height 32
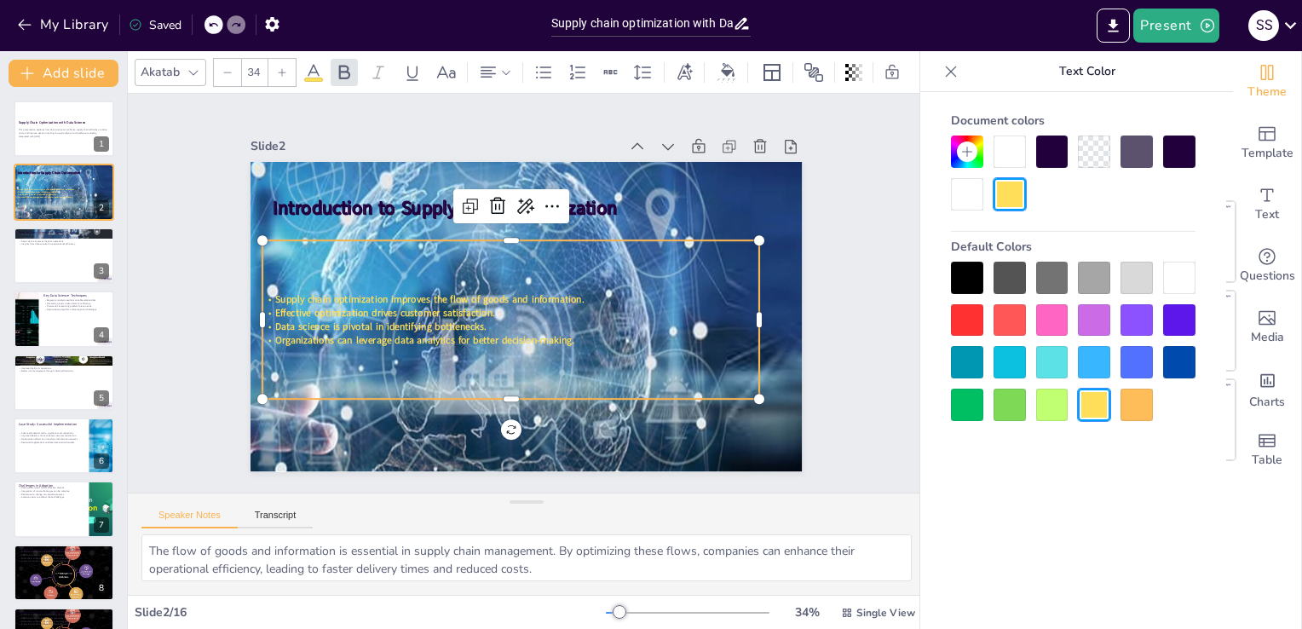
click at [1126, 400] on div at bounding box center [1137, 405] width 32 height 32
checkbox input "true"
click at [973, 155] on icon at bounding box center [968, 152] width 14 height 14
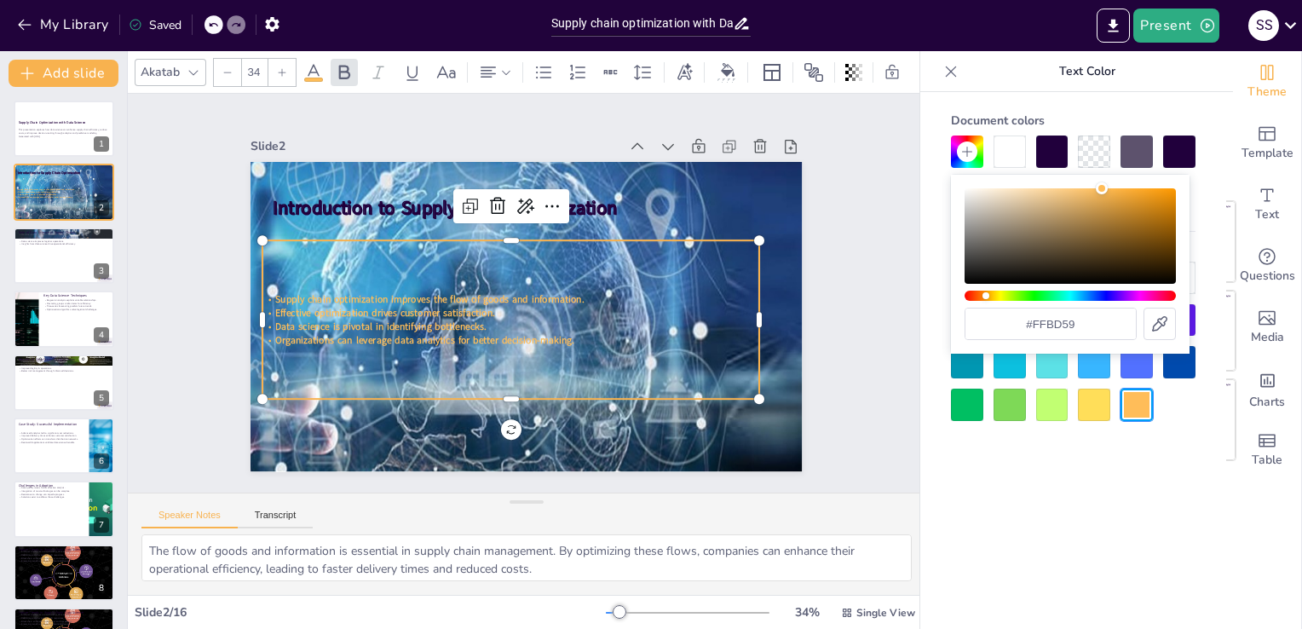
type input "#fcff59"
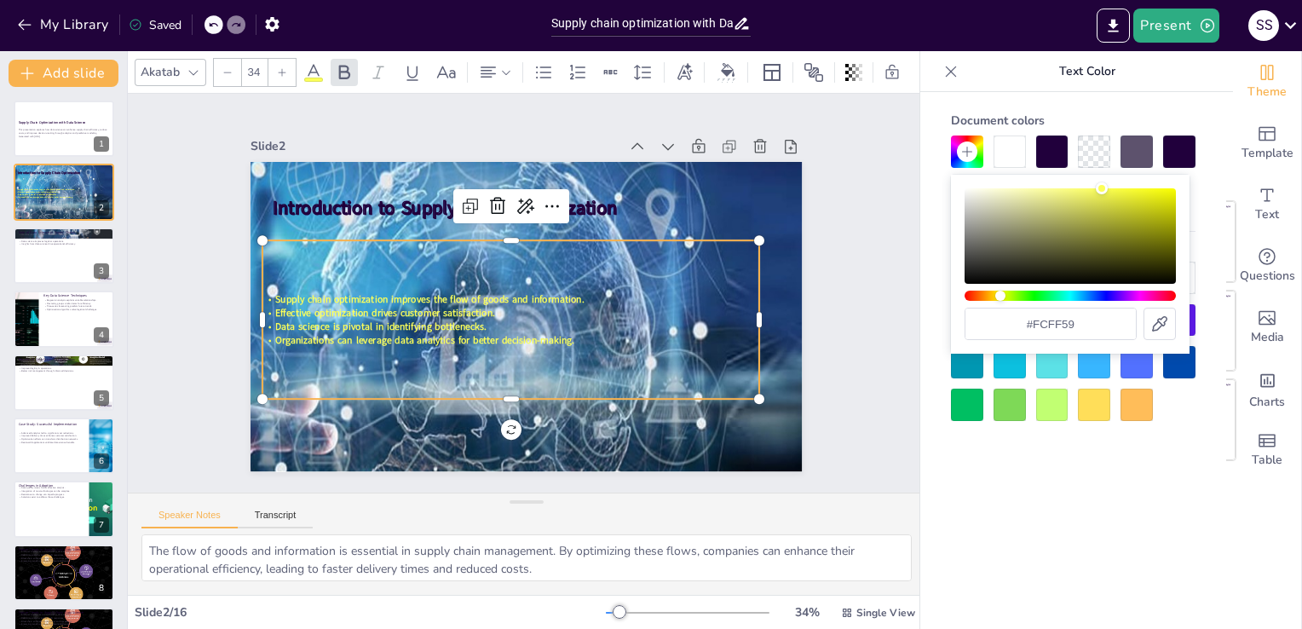
checkbox input "true"
click at [1001, 296] on div "Hue" at bounding box center [1070, 296] width 211 height 10
type input "#a7ff59"
checkbox input "true"
type input "#a3ff59"
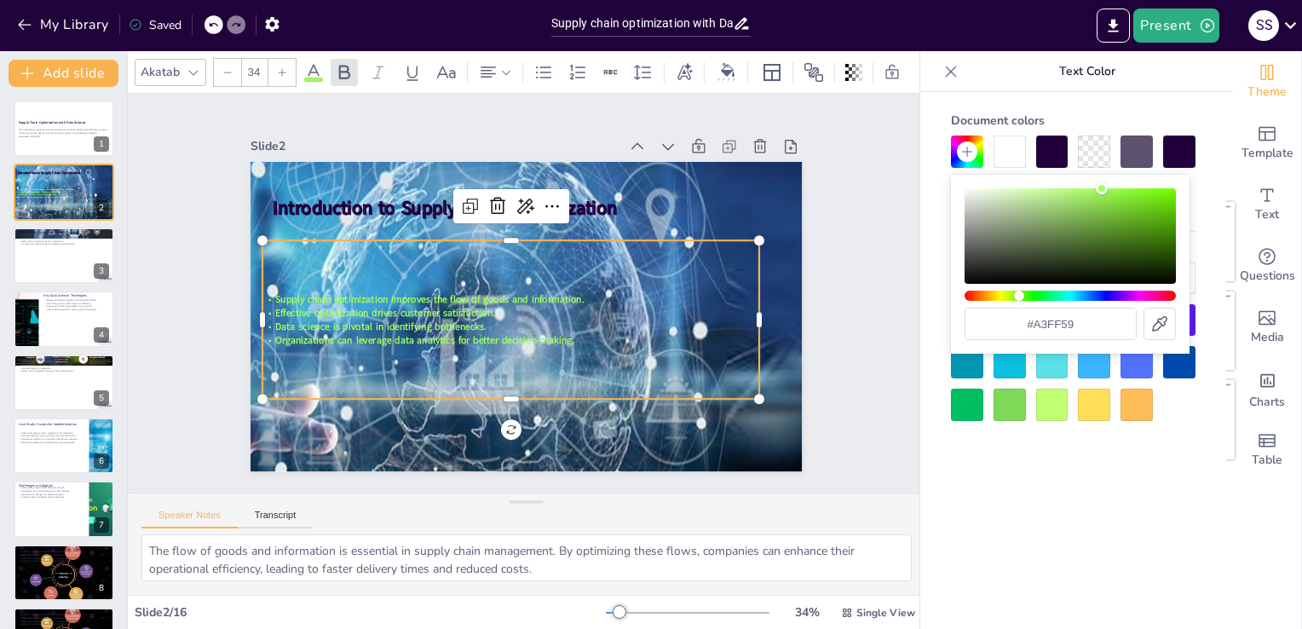
checkbox input "true"
click at [1019, 301] on div "#a3ff59" at bounding box center [1070, 264] width 211 height 152
type input "#59ffe8"
checkbox input "true"
click at [1065, 298] on div "Hue" at bounding box center [1070, 296] width 211 height 10
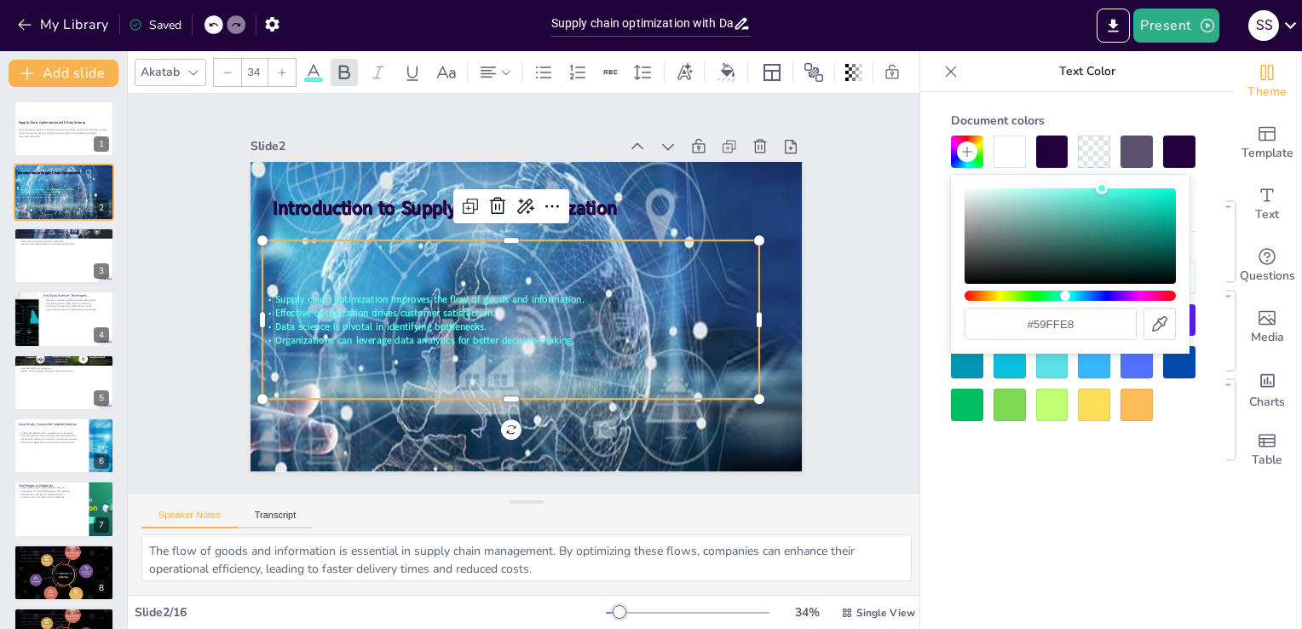
type input "#5976ff"
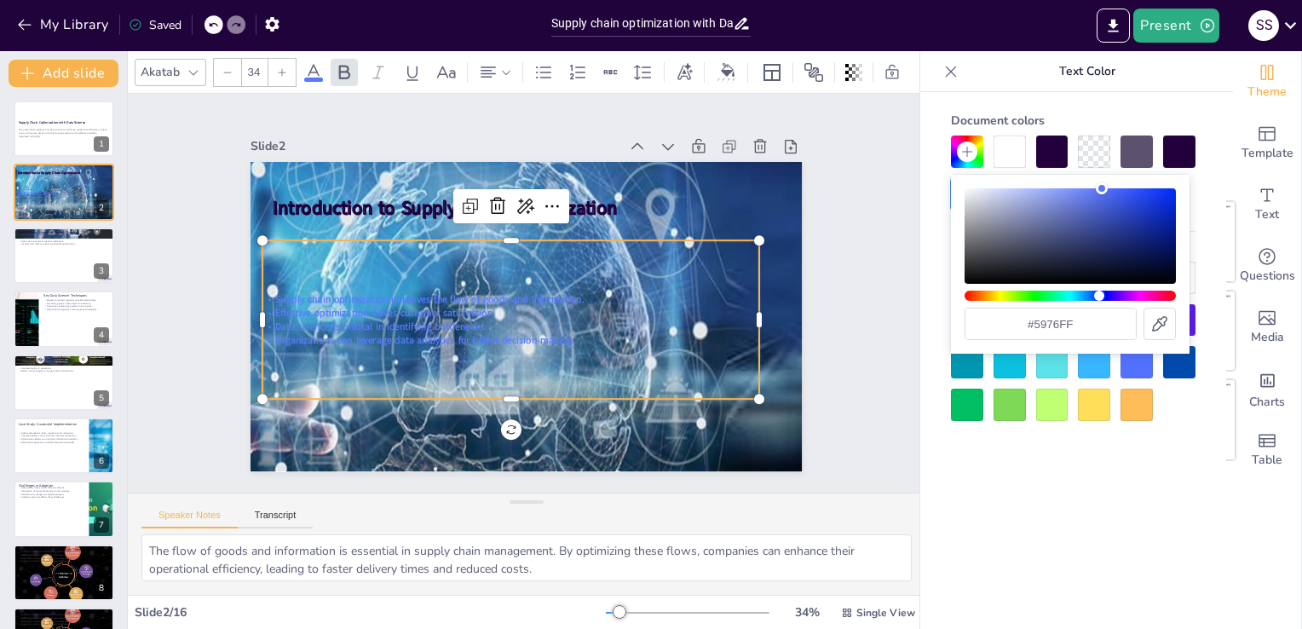
checkbox input "true"
click at [1099, 291] on div "Hue" at bounding box center [1070, 296] width 211 height 10
type input "#d559ff"
checkbox input "true"
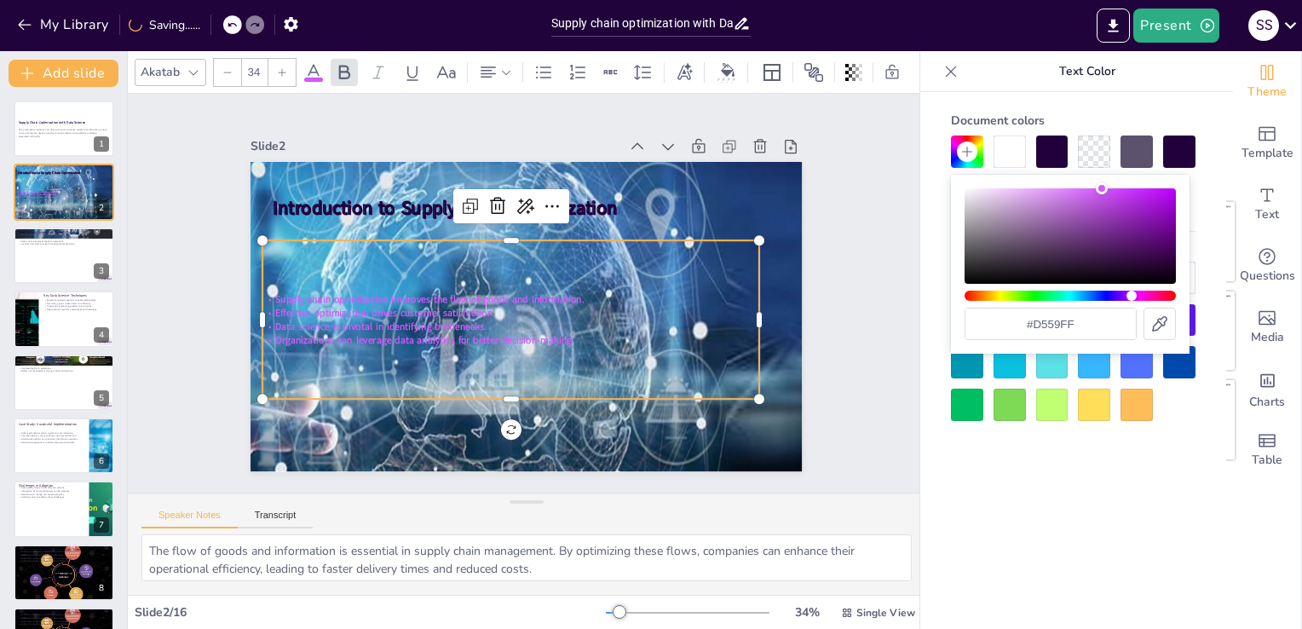
click at [1132, 293] on div "Hue" at bounding box center [1070, 296] width 211 height 10
click at [1168, 301] on div "#d559ff" at bounding box center [1070, 264] width 211 height 152
click at [1172, 288] on div "#d559ff" at bounding box center [1070, 264] width 211 height 152
type input "#ff5970"
checkbox input "true"
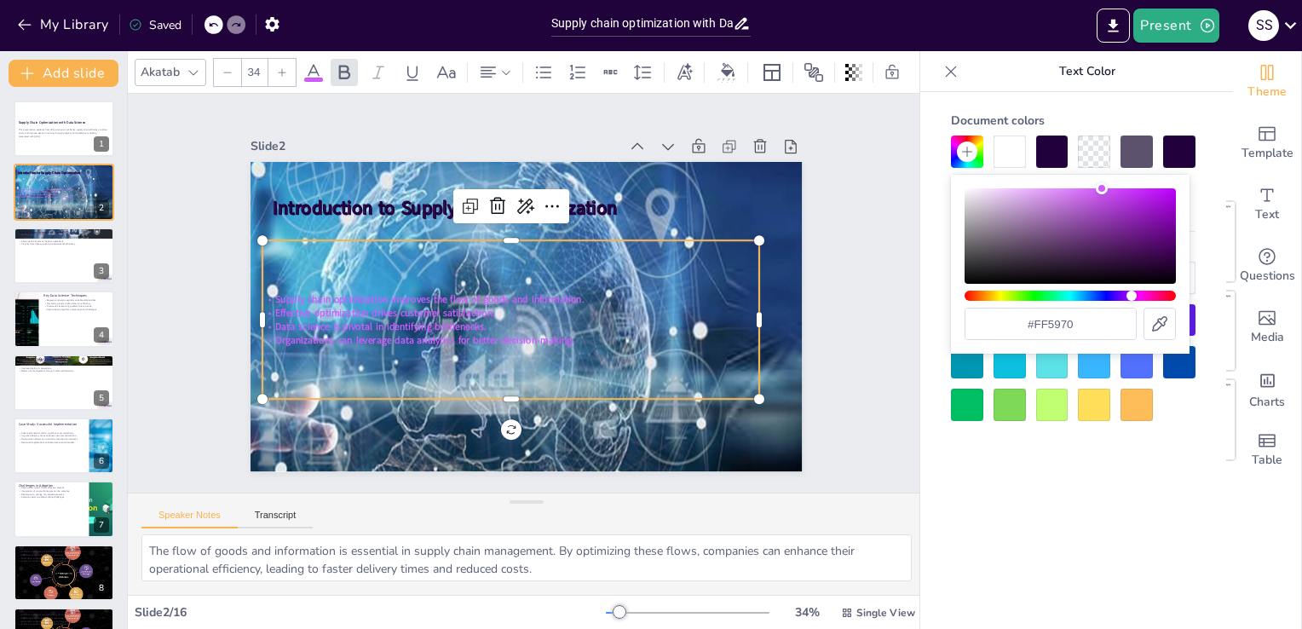
type input "#ff596c"
click at [1172, 293] on div "Hue" at bounding box center [1070, 296] width 211 height 10
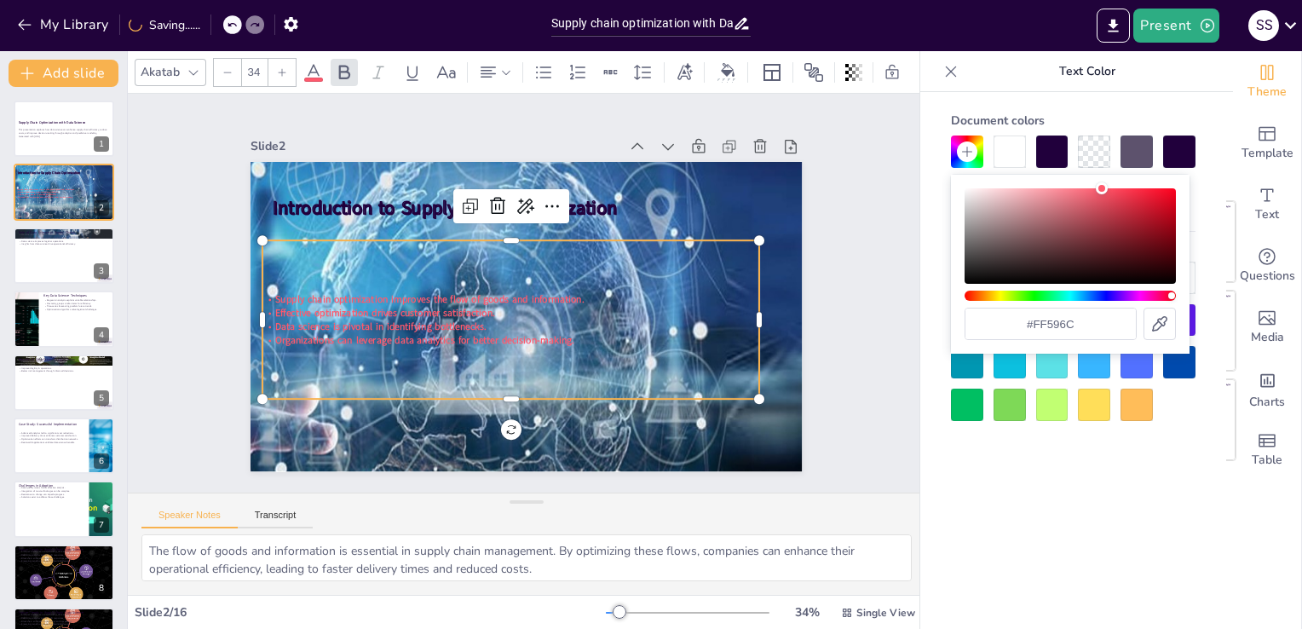
click at [1101, 407] on div at bounding box center [1094, 405] width 32 height 32
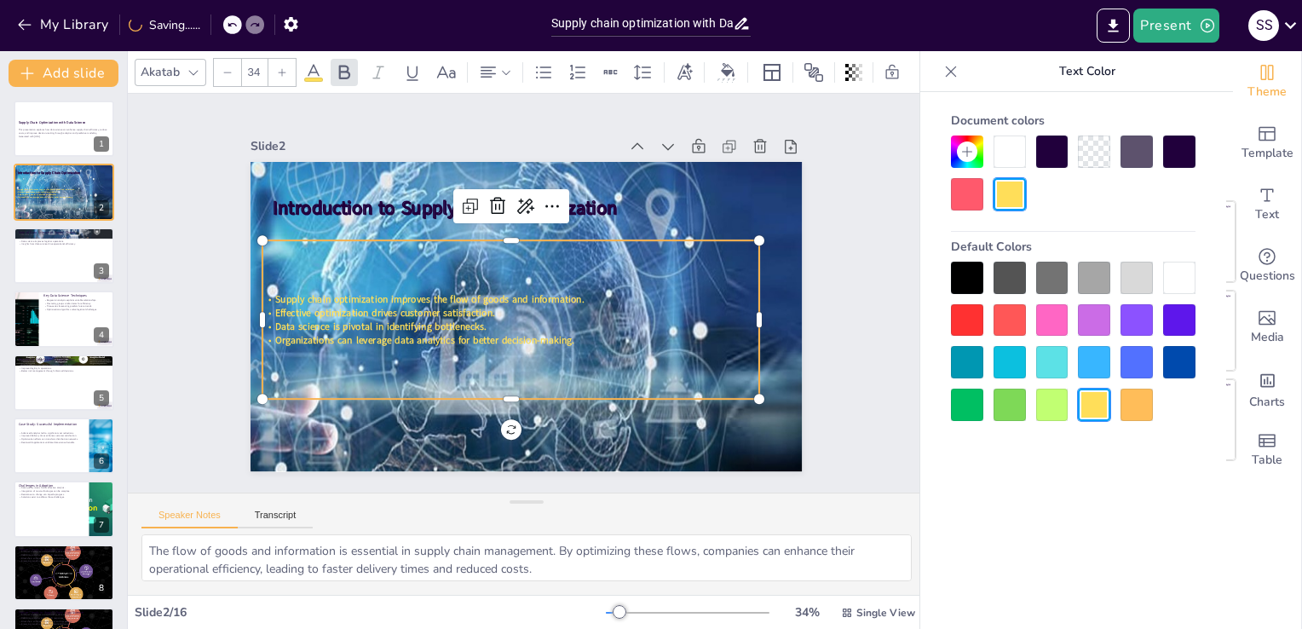
click at [1150, 395] on div at bounding box center [1137, 405] width 32 height 32
click at [1173, 276] on div at bounding box center [1179, 278] width 32 height 32
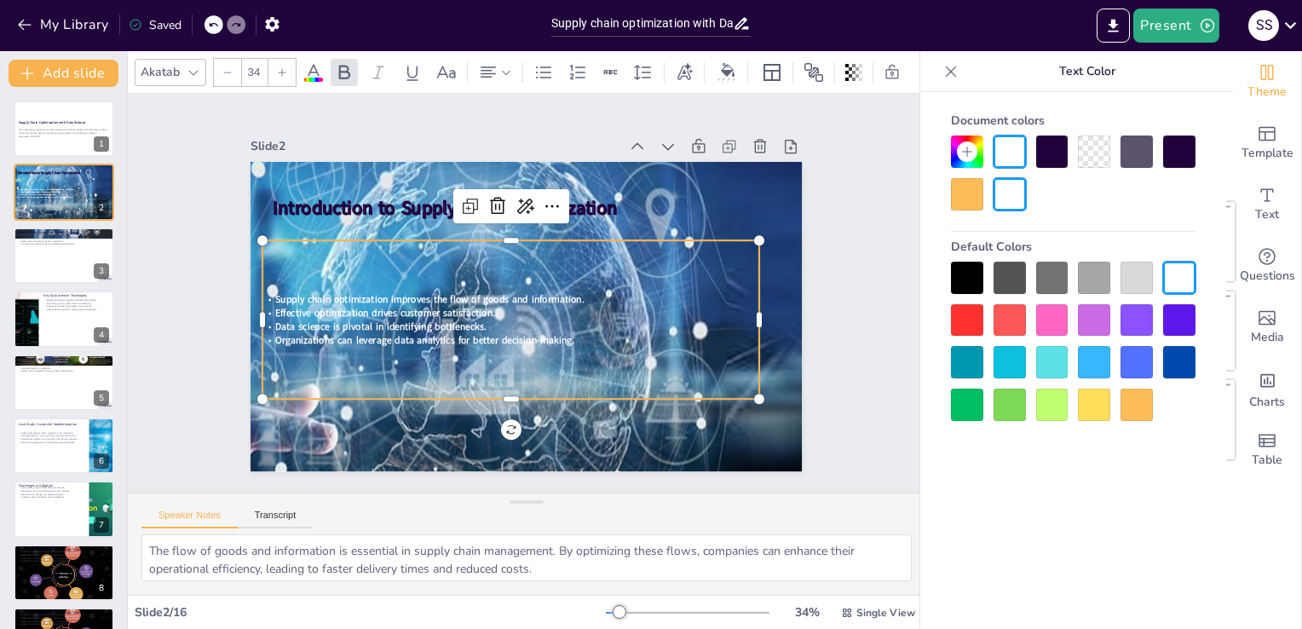
click at [962, 274] on div at bounding box center [967, 278] width 32 height 32
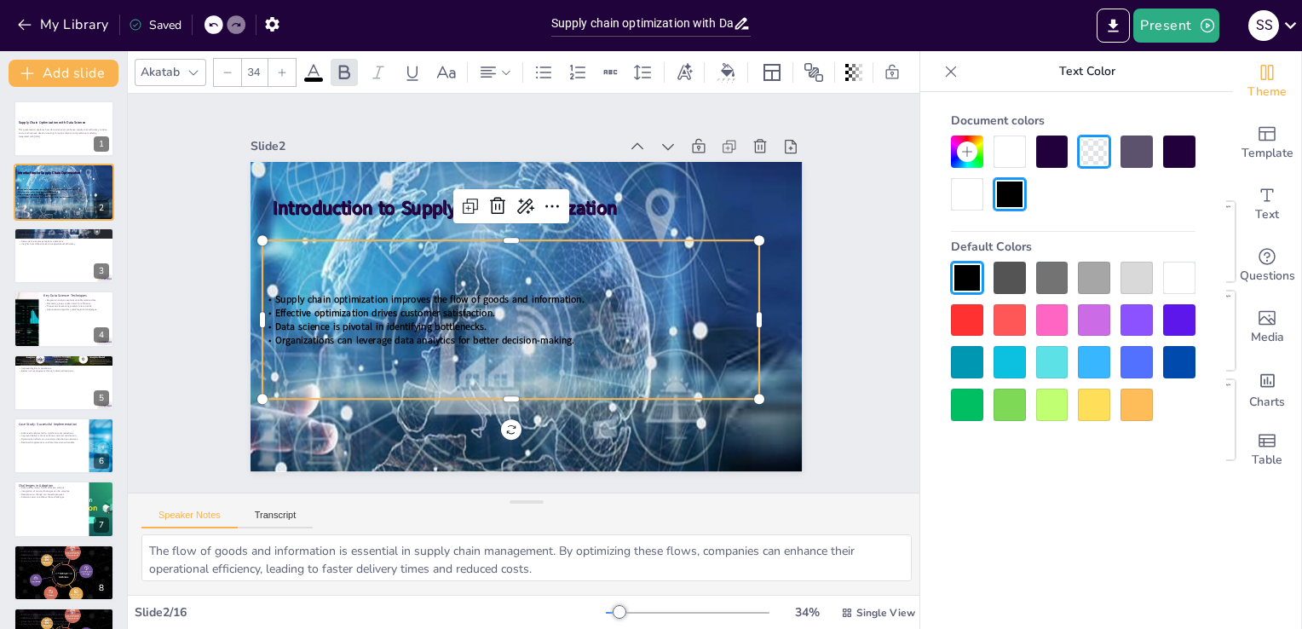
click at [1174, 271] on div at bounding box center [1179, 278] width 32 height 32
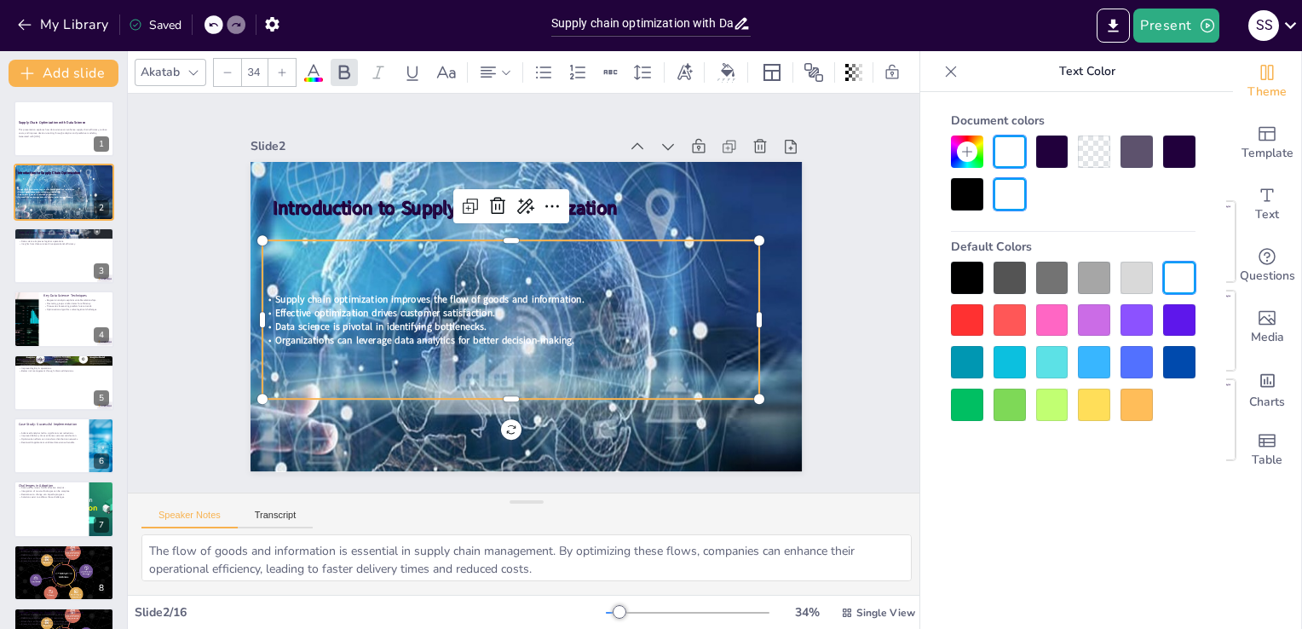
click at [657, 263] on div "Supply chain optimization improves the flow of goods and information. Effective…" at bounding box center [498, 305] width 494 height 420
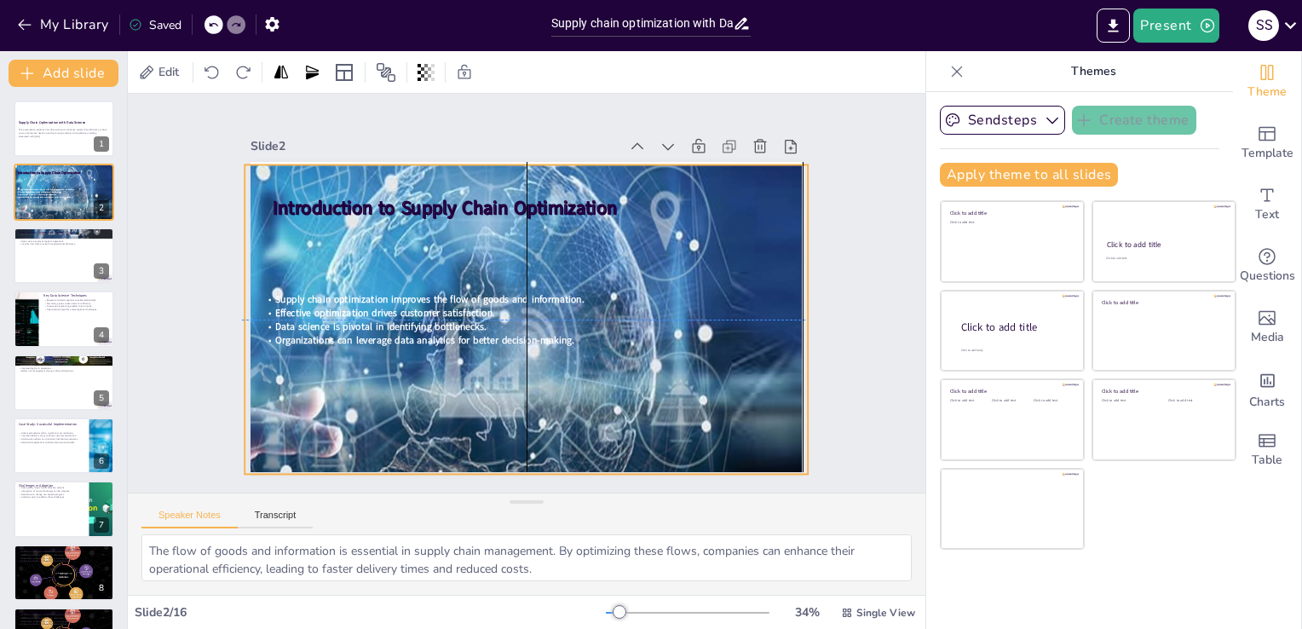
click at [701, 188] on div at bounding box center [446, 366] width 846 height 760
click at [562, 128] on icon at bounding box center [574, 137] width 24 height 24
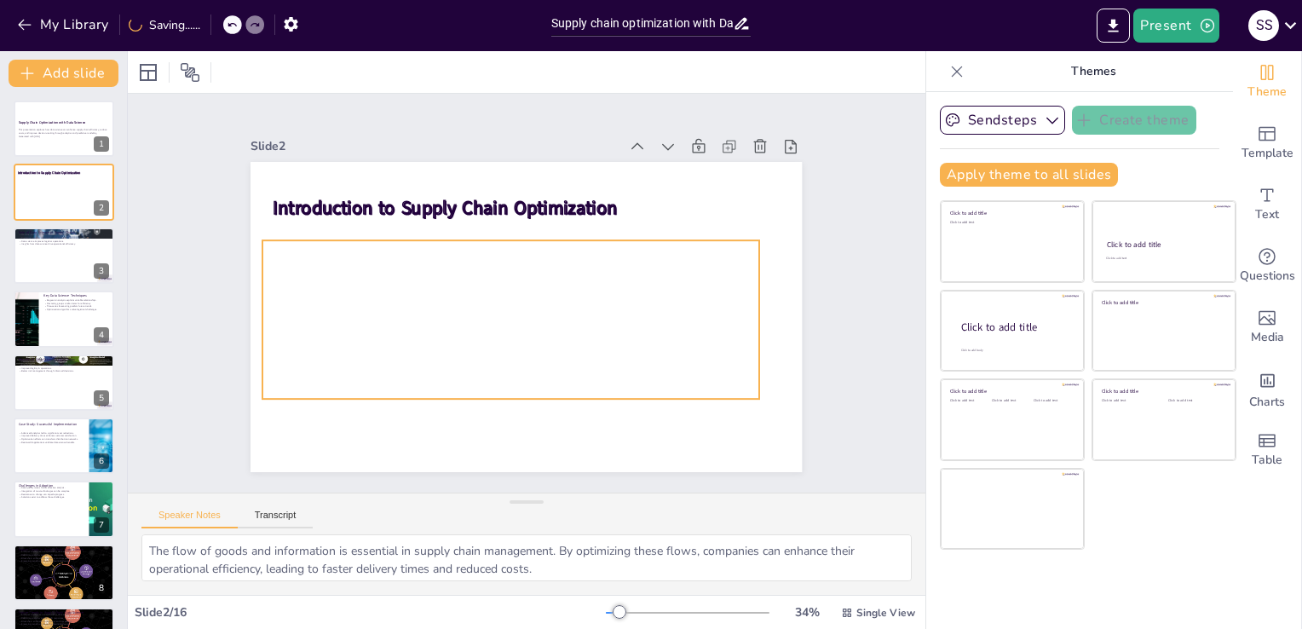
click at [499, 294] on span "Supply chain optimization improves the flow of goods and information." at bounding box center [431, 279] width 305 height 78
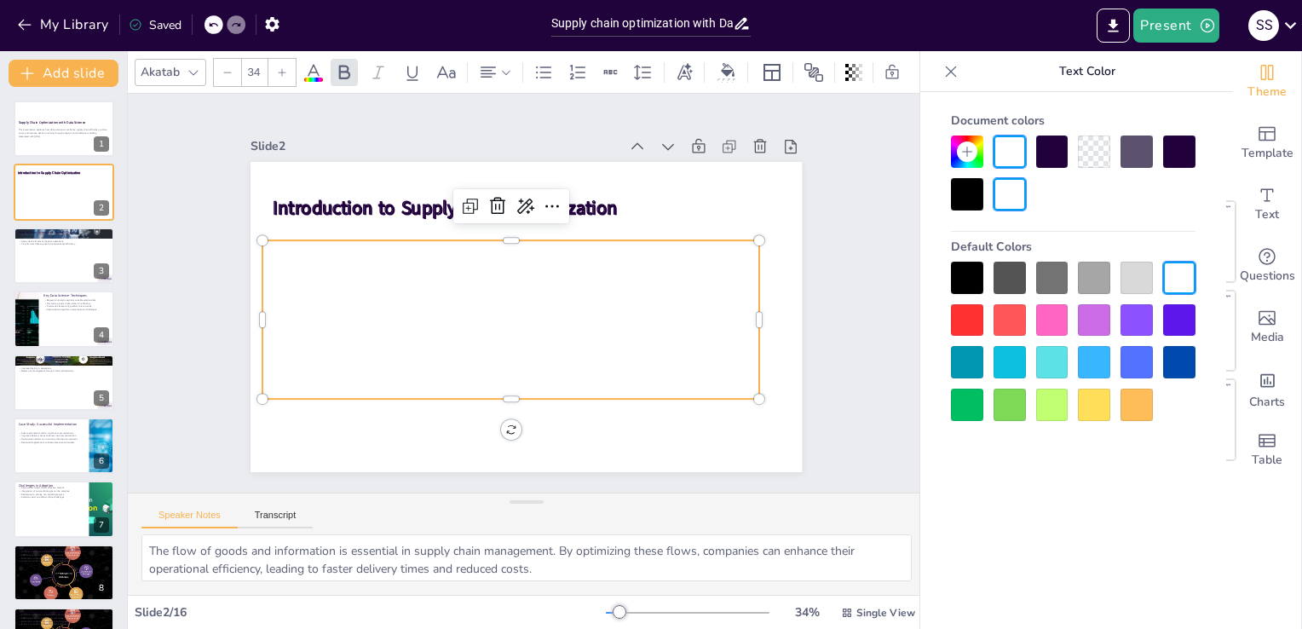
click at [971, 278] on div at bounding box center [967, 278] width 32 height 32
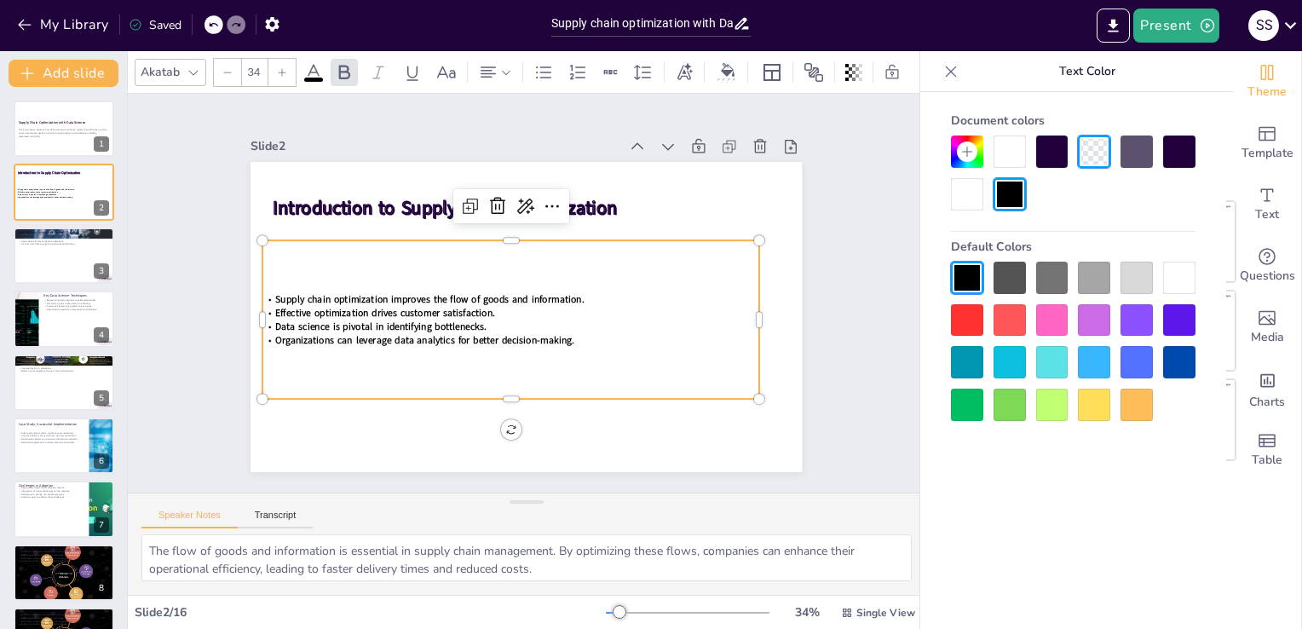
click at [699, 317] on p "Data science is pivotal in identifying bottlenecks." at bounding box center [498, 318] width 459 height 214
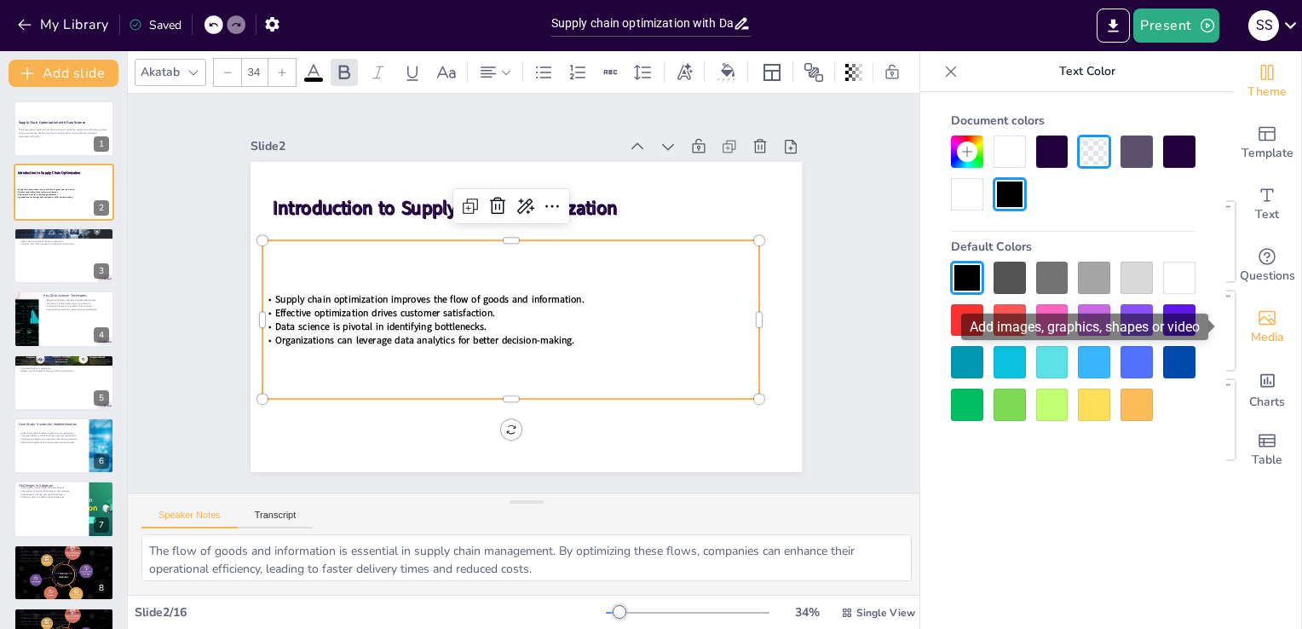
click at [1259, 324] on icon "Add images, graphics, shapes or video" at bounding box center [1267, 318] width 17 height 14
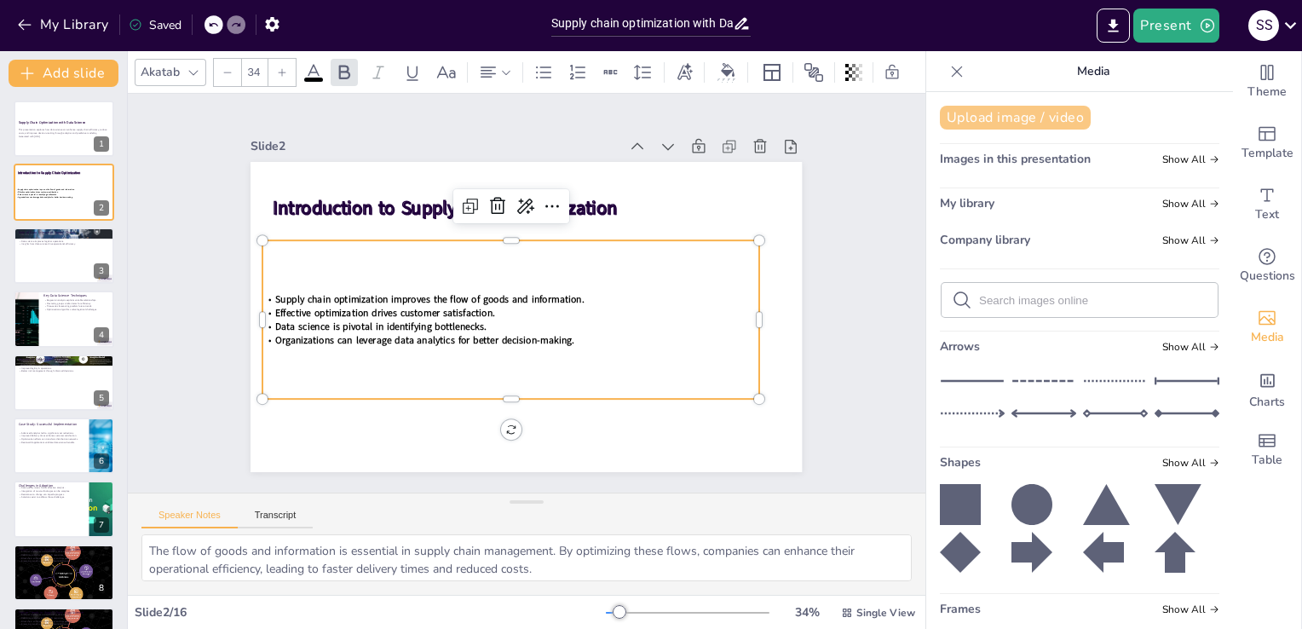
click at [1036, 118] on button "Upload image / video" at bounding box center [1015, 118] width 151 height 24
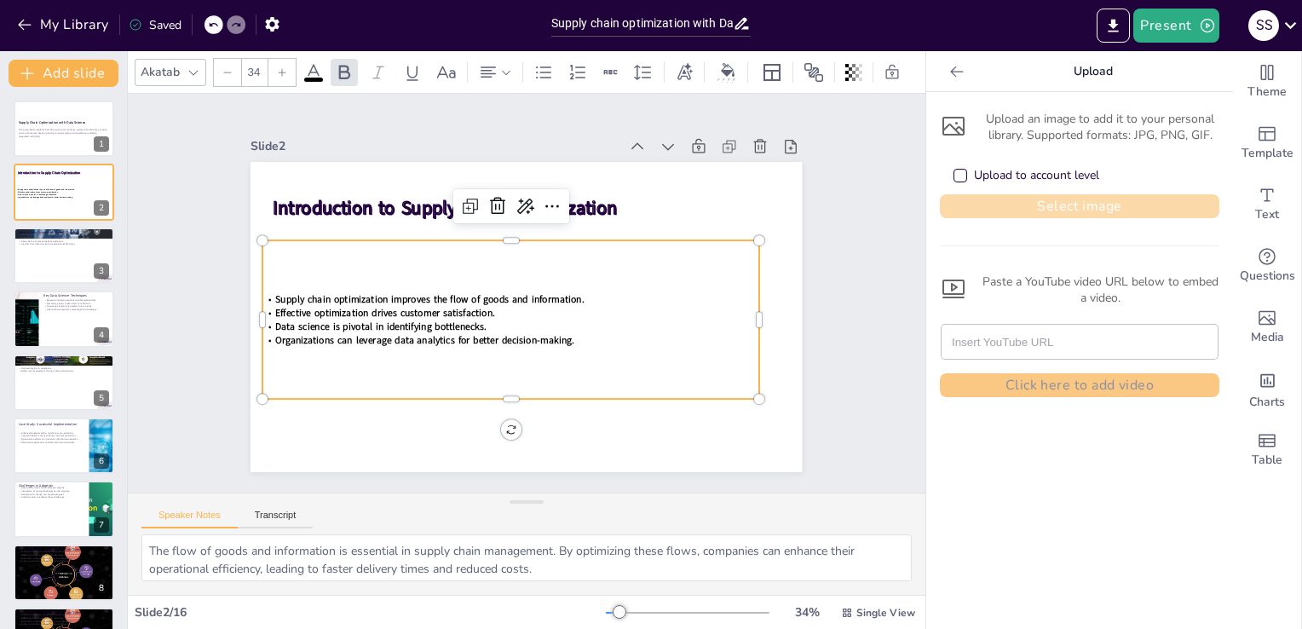
click at [1053, 205] on button "Select image" at bounding box center [1080, 206] width 280 height 24
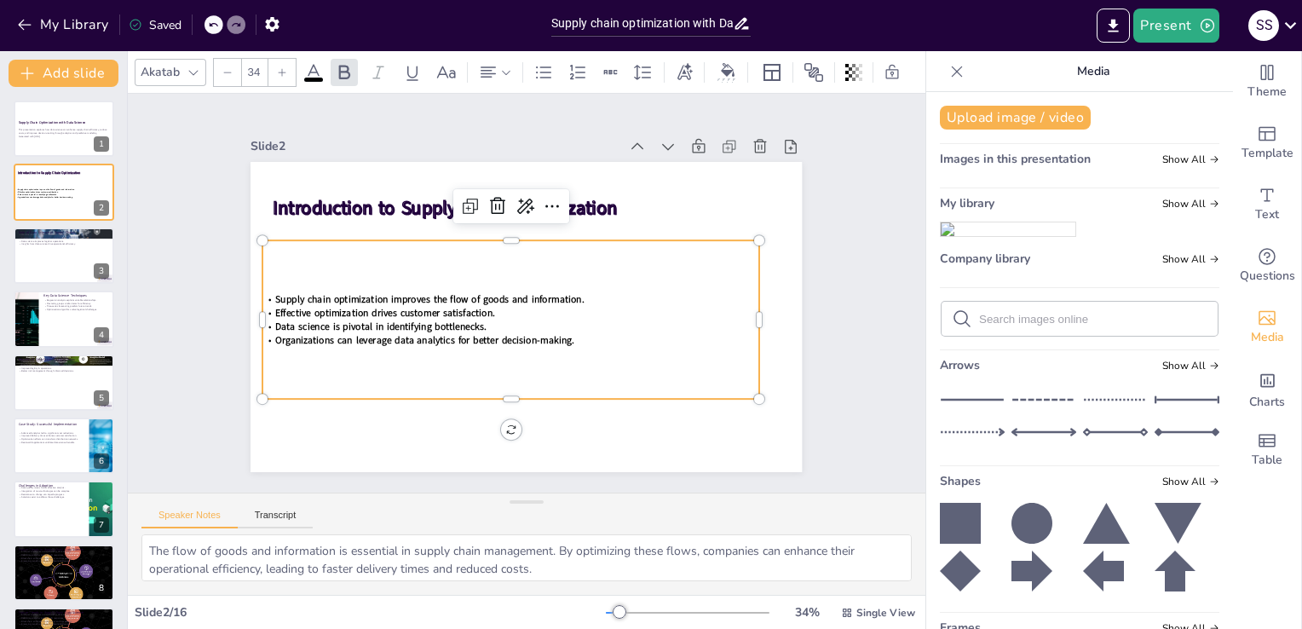
click at [1005, 257] on div "Upload image / video Images in this presentation Show All My library Show All C…" at bounding box center [1079, 360] width 307 height 537
click at [1007, 236] on img at bounding box center [1008, 229] width 135 height 14
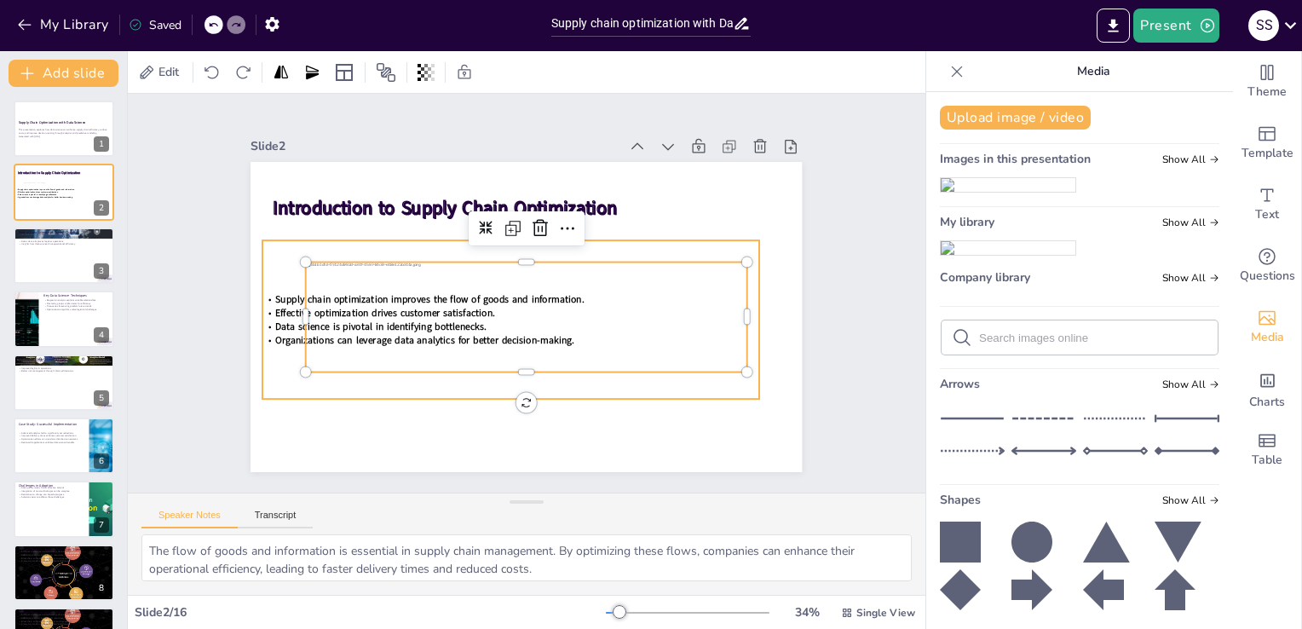
click at [275, 305] on span "Effective optimization drives customer satisfaction." at bounding box center [384, 283] width 218 height 59
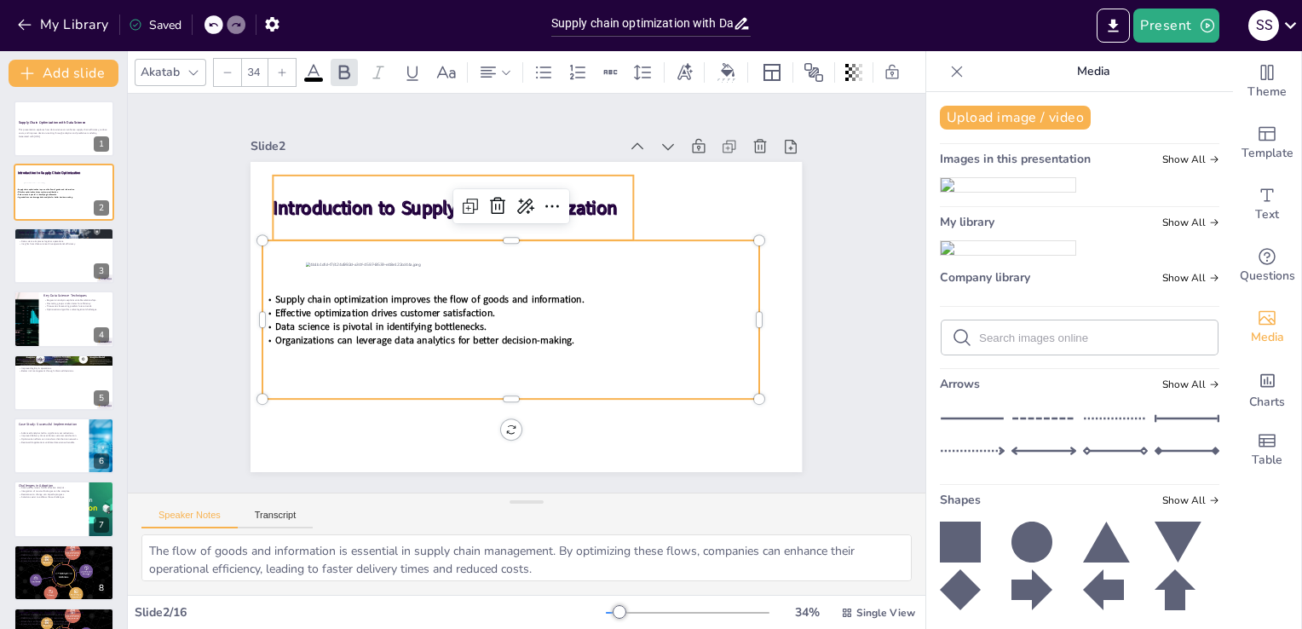
checkbox input "true"
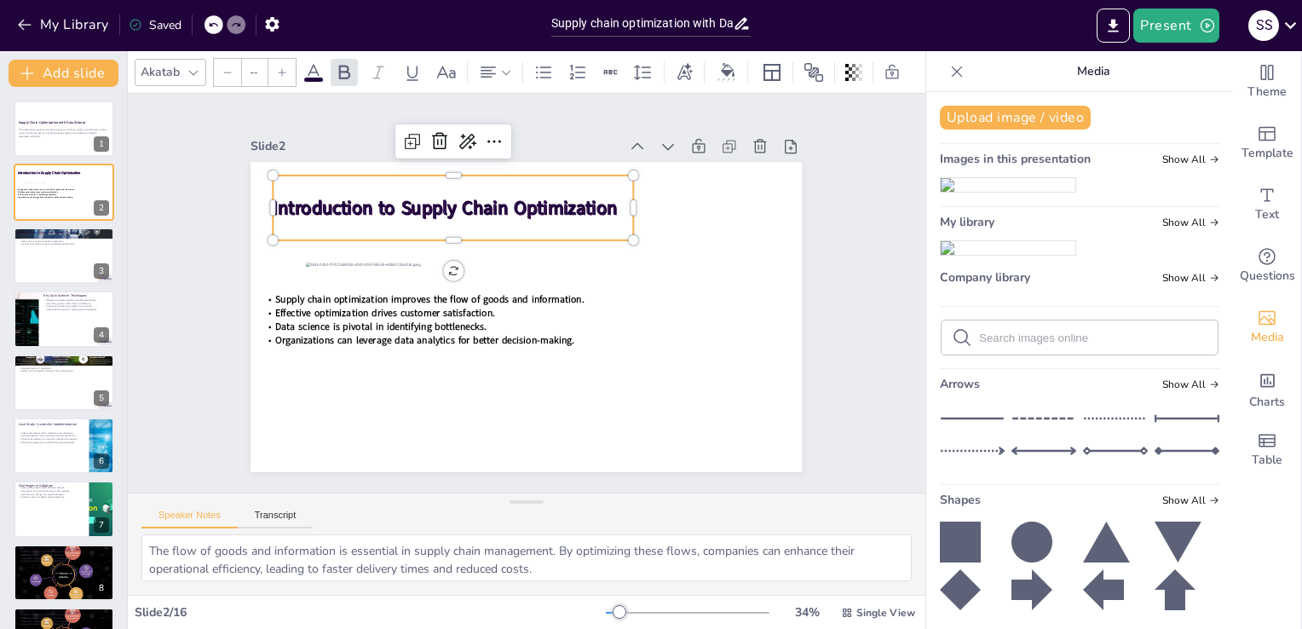
type input "48"
drag, startPoint x: 420, startPoint y: 199, endPoint x: 408, endPoint y: 197, distance: 12.2
click at [408, 197] on span "Introduction to Supply Chain Optimization" at bounding box center [444, 199] width 344 height 61
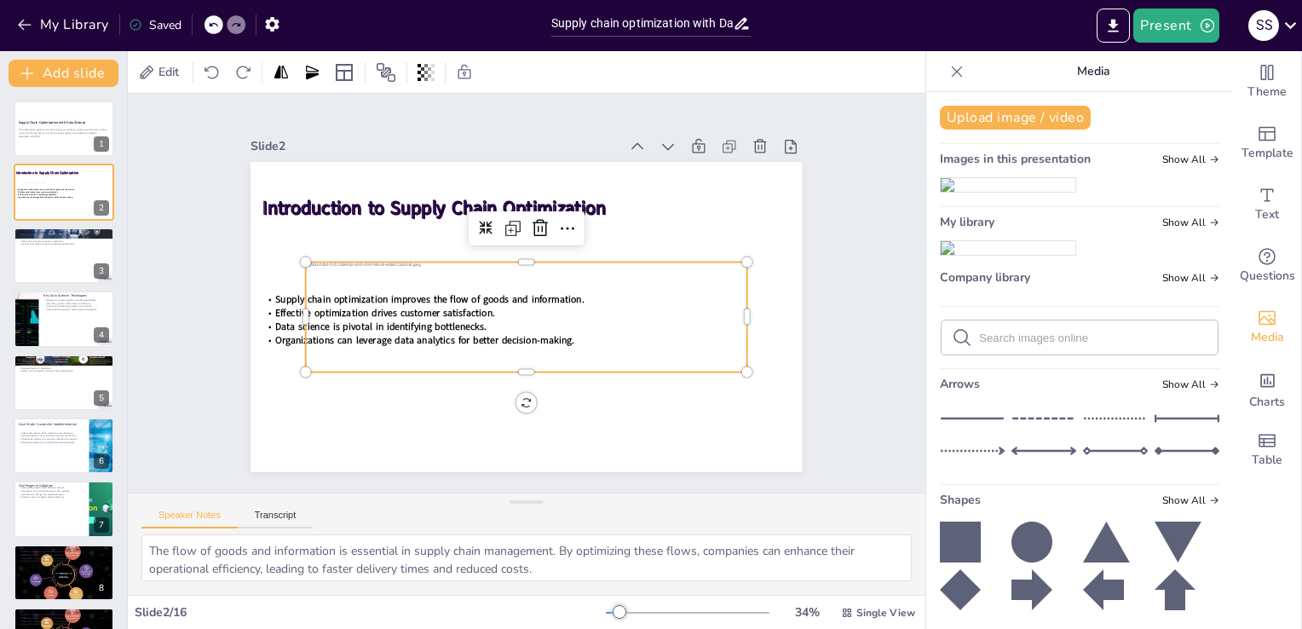
click at [505, 329] on div at bounding box center [524, 317] width 450 height 155
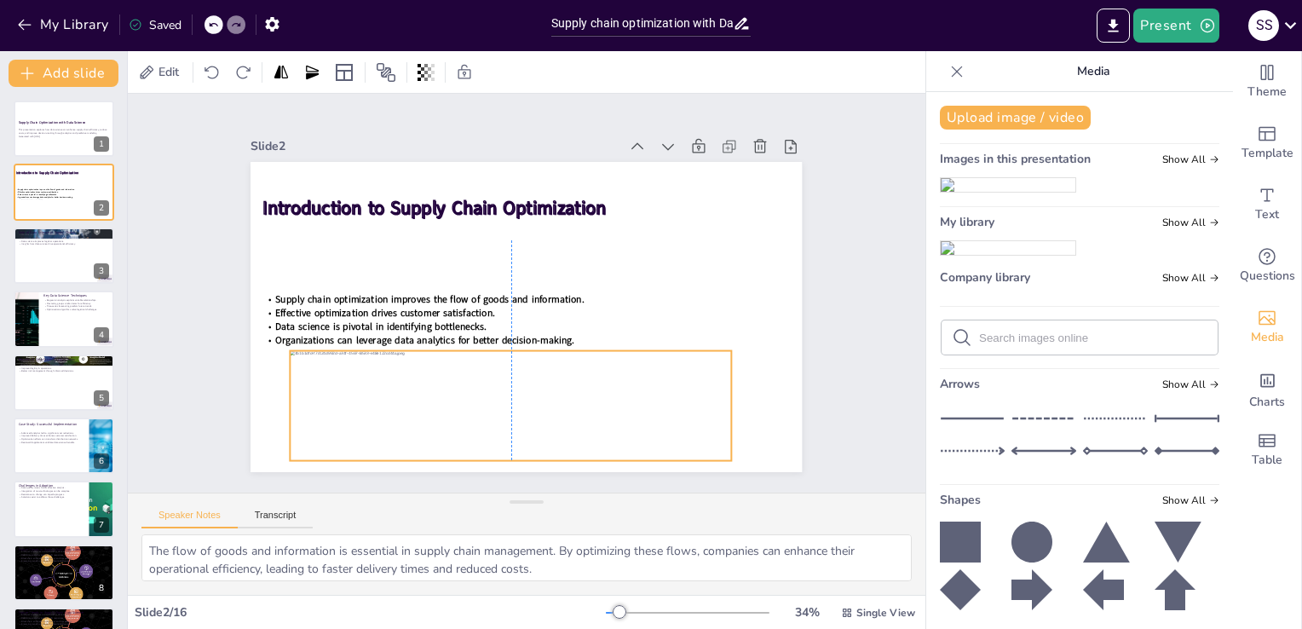
drag, startPoint x: 505, startPoint y: 329, endPoint x: 491, endPoint y: 418, distance: 89.7
click at [491, 418] on div at bounding box center [499, 403] width 450 height 155
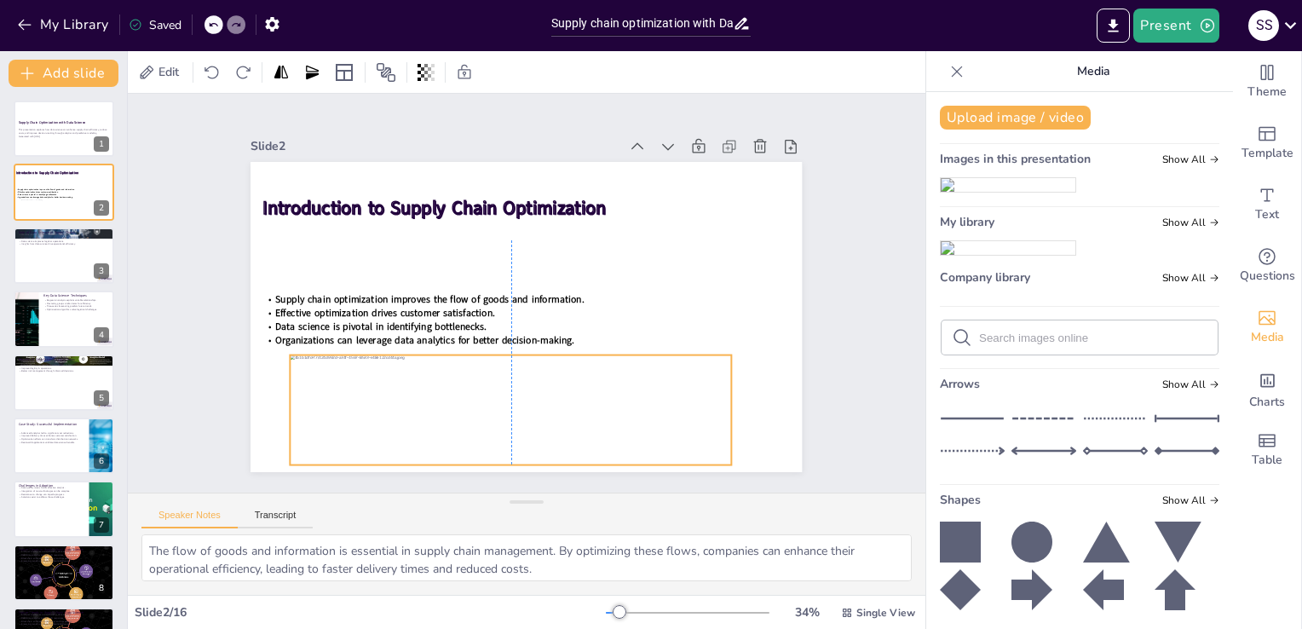
click at [507, 416] on div at bounding box center [511, 410] width 441 height 110
drag, startPoint x: 273, startPoint y: 404, endPoint x: 269, endPoint y: 438, distance: 34.3
click at [269, 438] on div at bounding box center [269, 383] width 25 height 111
drag, startPoint x: 498, startPoint y: 459, endPoint x: 526, endPoint y: 460, distance: 28.2
click at [526, 460] on div at bounding box center [490, 471] width 444 height 60
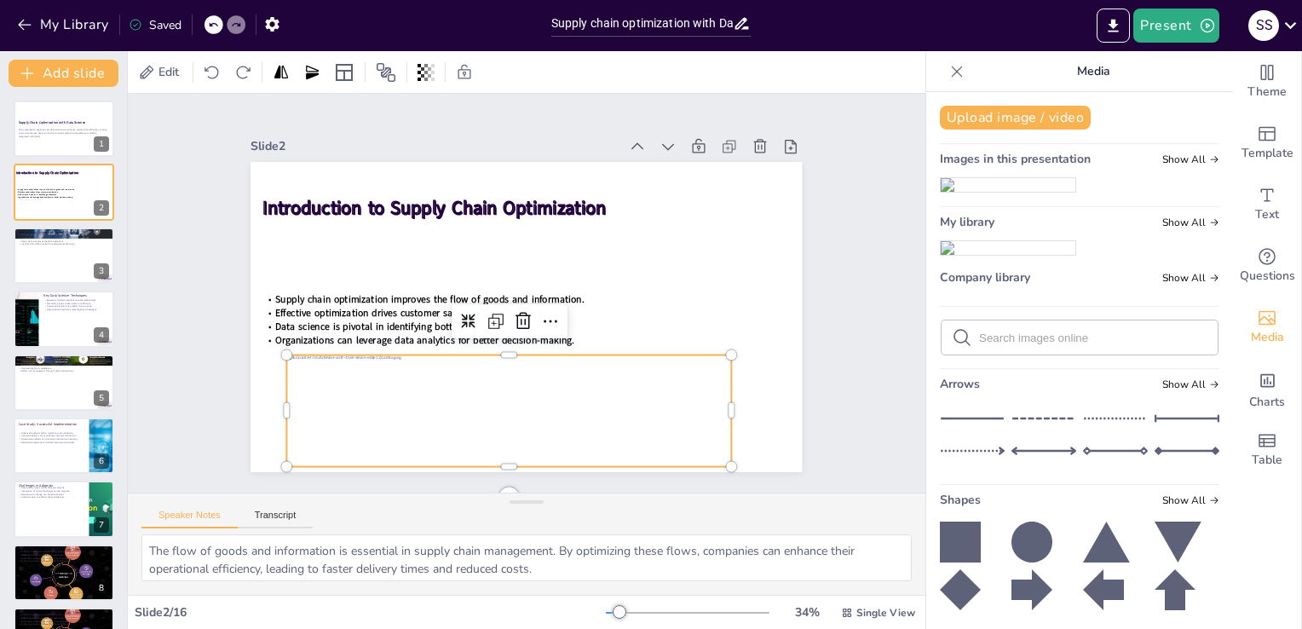
click at [534, 432] on div at bounding box center [496, 415] width 455 height 170
click at [509, 312] on icon at bounding box center [520, 320] width 22 height 22
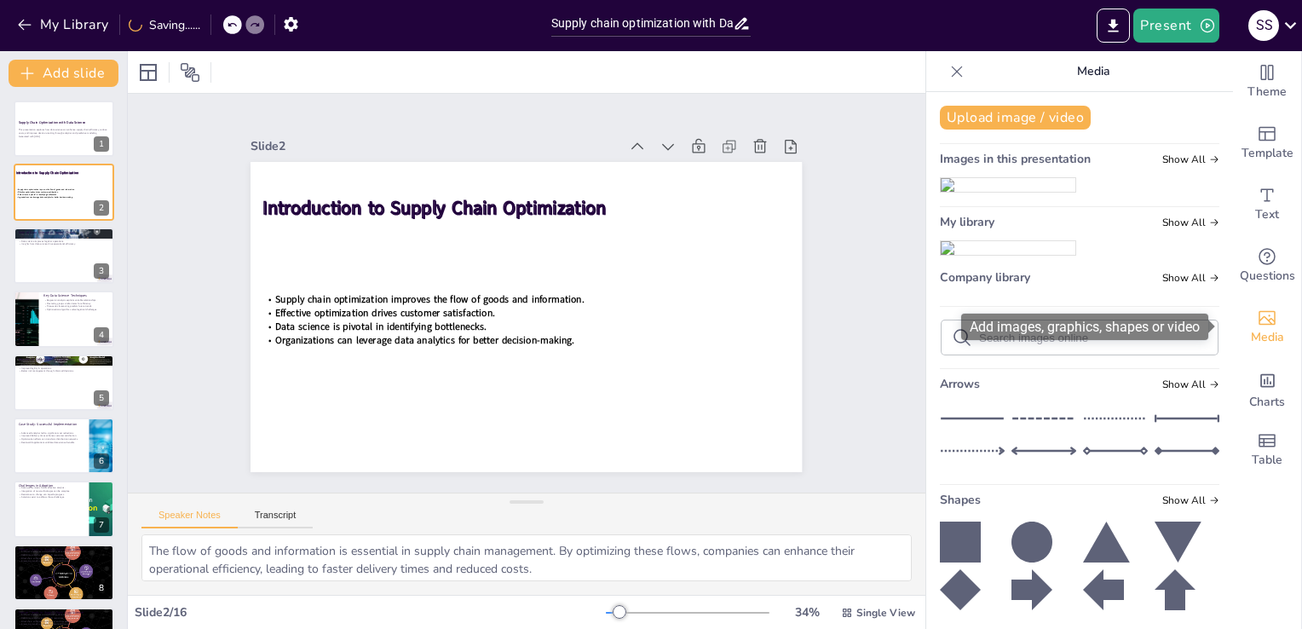
click at [1261, 325] on icon "Add images, graphics, shapes or video" at bounding box center [1267, 318] width 20 height 20
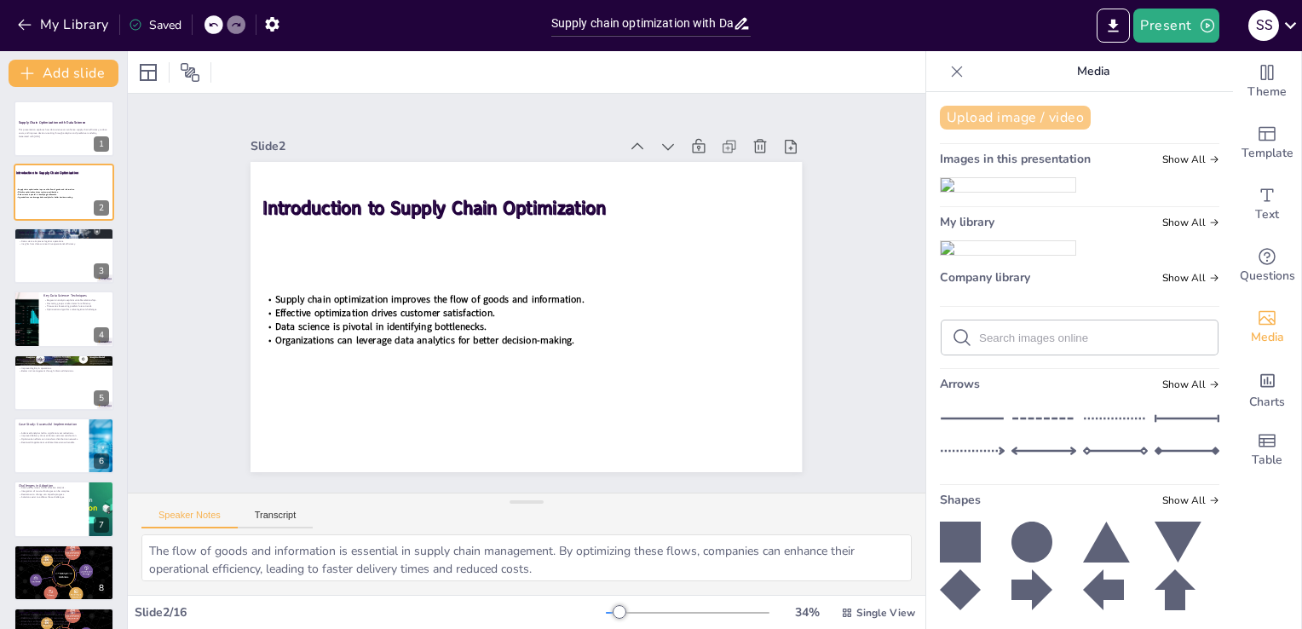
click at [992, 109] on button "Upload image / video" at bounding box center [1015, 118] width 151 height 24
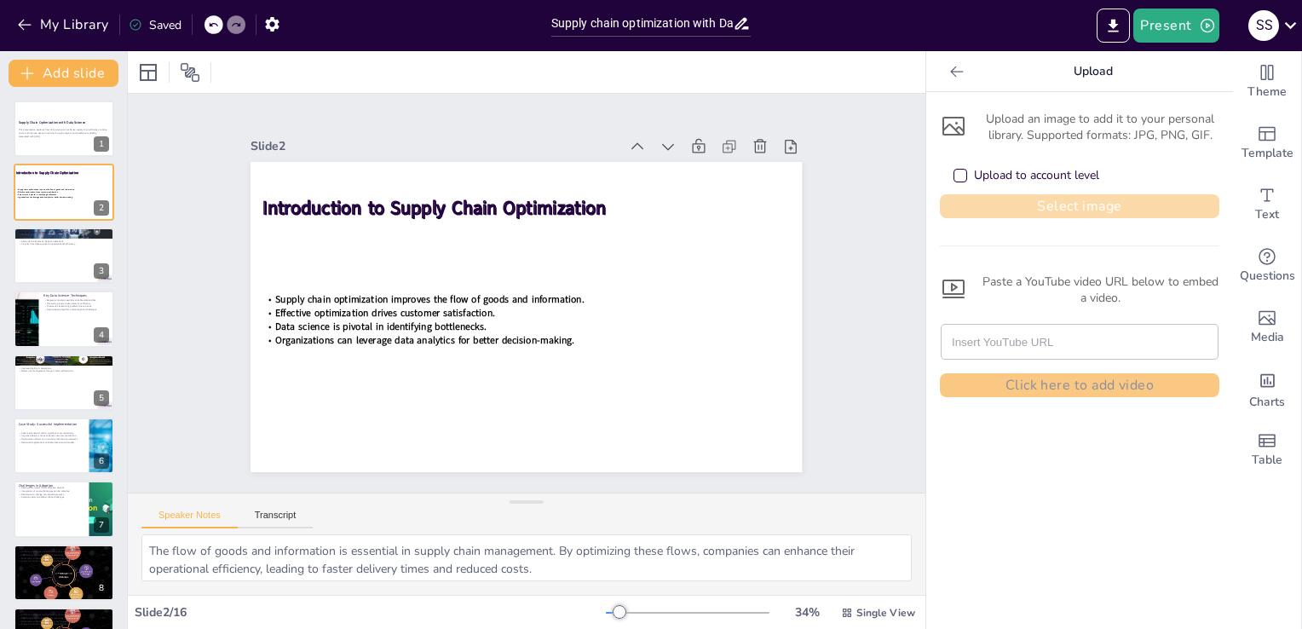
click at [998, 210] on button "Select image" at bounding box center [1080, 206] width 280 height 24
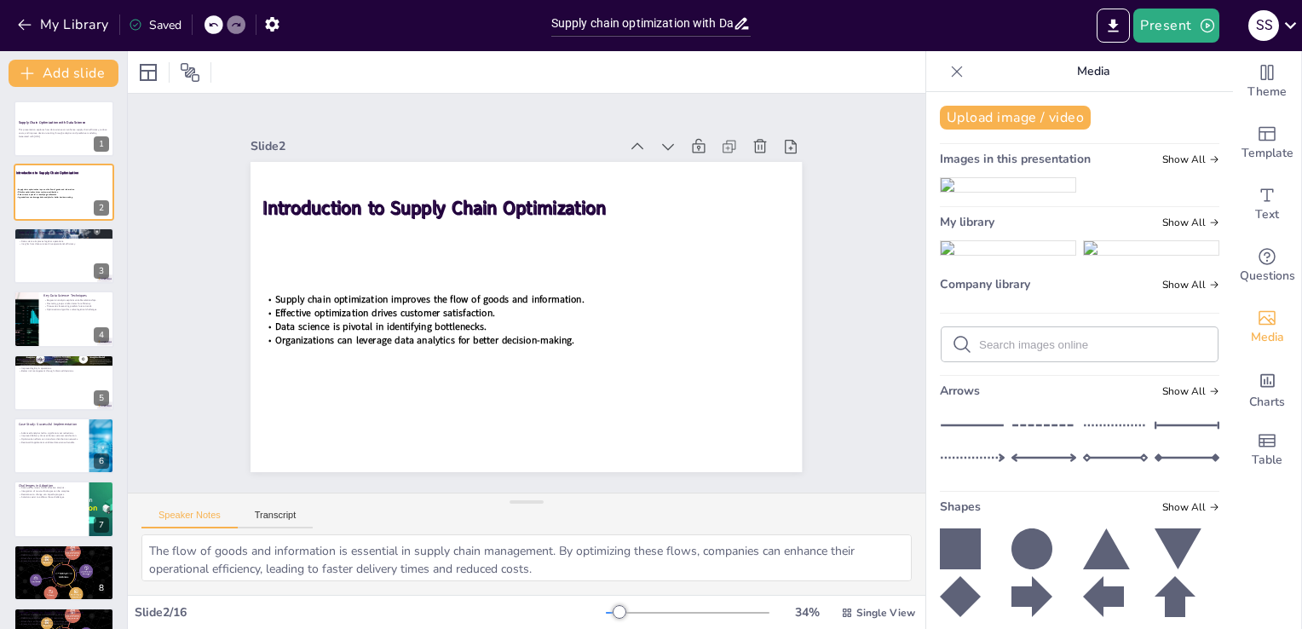
click at [985, 255] on img at bounding box center [1008, 248] width 135 height 14
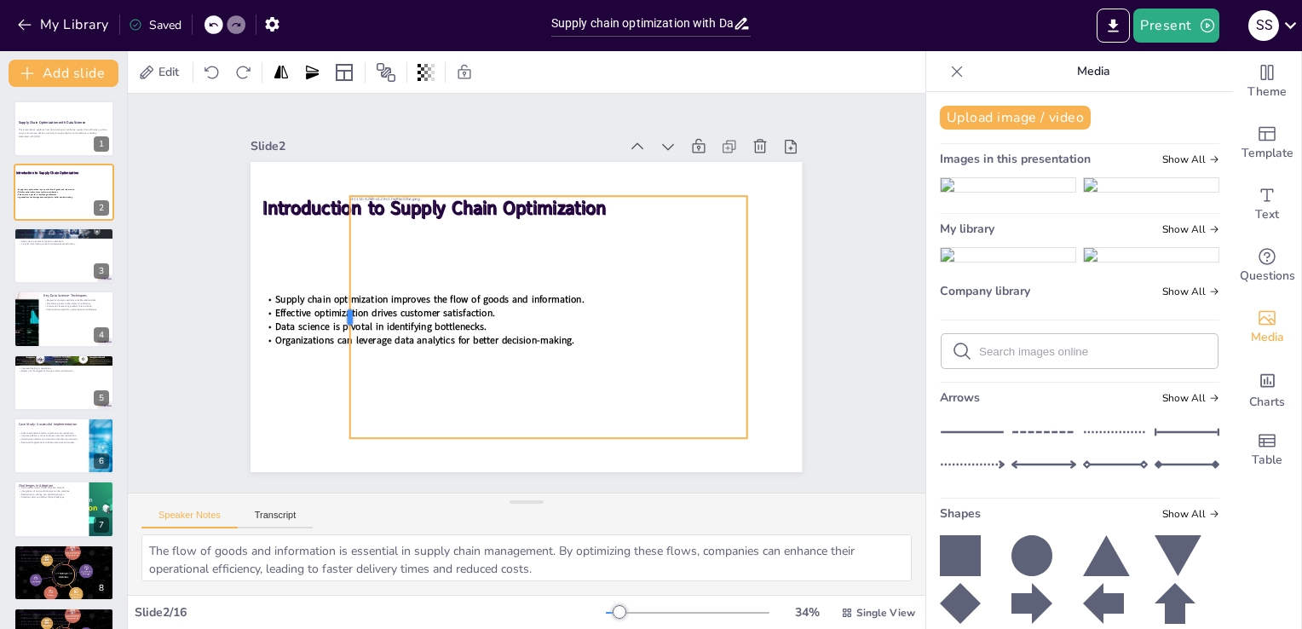
drag, startPoint x: 291, startPoint y: 306, endPoint x: 335, endPoint y: 324, distance: 47.8
click at [335, 324] on div at bounding box center [343, 279] width 64 height 240
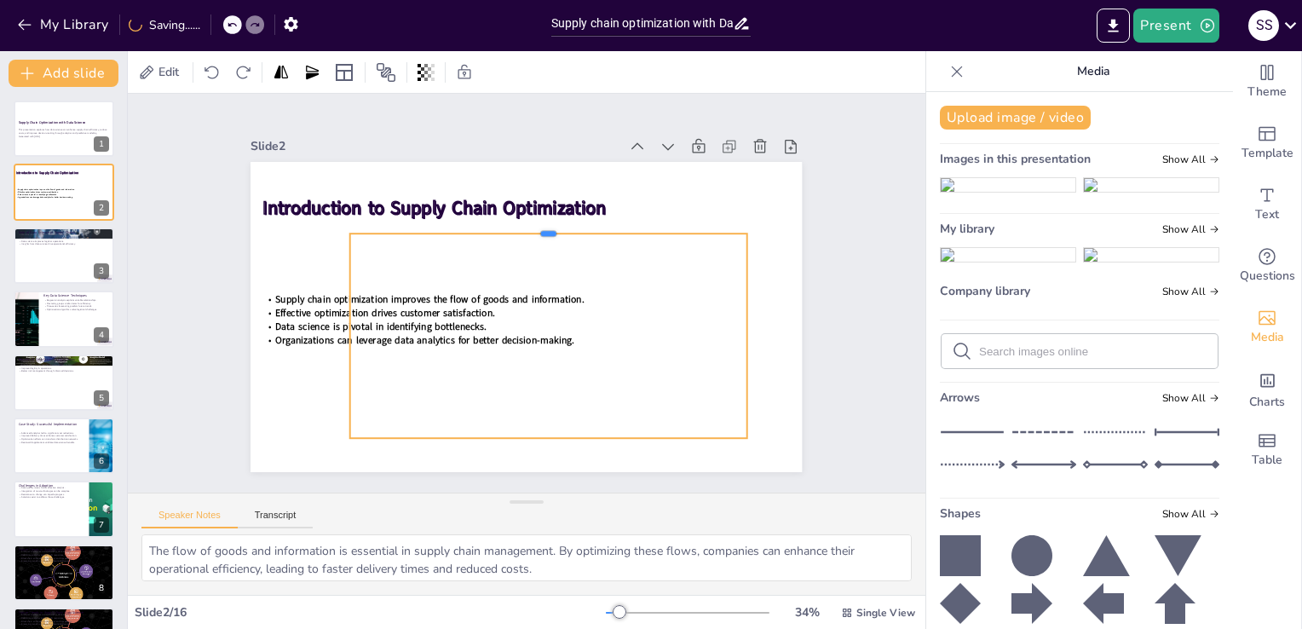
drag, startPoint x: 535, startPoint y: 184, endPoint x: 523, endPoint y: 222, distance: 40.2
click at [523, 222] on div at bounding box center [590, 265] width 275 height 304
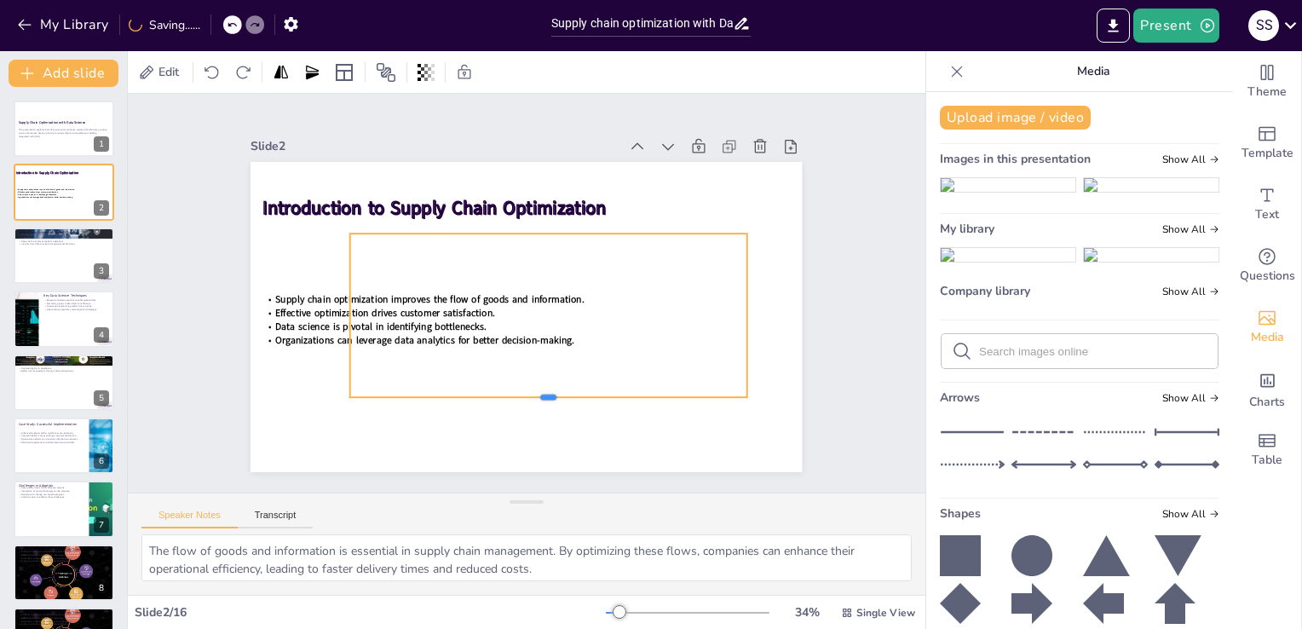
drag, startPoint x: 530, startPoint y: 432, endPoint x: 545, endPoint y: 391, distance: 43.4
click at [545, 391] on div at bounding box center [525, 405] width 391 height 95
drag, startPoint x: 735, startPoint y: 302, endPoint x: 703, endPoint y: 301, distance: 31.5
click at [704, 301] on div at bounding box center [719, 336] width 31 height 164
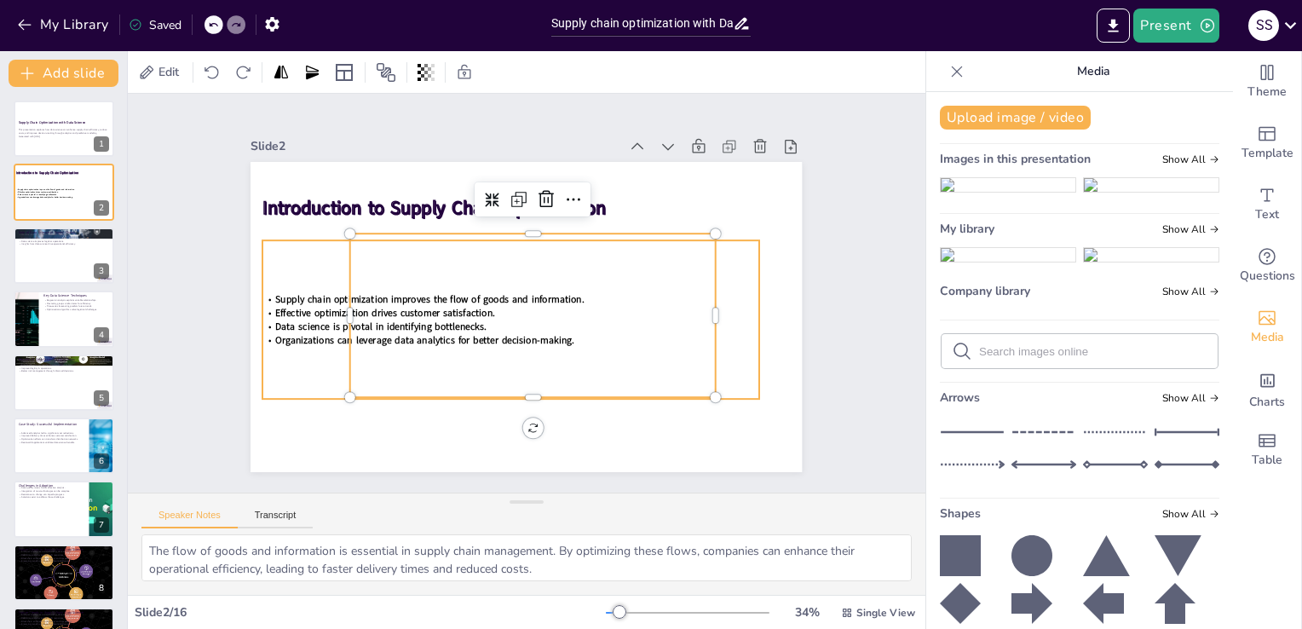
click at [303, 326] on span "Organizations can leverage data analytics for better decision-making." at bounding box center [420, 329] width 299 height 44
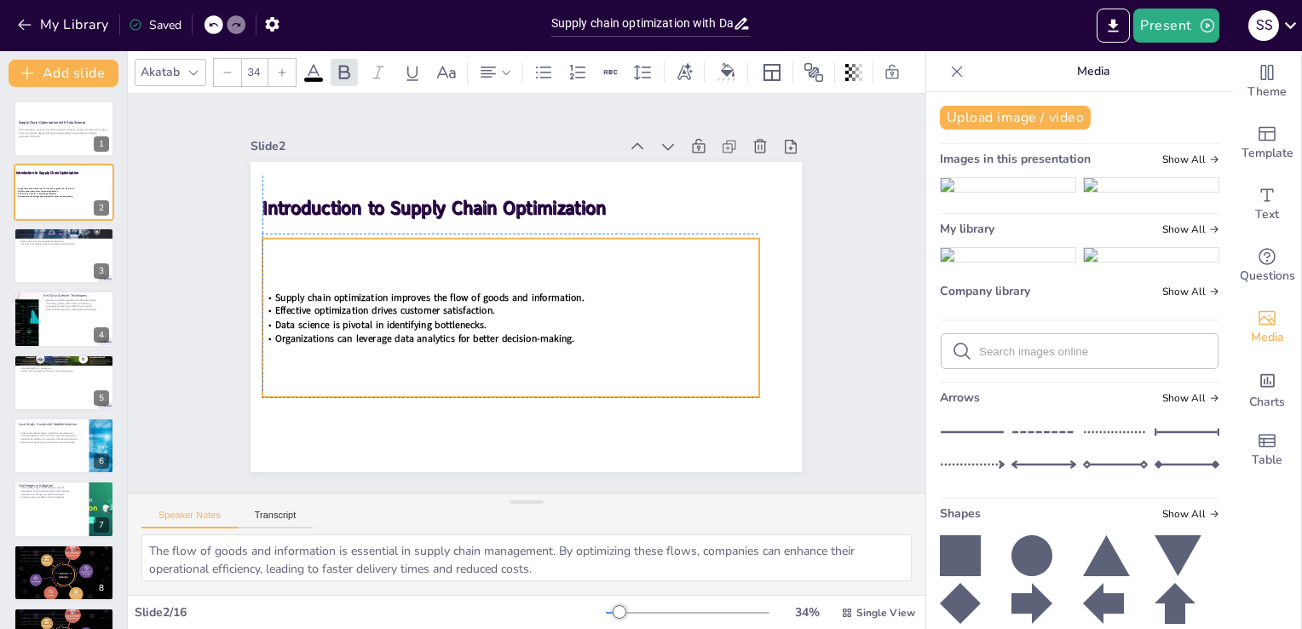
click at [303, 319] on div "Supply chain optimization improves the flow of goods and information. Effective…" at bounding box center [504, 311] width 489 height 205
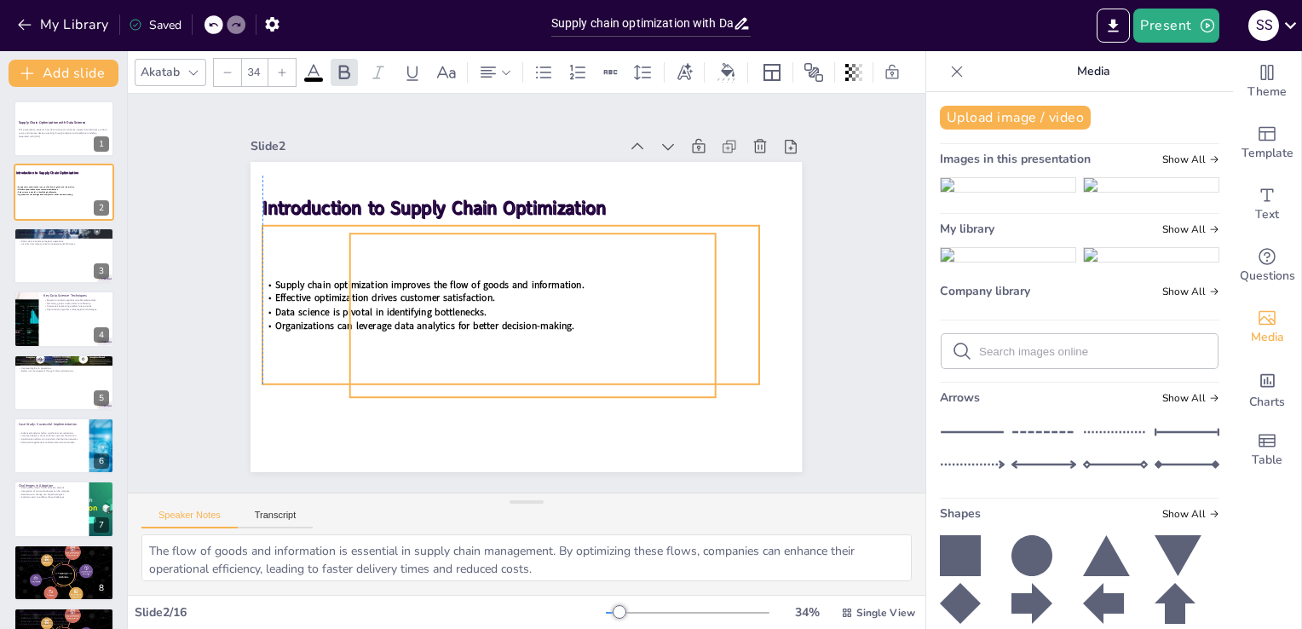
drag, startPoint x: 484, startPoint y: 329, endPoint x: 487, endPoint y: 316, distance: 13.0
click at [487, 316] on div at bounding box center [524, 317] width 465 height 286
click at [530, 347] on div at bounding box center [516, 315] width 501 height 401
click at [534, 390] on div at bounding box center [524, 317] width 464 height 286
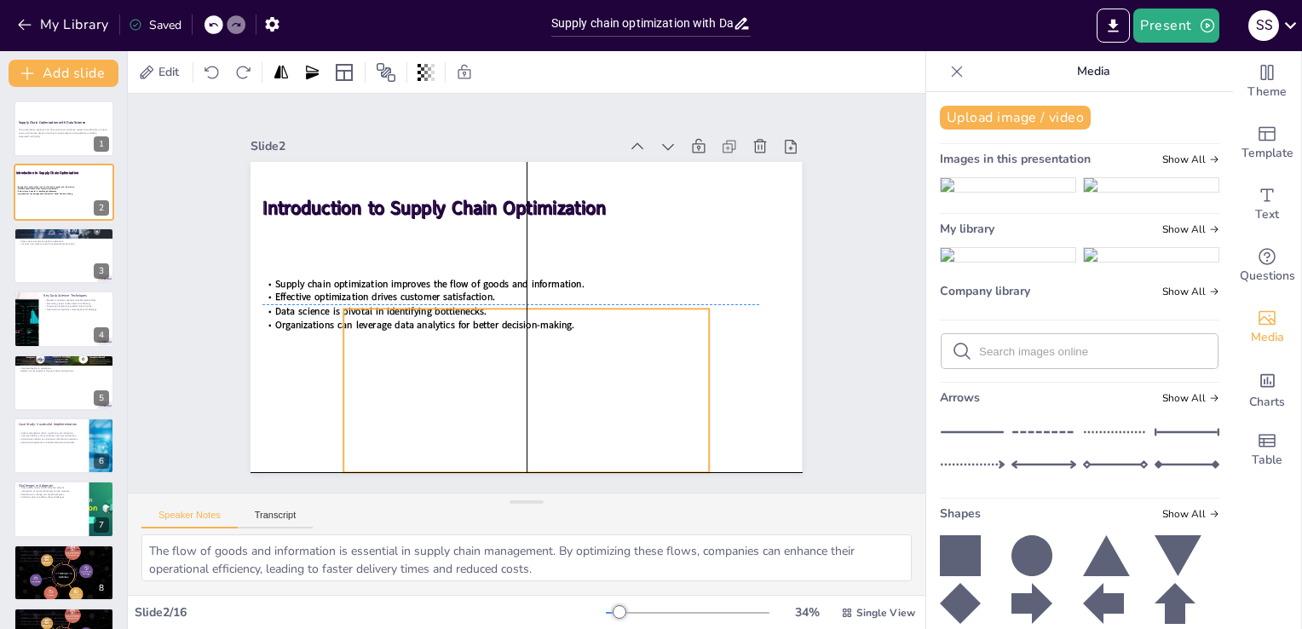
drag, startPoint x: 545, startPoint y: 347, endPoint x: 540, endPoint y: 420, distance: 73.4
click at [540, 420] on div at bounding box center [510, 391] width 465 height 286
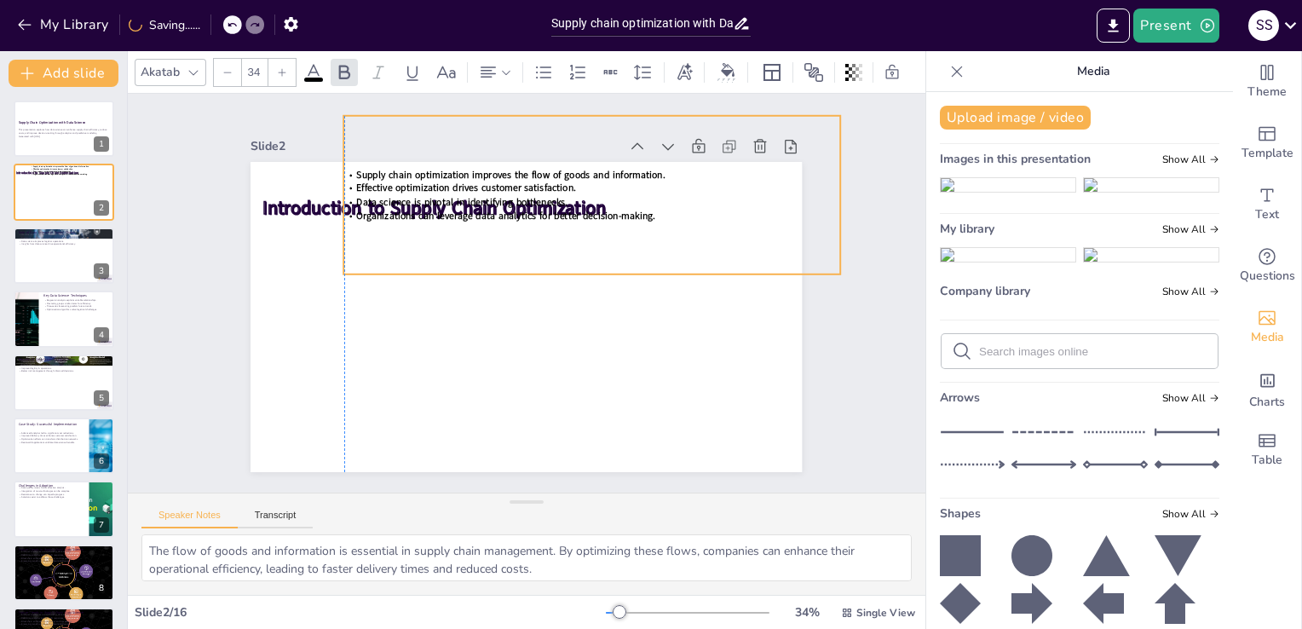
drag, startPoint x: 315, startPoint y: 274, endPoint x: 399, endPoint y: 165, distance: 137.4
click at [399, 168] on span "Supply chain optimization improves the flow of goods and information." at bounding box center [511, 175] width 309 height 14
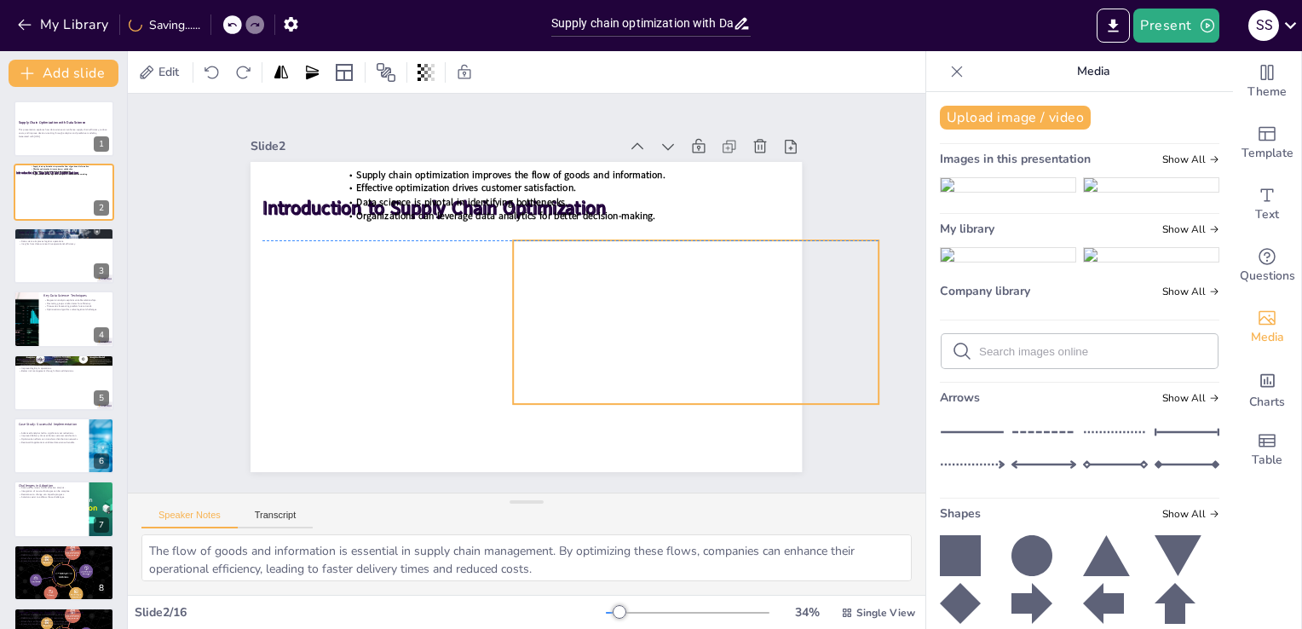
drag, startPoint x: 449, startPoint y: 406, endPoint x: 619, endPoint y: 343, distance: 180.7
click at [619, 343] on div at bounding box center [635, 167] width 430 height 503
drag, startPoint x: 868, startPoint y: 314, endPoint x: 791, endPoint y: 309, distance: 76.9
click at [791, 309] on div at bounding box center [804, 351] width 31 height 164
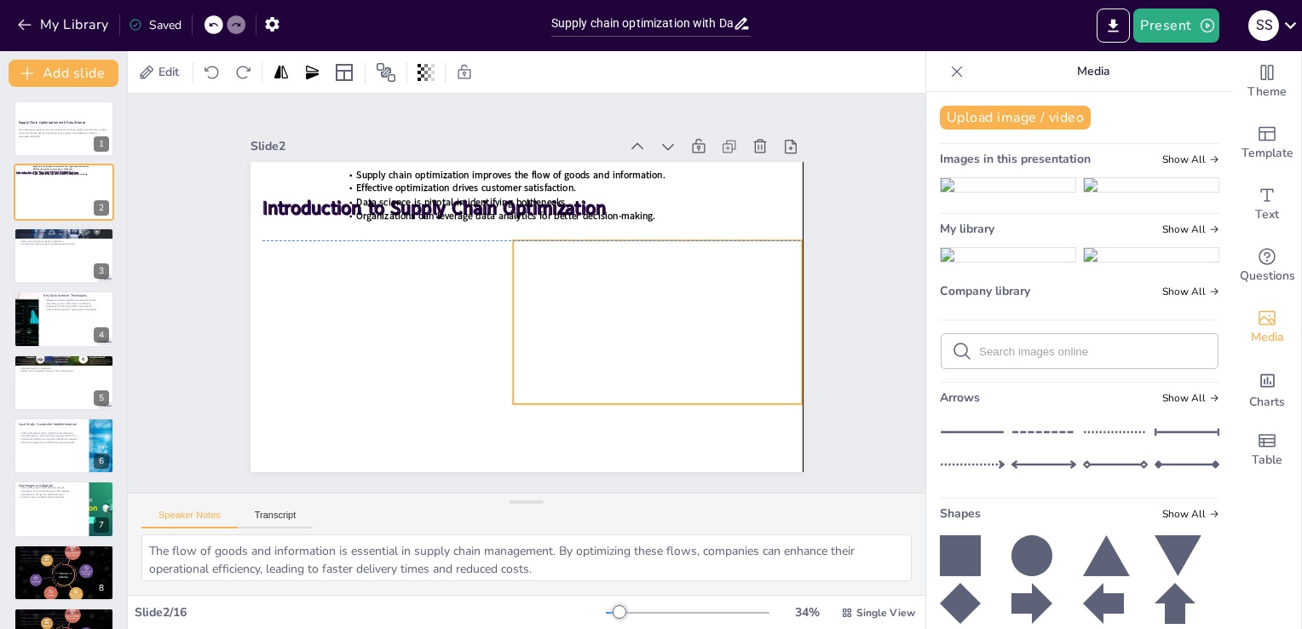
click at [654, 308] on div at bounding box center [680, 357] width 482 height 328
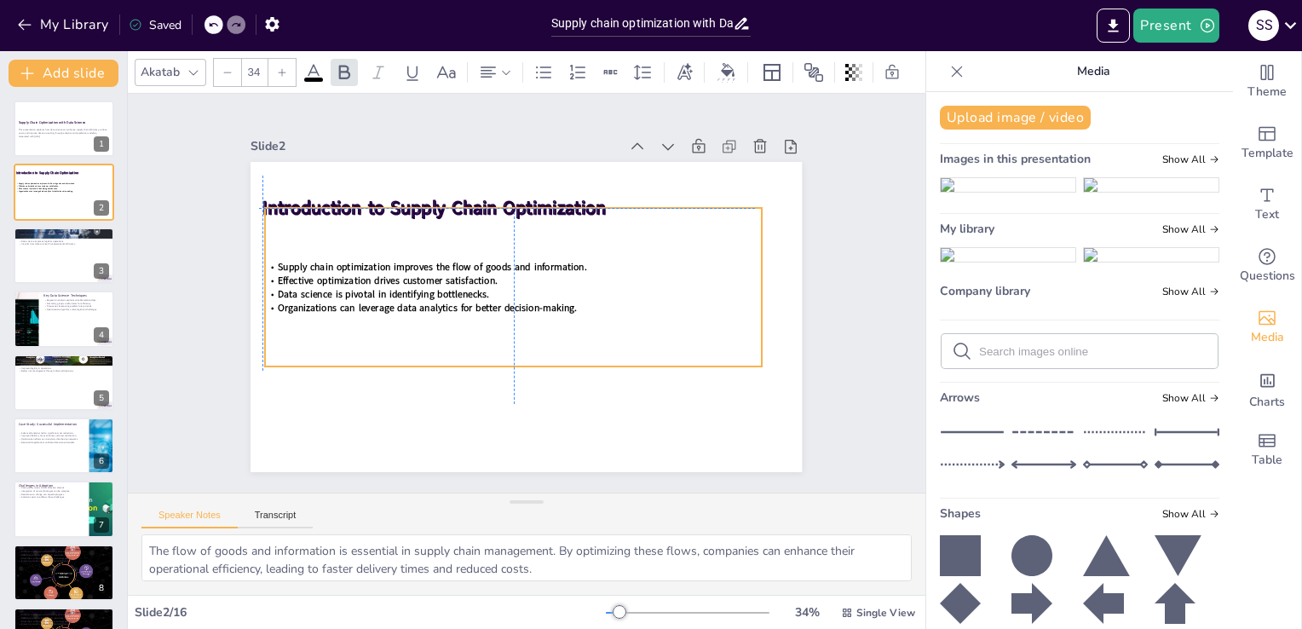
drag, startPoint x: 488, startPoint y: 171, endPoint x: 402, endPoint y: 268, distance: 128.6
click at [402, 268] on div "Supply chain optimization improves the flow of goods and information. Effective…" at bounding box center [513, 286] width 499 height 107
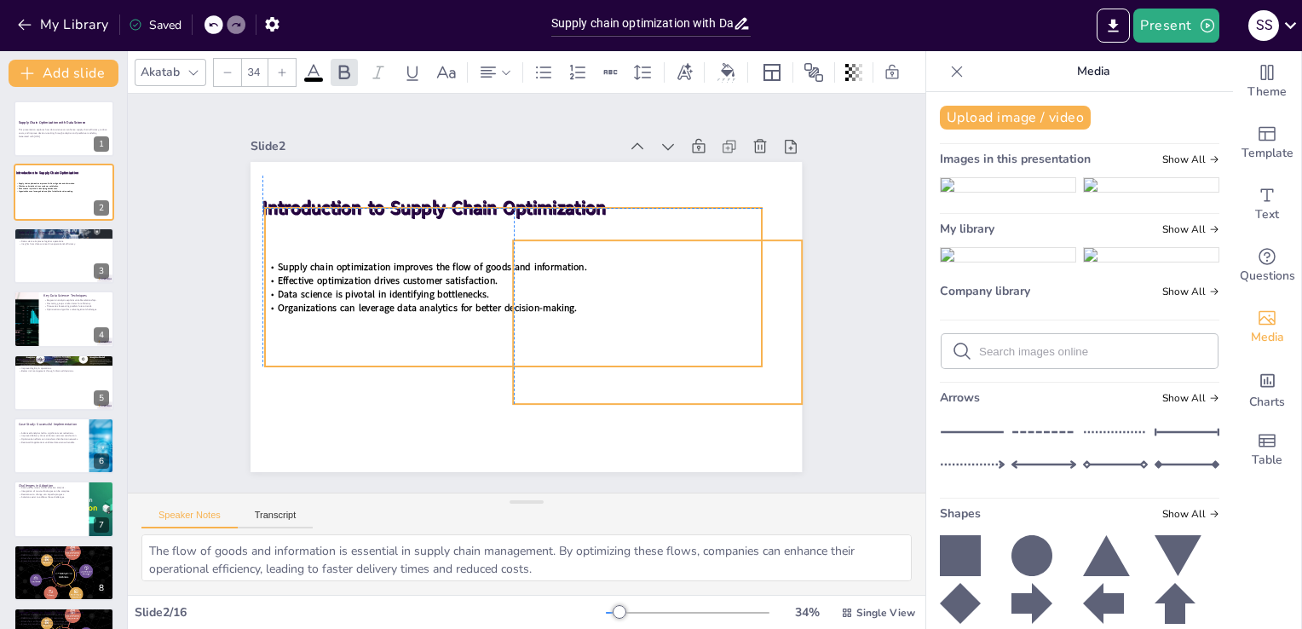
click at [607, 320] on div at bounding box center [685, 341] width 465 height 286
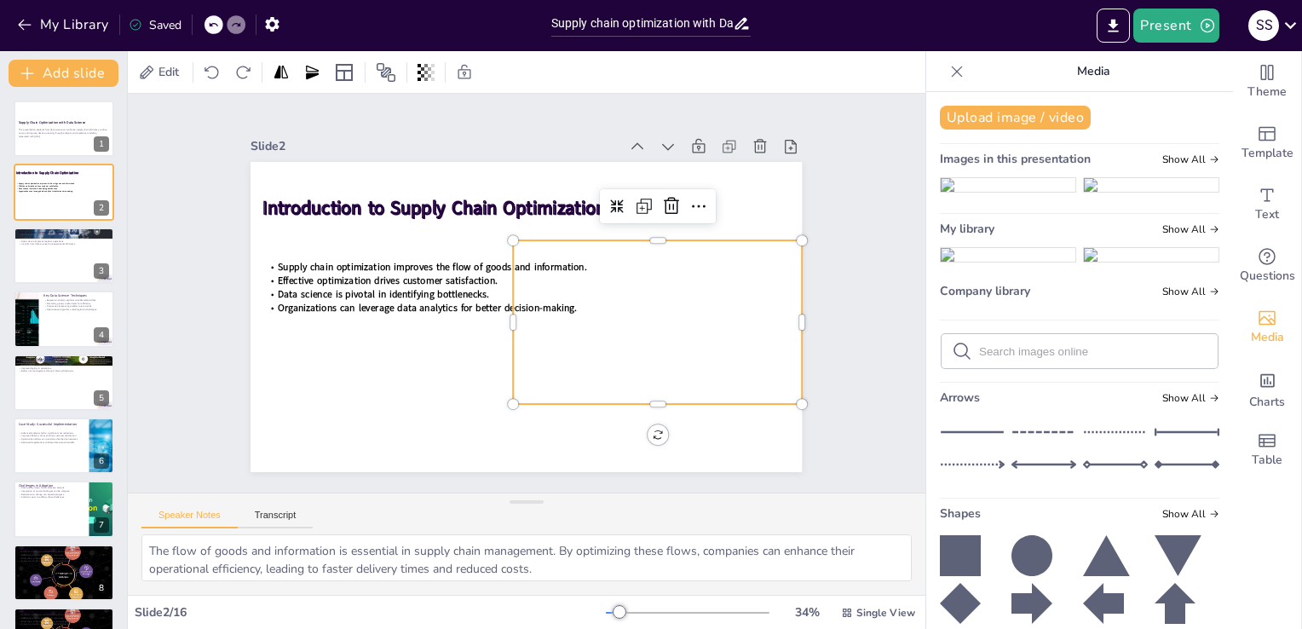
click at [739, 390] on div at bounding box center [685, 341] width 465 height 286
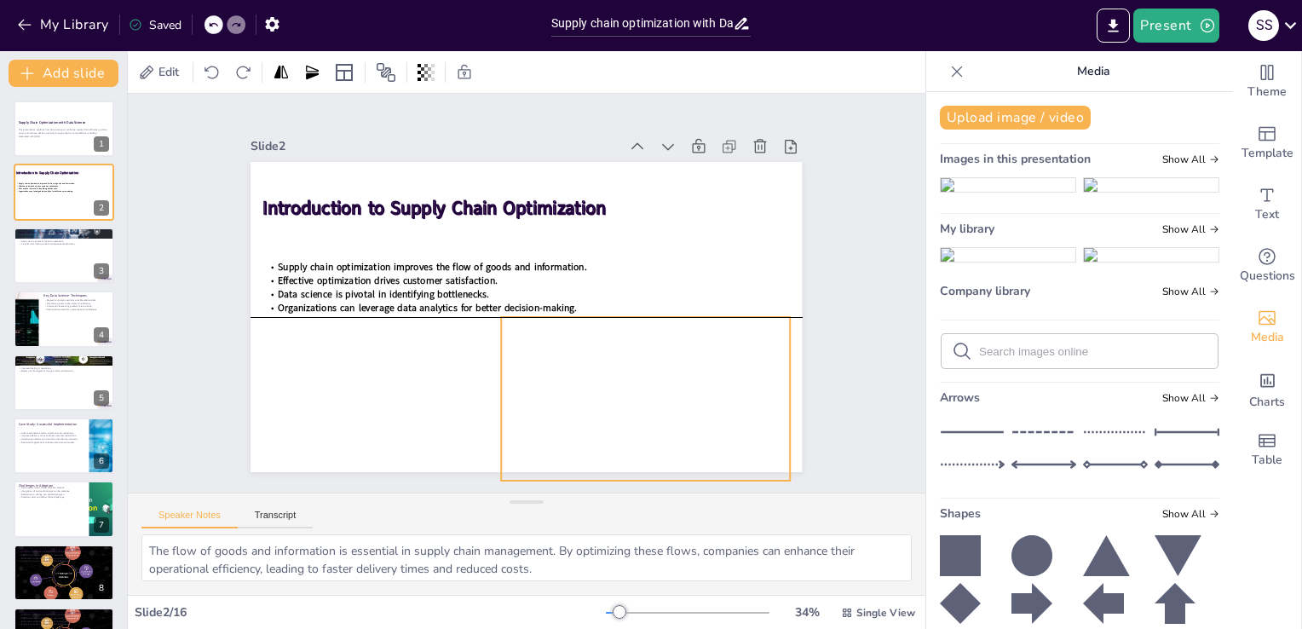
drag, startPoint x: 648, startPoint y: 332, endPoint x: 636, endPoint y: 405, distance: 73.4
click at [636, 405] on div at bounding box center [604, 461] width 503 height 430
click at [856, 268] on div "Slide 1 Supply Chain Optimization with Data Science This presentation explores …" at bounding box center [526, 293] width 835 height 480
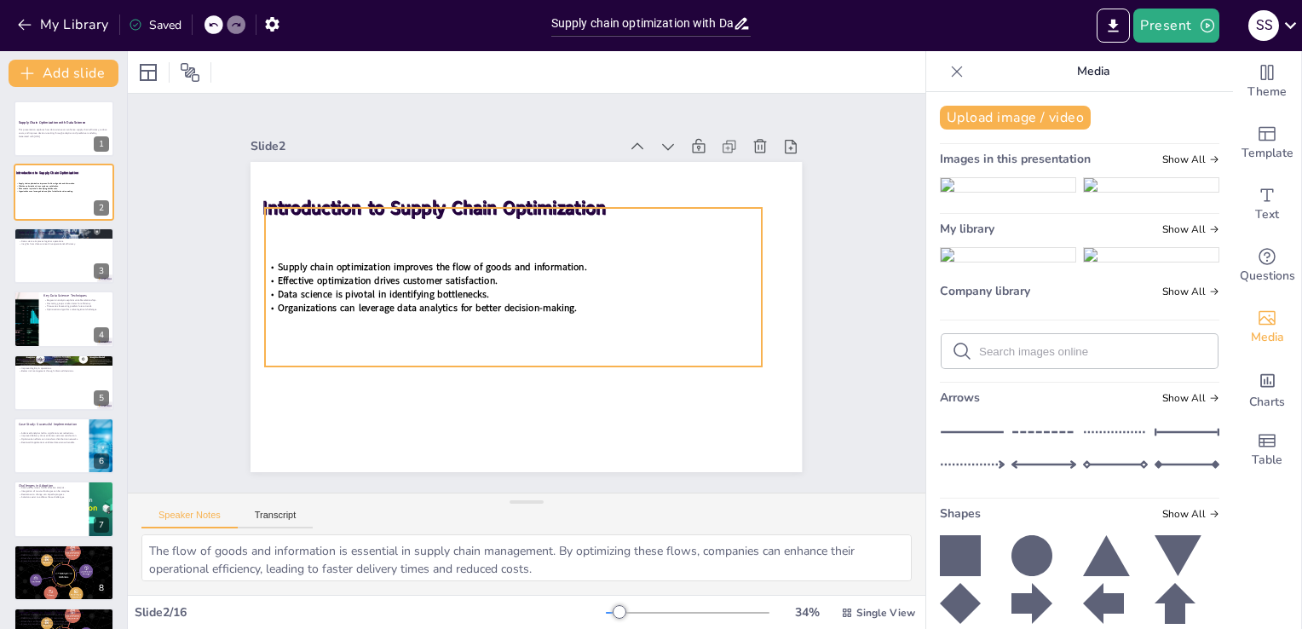
click at [400, 282] on span "Data science is pivotal in identifying bottlenecks." at bounding box center [385, 279] width 212 height 36
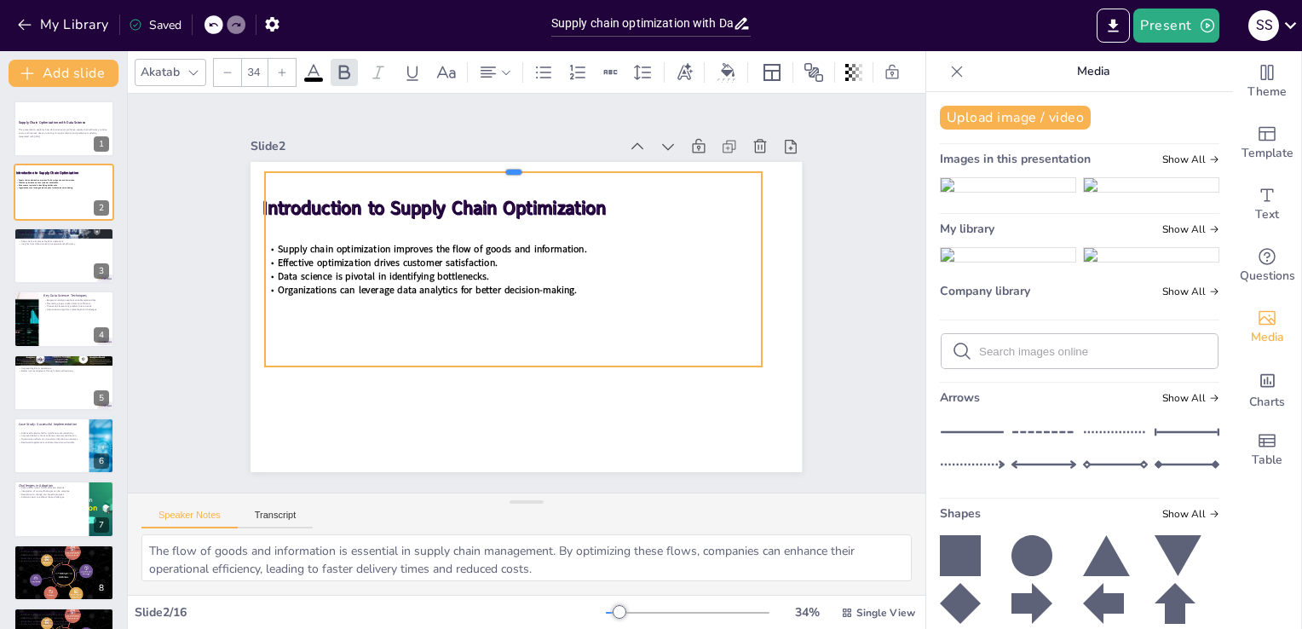
drag, startPoint x: 505, startPoint y: 199, endPoint x: 532, endPoint y: 164, distance: 45.0
click at [532, 164] on div at bounding box center [527, 165] width 495 height 66
click at [521, 247] on span "Supply chain optimization improves the flow of goods and information." at bounding box center [438, 239] width 309 height 46
click at [344, 238] on span "Supply chain optimization improves the flow of goods and information." at bounding box center [438, 239] width 309 height 46
click at [280, 60] on div at bounding box center [281, 72] width 27 height 27
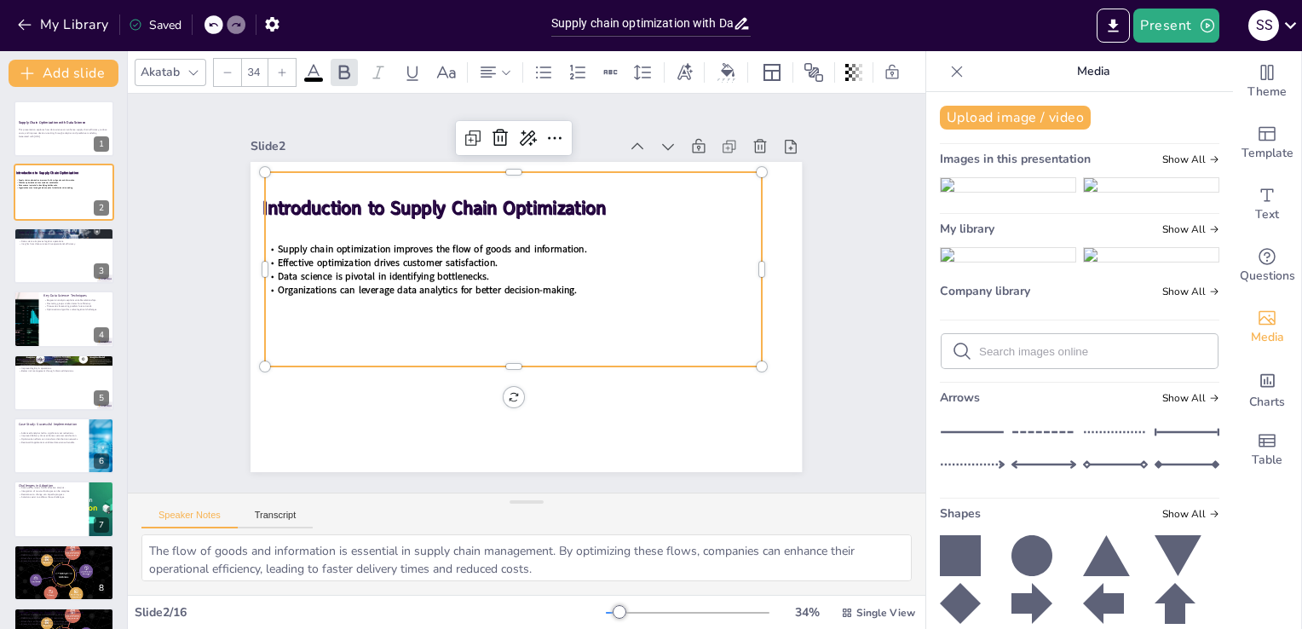
checkbox input "true"
type input "35"
click at [280, 60] on div at bounding box center [281, 72] width 27 height 27
checkbox input "true"
type input "36"
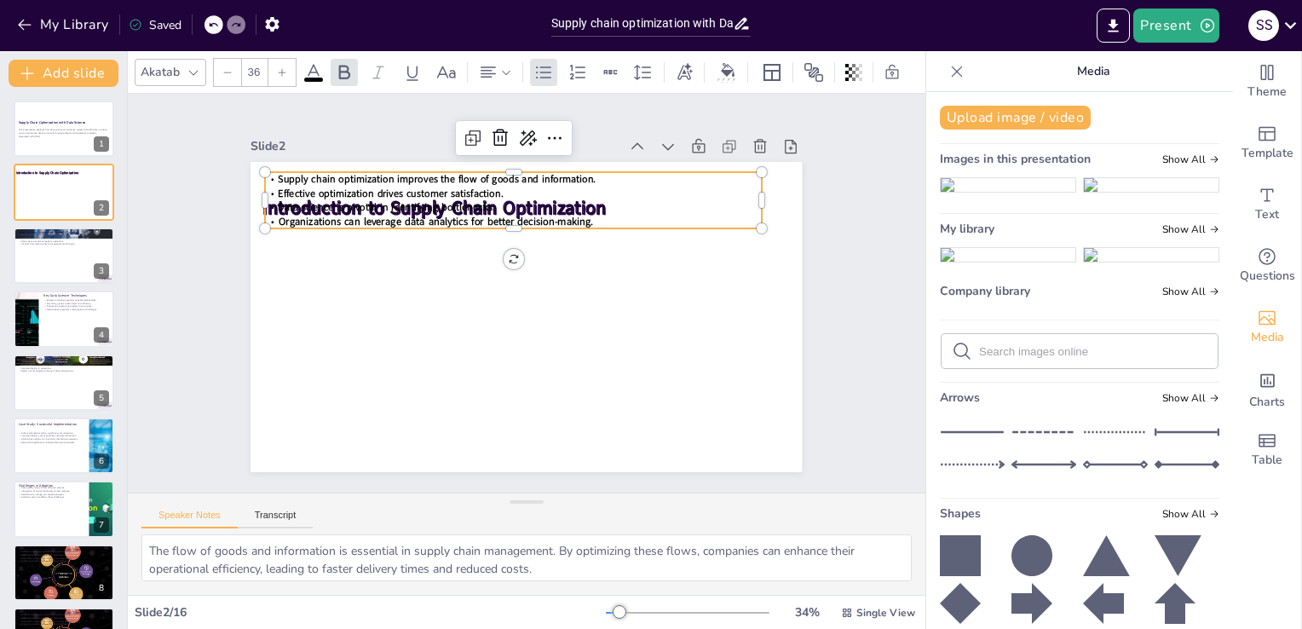
click at [228, 68] on icon at bounding box center [227, 72] width 10 height 10
checkbox input "true"
type input "35"
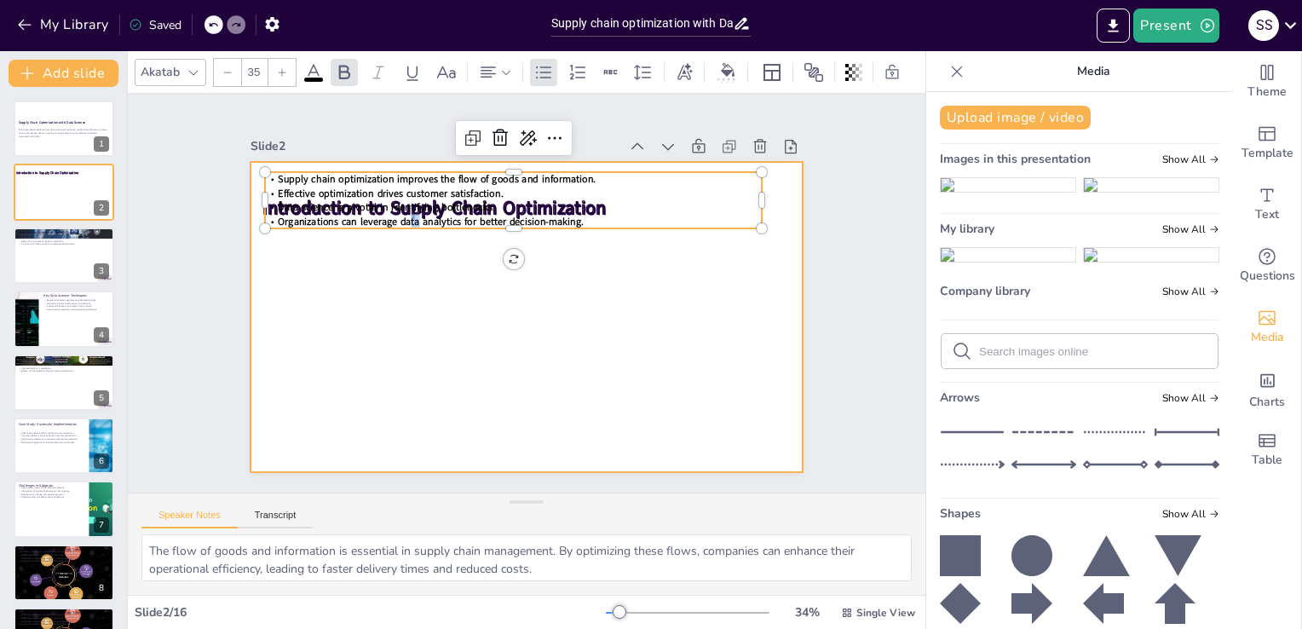
drag, startPoint x: 395, startPoint y: 213, endPoint x: 390, endPoint y: 236, distance: 23.6
click at [390, 236] on div "Introduction to Supply Chain Optimization Supply chain optimization improves th…" at bounding box center [524, 317] width 581 height 366
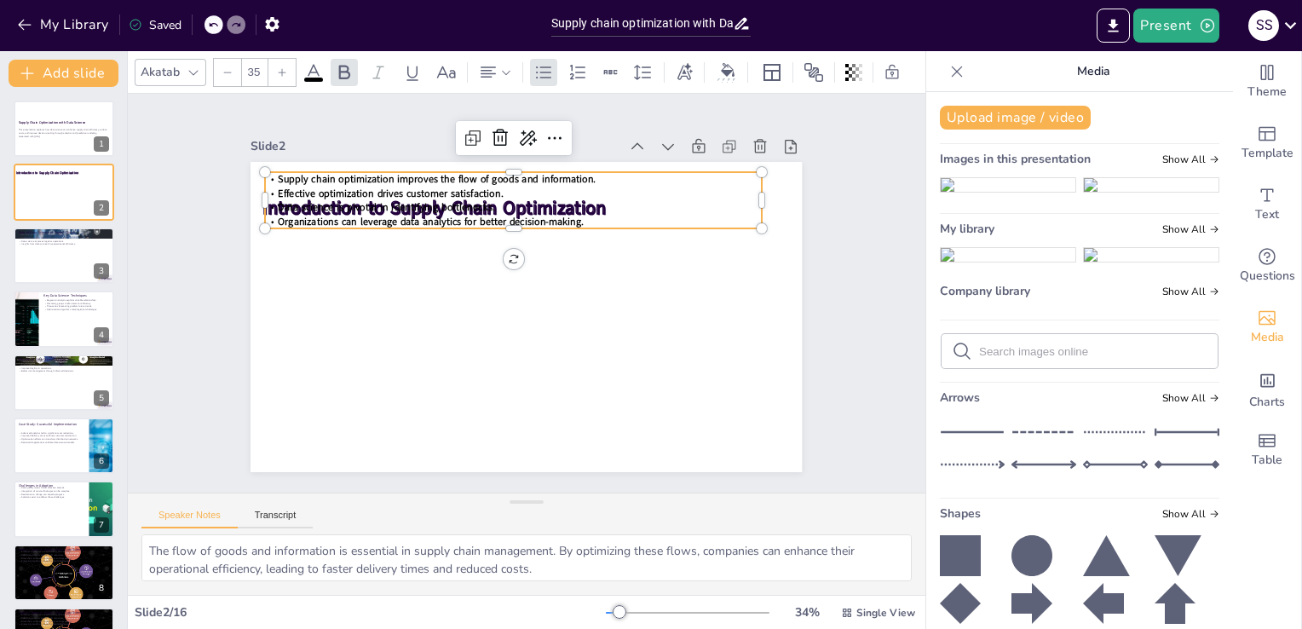
click at [706, 196] on p "Data science is pivotal in identifying bottlenecks." at bounding box center [522, 207] width 495 height 66
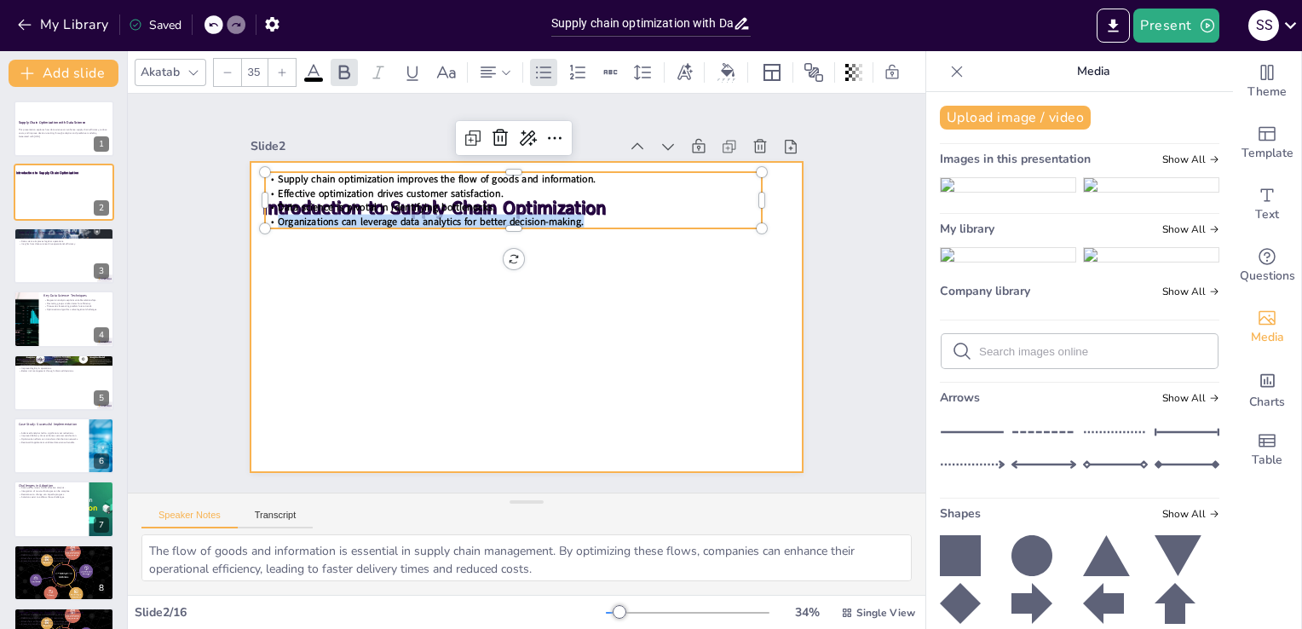
drag, startPoint x: 706, startPoint y: 196, endPoint x: 650, endPoint y: 271, distance: 93.2
click at [650, 271] on div "Introduction to Supply Chain Optimization Supply chain optimization improves th…" at bounding box center [506, 305] width 545 height 632
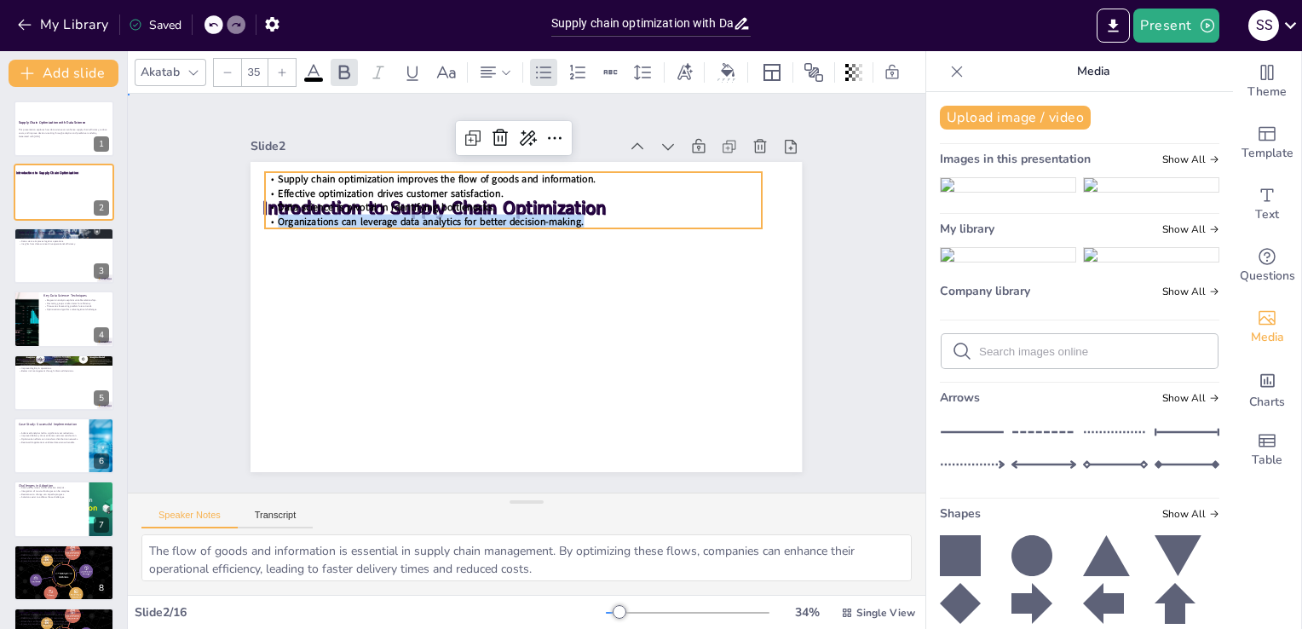
click at [172, 325] on div "Slide 1 Supply Chain Optimization with Data Science This presentation explores …" at bounding box center [526, 293] width 835 height 481
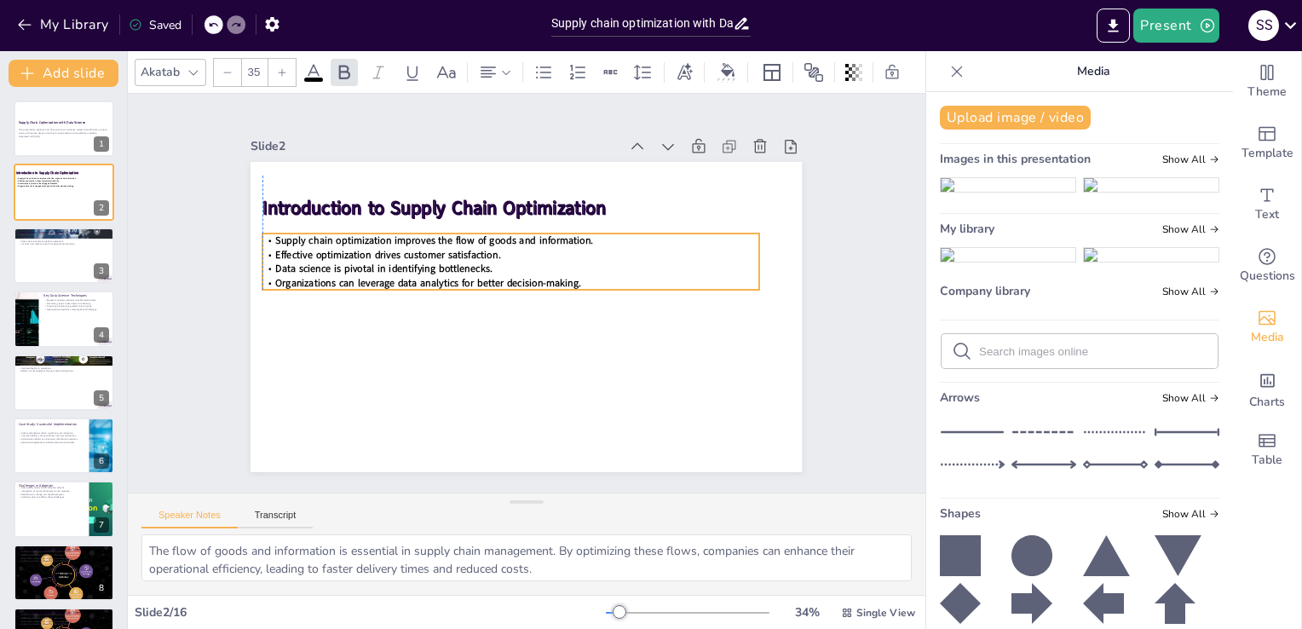
drag, startPoint x: 532, startPoint y: 215, endPoint x: 532, endPoint y: 276, distance: 61.4
click at [532, 276] on span "Organizations can leverage data analytics for better decision-making." at bounding box center [431, 272] width 306 height 45
click at [228, 67] on icon at bounding box center [227, 72] width 10 height 10
checkbox input "true"
type input "34"
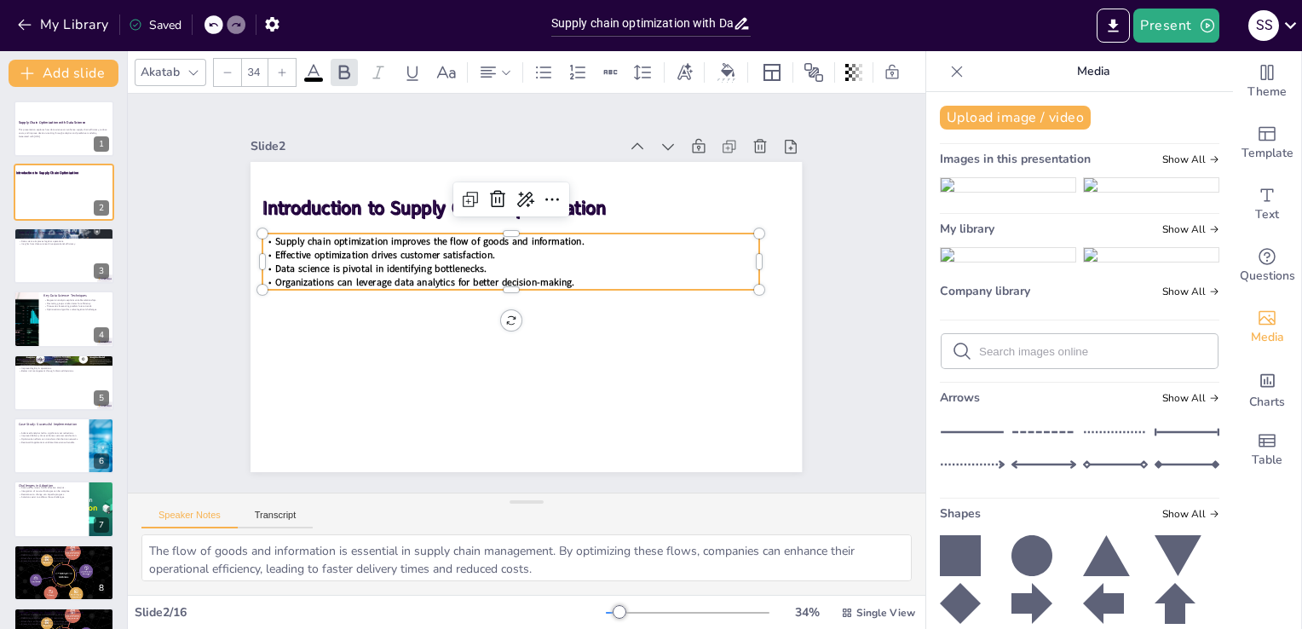
click at [280, 72] on div at bounding box center [281, 72] width 27 height 27
checkbox input "true"
type input "35"
click at [280, 72] on div at bounding box center [281, 72] width 27 height 27
checkbox input "true"
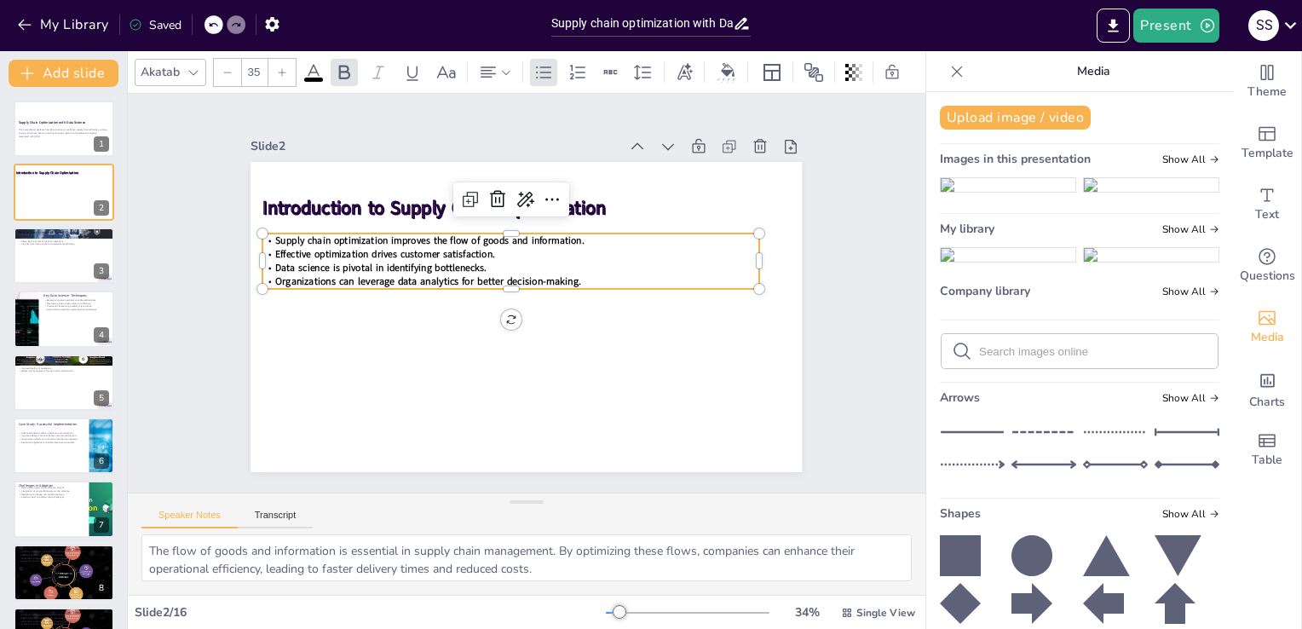
type input "36"
click at [280, 72] on div at bounding box center [281, 72] width 27 height 27
checkbox input "true"
type input "37"
click at [280, 72] on div at bounding box center [281, 72] width 27 height 27
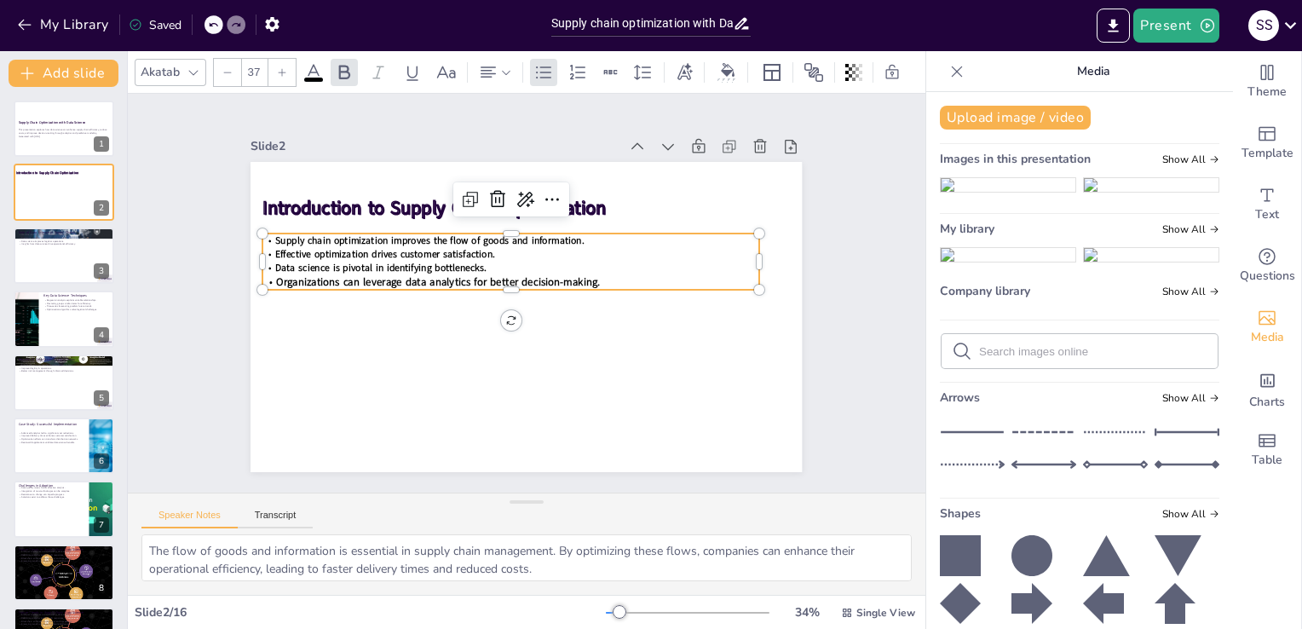
checkbox input "true"
type input "38"
click at [280, 72] on div at bounding box center [281, 72] width 27 height 27
checkbox input "true"
type input "39"
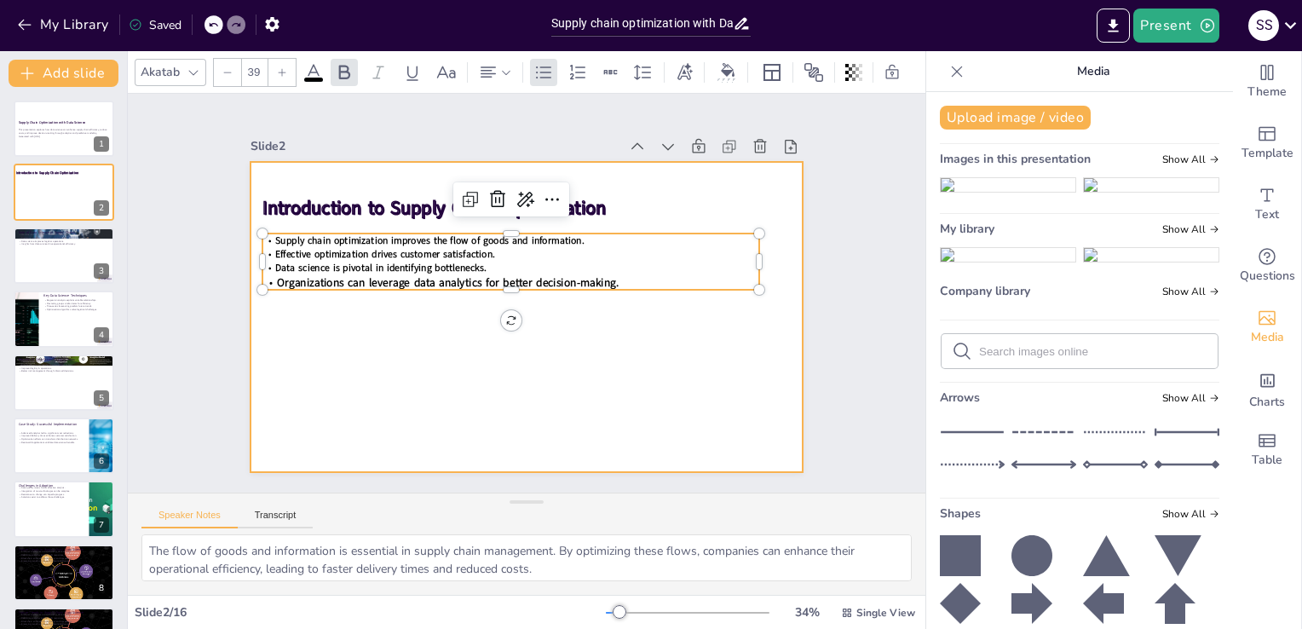
checkbox input "true"
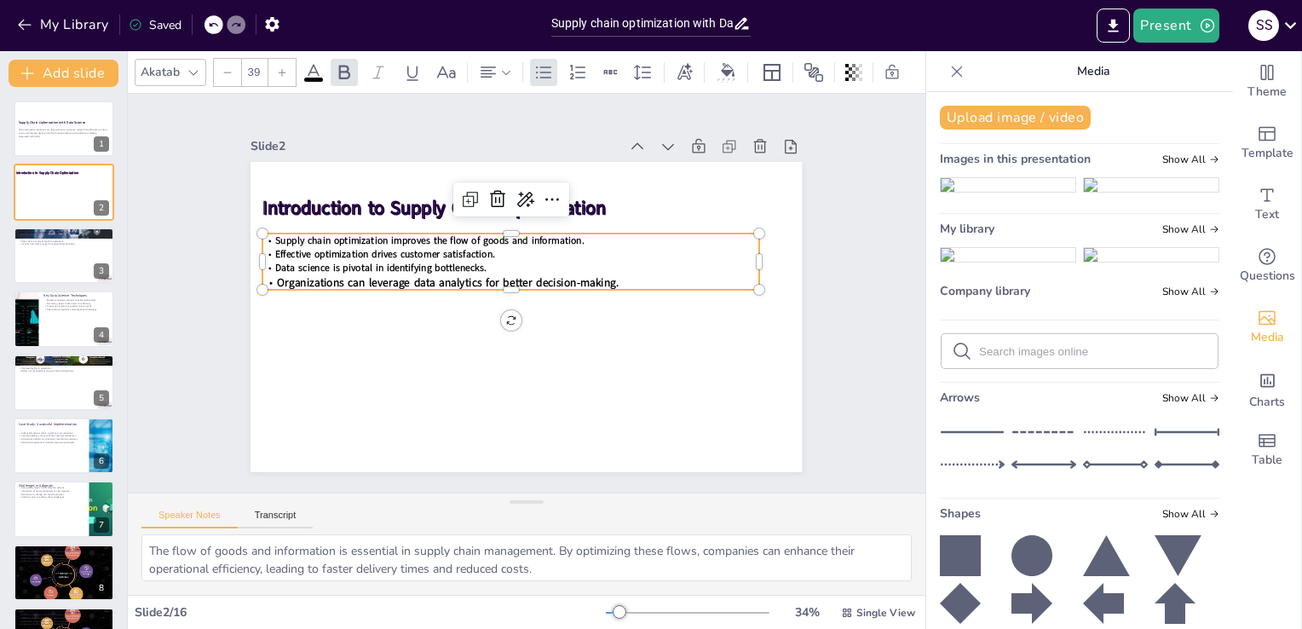
type input "34"
click at [387, 258] on span "Data science is pivotal in identifying bottlenecks." at bounding box center [385, 252] width 212 height 36
click at [277, 67] on icon at bounding box center [282, 72] width 10 height 10
checkbox input "true"
type input "35"
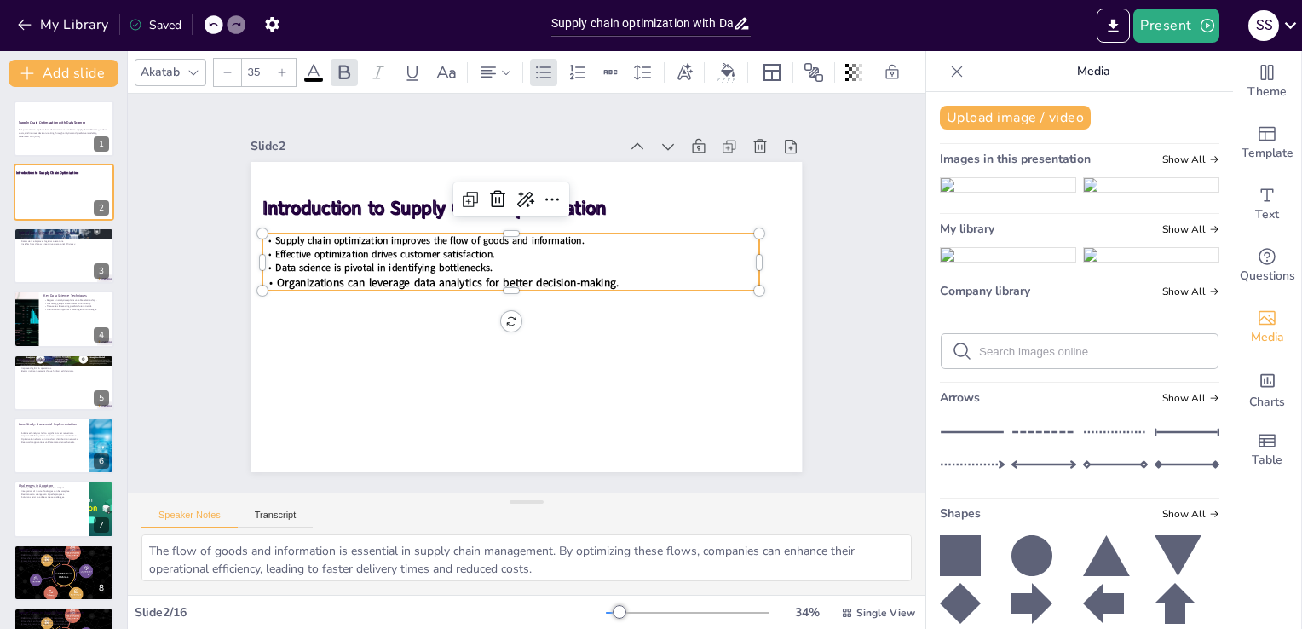
click at [277, 67] on icon at bounding box center [282, 72] width 10 height 10
checkbox input "true"
type input "36"
click at [277, 67] on icon at bounding box center [282, 72] width 10 height 10
checkbox input "true"
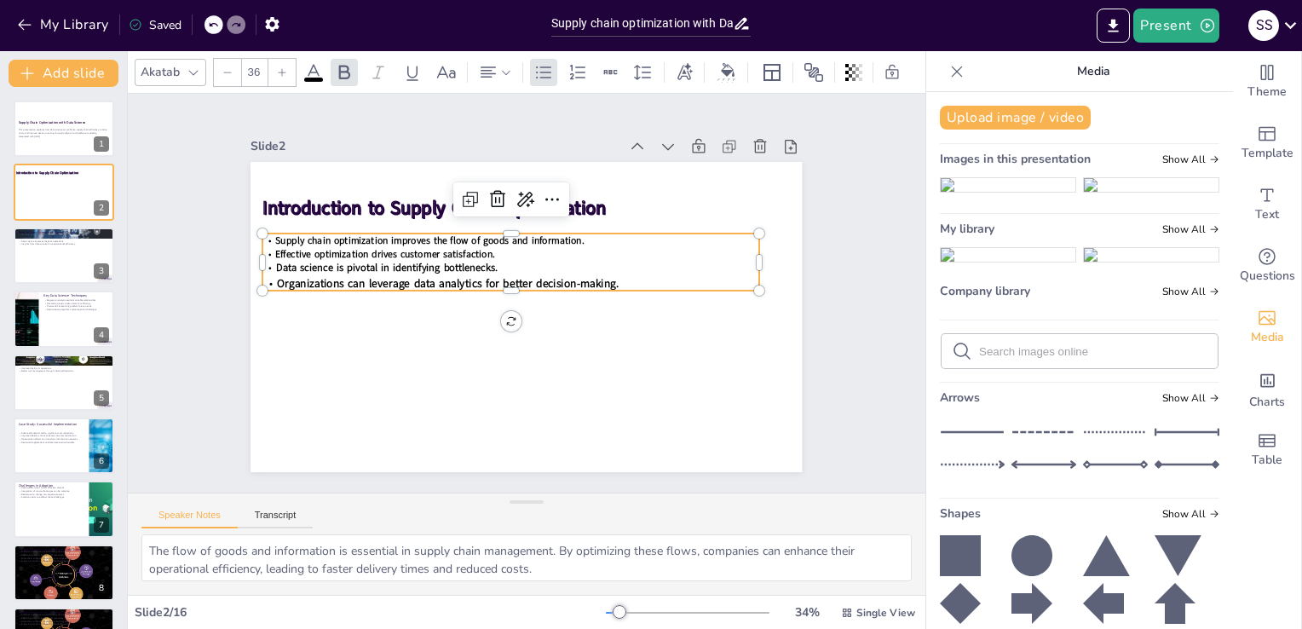
type input "37"
click at [277, 67] on icon at bounding box center [282, 72] width 10 height 10
checkbox input "true"
type input "38"
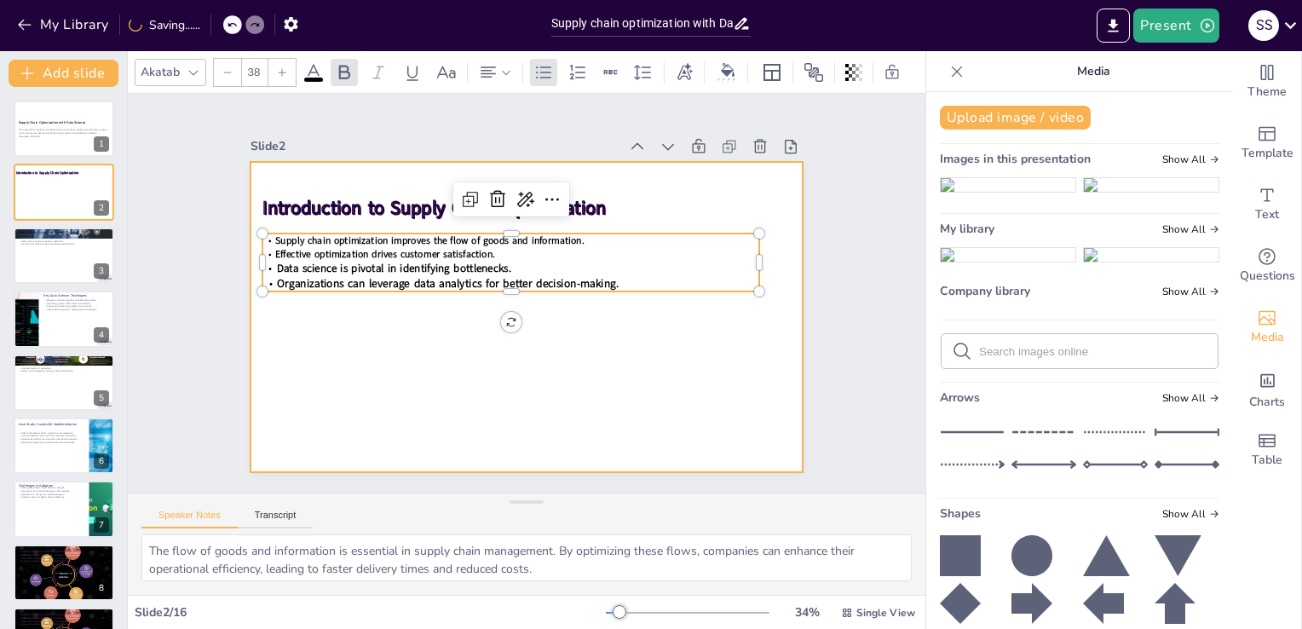
checkbox input "true"
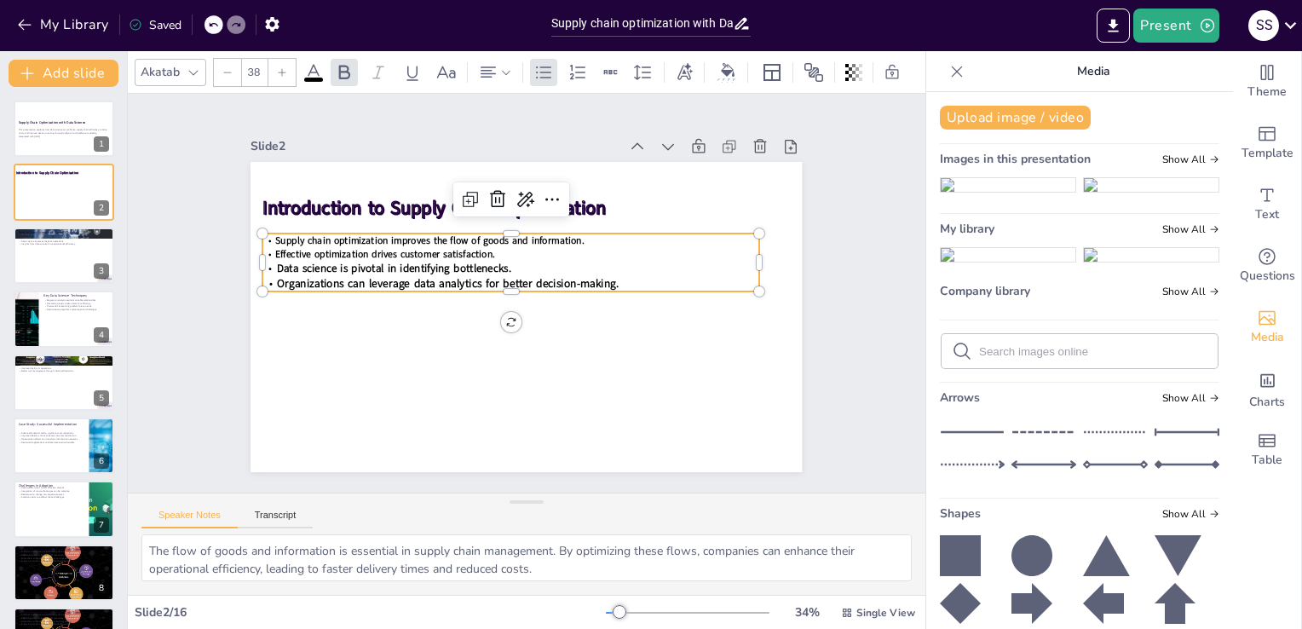
type input "39"
click at [386, 283] on span "Organizations can leverage data analytics for better decision-making." at bounding box center [450, 276] width 342 height 51
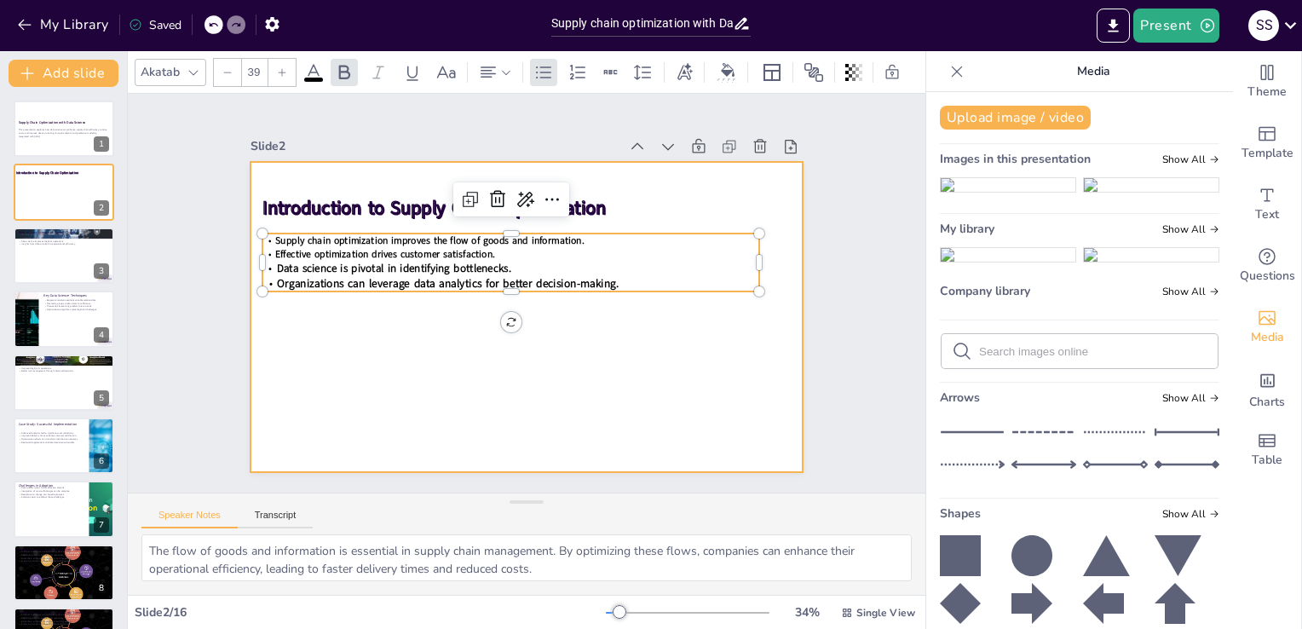
checkbox input "true"
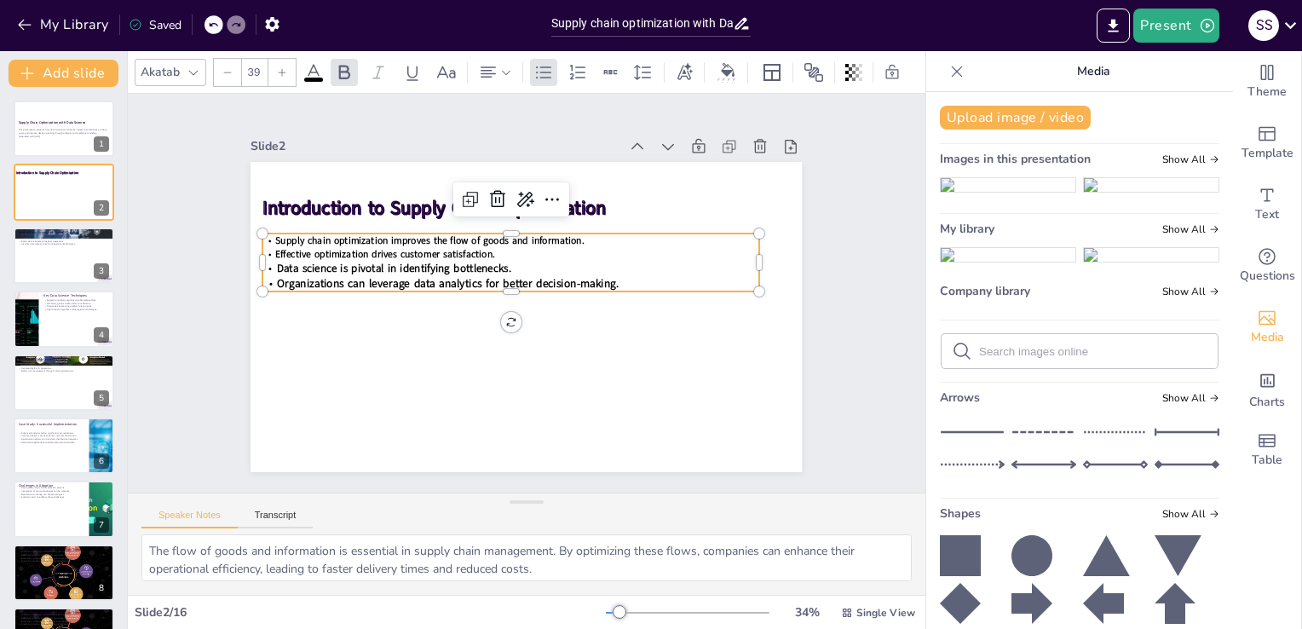
type input "38"
click at [315, 264] on span "Data science is pivotal in identifying bottlenecks." at bounding box center [394, 268] width 234 height 15
click at [280, 67] on icon at bounding box center [282, 72] width 10 height 10
checkbox input "true"
type input "39"
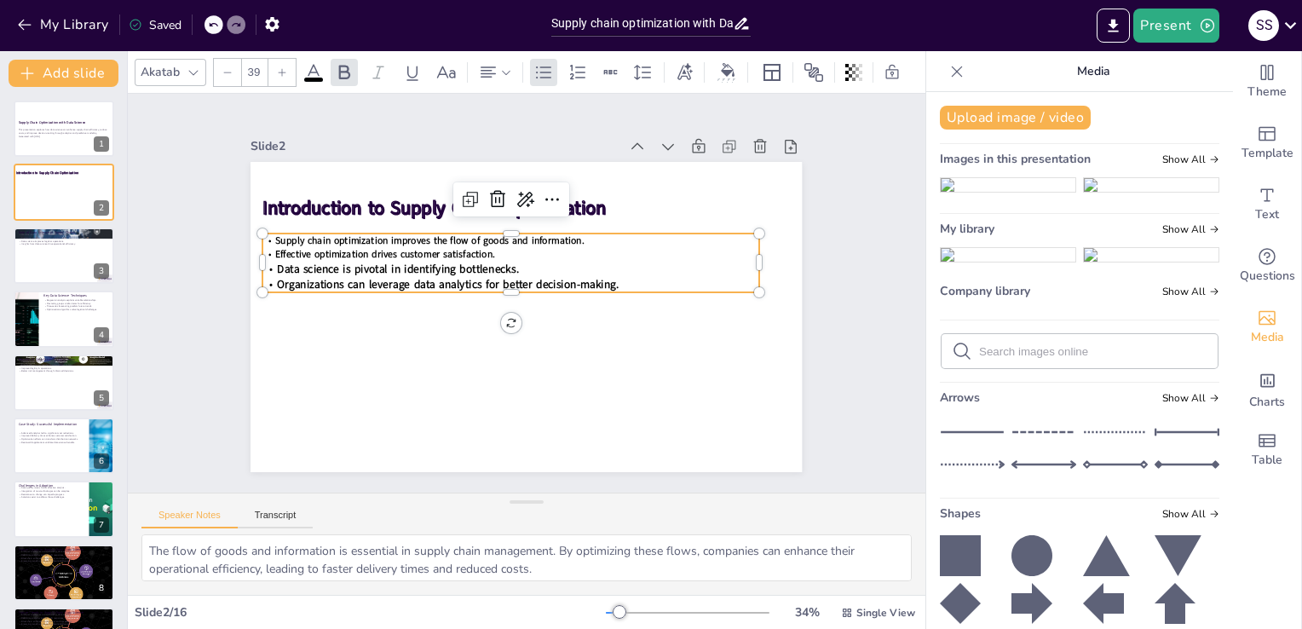
click at [280, 67] on icon at bounding box center [282, 72] width 10 height 10
checkbox input "true"
type input "40"
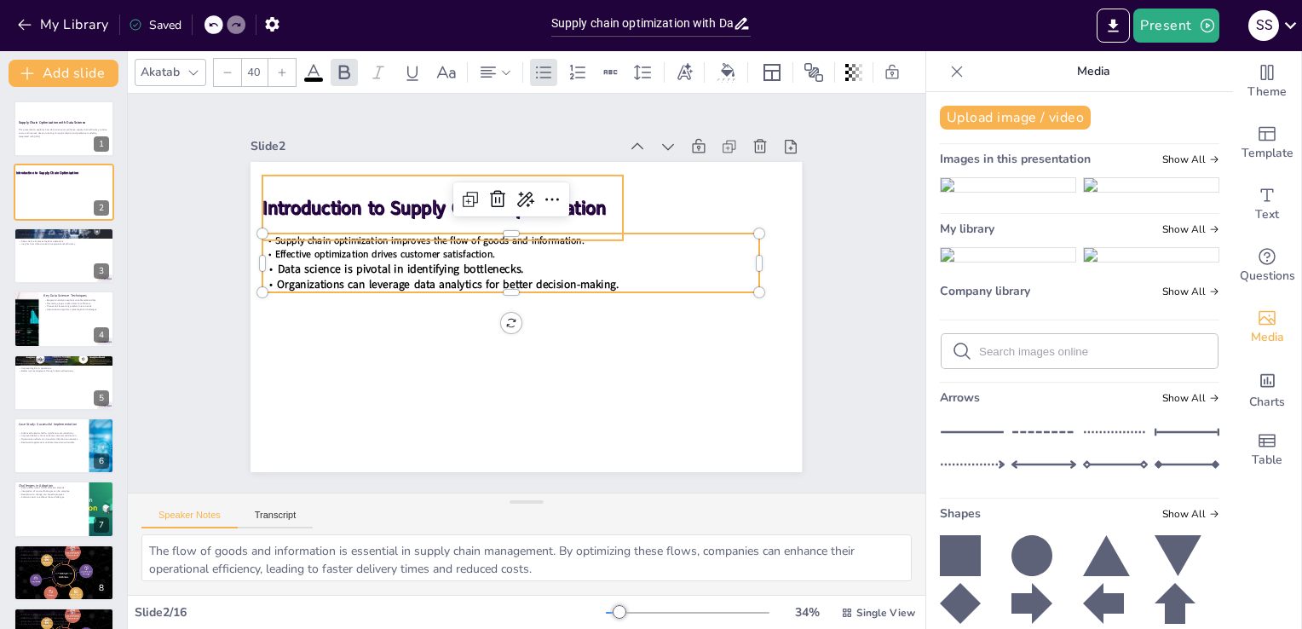
checkbox input "true"
type input "34"
click at [365, 246] on span "Effective optimization drives customer satisfaction." at bounding box center [397, 225] width 218 height 59
click at [286, 67] on icon at bounding box center [282, 72] width 10 height 10
checkbox input "true"
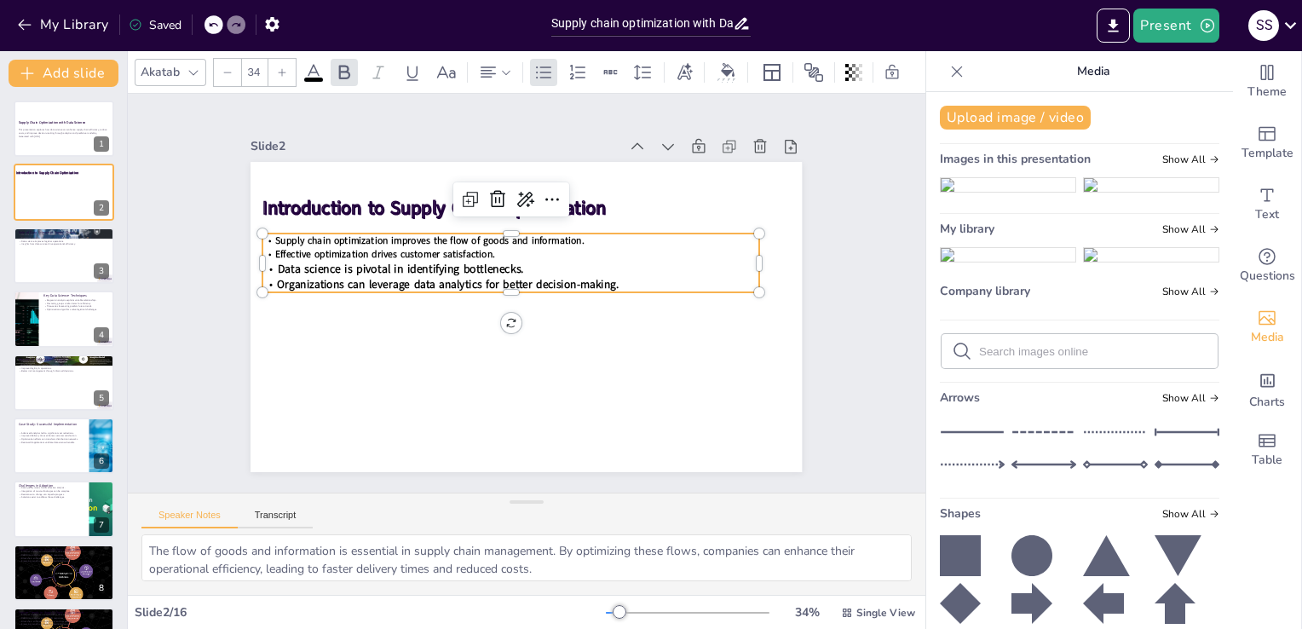
type input "35"
click at [286, 67] on icon at bounding box center [282, 72] width 10 height 10
checkbox input "true"
type input "36"
click at [286, 67] on icon at bounding box center [282, 72] width 10 height 10
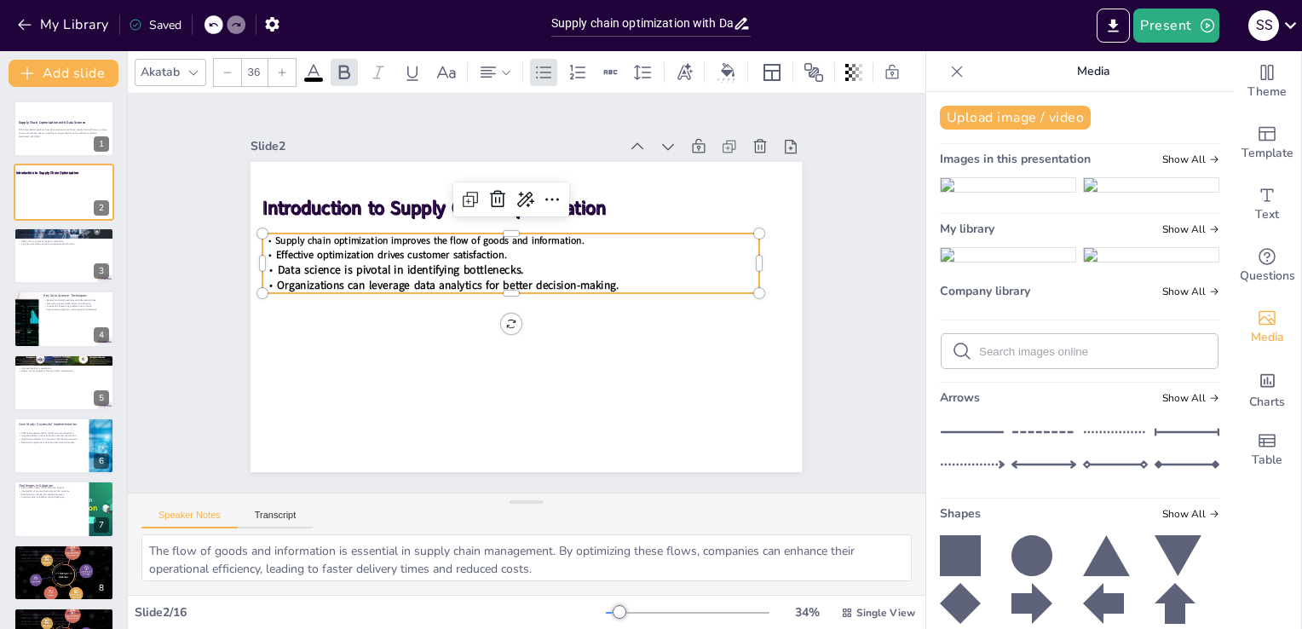
checkbox input "true"
type input "37"
click at [286, 67] on icon at bounding box center [282, 72] width 10 height 10
checkbox input "true"
type input "38"
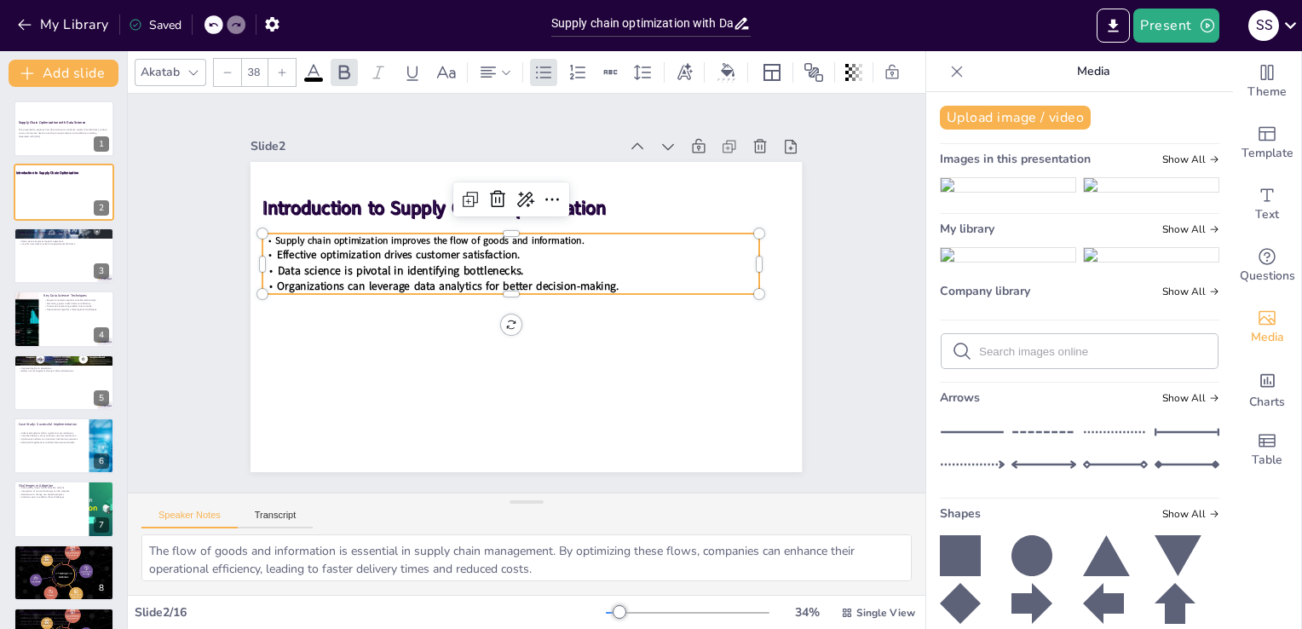
click at [286, 67] on icon at bounding box center [282, 72] width 10 height 10
checkbox input "true"
type input "39"
click at [286, 67] on icon at bounding box center [282, 72] width 10 height 10
checkbox input "true"
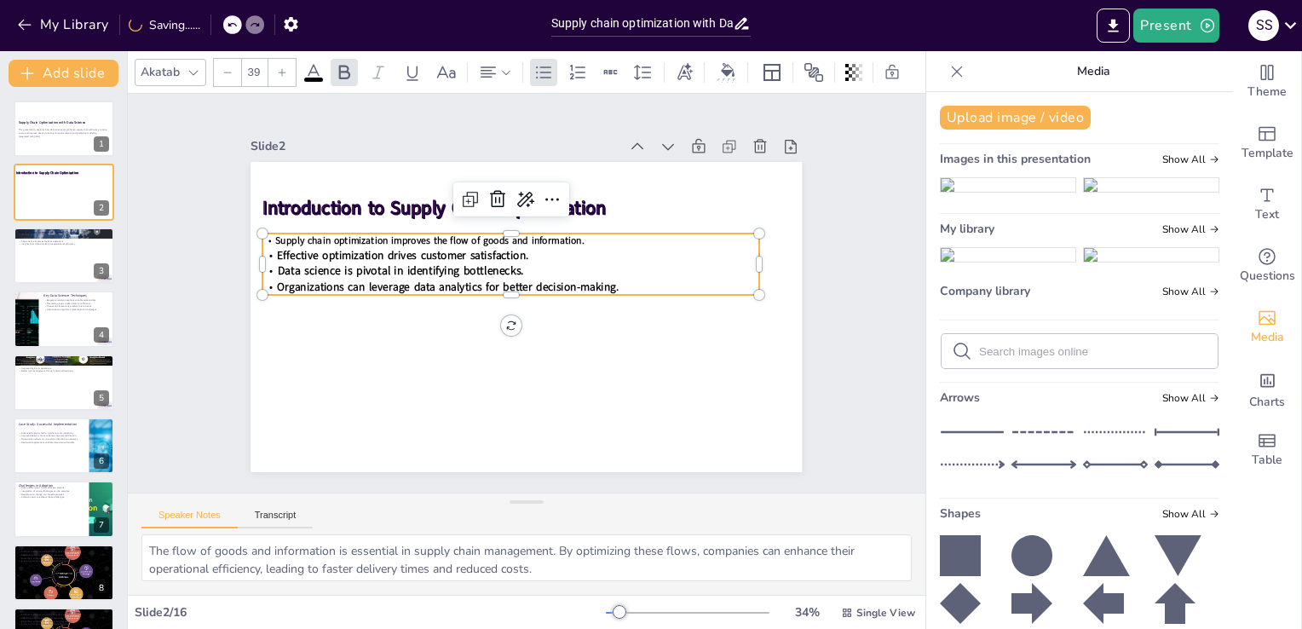
type input "40"
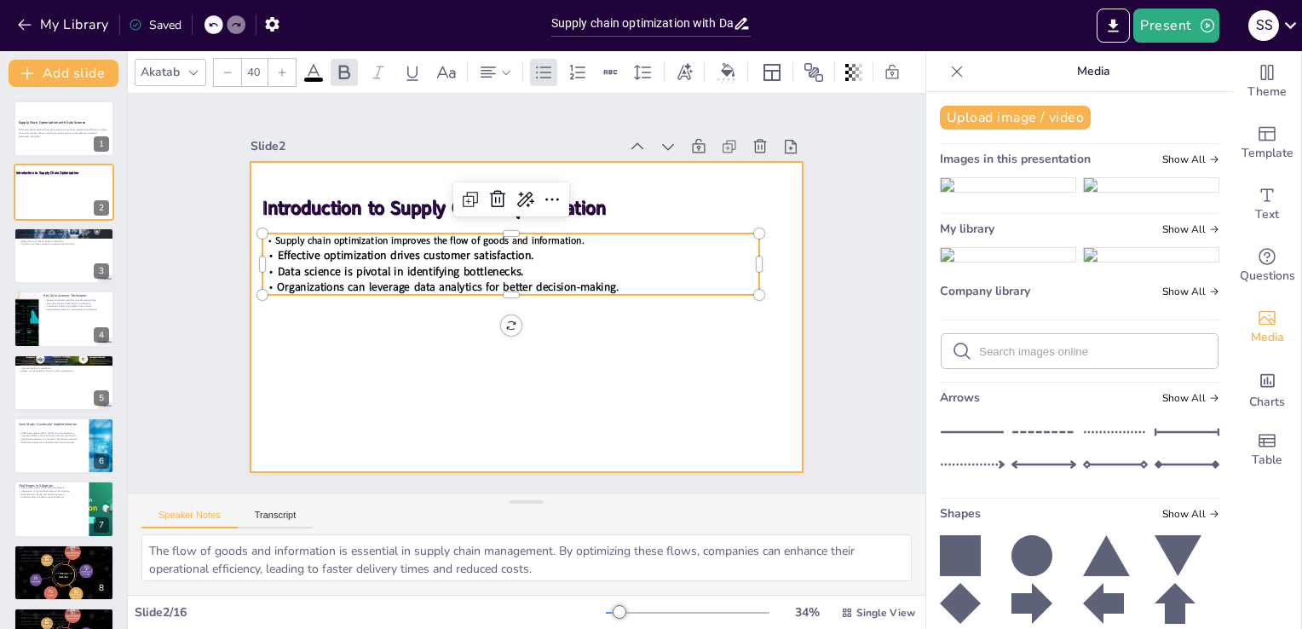
checkbox input "true"
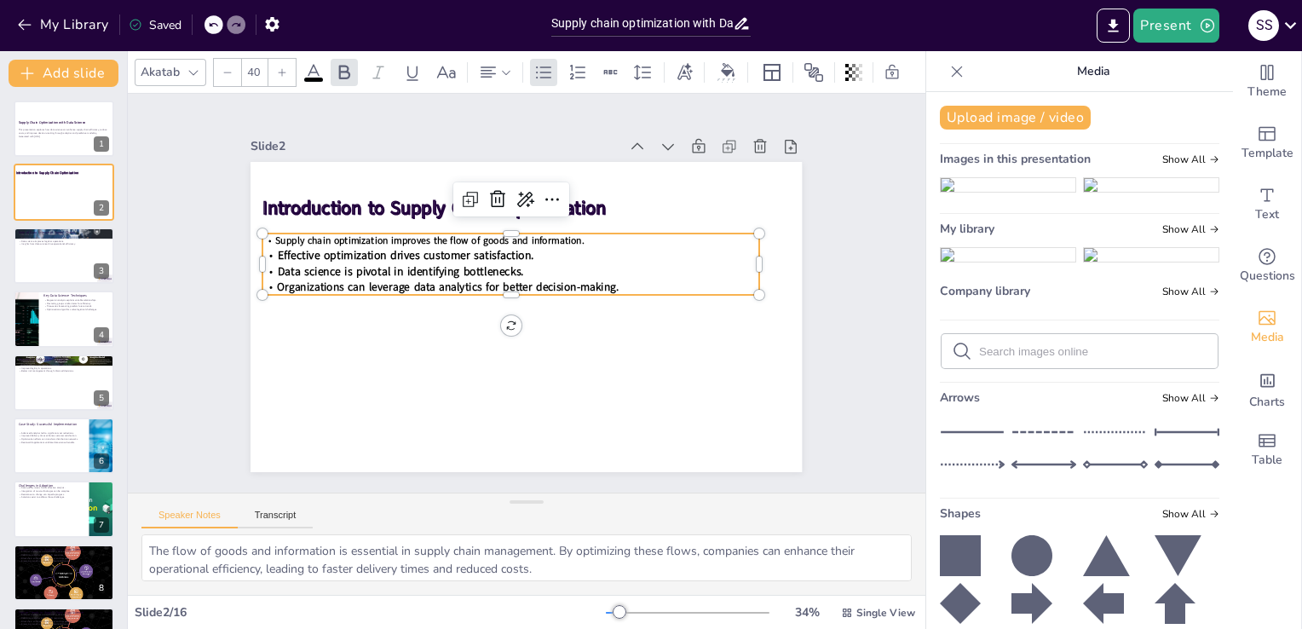
click at [551, 242] on p "Effective optimization drives customer satisfaction." at bounding box center [515, 254] width 495 height 68
type input "34"
click at [554, 234] on span "Supply chain optimization improves the flow of goods and information." at bounding box center [436, 231] width 309 height 46
click at [278, 72] on div at bounding box center [281, 72] width 27 height 27
checkbox input "true"
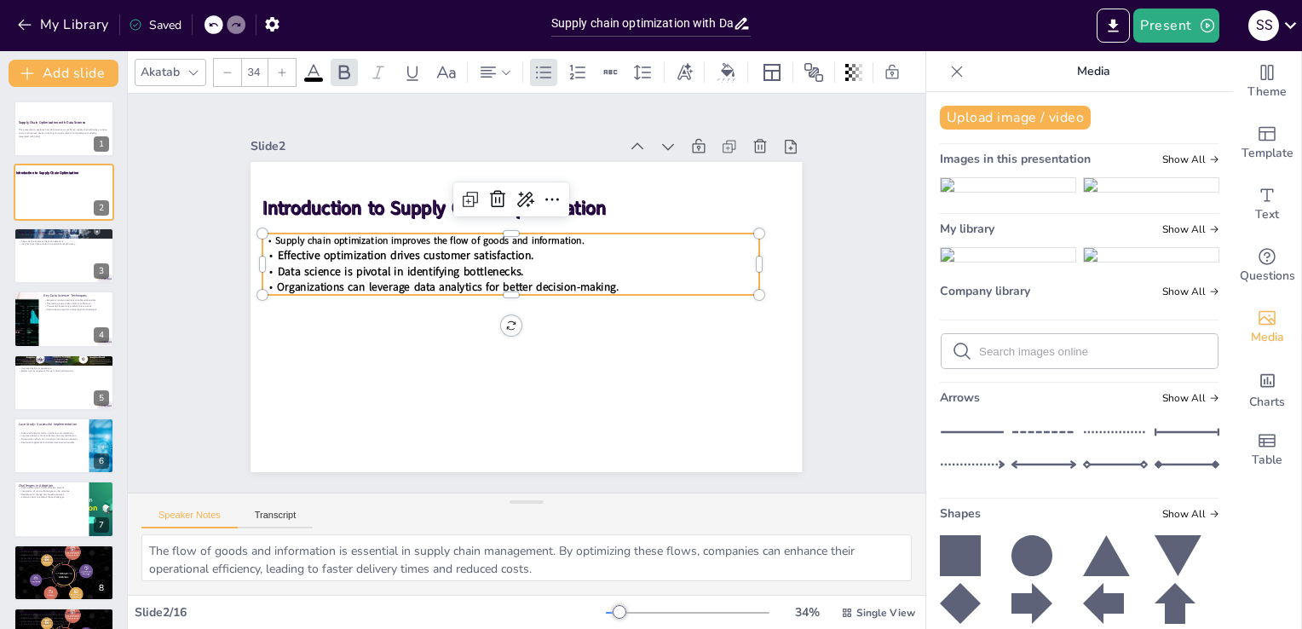
type input "35"
click at [278, 72] on div at bounding box center [281, 72] width 27 height 27
checkbox input "true"
type input "36"
click at [278, 72] on div at bounding box center [281, 72] width 27 height 27
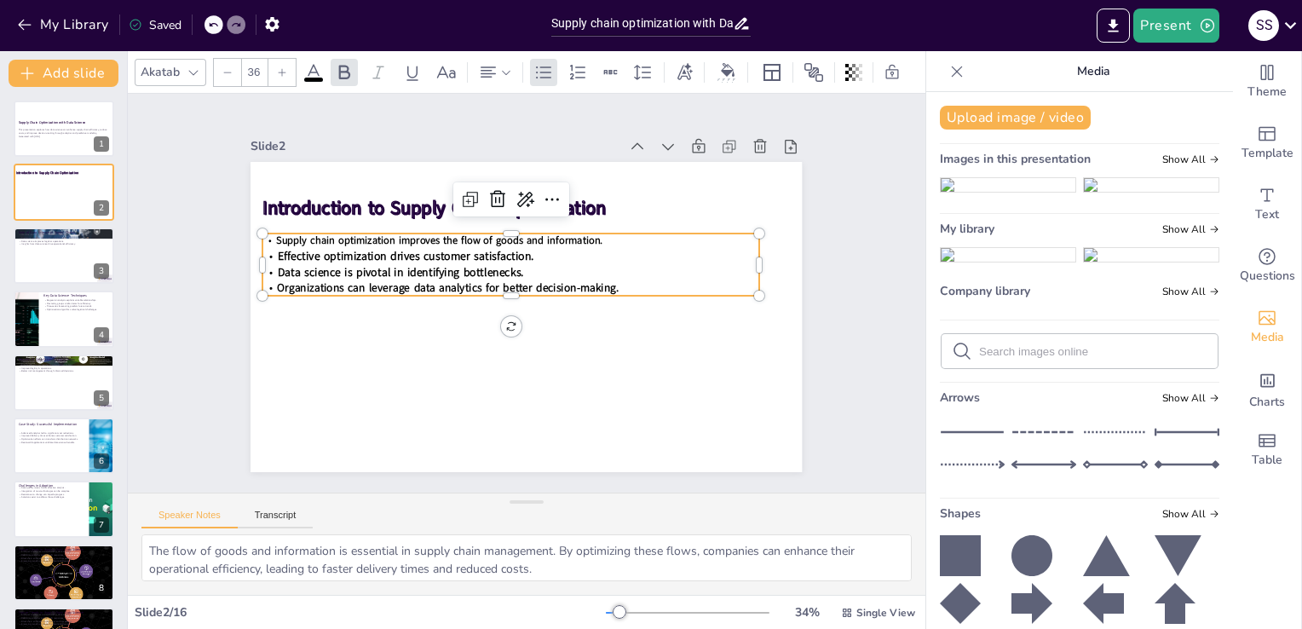
checkbox input "true"
type input "37"
click at [278, 72] on div at bounding box center [281, 72] width 27 height 27
checkbox input "true"
type input "38"
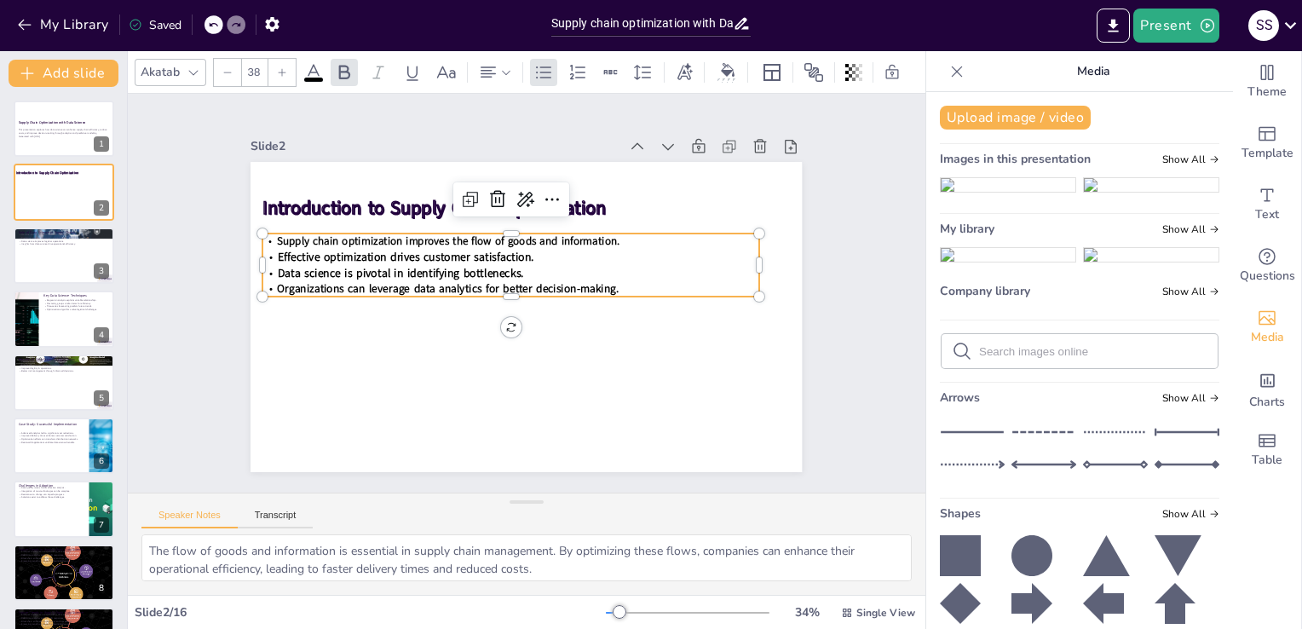
click at [278, 72] on div at bounding box center [281, 72] width 27 height 27
checkbox input "true"
type input "39"
click at [278, 72] on div at bounding box center [281, 72] width 27 height 27
checkbox input "true"
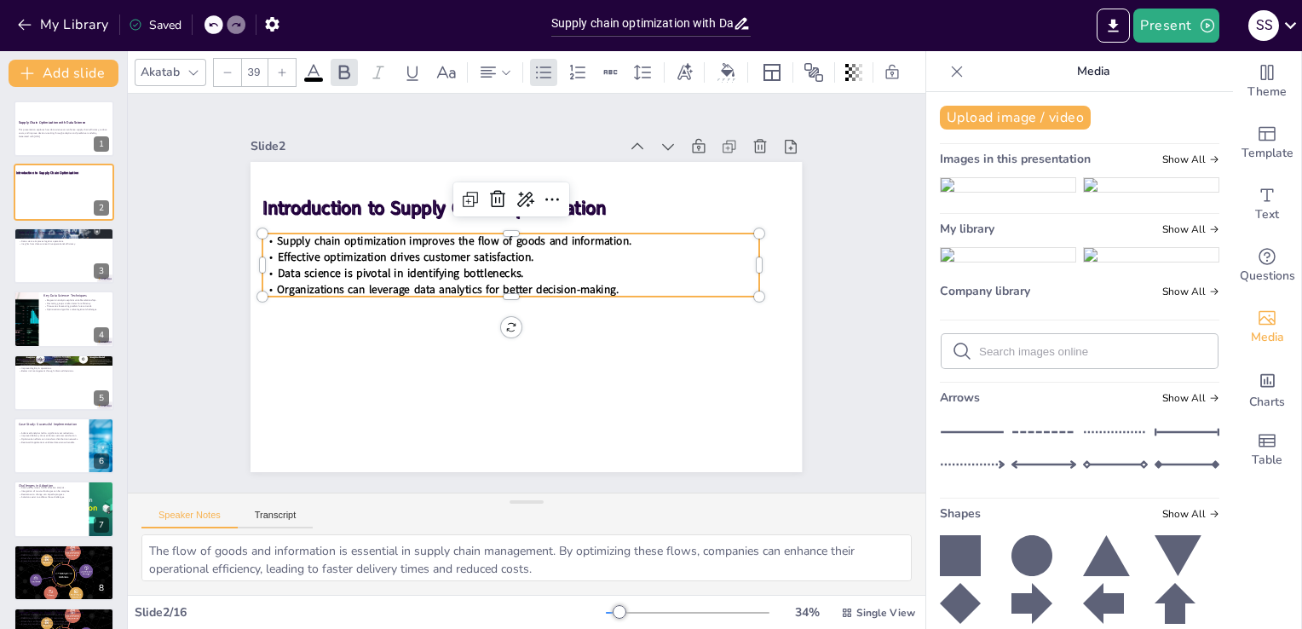
type input "40"
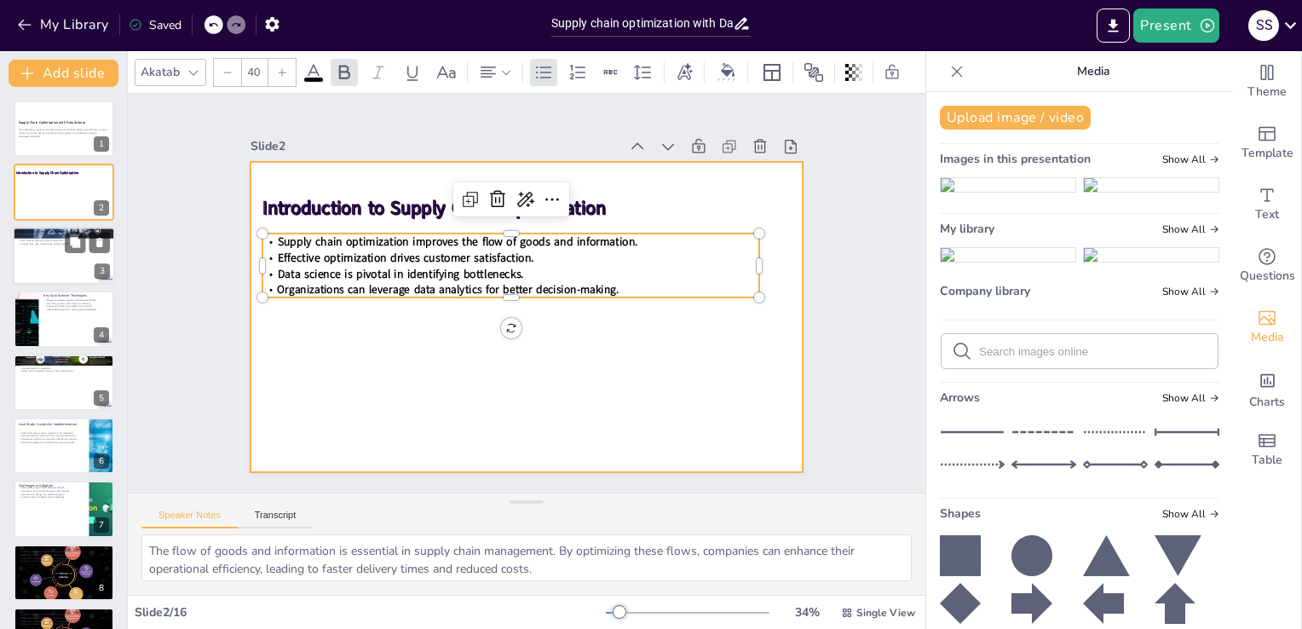
checkbox input "true"
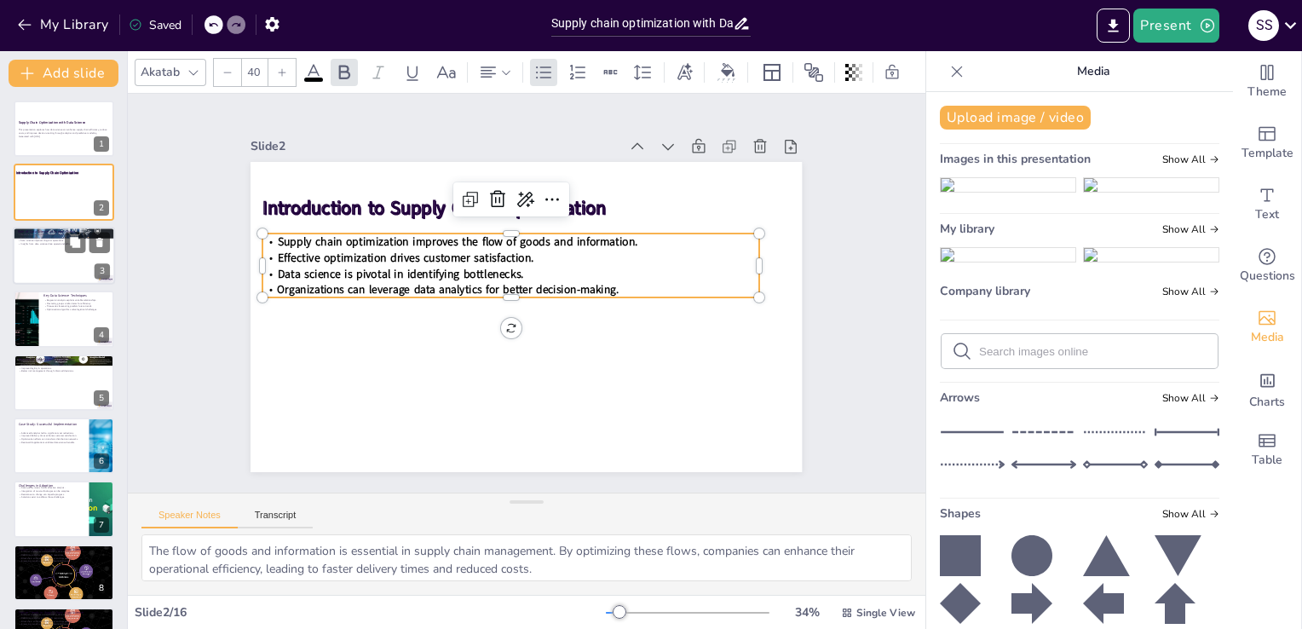
click at [40, 234] on p "Machine learning enhances demand forecasting." at bounding box center [64, 234] width 92 height 3
type textarea "Machine learning algorithms analyze past sales data to predict future demand pa…"
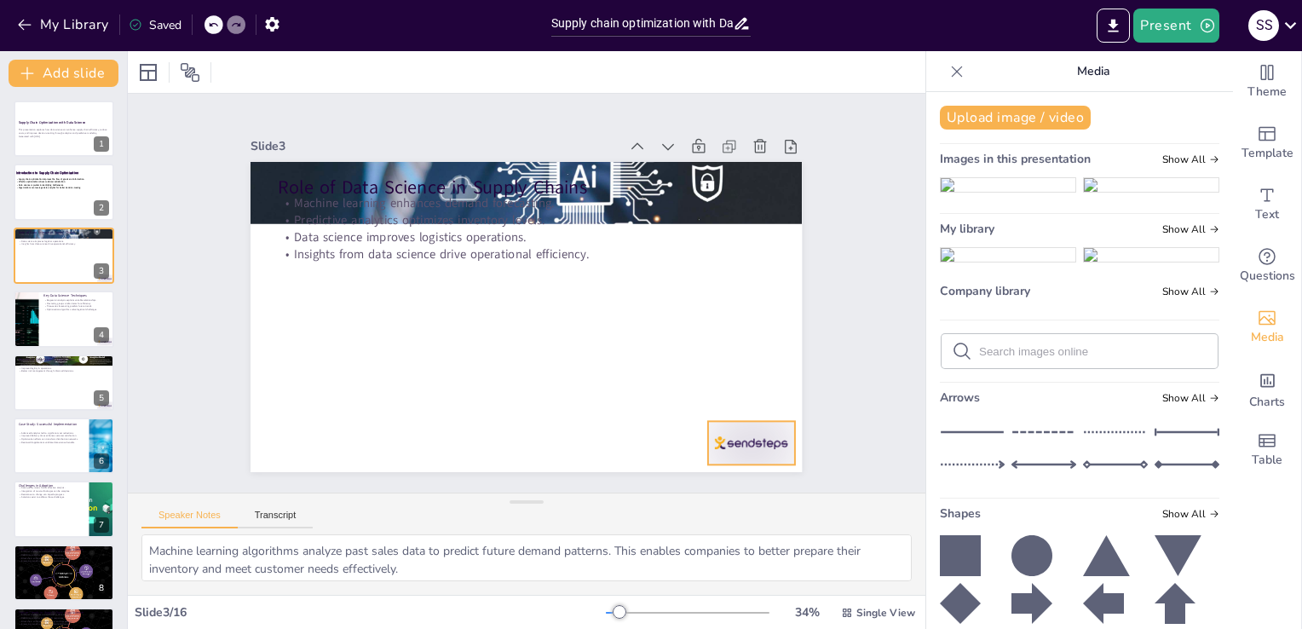
click at [762, 445] on div at bounding box center [735, 466] width 90 height 52
click at [759, 378] on icon at bounding box center [765, 387] width 20 height 20
checkbox input "true"
click at [55, 202] on div at bounding box center [64, 193] width 102 height 58
type textarea "The flow of goods and information is essential in supply chain management. By o…"
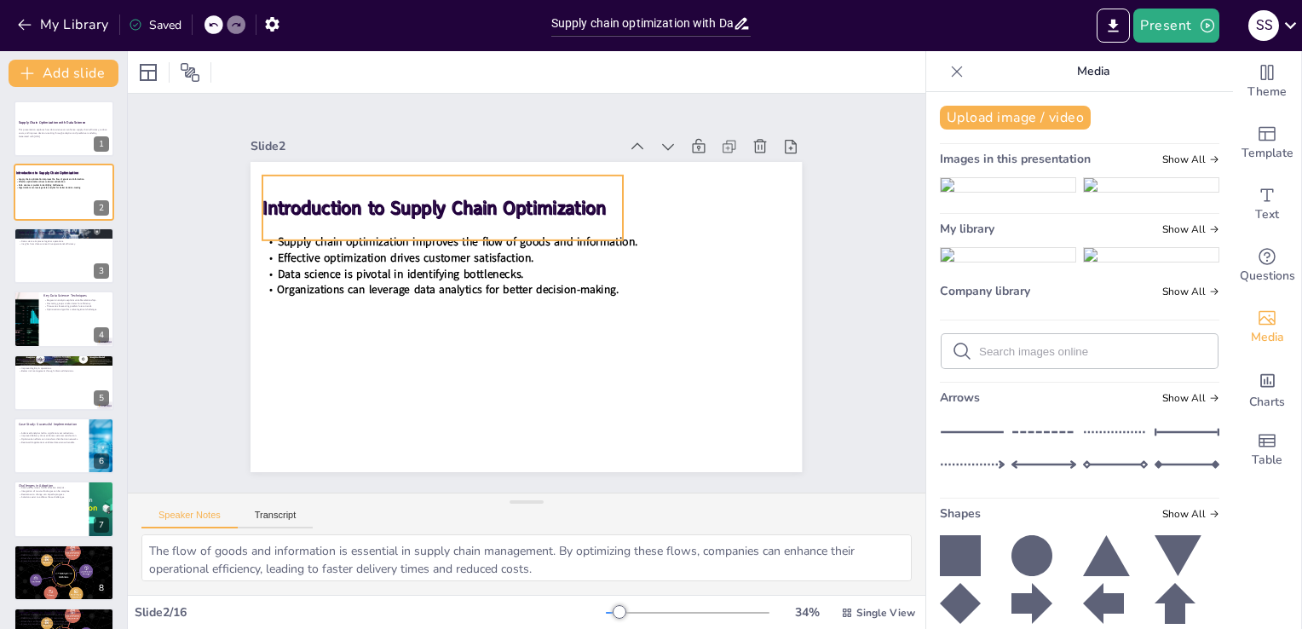
click at [582, 201] on span "Introduction to Supply Chain Optimization" at bounding box center [455, 190] width 342 height 96
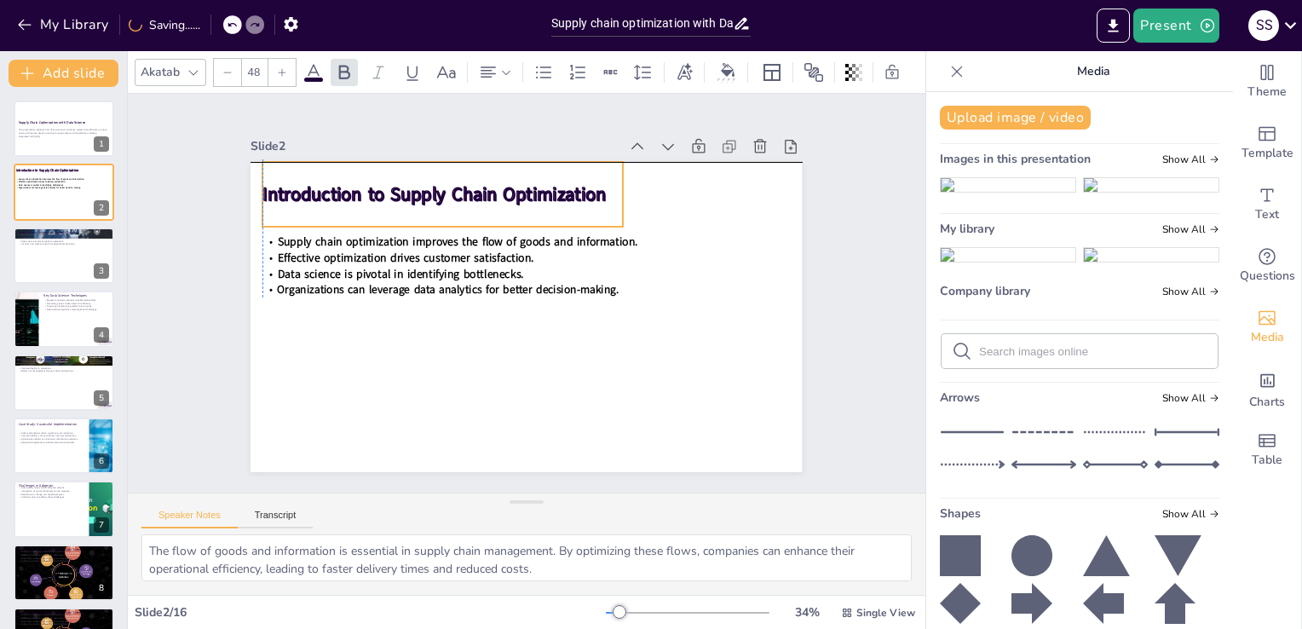
drag, startPoint x: 431, startPoint y: 209, endPoint x: 432, endPoint y: 193, distance: 16.2
click at [432, 193] on span "Introduction to Supply Chain Optimization" at bounding box center [434, 194] width 343 height 25
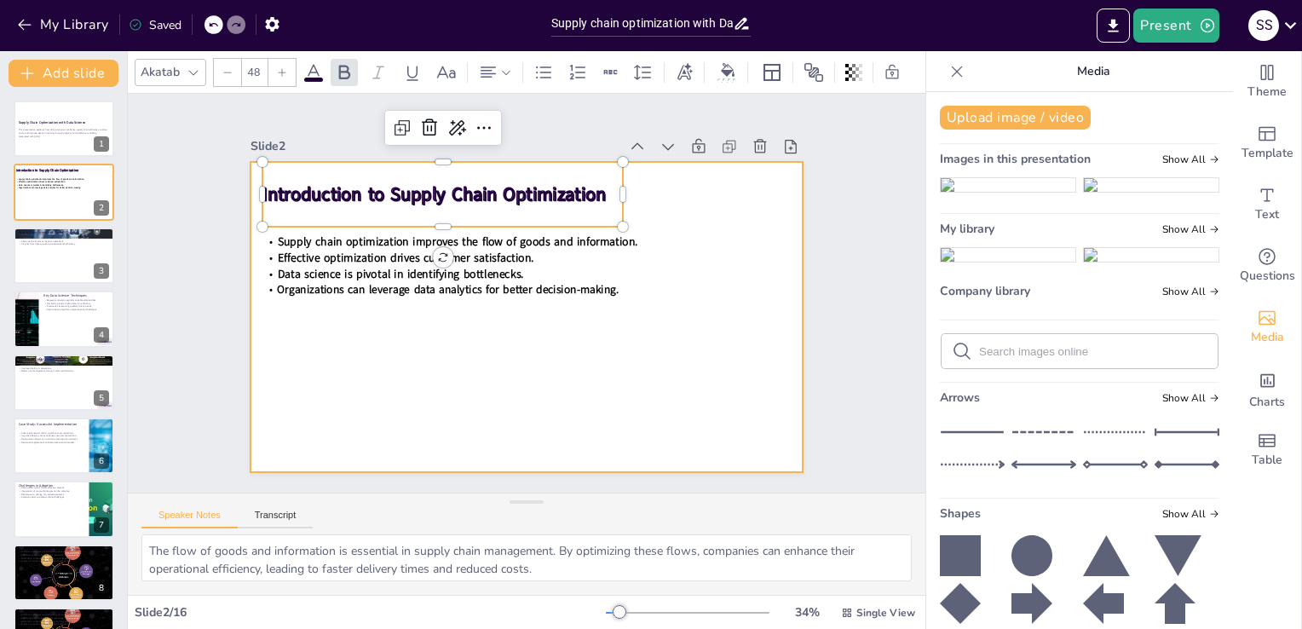
click at [379, 400] on div at bounding box center [524, 317] width 581 height 366
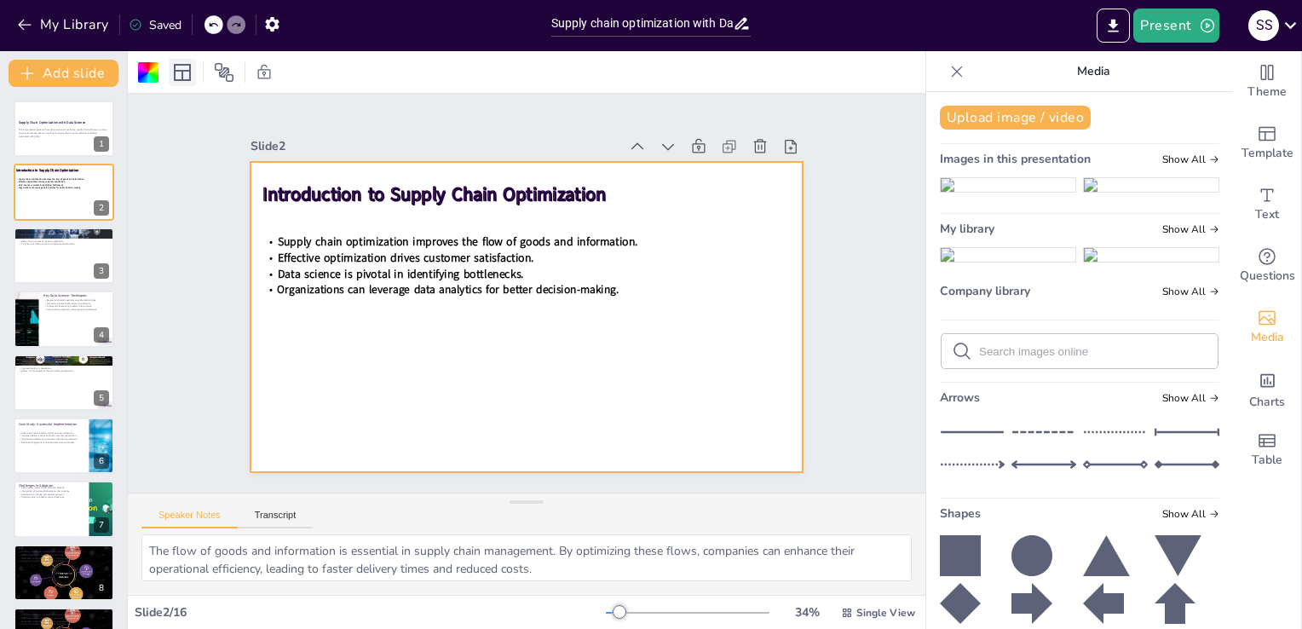
click at [183, 73] on icon at bounding box center [182, 72] width 20 height 20
click at [153, 69] on div at bounding box center [148, 72] width 20 height 20
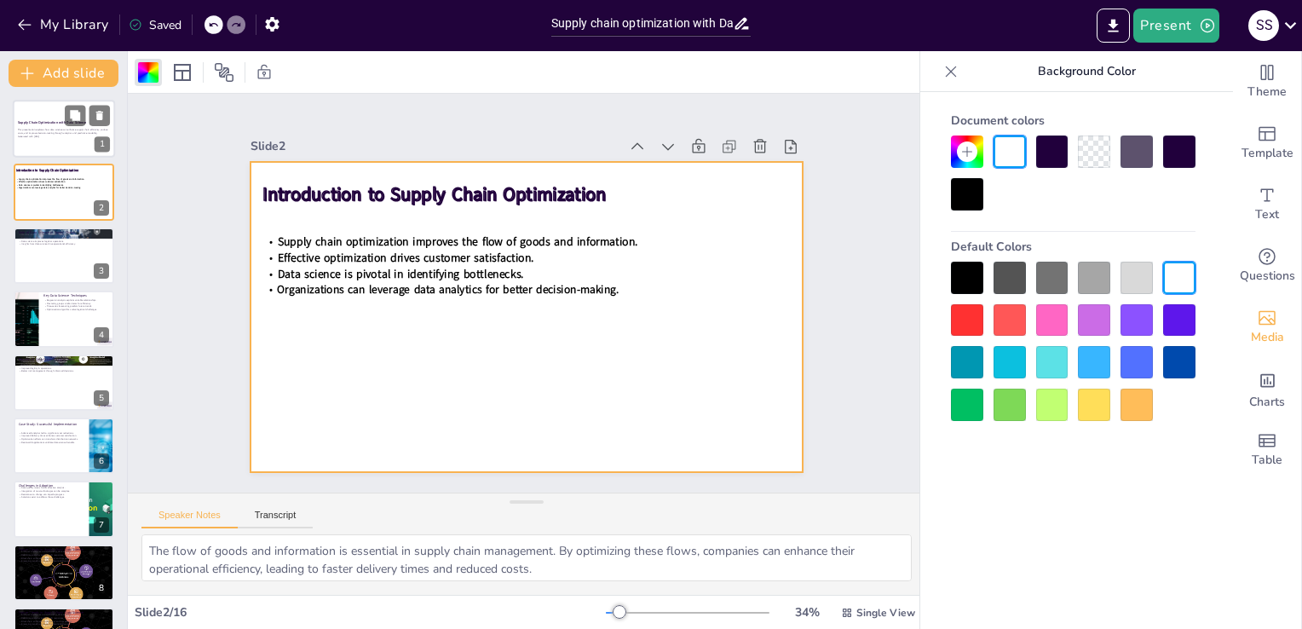
checkbox input "true"
click at [37, 125] on div "Supply Chain Optimization with Data Science" at bounding box center [64, 123] width 92 height 8
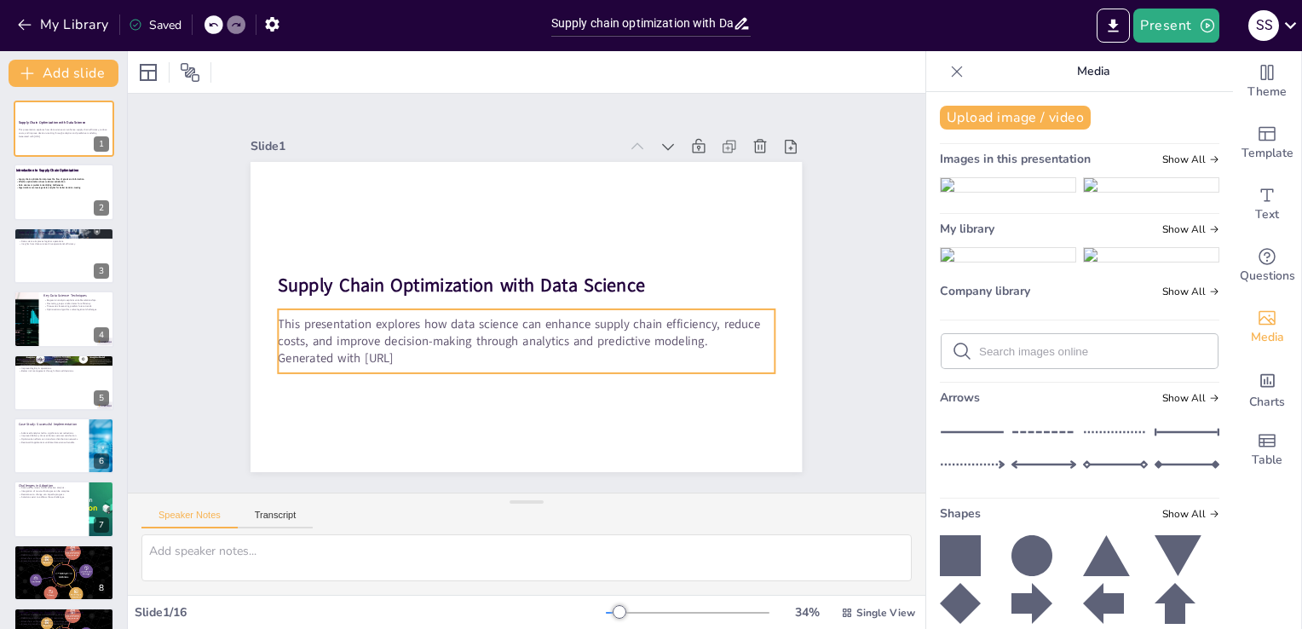
click at [625, 326] on p "This presentation explores how data science can enhance supply chain efficiency…" at bounding box center [522, 333] width 497 height 86
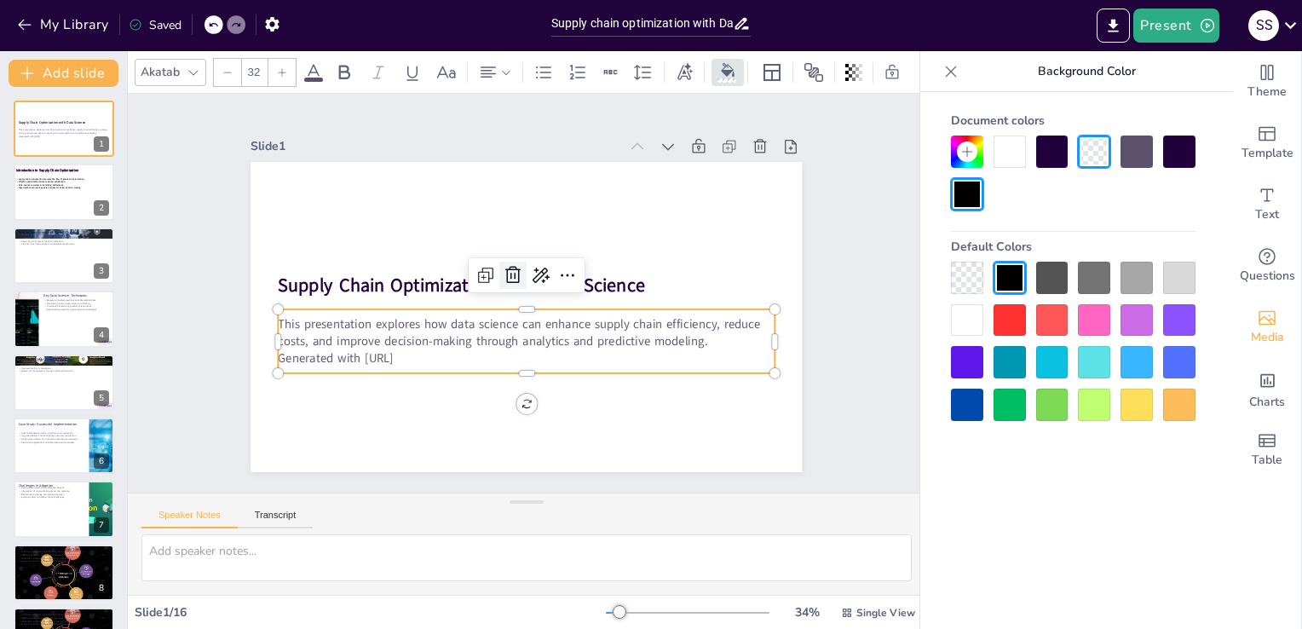
click at [502, 281] on div at bounding box center [512, 275] width 27 height 27
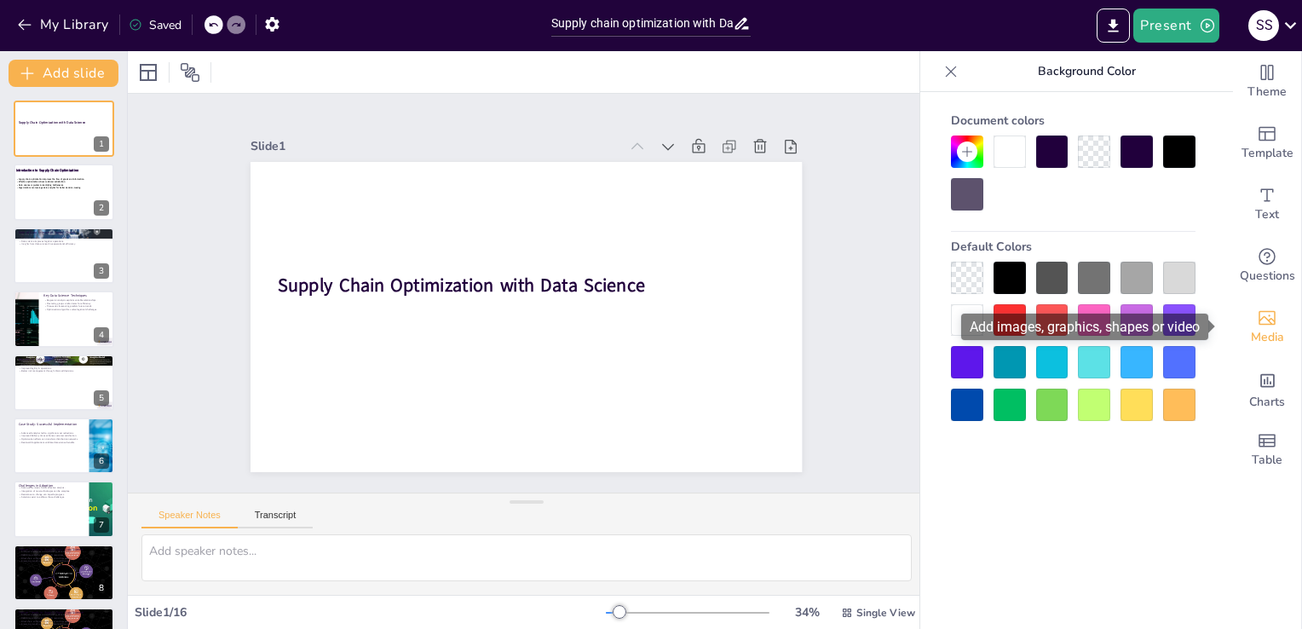
click at [1262, 330] on span "Media" at bounding box center [1267, 337] width 33 height 19
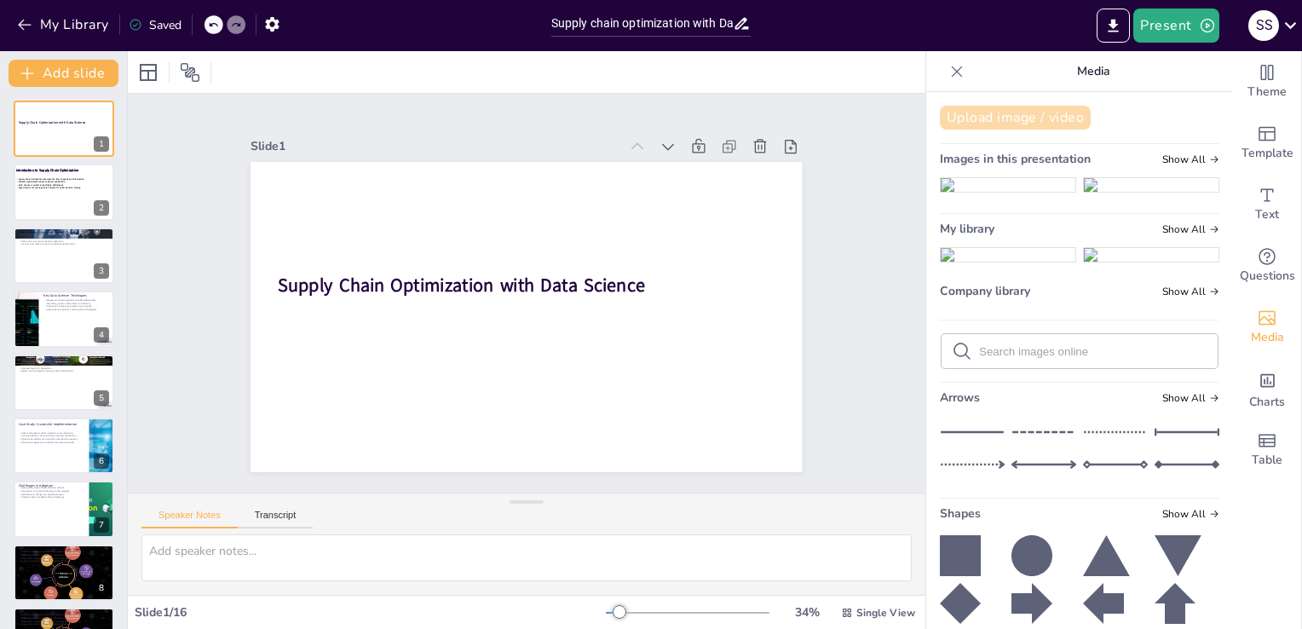
click at [1055, 125] on button "Upload image / video" at bounding box center [1015, 118] width 151 height 24
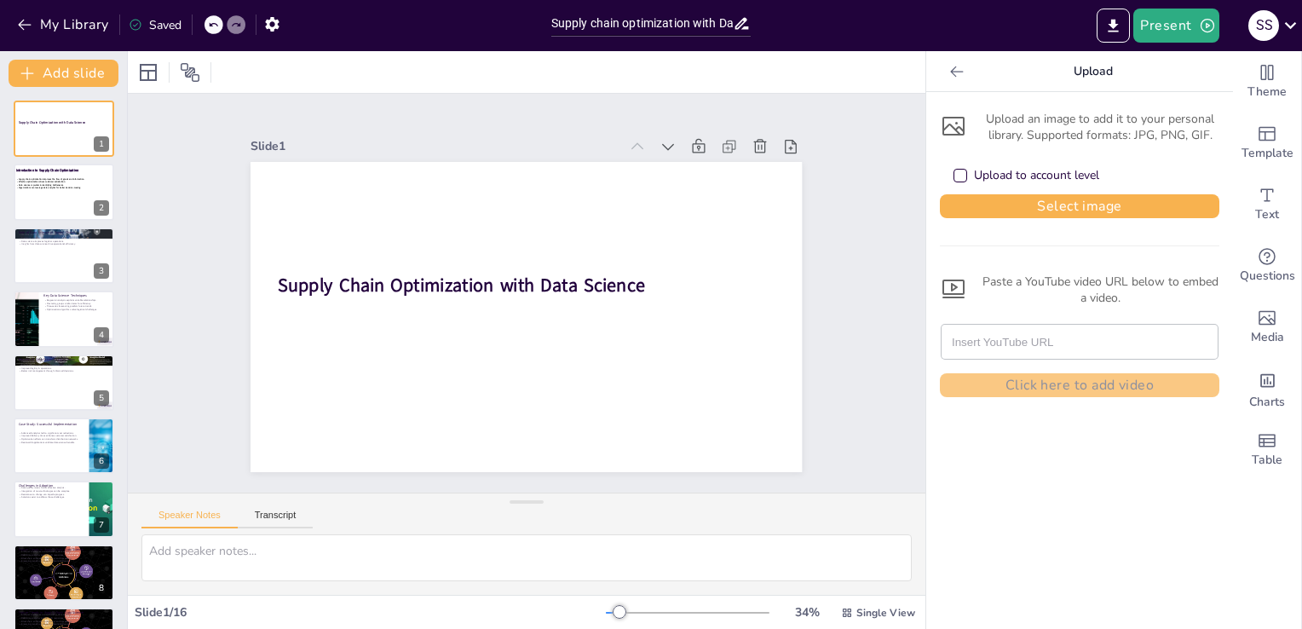
click at [1076, 218] on div "Upload an image to add it to your personal library. Supported formats: JPG, PNG…" at bounding box center [1080, 251] width 280 height 291
click at [1082, 210] on button "Select image" at bounding box center [1080, 206] width 280 height 24
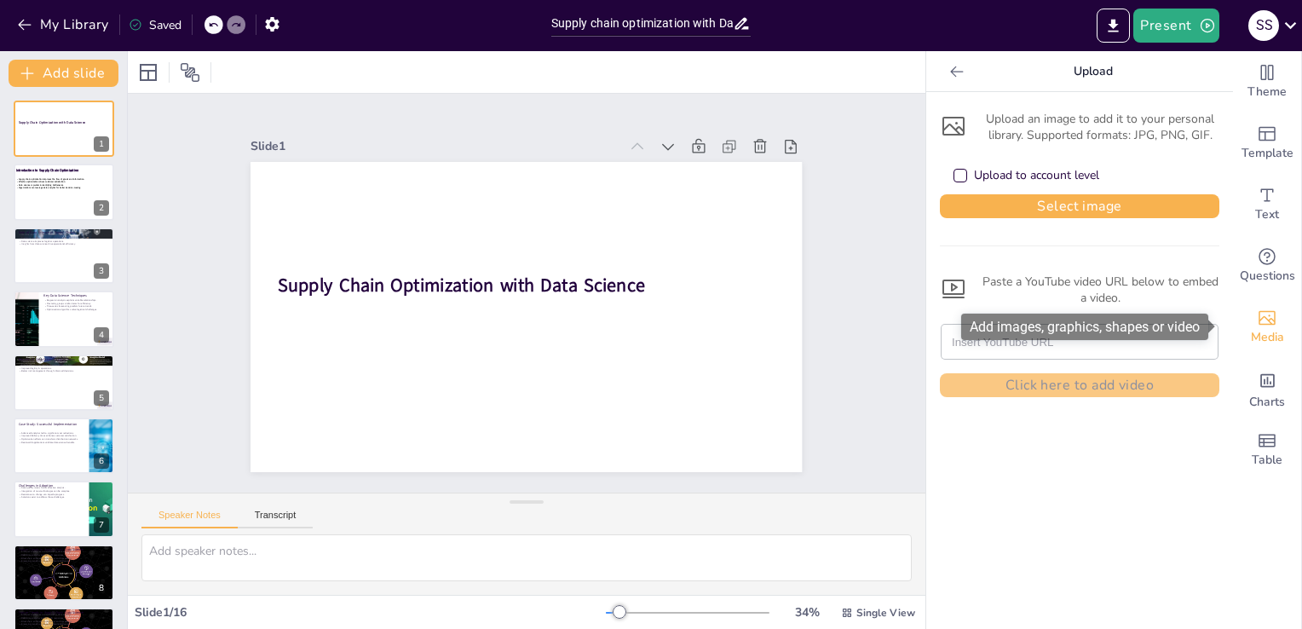
click at [1260, 328] on span "Media" at bounding box center [1267, 337] width 33 height 19
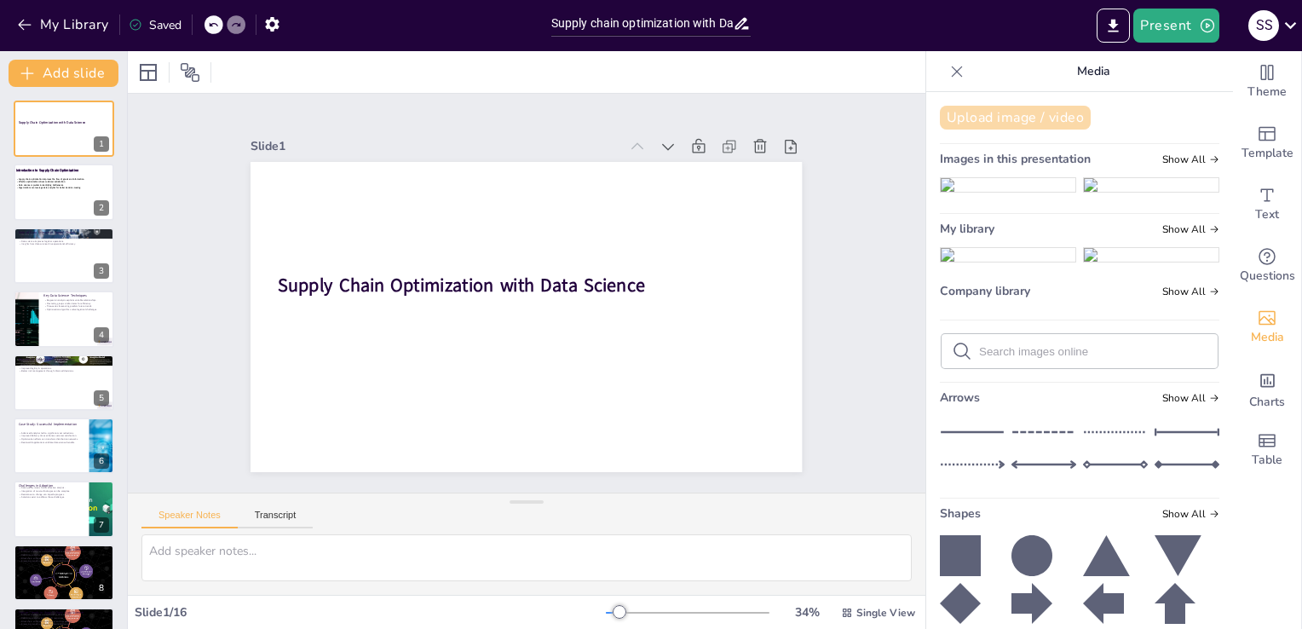
click at [984, 114] on button "Upload image / video" at bounding box center [1015, 118] width 151 height 24
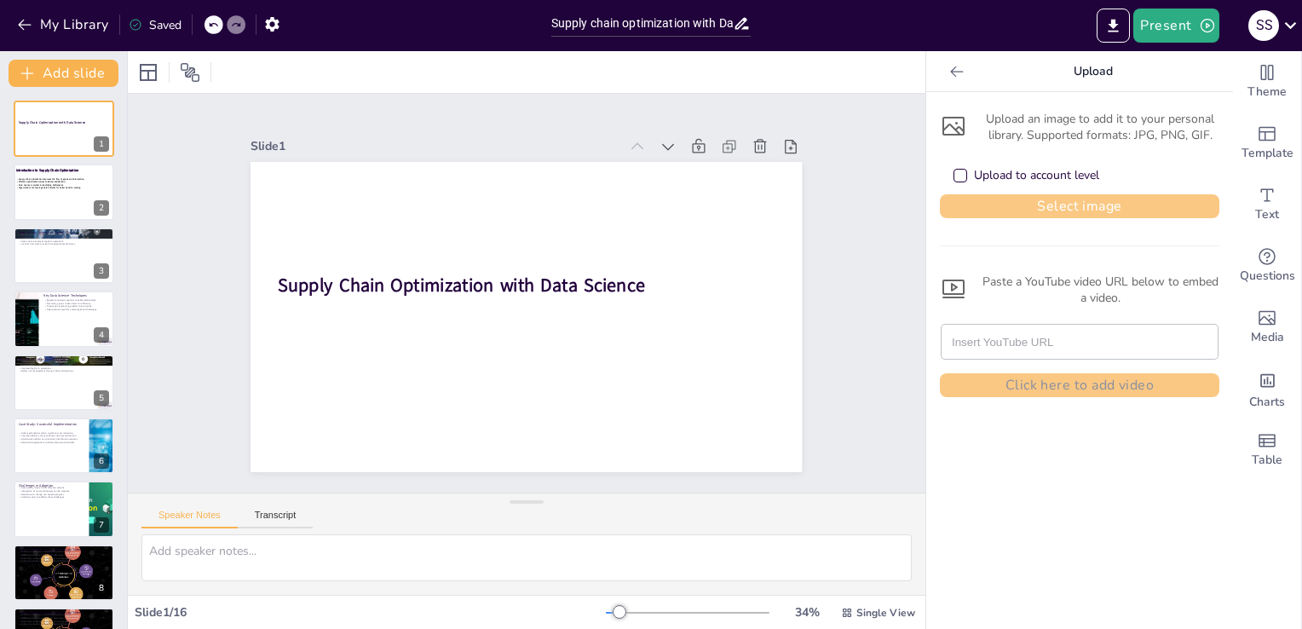
click at [981, 213] on button "Select image" at bounding box center [1080, 206] width 280 height 24
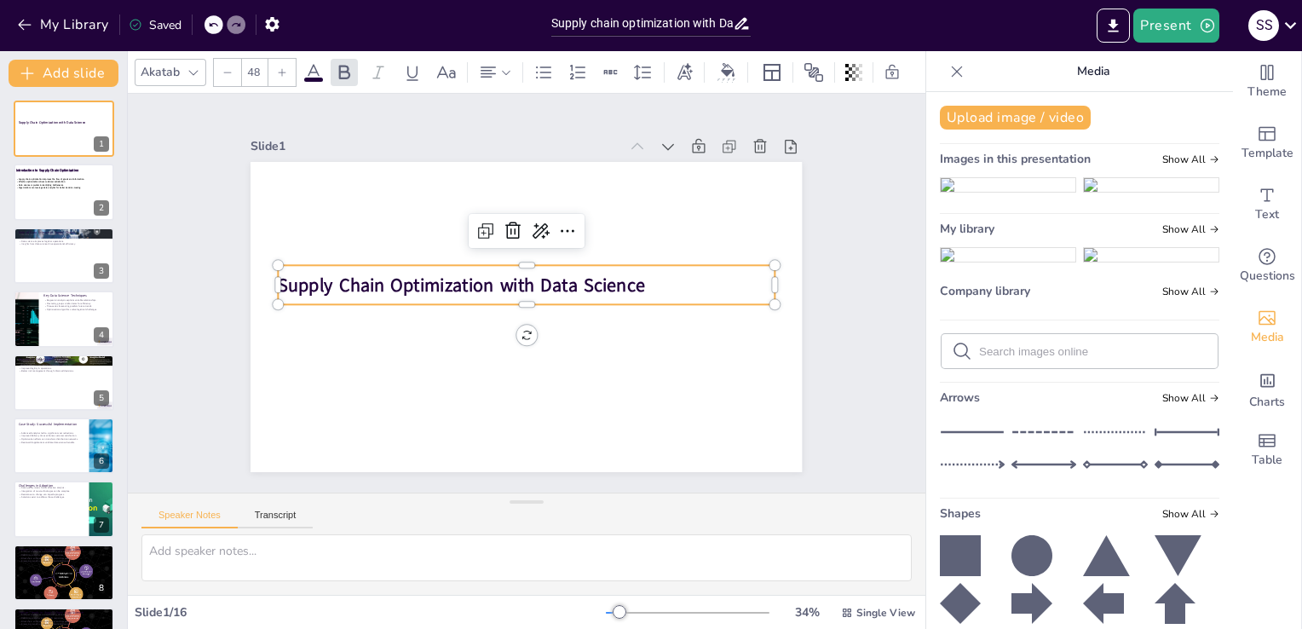
click at [519, 278] on strong "Supply Chain Optimization with Data Science" at bounding box center [463, 277] width 367 height 63
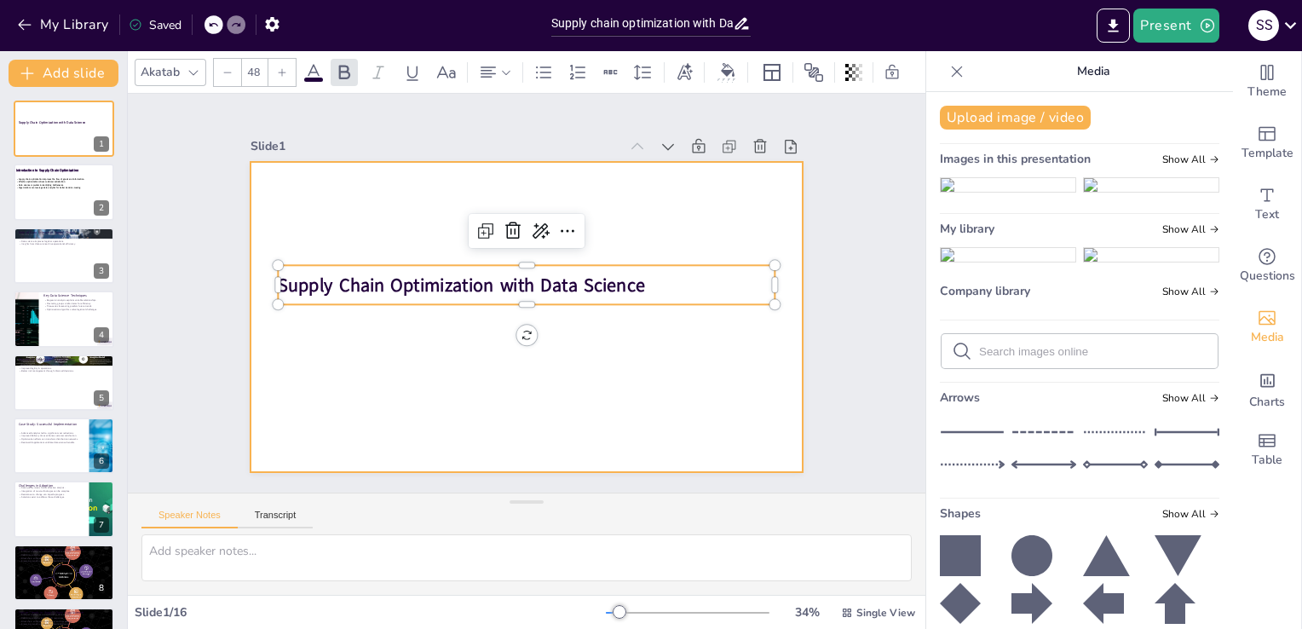
click at [443, 352] on div at bounding box center [526, 317] width 551 height 310
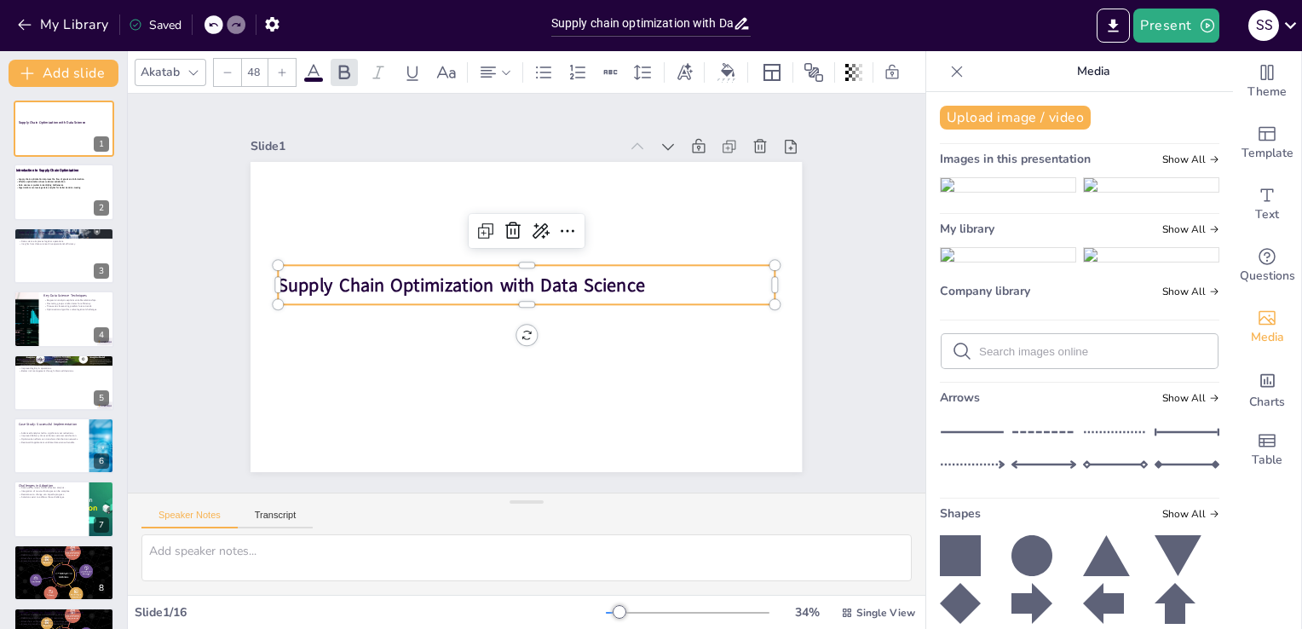
click at [280, 282] on strong "Supply Chain Optimization with Data Science" at bounding box center [463, 277] width 367 height 63
click at [488, 283] on strong "Supply Chain Optimization with Data Science" at bounding box center [463, 277] width 367 height 63
click at [307, 69] on icon at bounding box center [313, 72] width 15 height 16
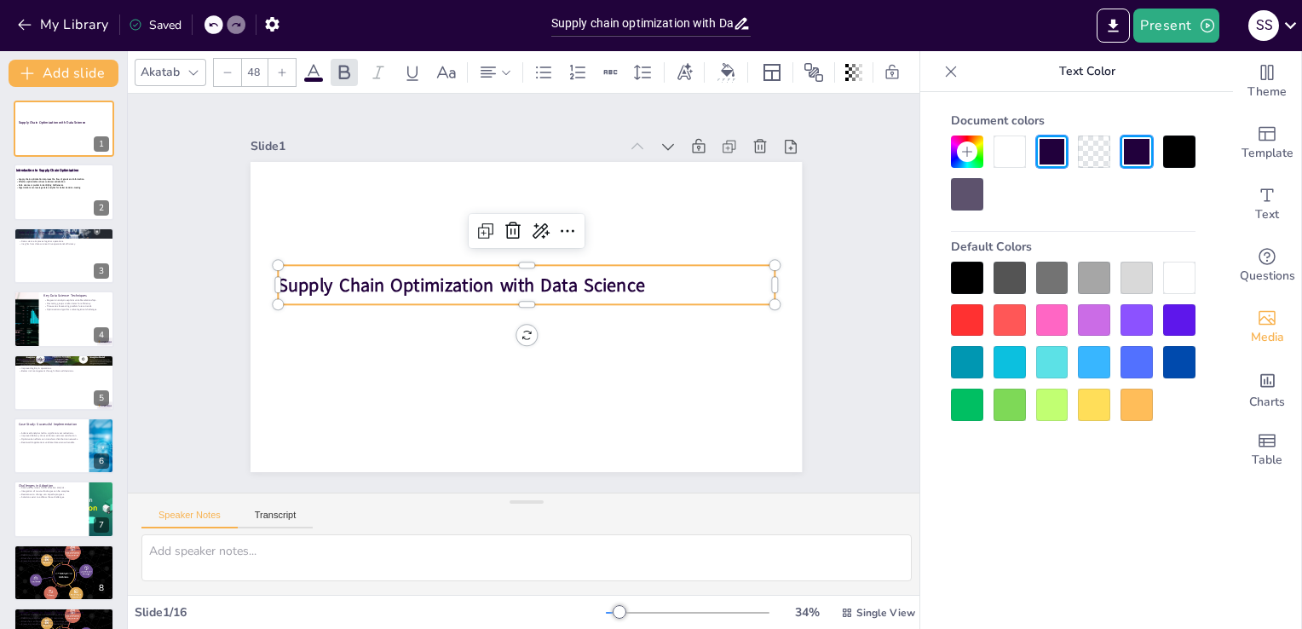
click at [605, 280] on strong "Supply Chain Optimization with Data Science" at bounding box center [463, 277] width 367 height 63
click at [413, 282] on strong "Supply Chain Optimization with Data Science" at bounding box center [465, 272] width 364 height 101
click at [315, 78] on span at bounding box center [313, 80] width 19 height 4
click at [338, 276] on strong "Supply Chain Optimization with Data Science" at bounding box center [463, 277] width 367 height 63
click at [399, 282] on strong "Supply Chain Optimization with Data Science" at bounding box center [462, 285] width 366 height 25
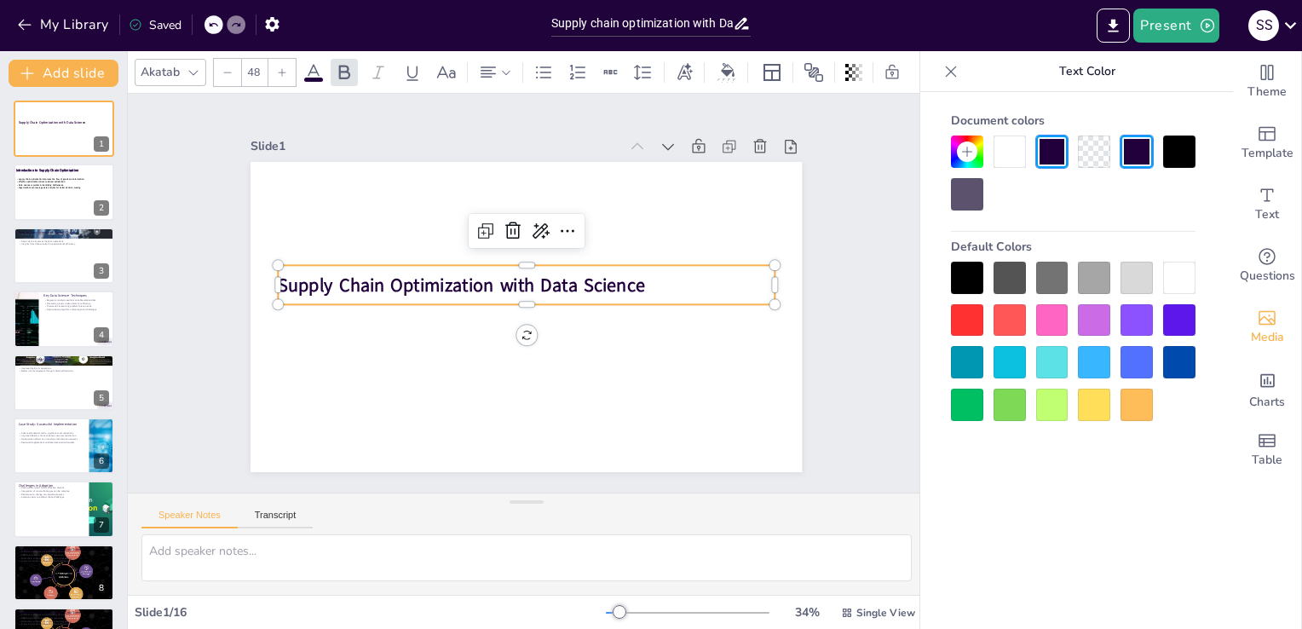
click at [640, 282] on p "Supply Chain Optimization with Data Science" at bounding box center [528, 285] width 496 height 78
click at [651, 283] on p "Supply Chain Optimization with Data Science" at bounding box center [528, 285] width 491 height 129
click at [845, 366] on div "Slide 1 Supply Chain Optimization with Data Science Slide 2 Introduction to Sup…" at bounding box center [527, 293] width 798 height 399
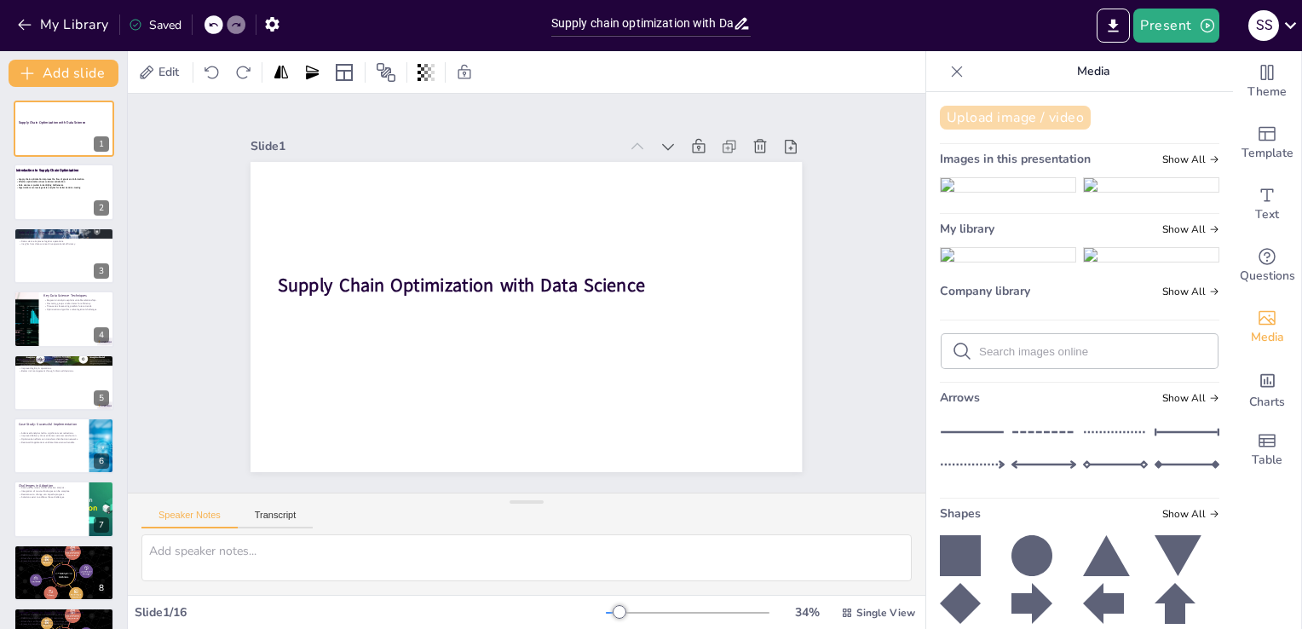
click at [996, 113] on button "Upload image / video" at bounding box center [1015, 118] width 151 height 24
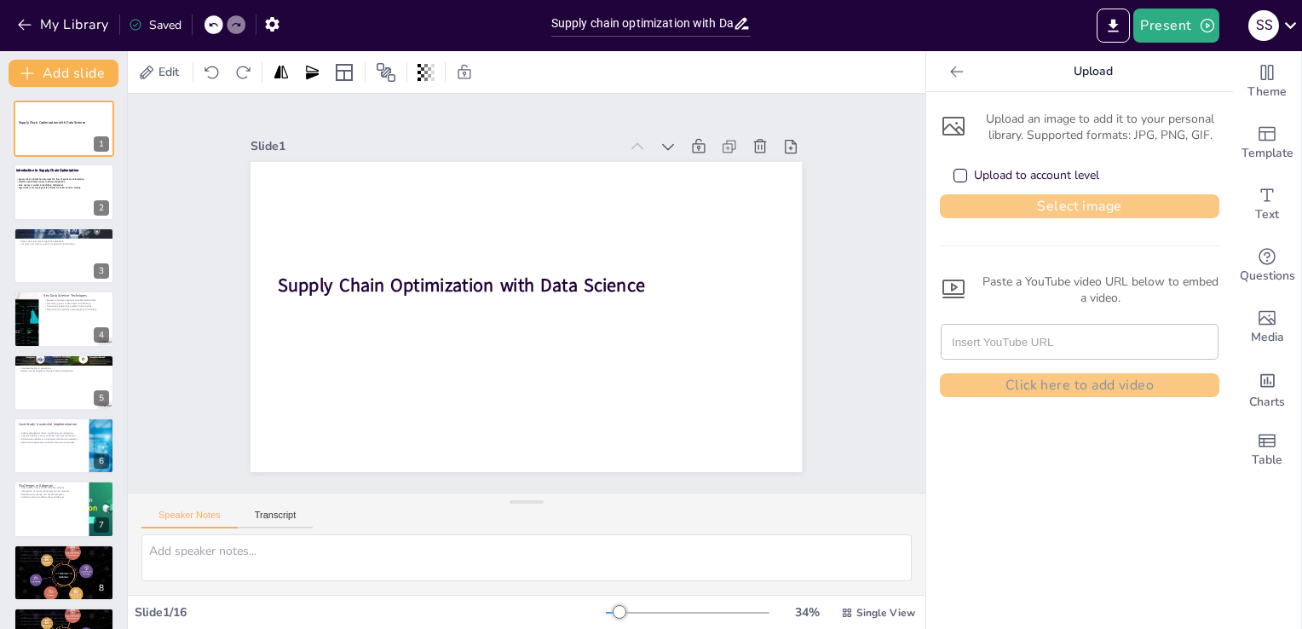
click at [999, 201] on button "Select image" at bounding box center [1080, 206] width 280 height 24
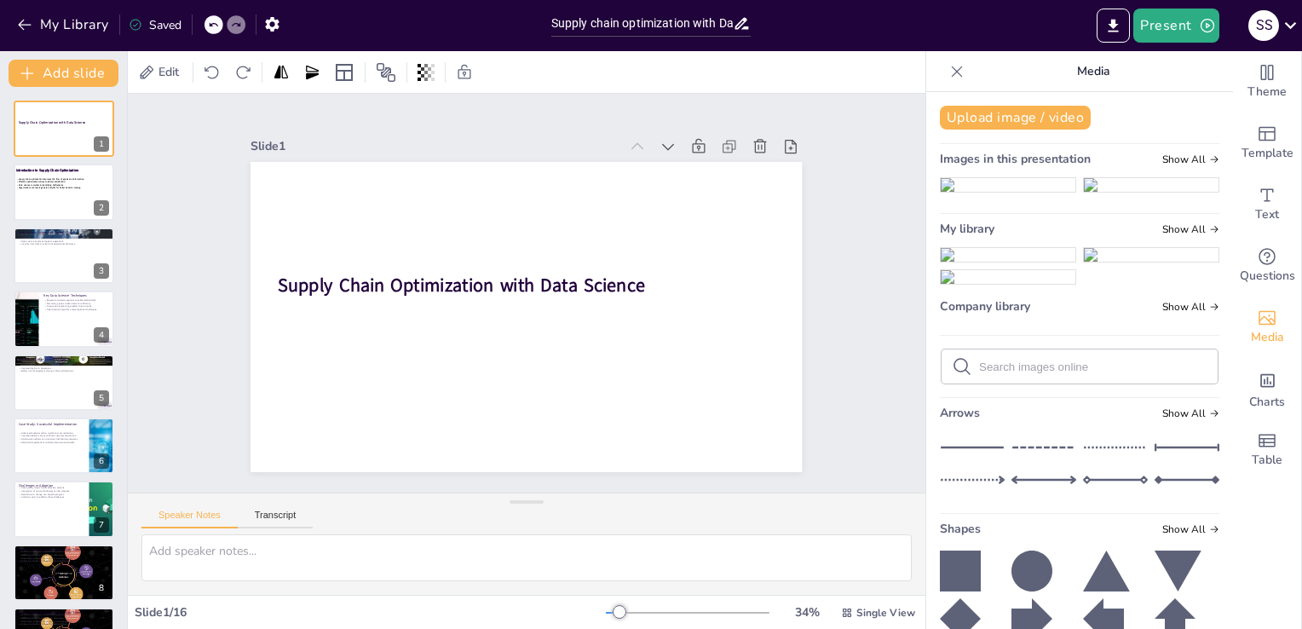
click at [1026, 262] on img at bounding box center [1008, 255] width 135 height 14
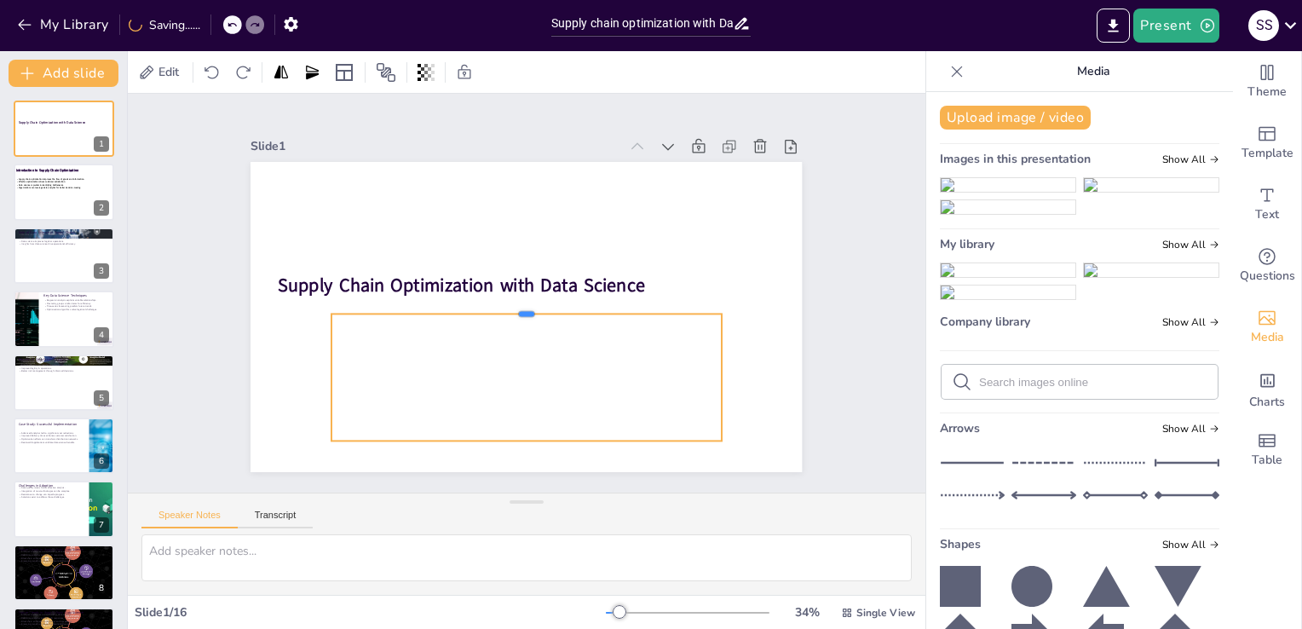
drag, startPoint x: 517, startPoint y: 182, endPoint x: 526, endPoint y: 303, distance: 121.3
click at [526, 303] on div at bounding box center [525, 307] width 389 height 55
click at [511, 299] on div at bounding box center [522, 300] width 344 height 206
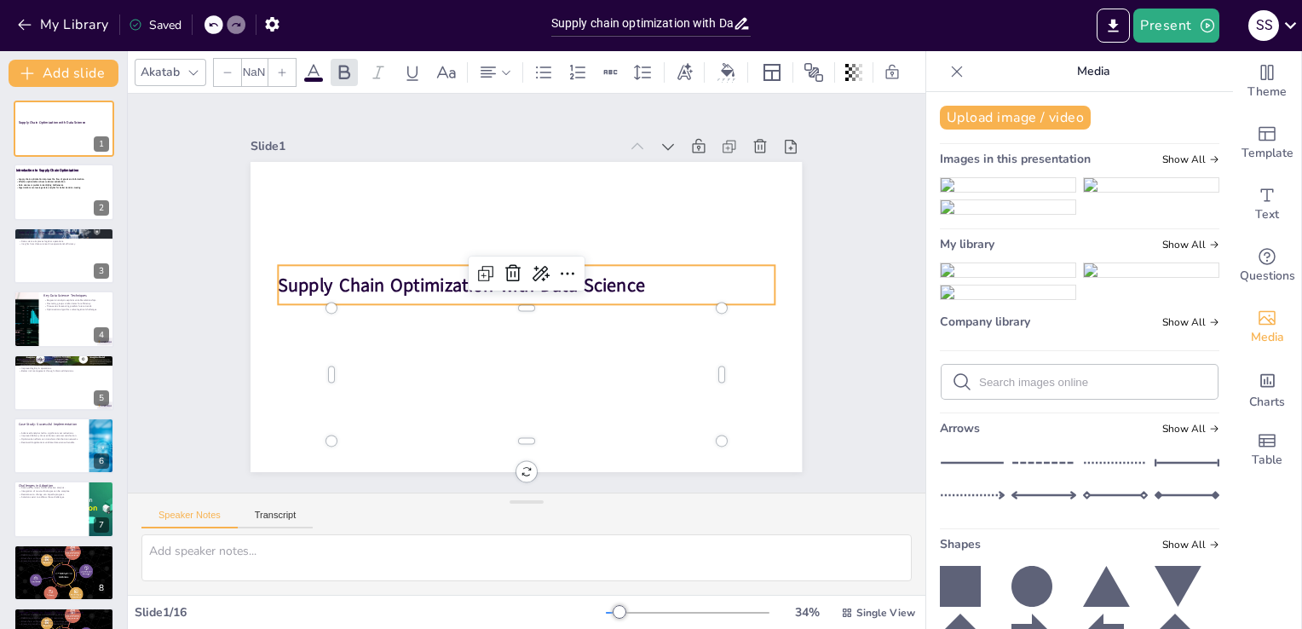
checkbox input "true"
type input "48"
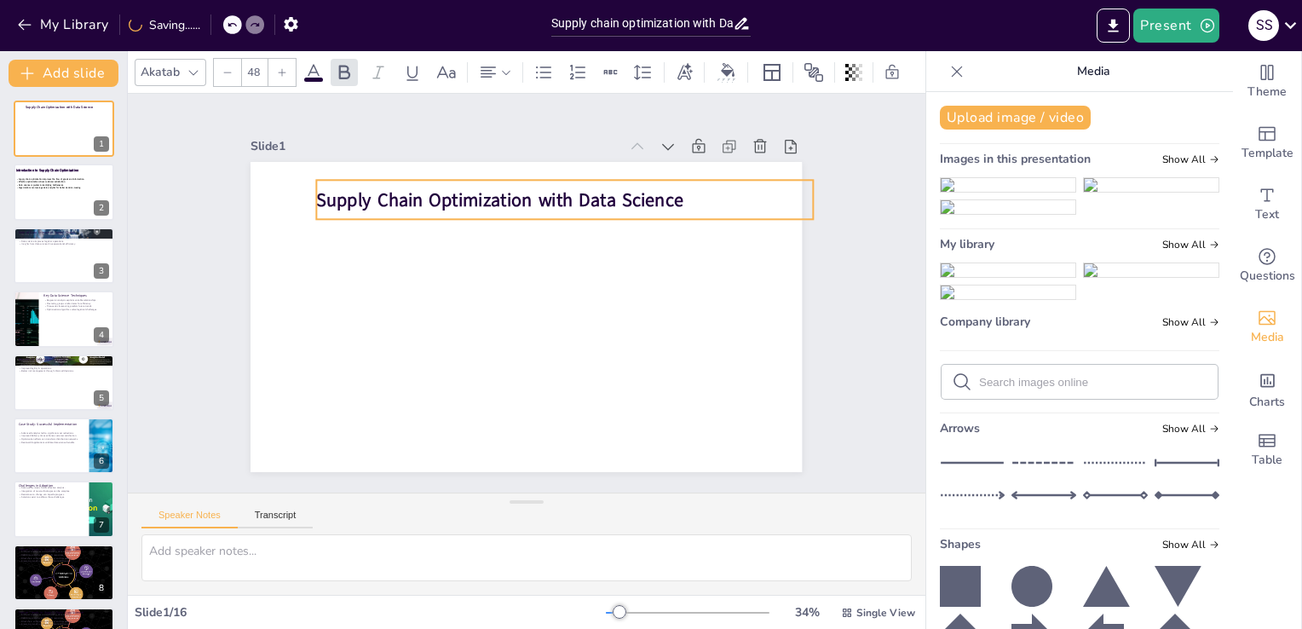
drag, startPoint x: 343, startPoint y: 280, endPoint x: 382, endPoint y: 195, distance: 93.5
click at [382, 195] on strong "Supply Chain Optimization with Data Science" at bounding box center [509, 197] width 367 height 63
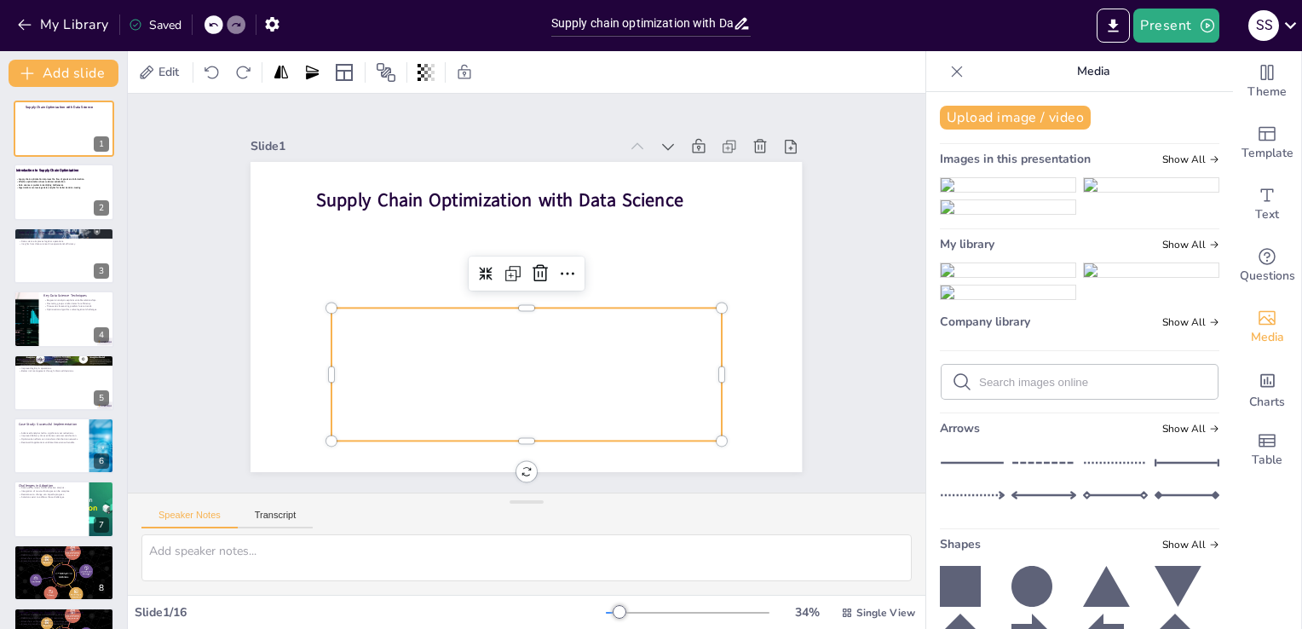
click at [490, 389] on div at bounding box center [524, 316] width 413 height 287
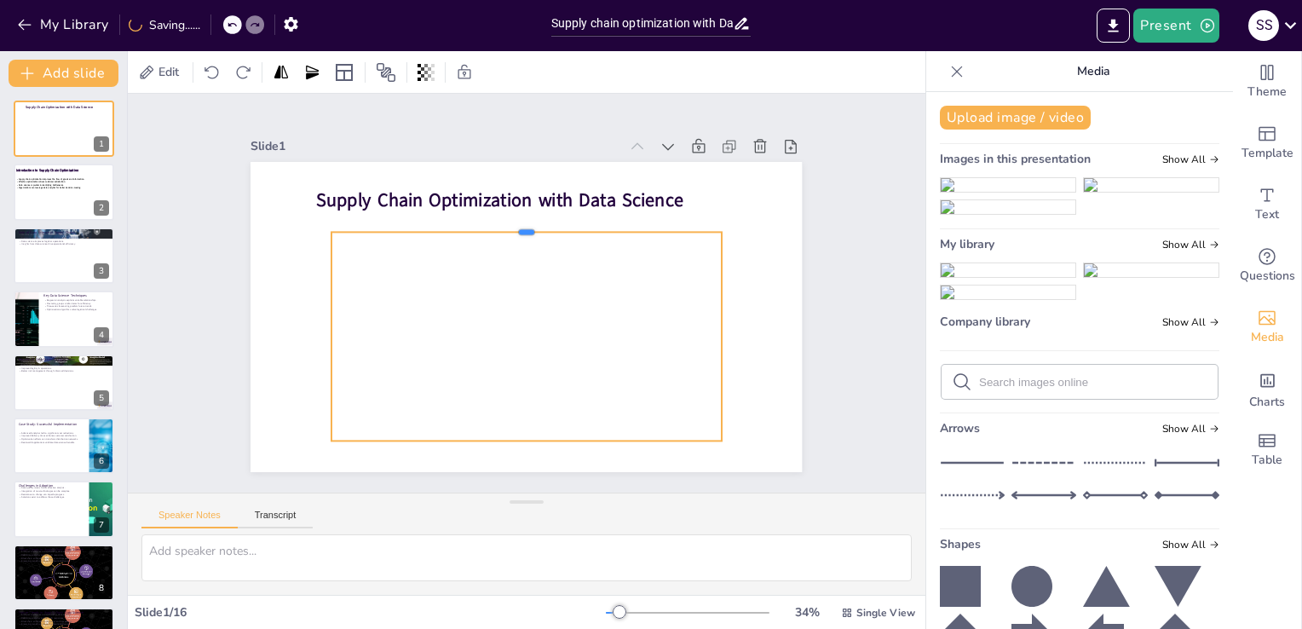
drag, startPoint x: 513, startPoint y: 300, endPoint x: 530, endPoint y: 224, distance: 77.7
click at [530, 224] on div at bounding box center [533, 226] width 389 height 55
click at [512, 216] on div at bounding box center [534, 219] width 389 height 55
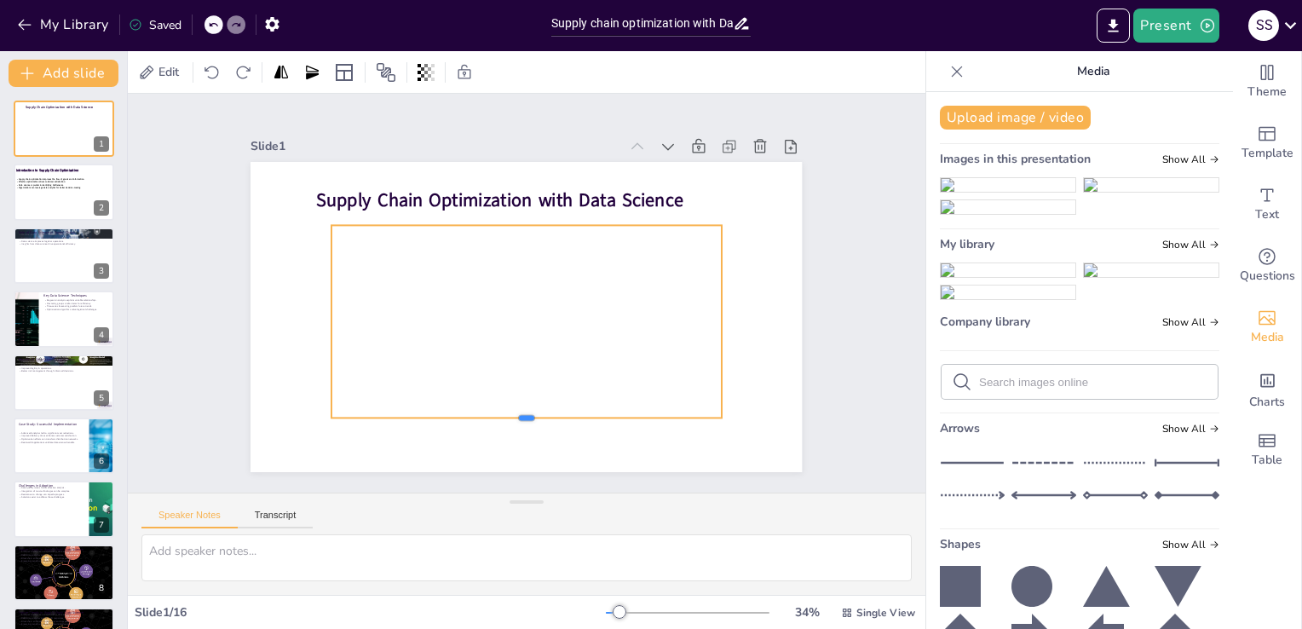
drag, startPoint x: 511, startPoint y: 436, endPoint x: 520, endPoint y: 413, distance: 24.5
click at [520, 413] on div at bounding box center [513, 424] width 389 height 55
click at [316, 311] on div at bounding box center [323, 321] width 14 height 193
click at [482, 300] on div at bounding box center [522, 318] width 415 height 291
click at [493, 298] on div at bounding box center [522, 318] width 415 height 291
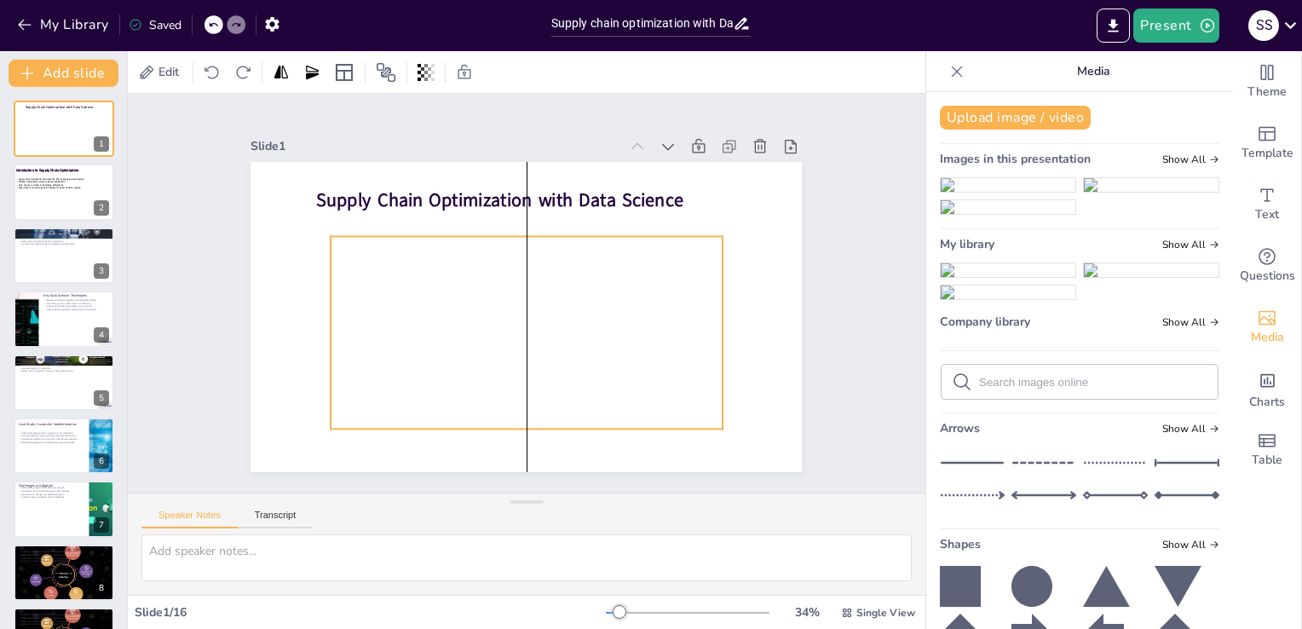
drag, startPoint x: 493, startPoint y: 298, endPoint x: 493, endPoint y: 309, distance: 11.1
click at [493, 309] on div at bounding box center [499, 317] width 448 height 459
click at [825, 333] on div "Slide 1 Supply Chain Optimization with Data Science Slide 2 Introduction to Sup…" at bounding box center [527, 294] width 681 height 424
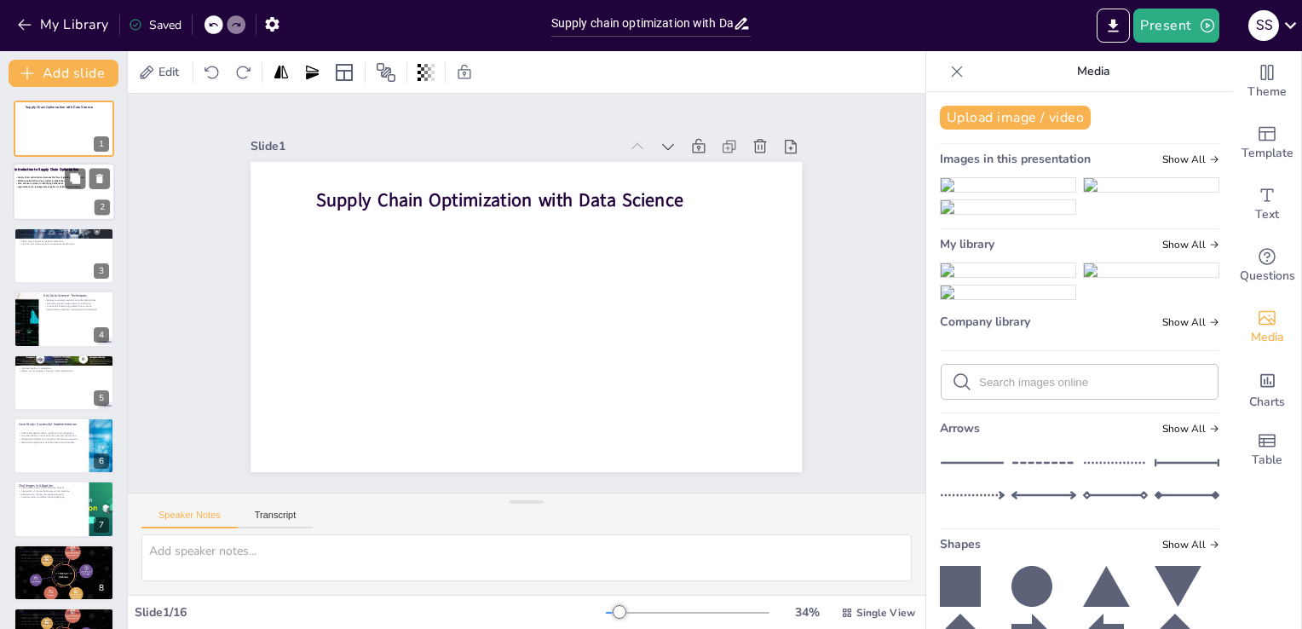
checkbox input "true"
click at [39, 183] on span "Data science is pivotal in identifying bottlenecks." at bounding box center [41, 183] width 46 height 3
type textarea "The flow of goods and information is essential in supply chain management. By o…"
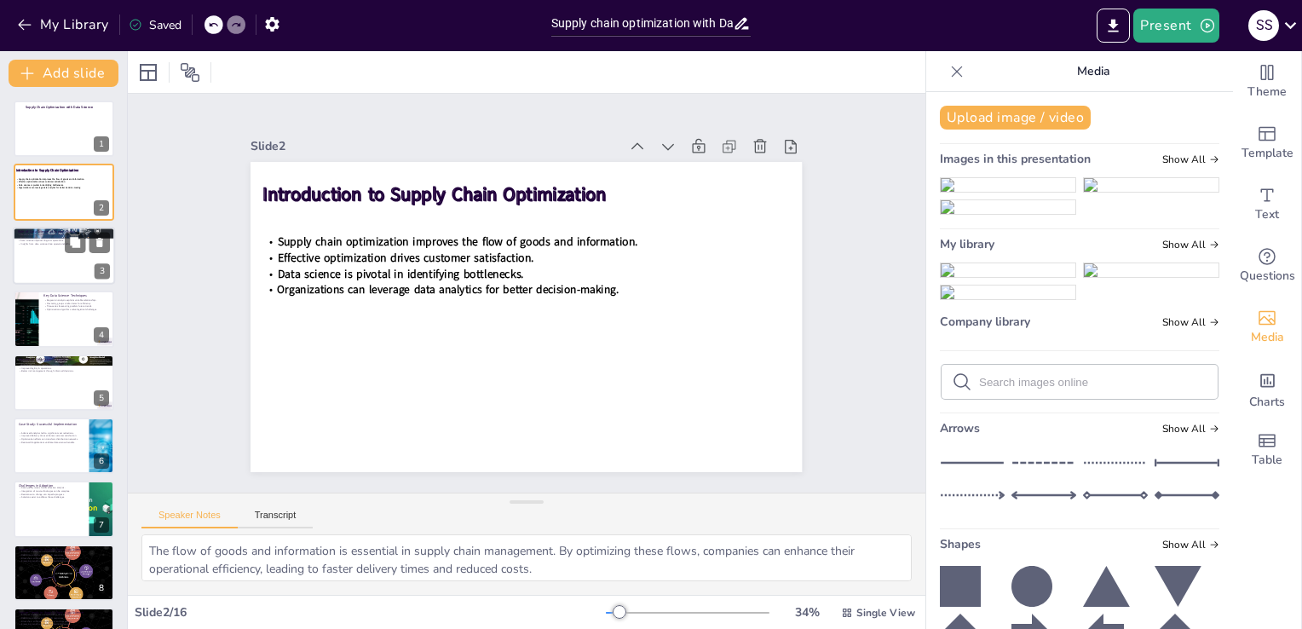
checkbox input "true"
click at [58, 261] on div at bounding box center [64, 256] width 102 height 58
type textarea "Machine learning algorithms analyze past sales data to predict future demand pa…"
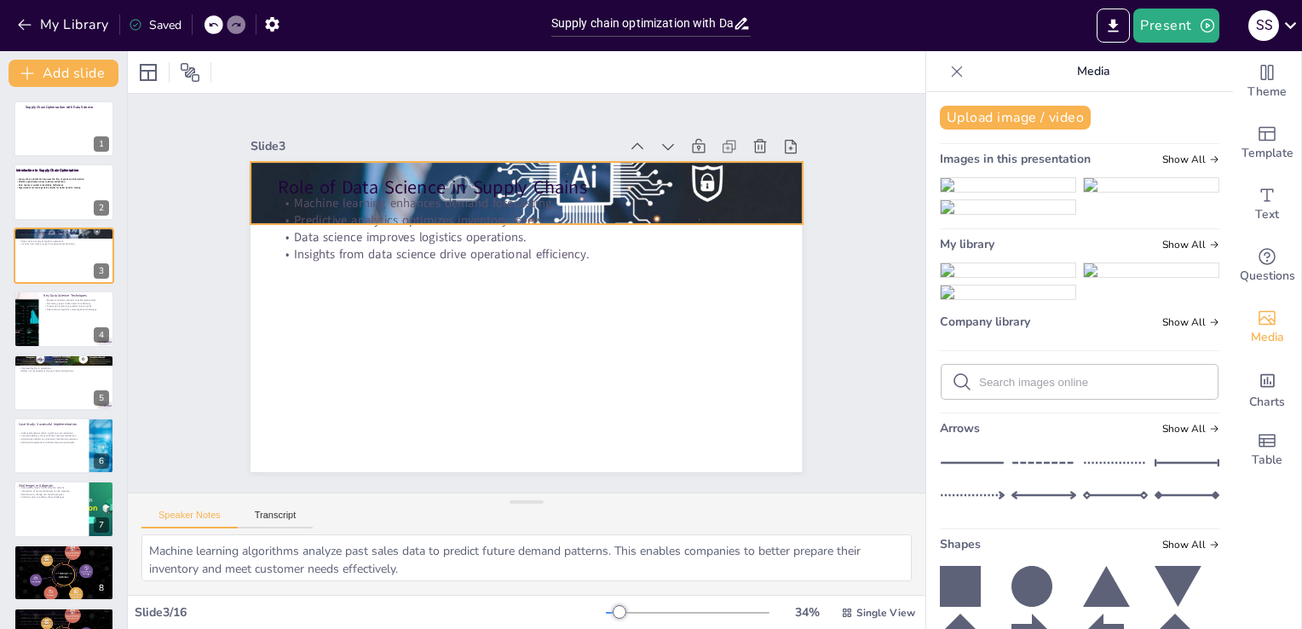
click at [778, 208] on div at bounding box center [537, 193] width 586 height 421
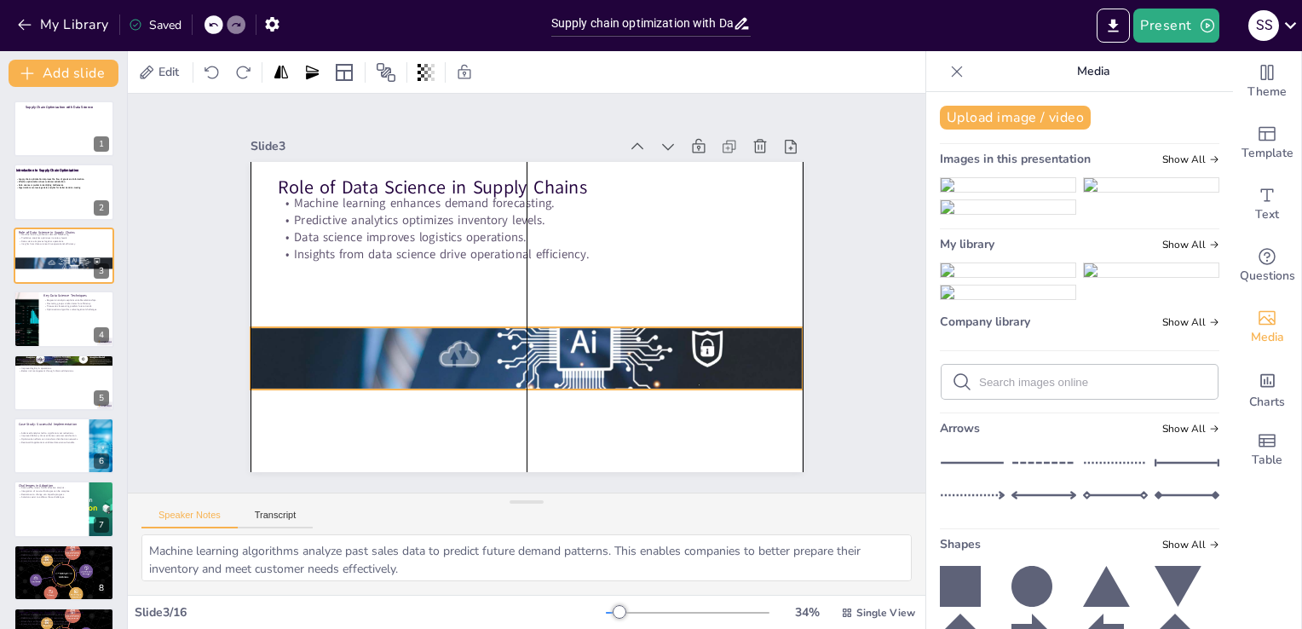
drag, startPoint x: 762, startPoint y: 203, endPoint x: 760, endPoint y: 363, distance: 160.2
click at [760, 363] on div at bounding box center [512, 357] width 615 height 472
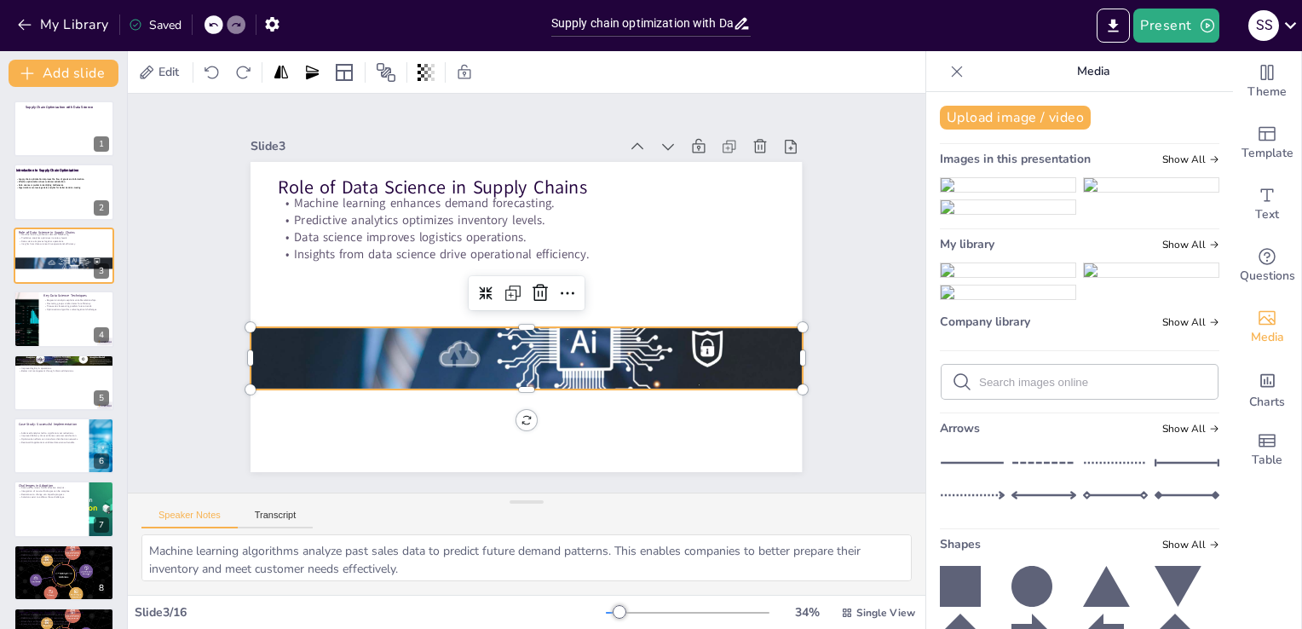
click at [517, 339] on div at bounding box center [507, 354] width 638 height 519
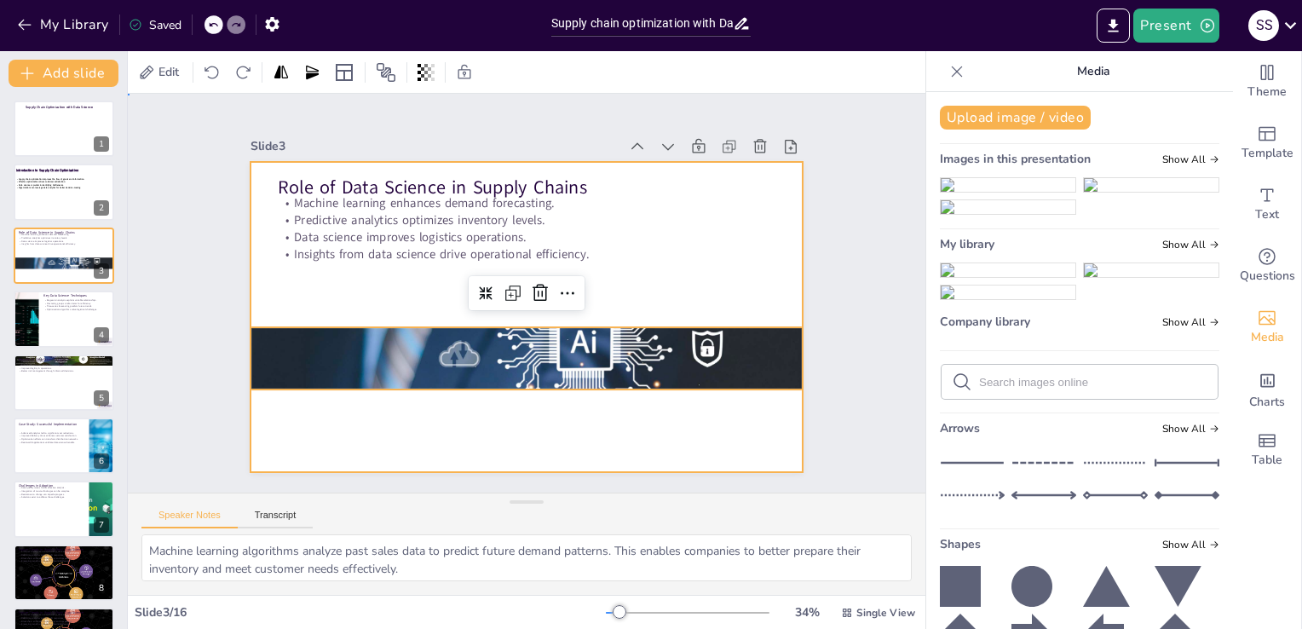
click at [511, 312] on div at bounding box center [524, 317] width 581 height 366
click at [540, 352] on div at bounding box center [520, 358] width 587 height 422
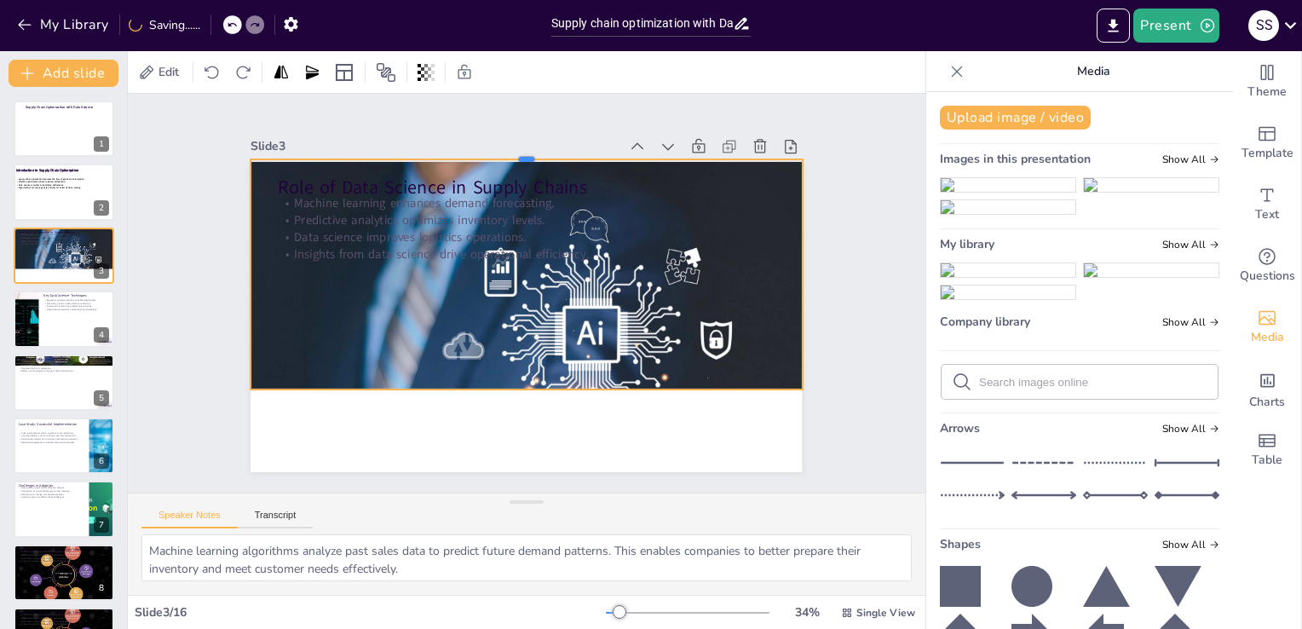
drag, startPoint x: 513, startPoint y: 320, endPoint x: 584, endPoint y: 153, distance: 182.2
click at [584, 153] on div "Slide 3 Role of Data Science in Supply Chains Machine learning enhances demand …" at bounding box center [524, 303] width 609 height 445
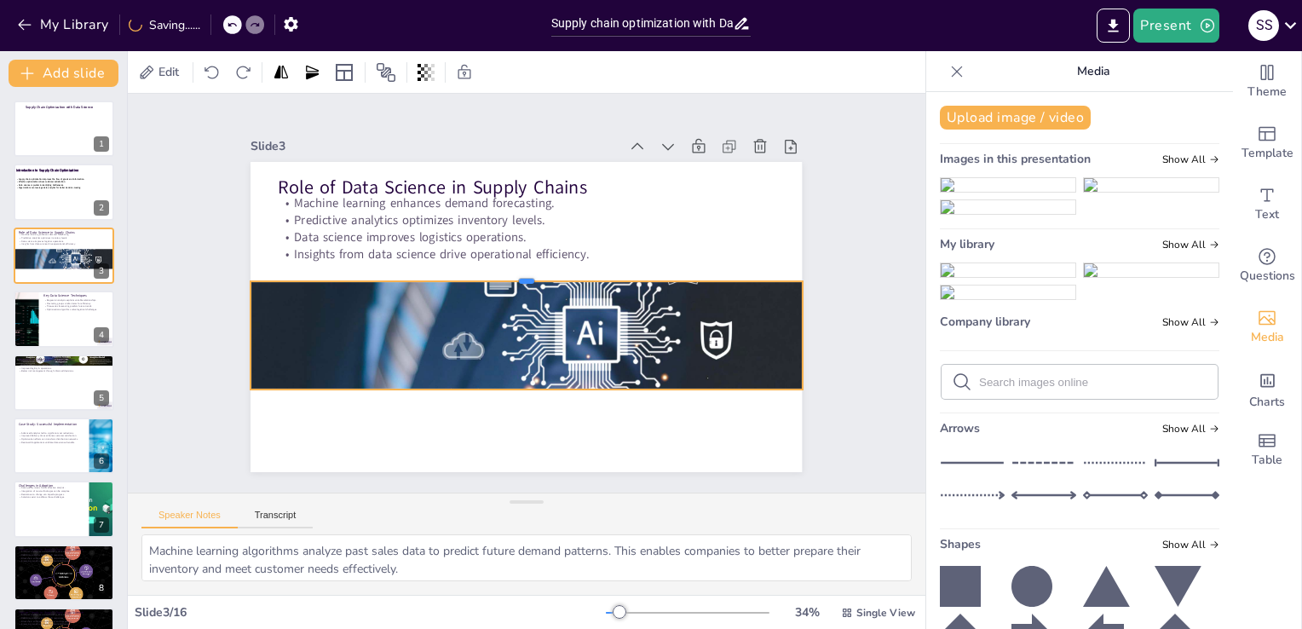
drag, startPoint x: 510, startPoint y: 151, endPoint x: 519, endPoint y: 273, distance: 122.2
click at [519, 273] on div at bounding box center [529, 275] width 550 height 72
click at [569, 316] on div at bounding box center [492, 339] width 673 height 660
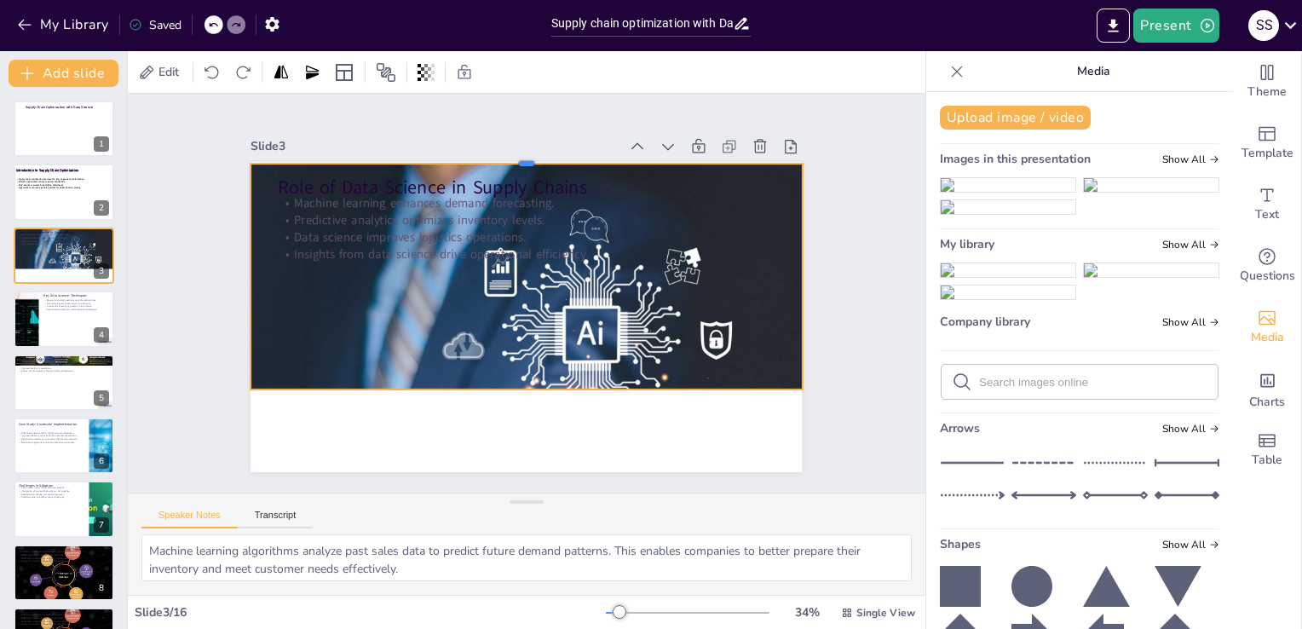
drag, startPoint x: 517, startPoint y: 273, endPoint x: 574, endPoint y: 155, distance: 130.4
click at [574, 155] on div at bounding box center [541, 157] width 550 height 71
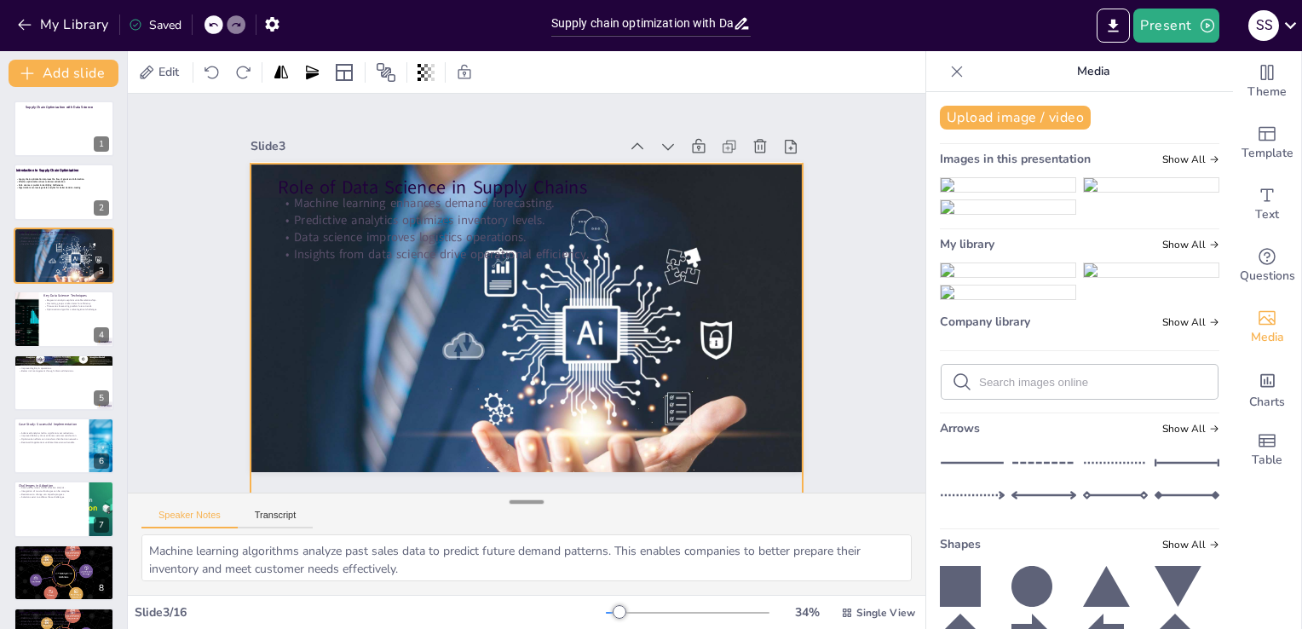
drag, startPoint x: 515, startPoint y: 383, endPoint x: 520, endPoint y: 497, distance: 114.3
click at [520, 497] on div "Slide 1 Supply Chain Optimization with Data Science Slide 2 Introduction to Sup…" at bounding box center [527, 344] width 798 height 501
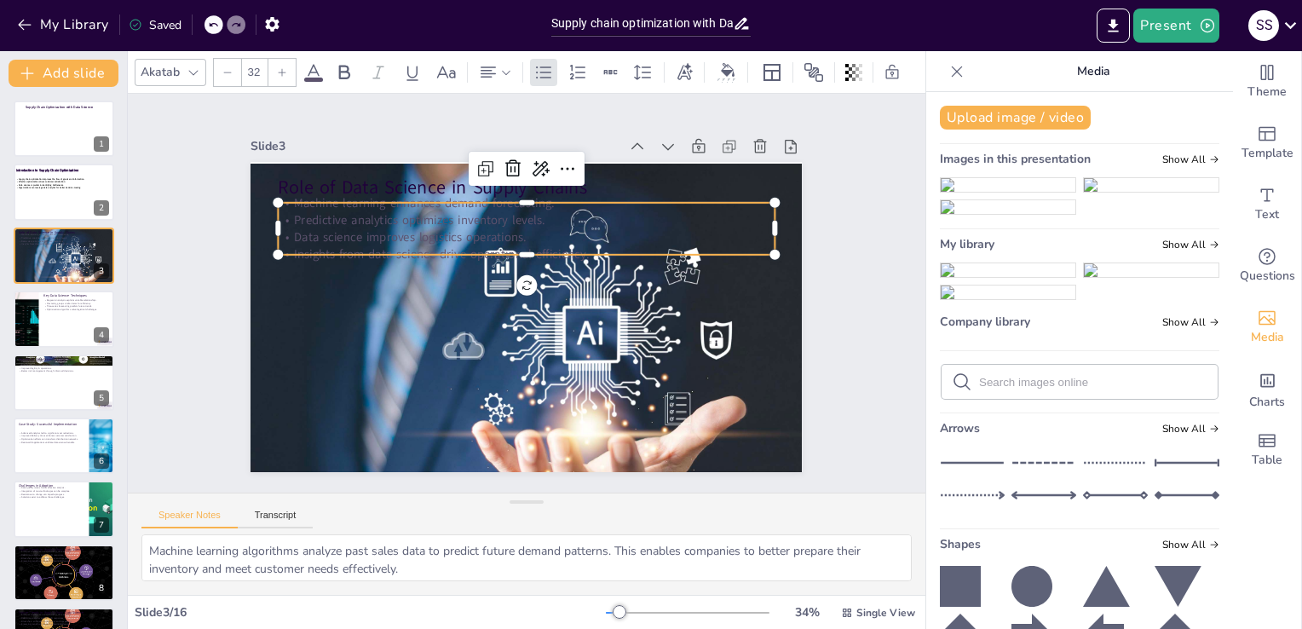
click at [363, 239] on p "Insights from data science drive operational efficiency." at bounding box center [530, 254] width 495 height 69
click at [315, 64] on icon at bounding box center [313, 72] width 15 height 16
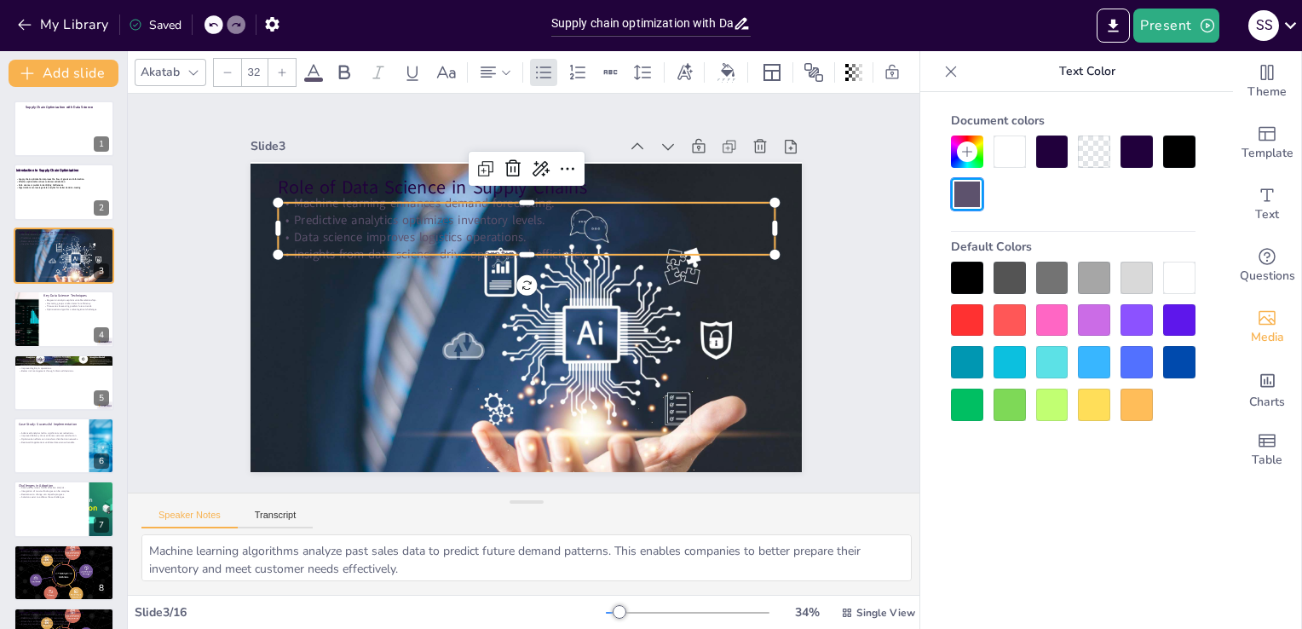
click at [1172, 271] on div at bounding box center [1179, 278] width 32 height 32
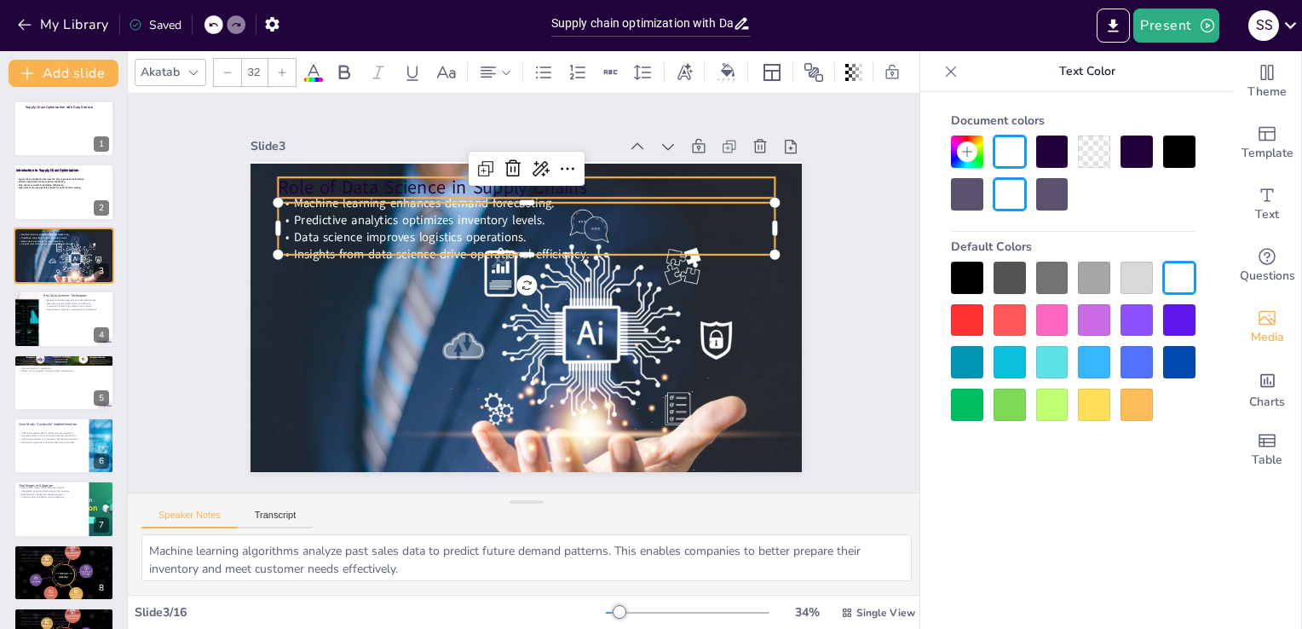
checkbox input "true"
type input "48"
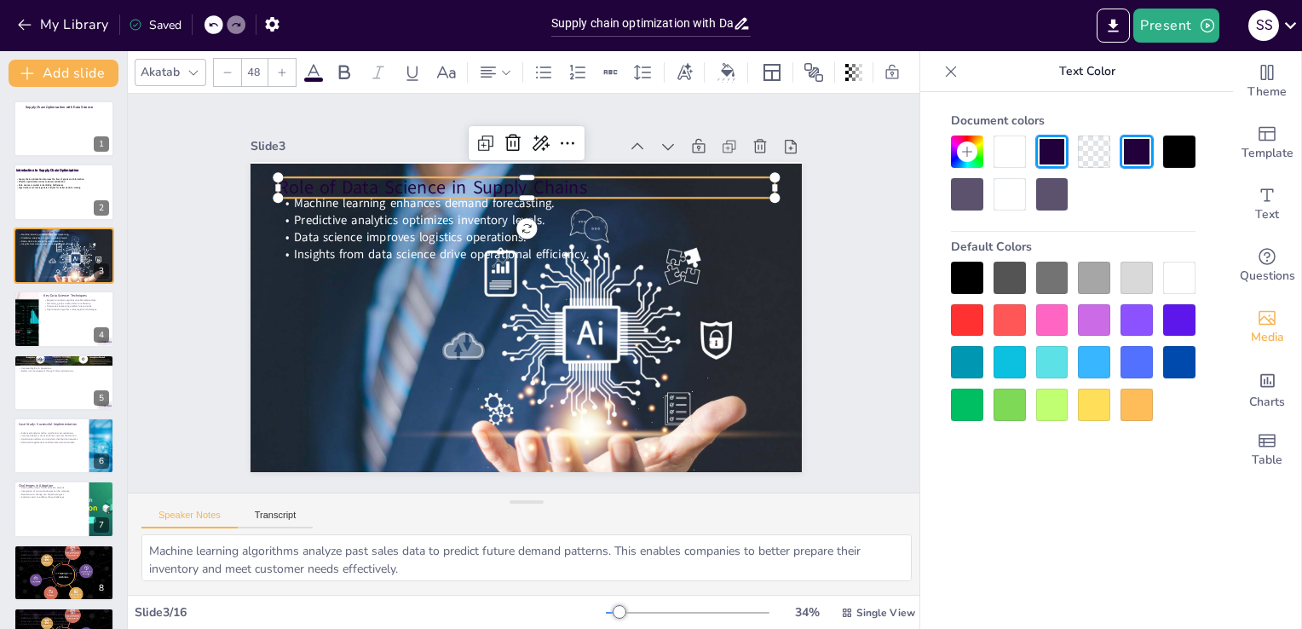
click at [380, 176] on p "Role of Data Science in Supply Chains" at bounding box center [548, 190] width 491 height 129
click at [1186, 288] on div at bounding box center [1179, 278] width 32 height 32
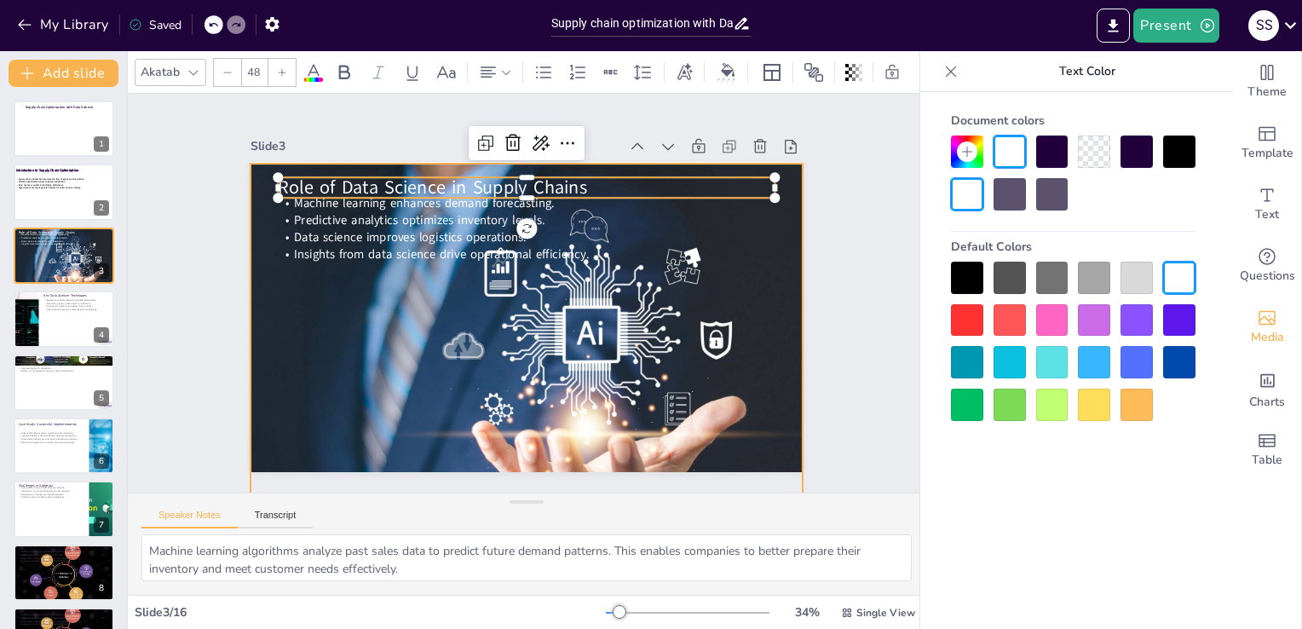
click at [500, 338] on div at bounding box center [503, 345] width 678 height 612
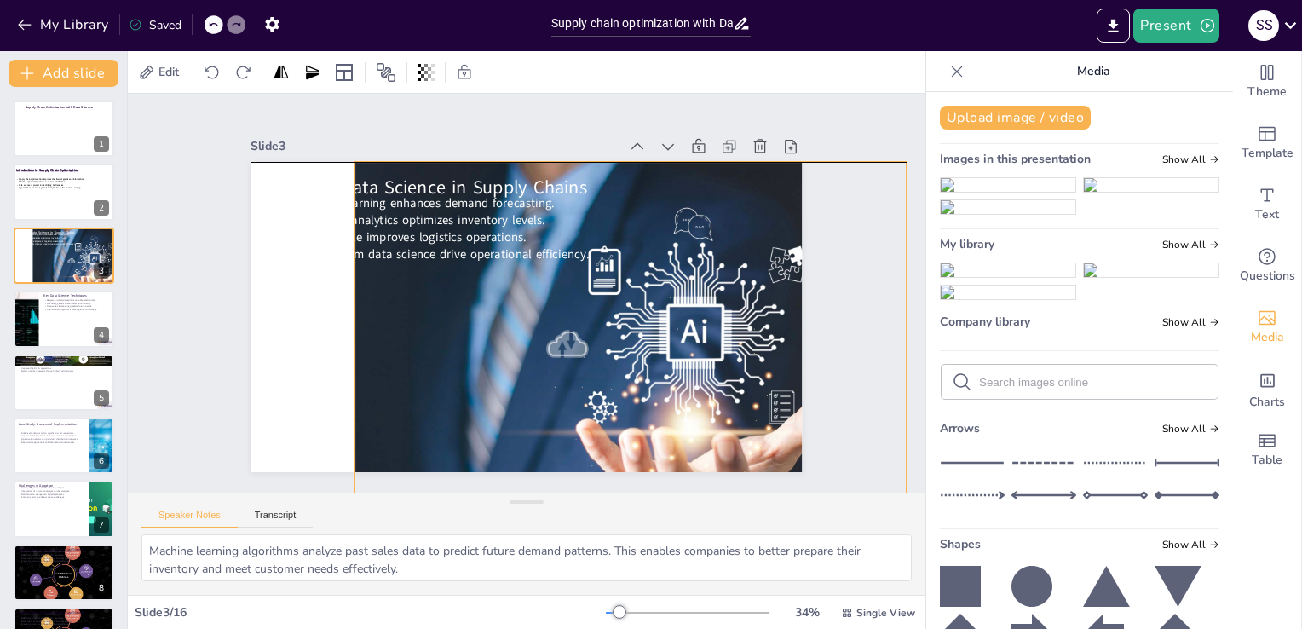
drag, startPoint x: 500, startPoint y: 338, endPoint x: 604, endPoint y: 332, distance: 104.2
click at [604, 332] on div at bounding box center [613, 379] width 653 height 537
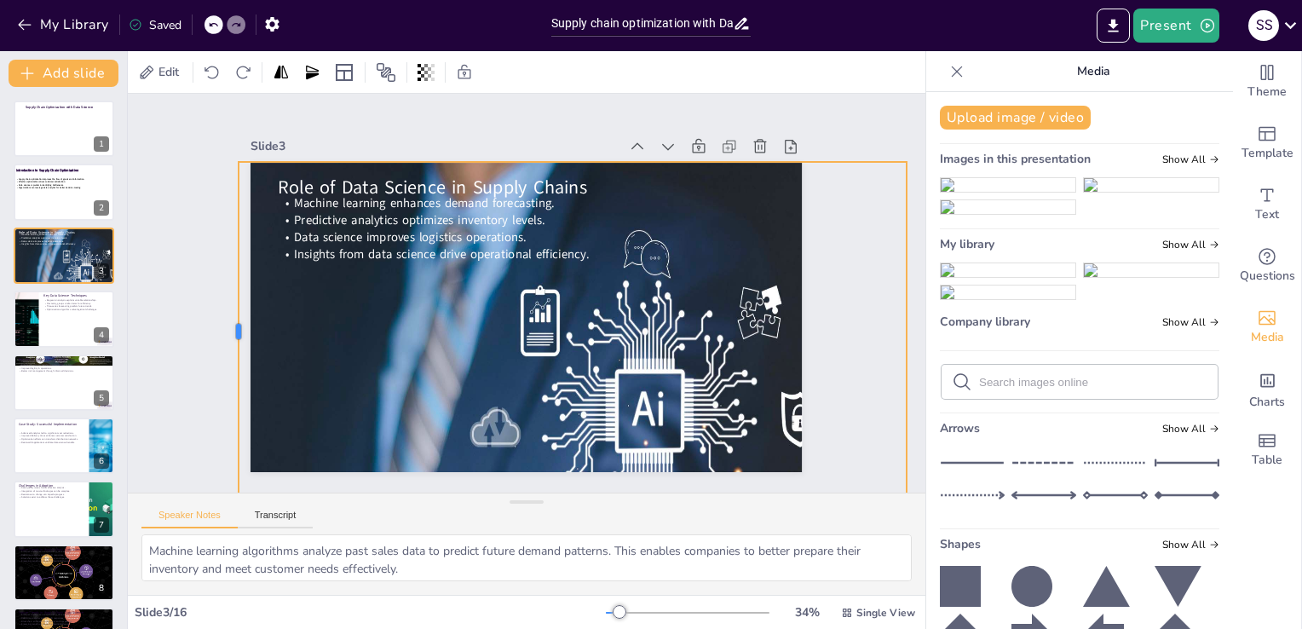
drag, startPoint x: 338, startPoint y: 319, endPoint x: 222, endPoint y: 329, distance: 116.4
click at [222, 329] on div at bounding box center [229, 300] width 49 height 339
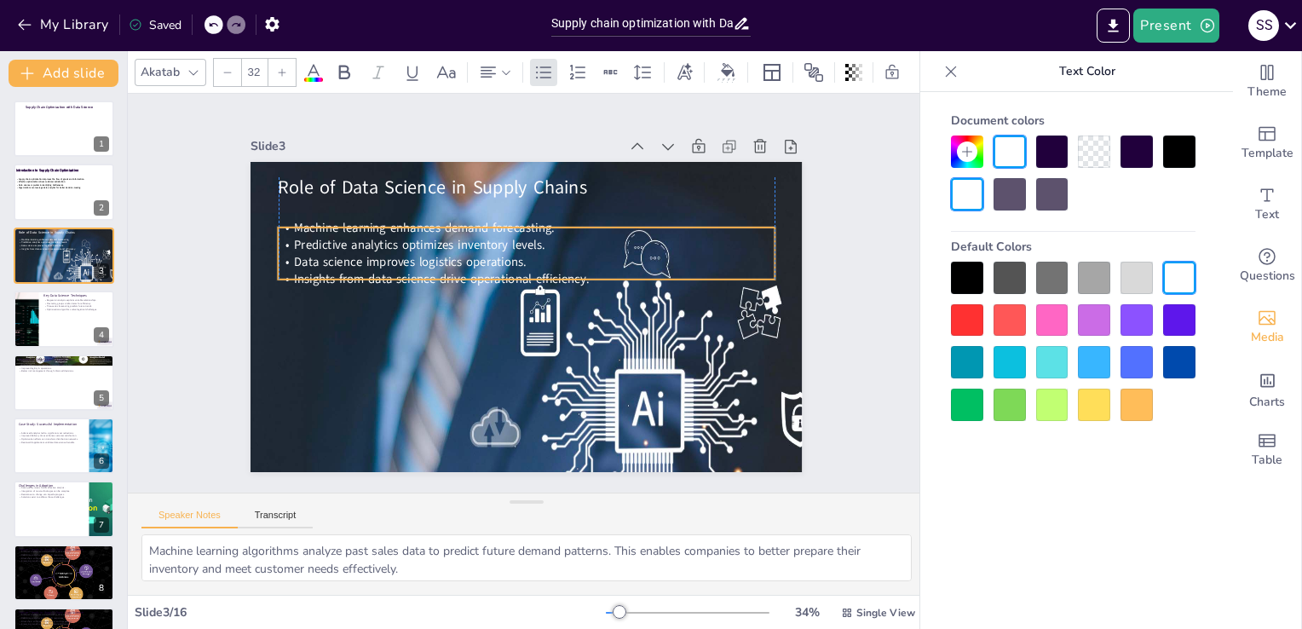
drag, startPoint x: 448, startPoint y: 219, endPoint x: 447, endPoint y: 244, distance: 24.8
click at [447, 244] on span "Predictive analytics optimizes inventory levels." at bounding box center [425, 233] width 251 height 43
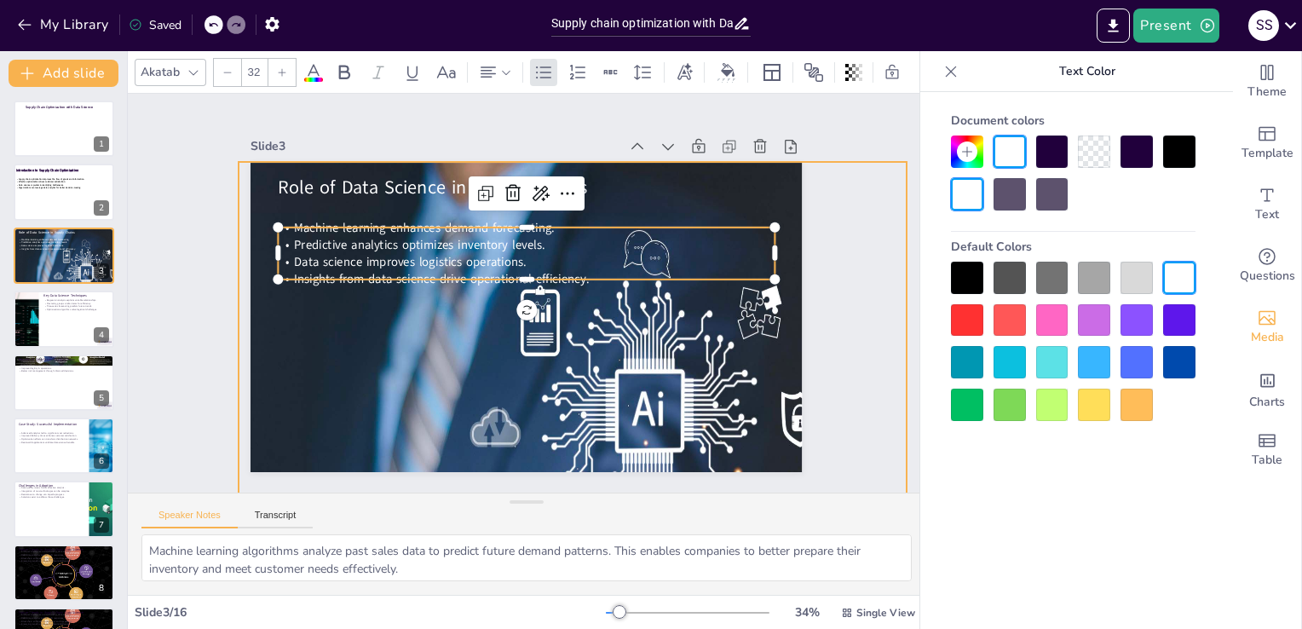
click at [666, 372] on div at bounding box center [532, 442] width 816 height 735
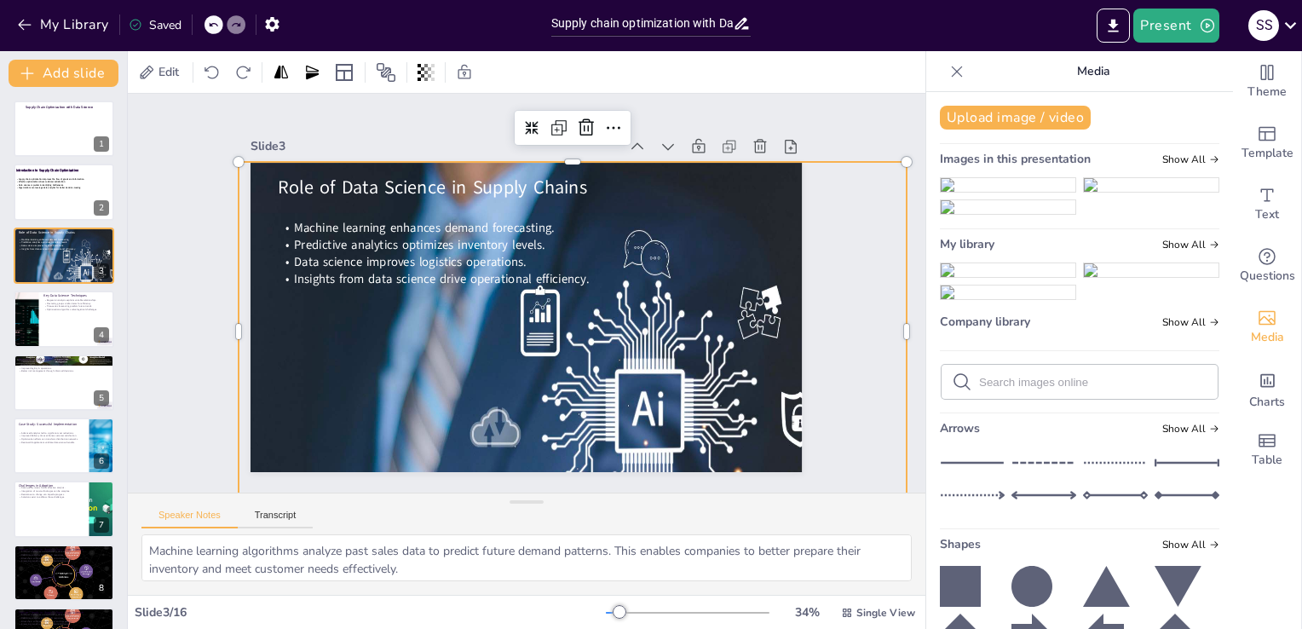
checkbox input "true"
click at [170, 20] on div "Saved" at bounding box center [155, 25] width 53 height 16
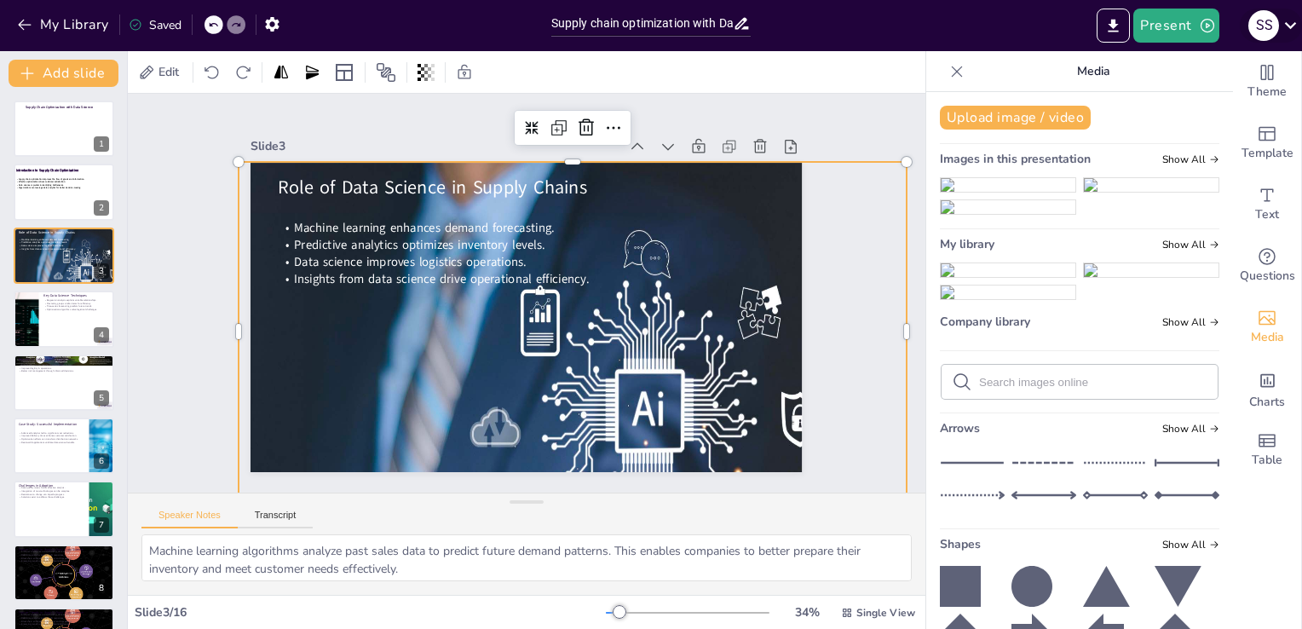
click at [1257, 22] on div "S S" at bounding box center [1264, 25] width 31 height 31
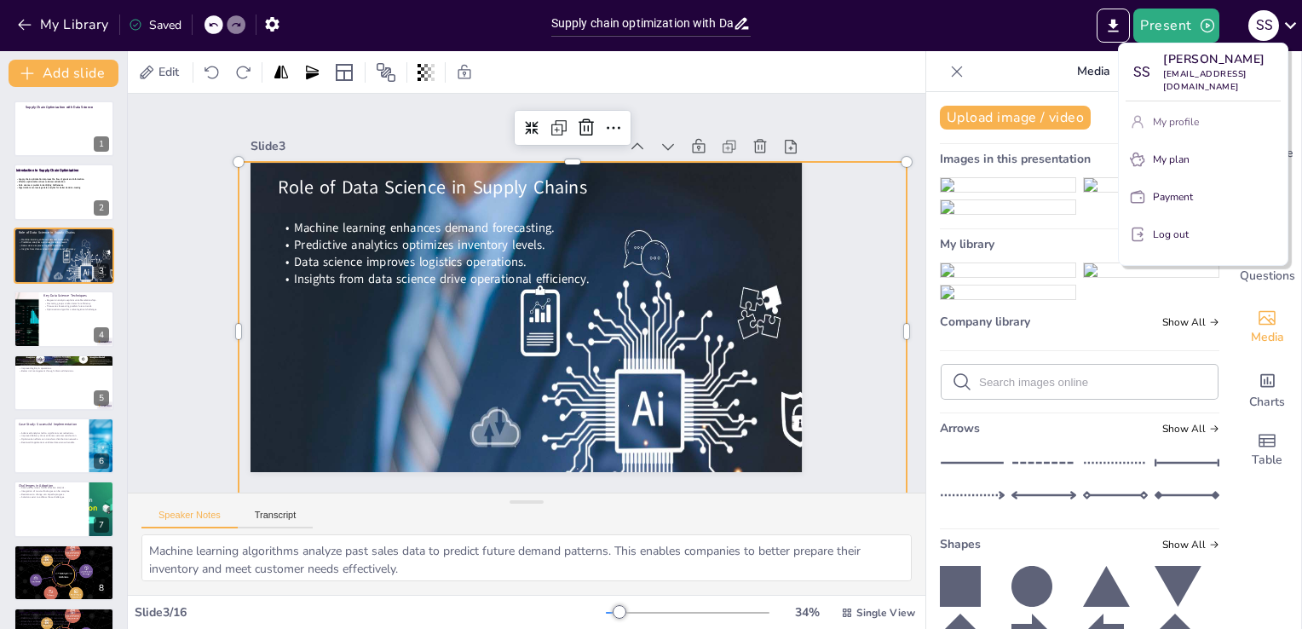
click at [1182, 114] on p "My profile" at bounding box center [1176, 121] width 46 height 15
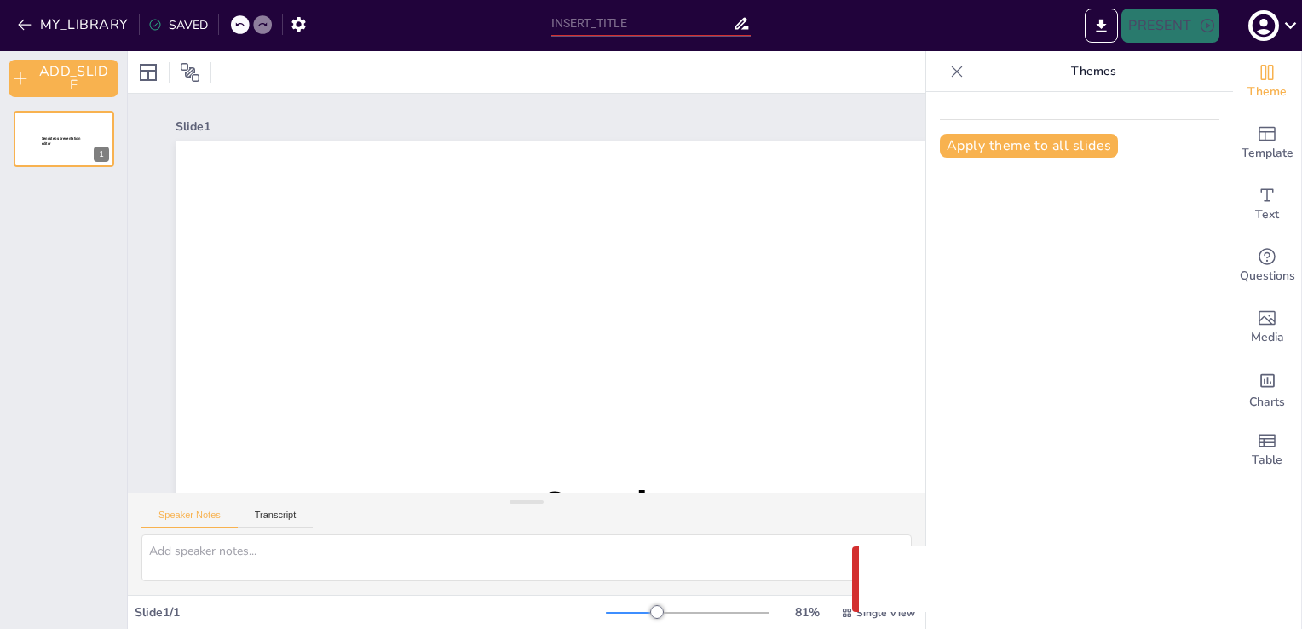
type input "Supply chain optimization with Data science"
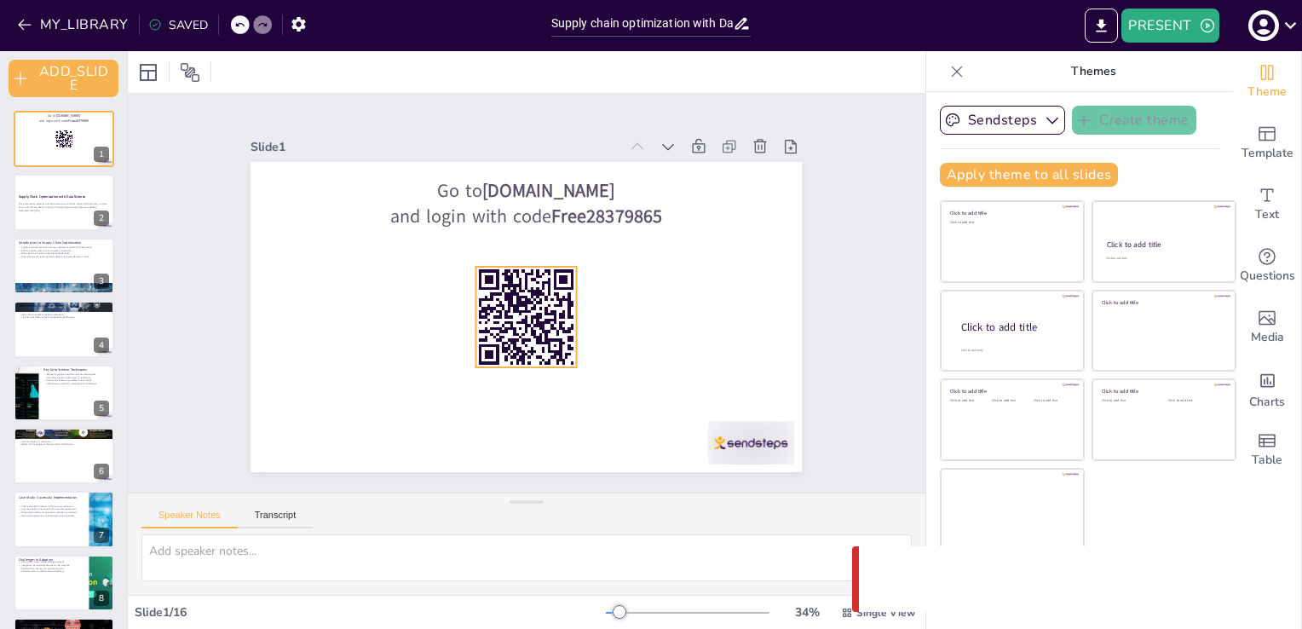
checkbox input "true"
click at [33, 204] on p "This presentation explores how data science can enhance supply chain efficiency…" at bounding box center [64, 205] width 92 height 6
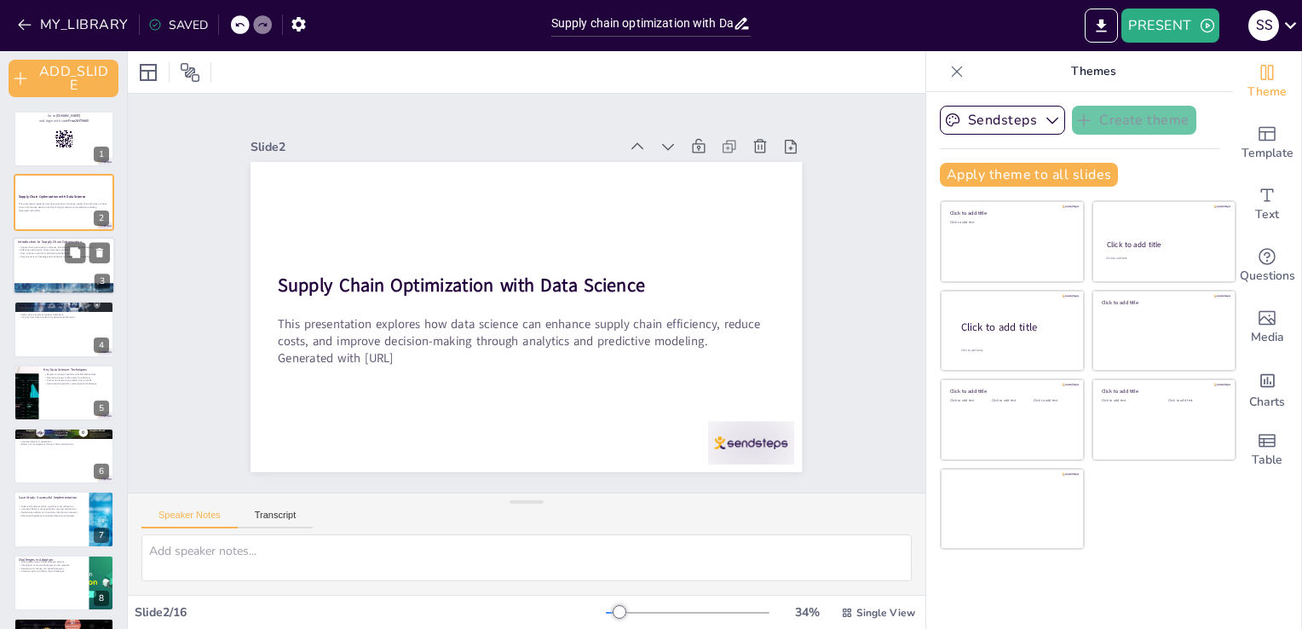
checkbox input "true"
click at [38, 260] on div at bounding box center [64, 266] width 102 height 58
type textarea "The flow of goods and information is essential in supply chain management. By o…"
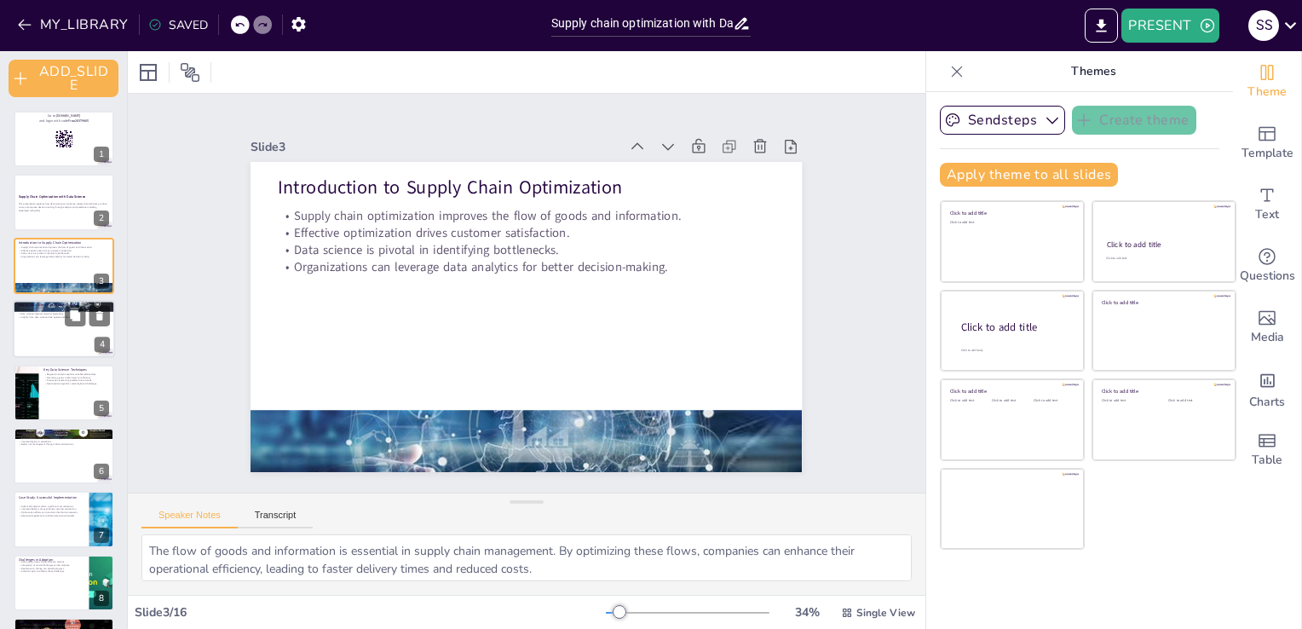
checkbox input "true"
click at [40, 326] on div at bounding box center [64, 329] width 102 height 58
type textarea "Machine learning algorithms analyze past sales data to predict future demand pa…"
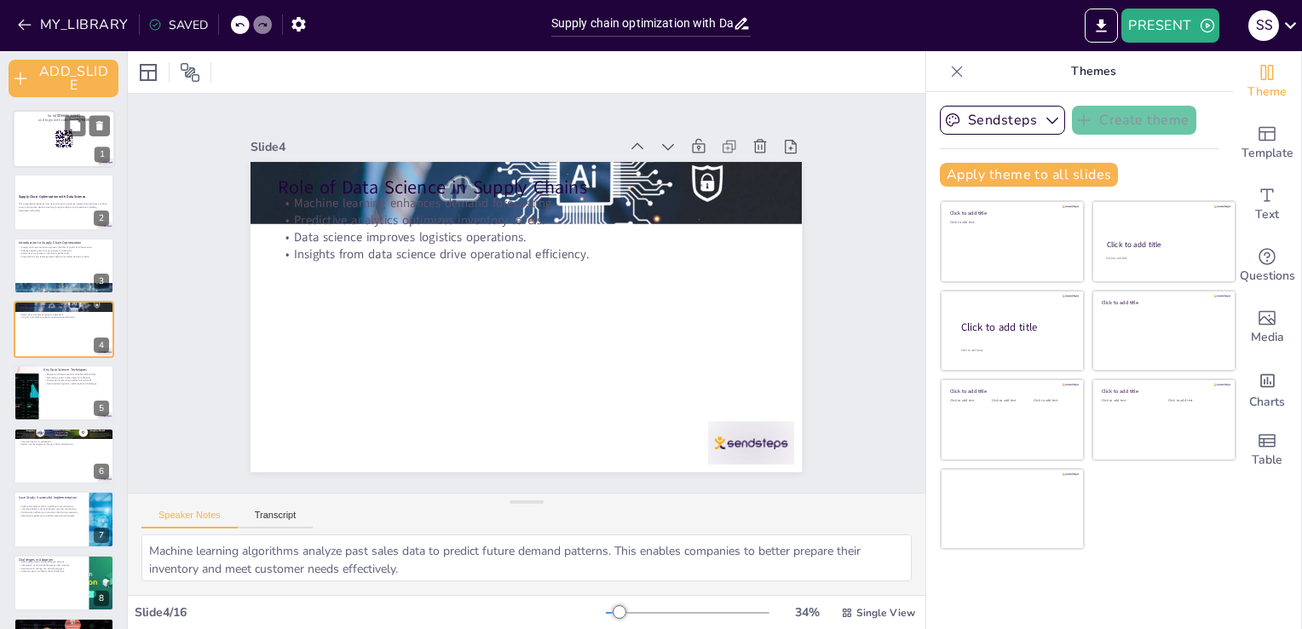
checkbox input "true"
click at [31, 145] on div at bounding box center [64, 139] width 102 height 58
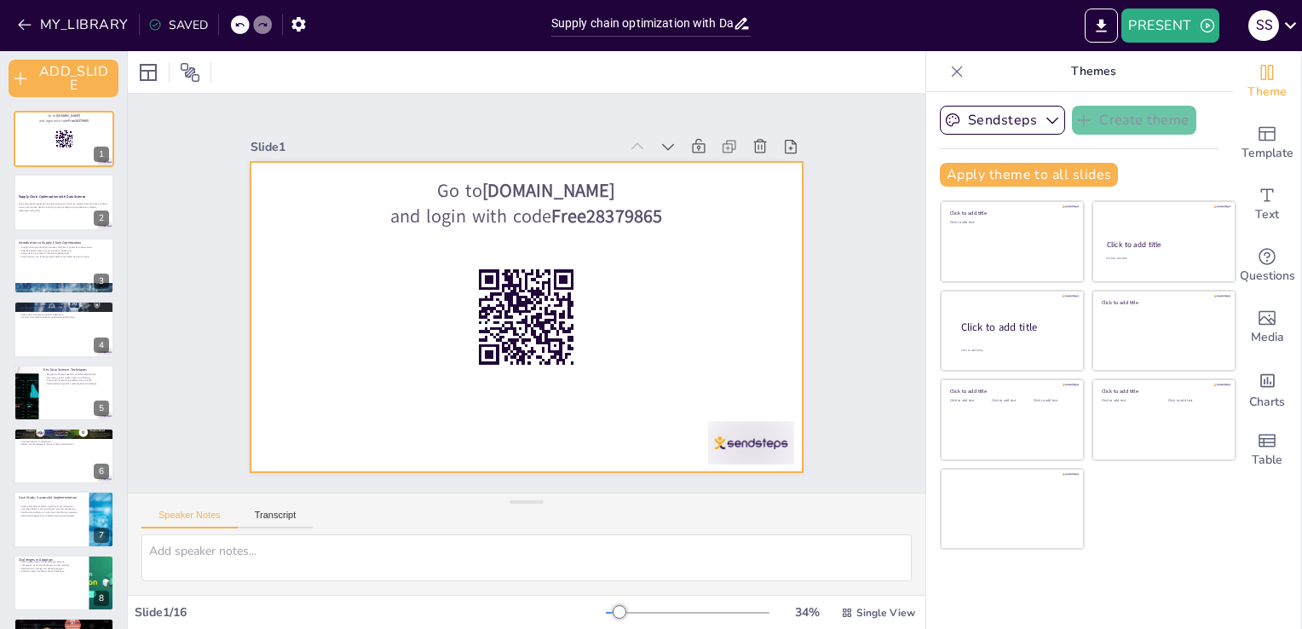
checkbox input "true"
